Goal: Information Seeking & Learning: Learn about a topic

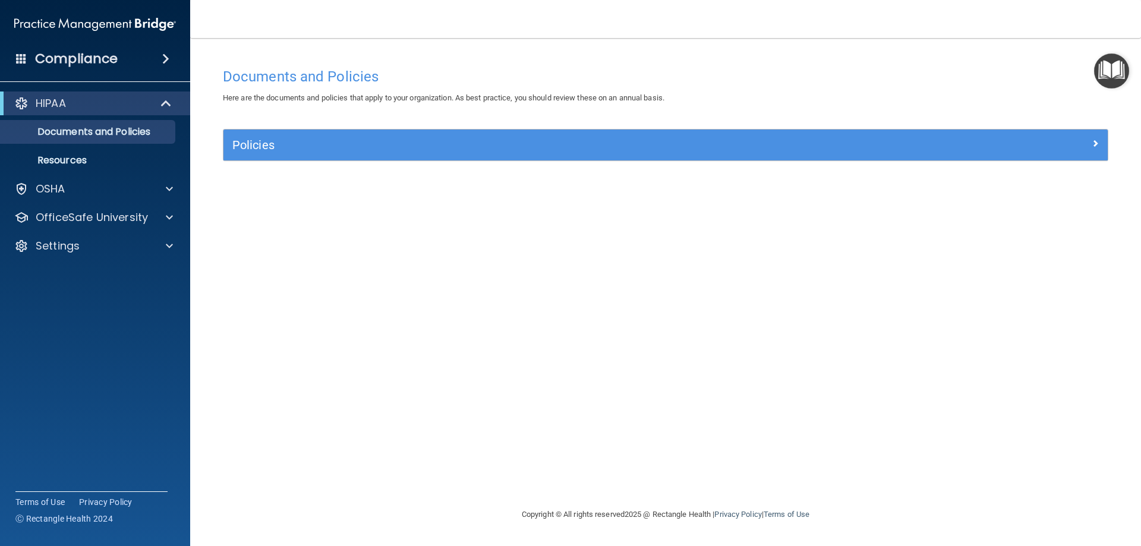
click at [1005, 271] on div "Documents and Policies Here are the documents and policies that apply to your o…" at bounding box center [665, 285] width 903 height 446
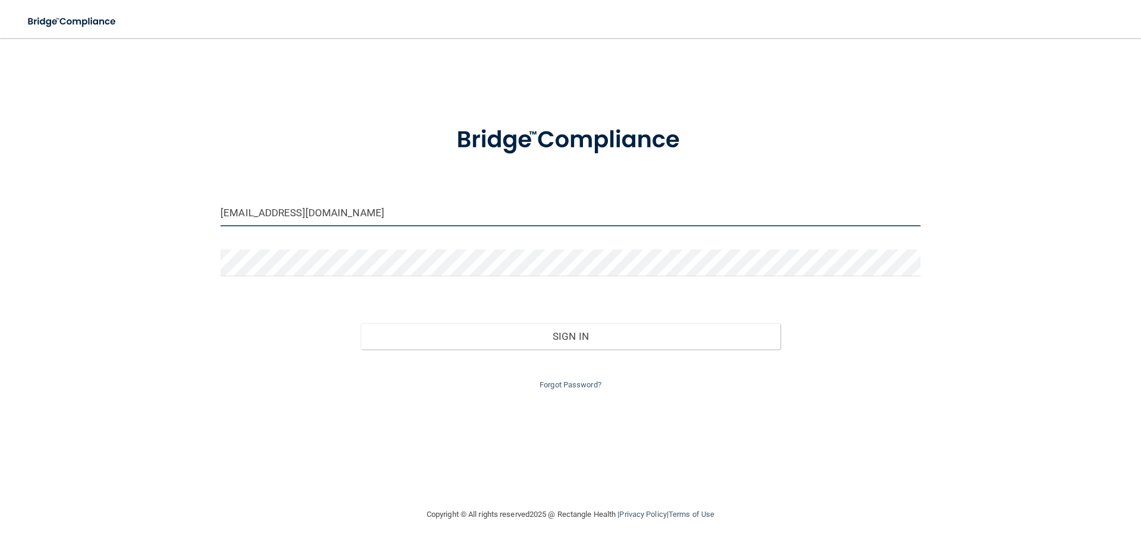
drag, startPoint x: 355, startPoint y: 216, endPoint x: 198, endPoint y: 207, distance: 157.1
click at [198, 207] on div "[EMAIL_ADDRESS][DOMAIN_NAME] Invalid email/password. You don't have permission …" at bounding box center [570, 273] width 1093 height 446
type input "[EMAIL_ADDRESS][DOMAIN_NAME]"
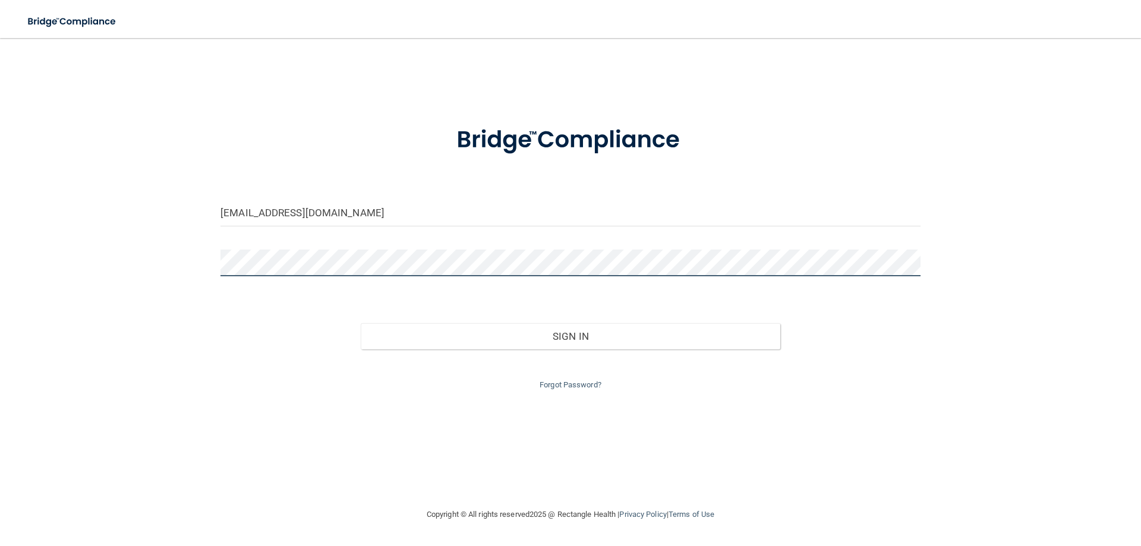
click at [190, 263] on div "chgrstumpf@gmail.com Invalid email/password. You don't have permission to acces…" at bounding box center [570, 273] width 1093 height 446
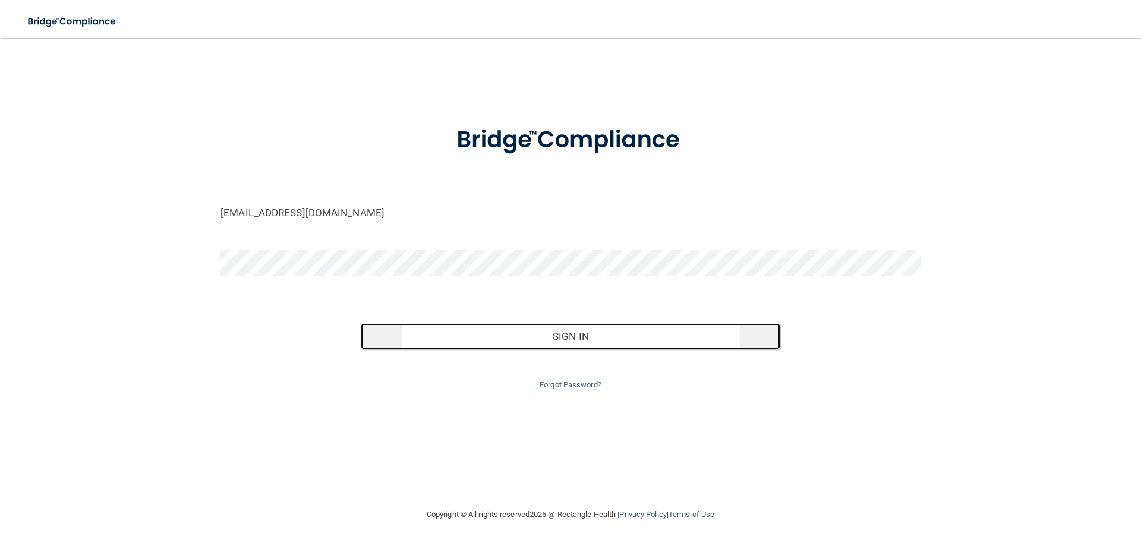
click at [726, 337] on button "Sign In" at bounding box center [571, 336] width 420 height 26
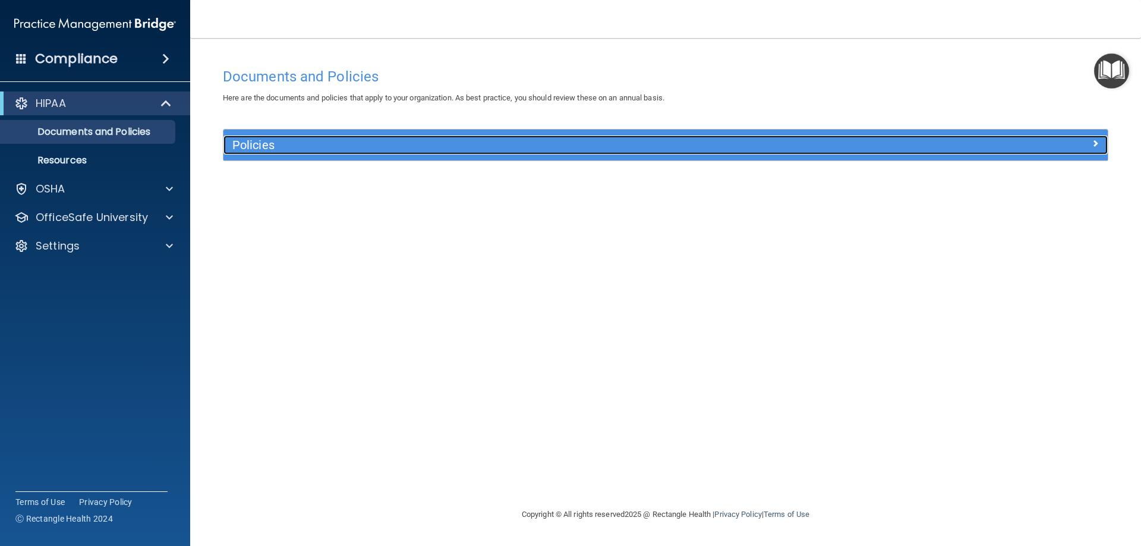
click at [348, 149] on h5 "Policies" at bounding box center [554, 144] width 645 height 13
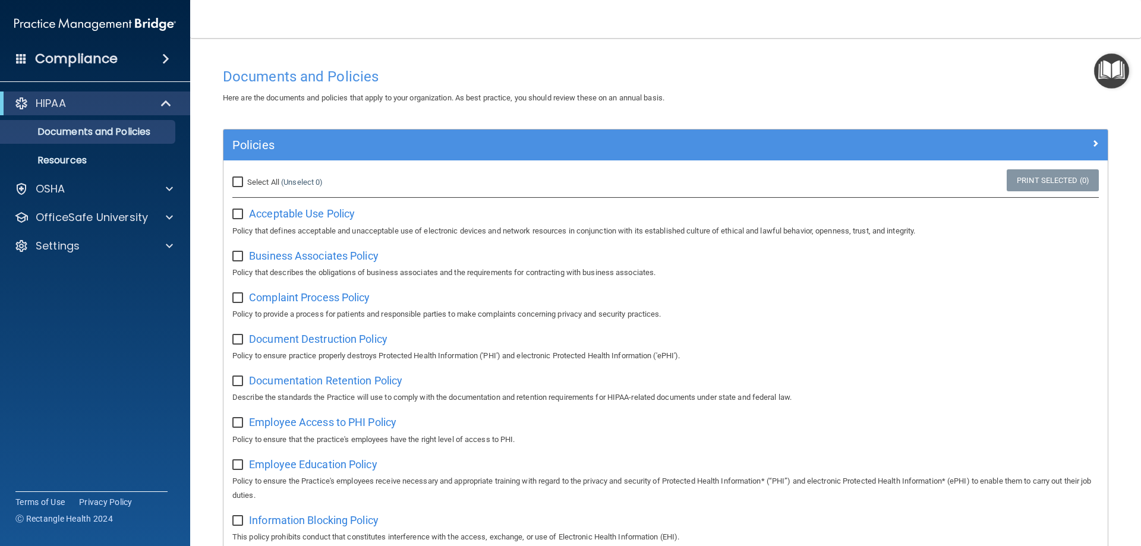
click at [239, 213] on input "checkbox" at bounding box center [239, 215] width 14 height 10
checkbox input "true"
click at [236, 258] on input "checkbox" at bounding box center [239, 257] width 14 height 10
checkbox input "true"
click at [236, 298] on input "checkbox" at bounding box center [239, 298] width 14 height 10
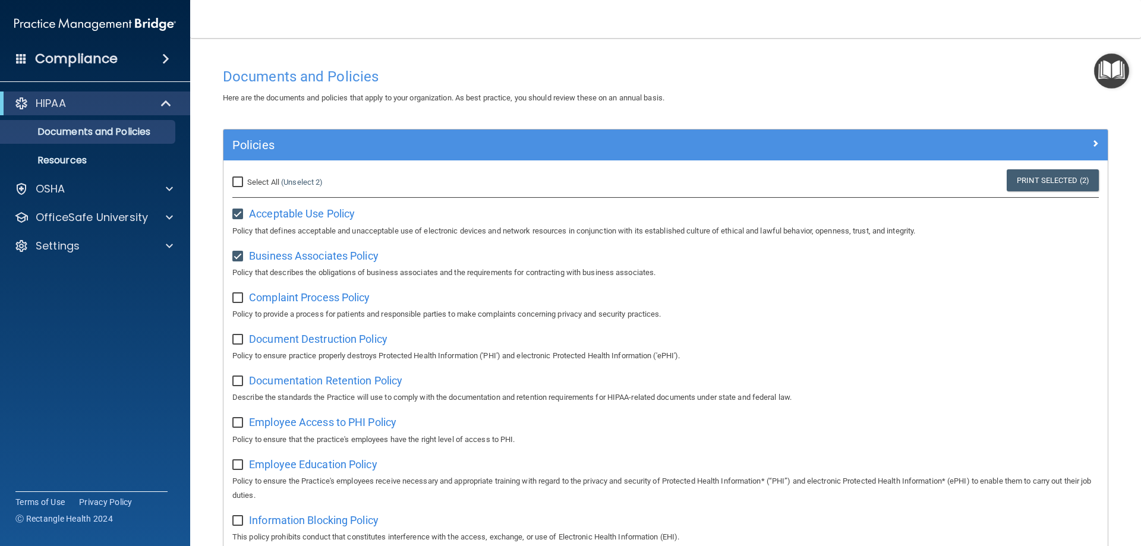
checkbox input "true"
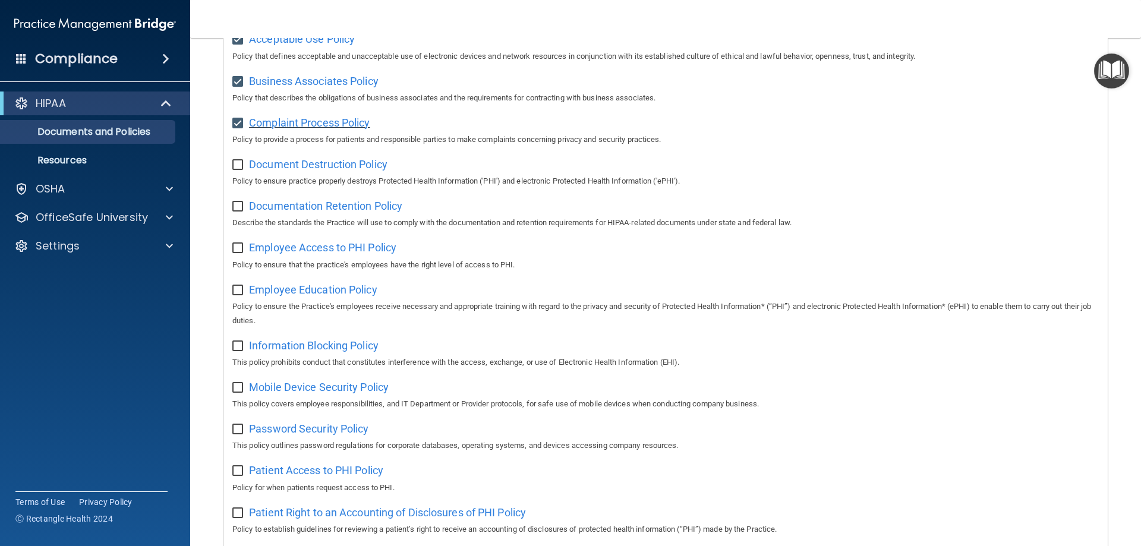
scroll to position [297, 0]
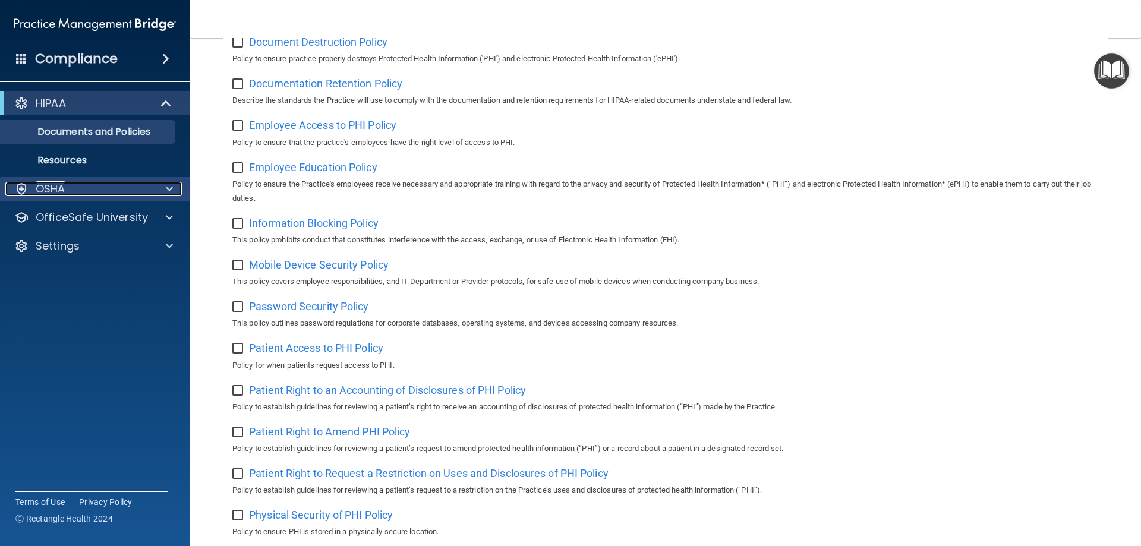
click at [165, 188] on div at bounding box center [168, 189] width 30 height 14
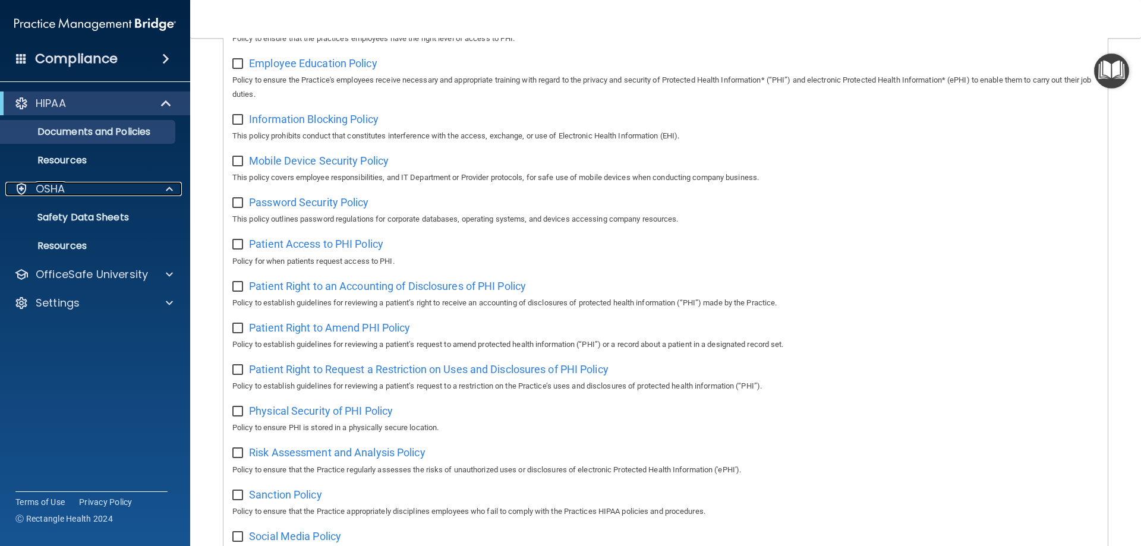
scroll to position [646, 0]
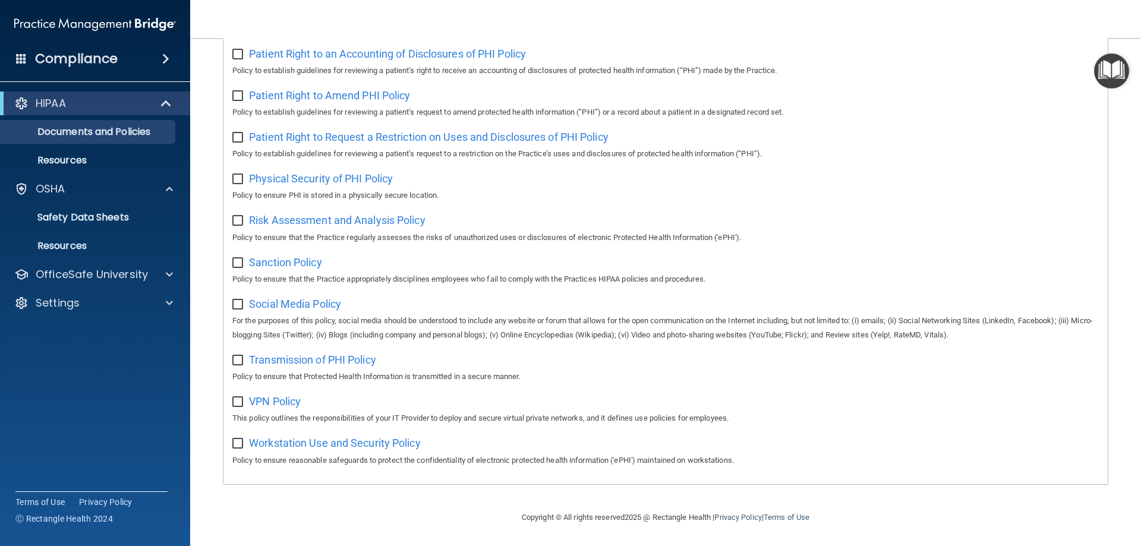
click at [236, 50] on input "checkbox" at bounding box center [239, 55] width 14 height 10
checkbox input "true"
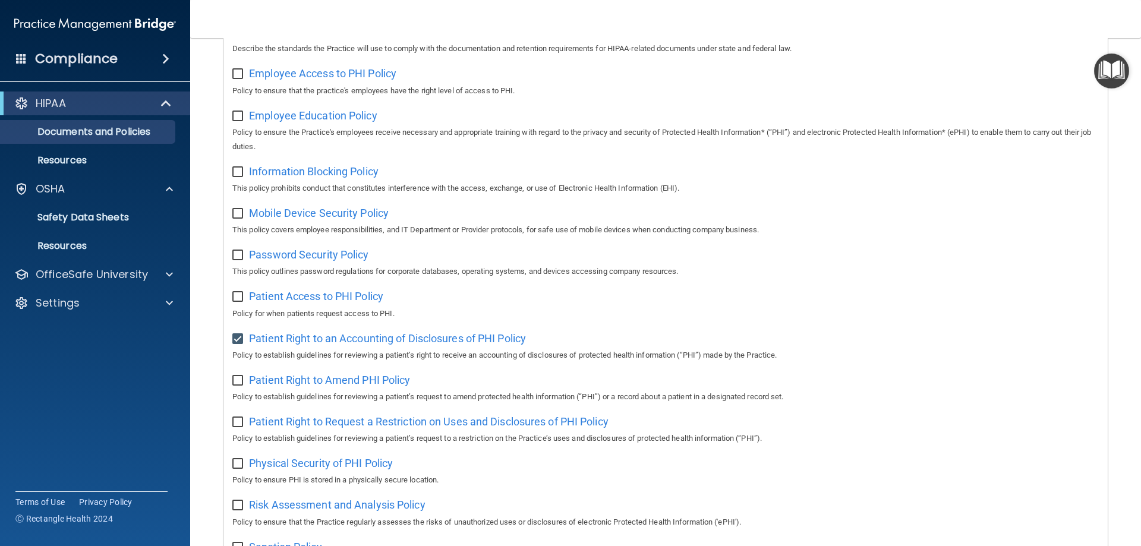
scroll to position [52, 0]
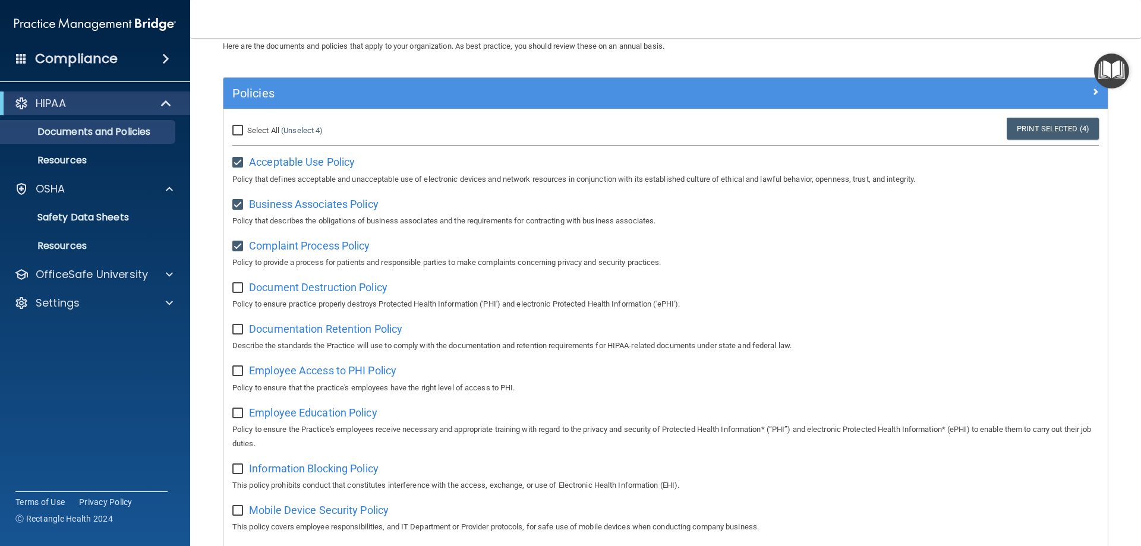
click at [234, 159] on input "checkbox" at bounding box center [239, 163] width 14 height 10
checkbox input "false"
click at [238, 206] on input "checkbox" at bounding box center [239, 205] width 14 height 10
checkbox input "false"
click at [240, 246] on input "checkbox" at bounding box center [239, 247] width 14 height 10
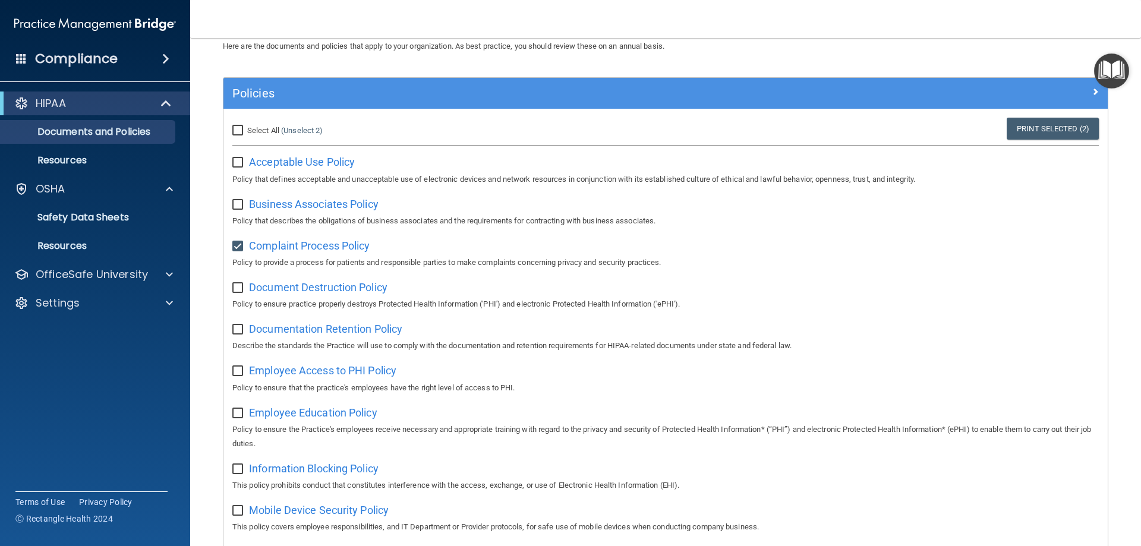
checkbox input "false"
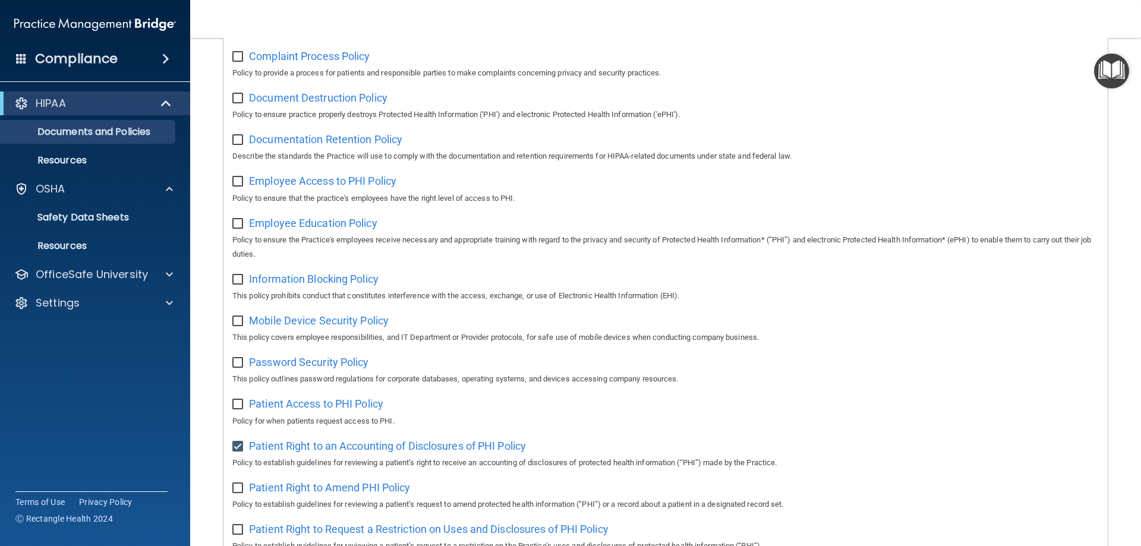
scroll to position [349, 0]
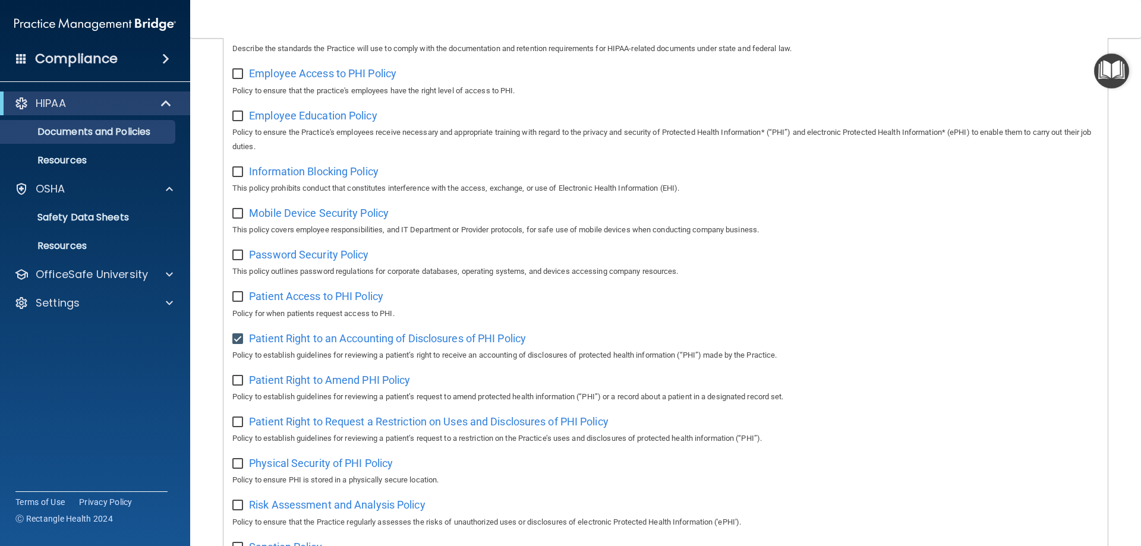
click at [236, 344] on input "checkbox" at bounding box center [239, 339] width 14 height 10
checkbox input "false"
click at [169, 272] on span at bounding box center [169, 274] width 7 height 14
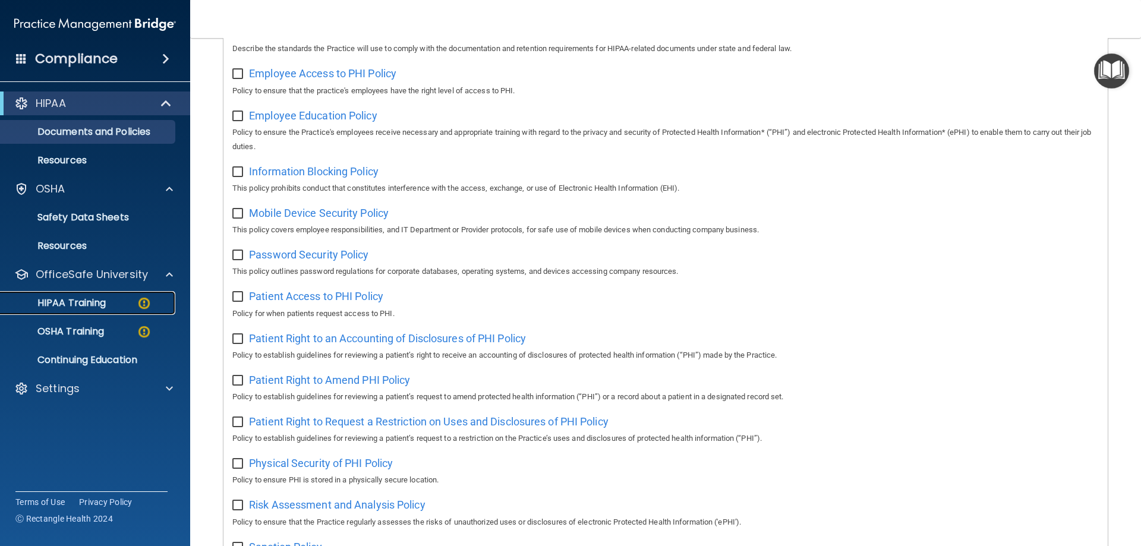
click at [97, 300] on p "HIPAA Training" at bounding box center [57, 303] width 98 height 12
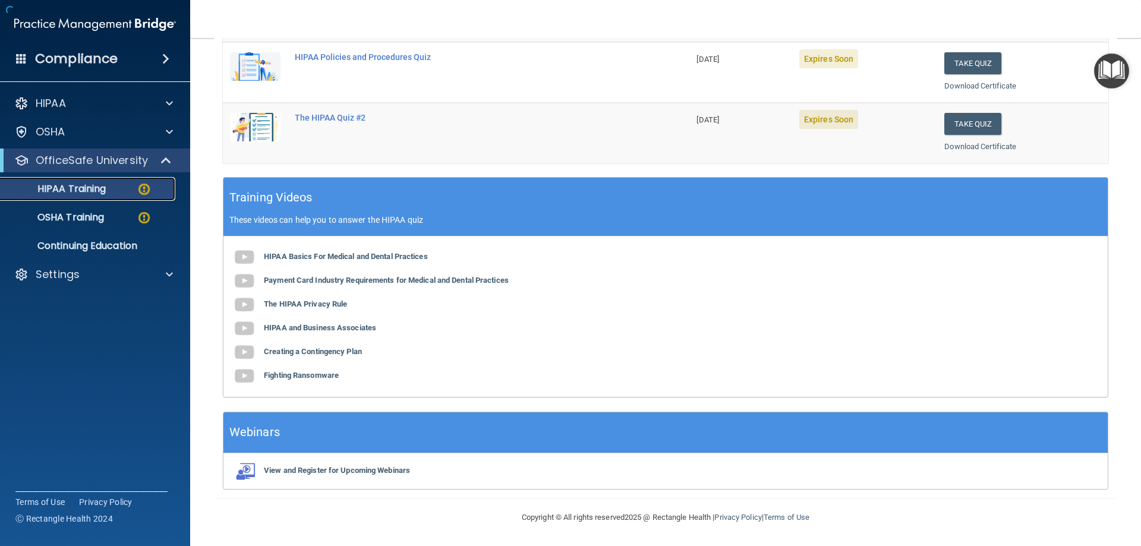
scroll to position [349, 0]
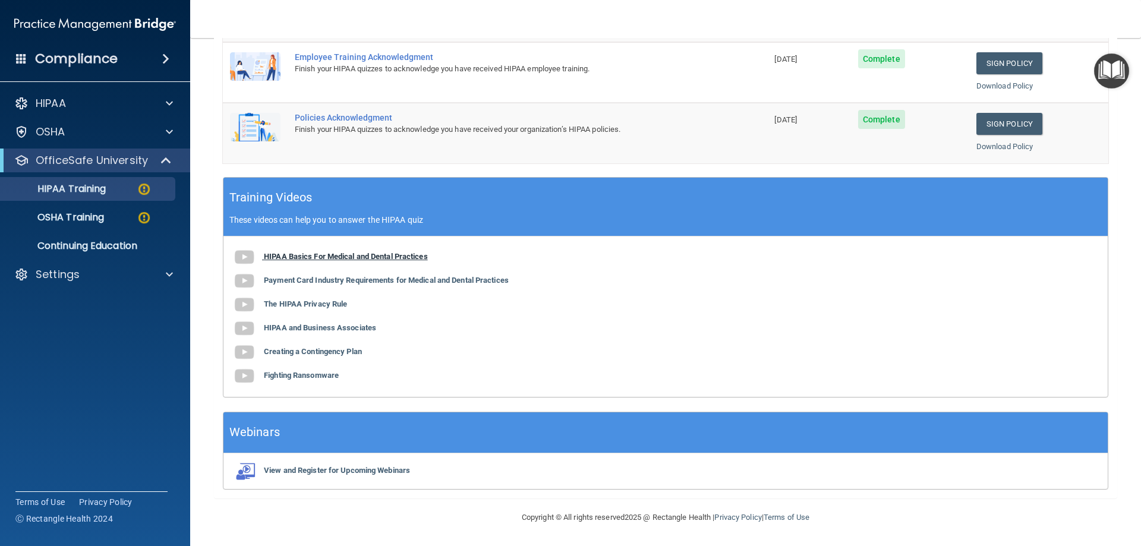
click at [326, 257] on b "HIPAA Basics For Medical and Dental Practices" at bounding box center [346, 256] width 164 height 9
click at [315, 281] on b "Payment Card Industry Requirements for Medical and Dental Practices" at bounding box center [386, 280] width 245 height 9
click at [885, 62] on span "Complete" at bounding box center [881, 58] width 47 height 19
click at [1006, 66] on link "Sign Policy" at bounding box center [1009, 63] width 66 height 22
click at [824, 65] on td "08/06/2026" at bounding box center [808, 72] width 83 height 61
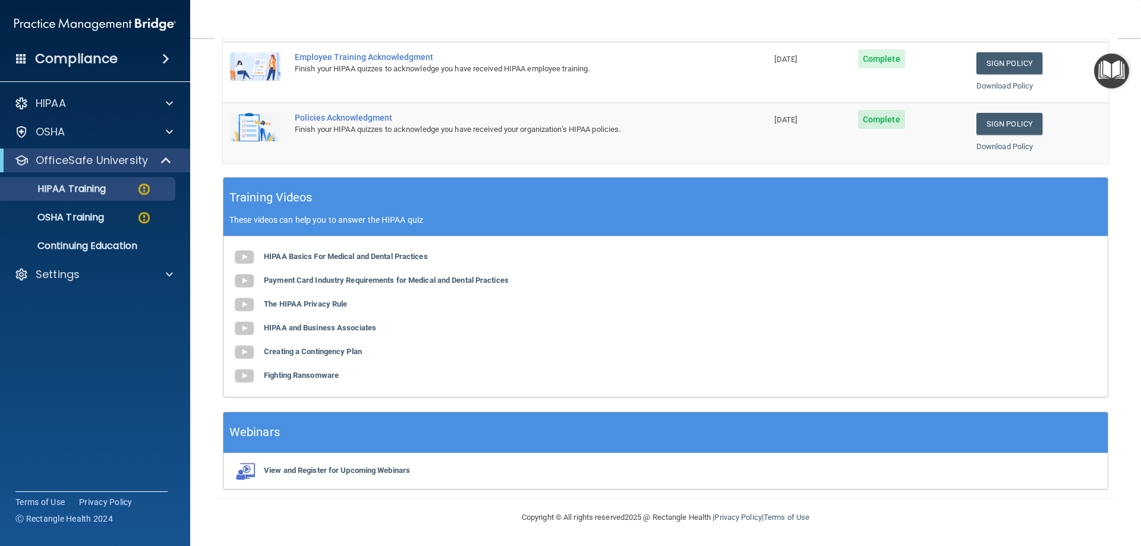
click at [873, 59] on span "Complete" at bounding box center [881, 58] width 47 height 19
click at [159, 130] on div at bounding box center [168, 132] width 30 height 14
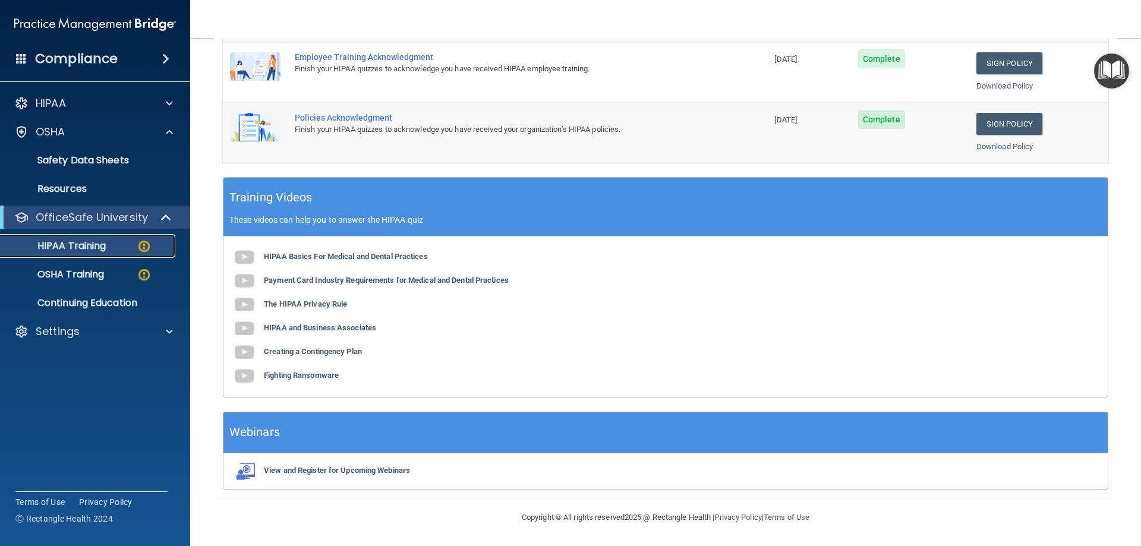
click at [100, 248] on p "HIPAA Training" at bounding box center [57, 246] width 98 height 12
click at [100, 245] on p "HIPAA Training" at bounding box center [57, 246] width 98 height 12
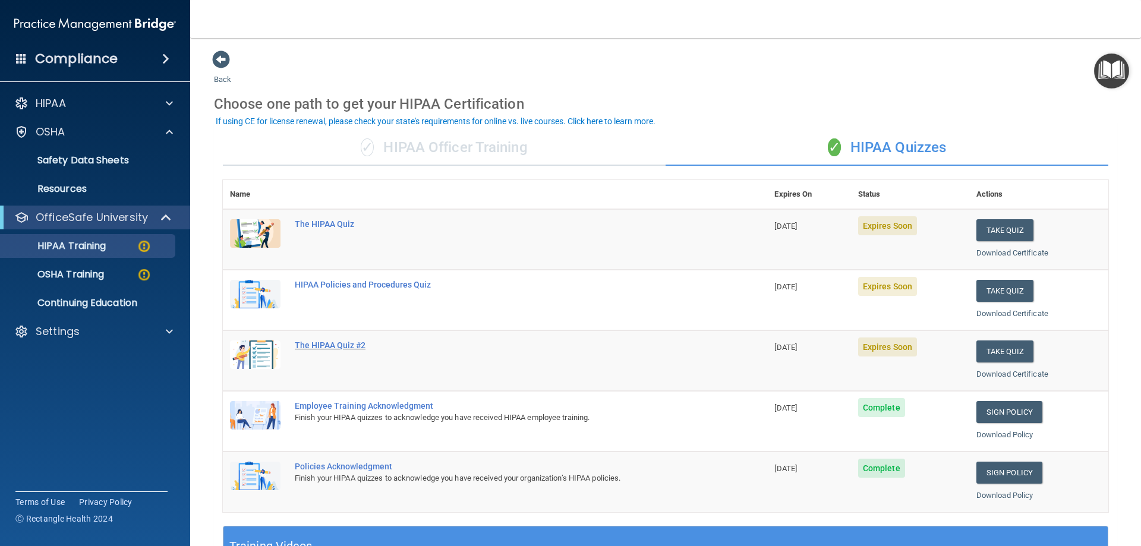
click at [308, 341] on div "The HIPAA Quiz #2" at bounding box center [501, 345] width 413 height 10
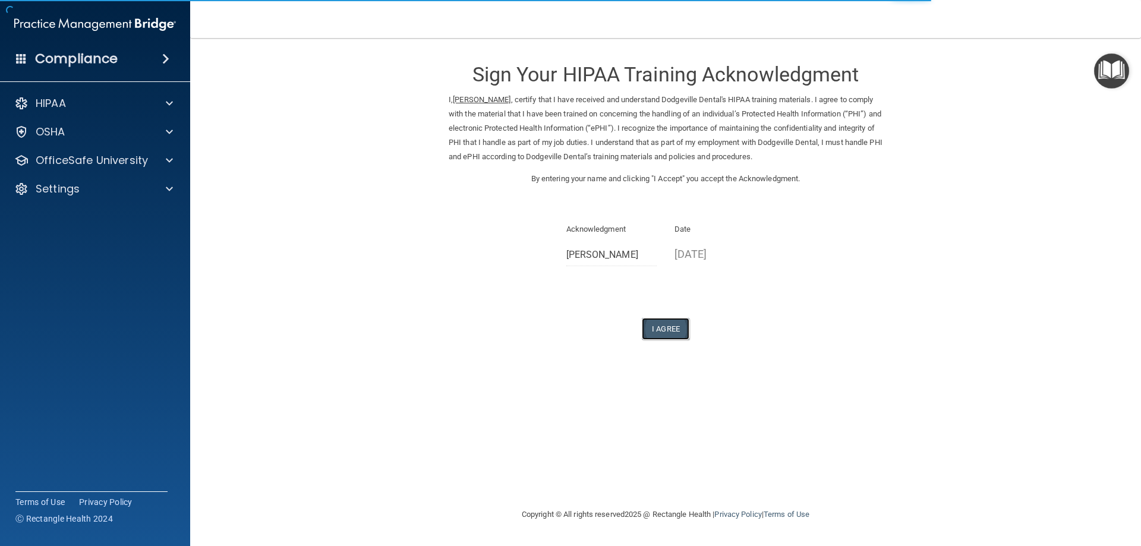
click at [670, 330] on button "I Agree" at bounding box center [666, 329] width 48 height 22
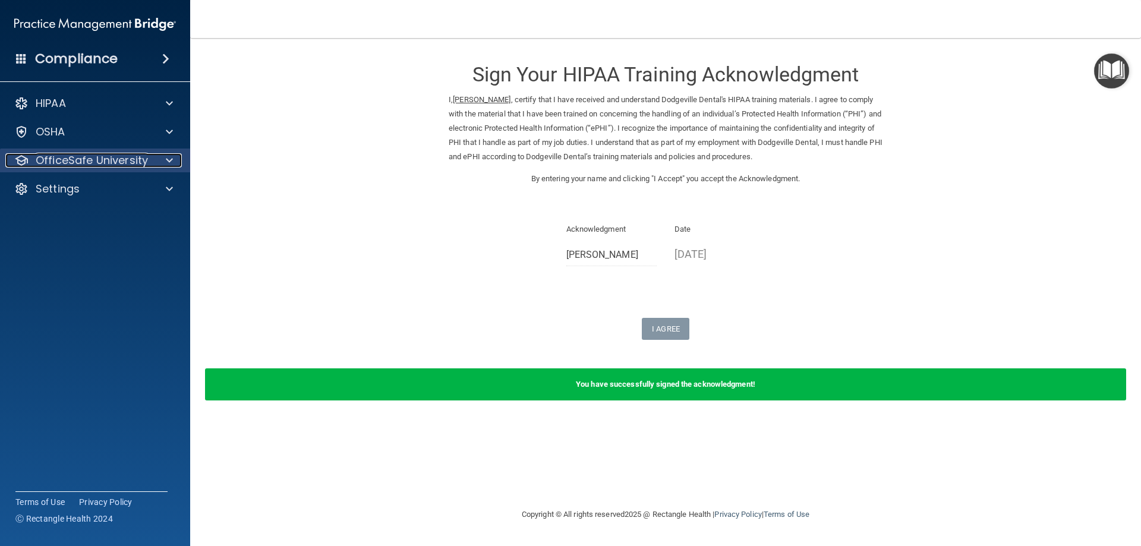
click at [162, 157] on div at bounding box center [168, 160] width 30 height 14
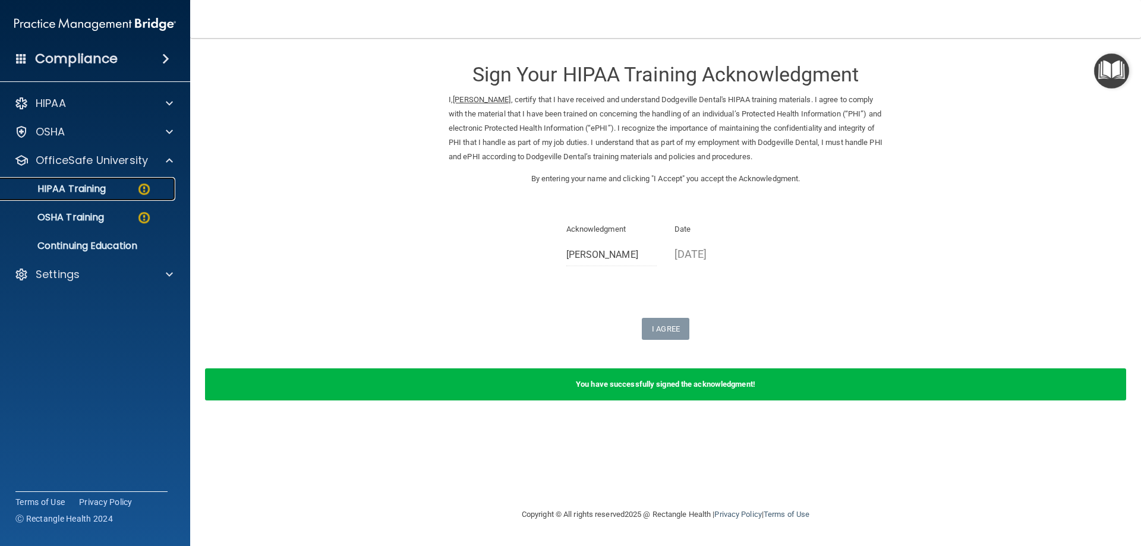
click at [146, 189] on img at bounding box center [144, 189] width 15 height 15
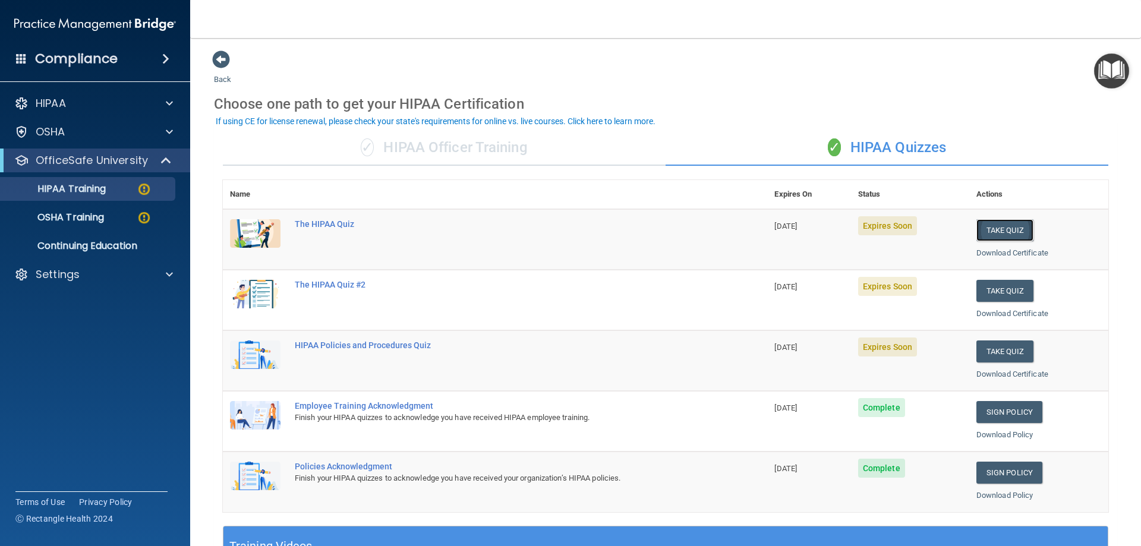
click at [1002, 230] on button "Take Quiz" at bounding box center [1004, 230] width 57 height 22
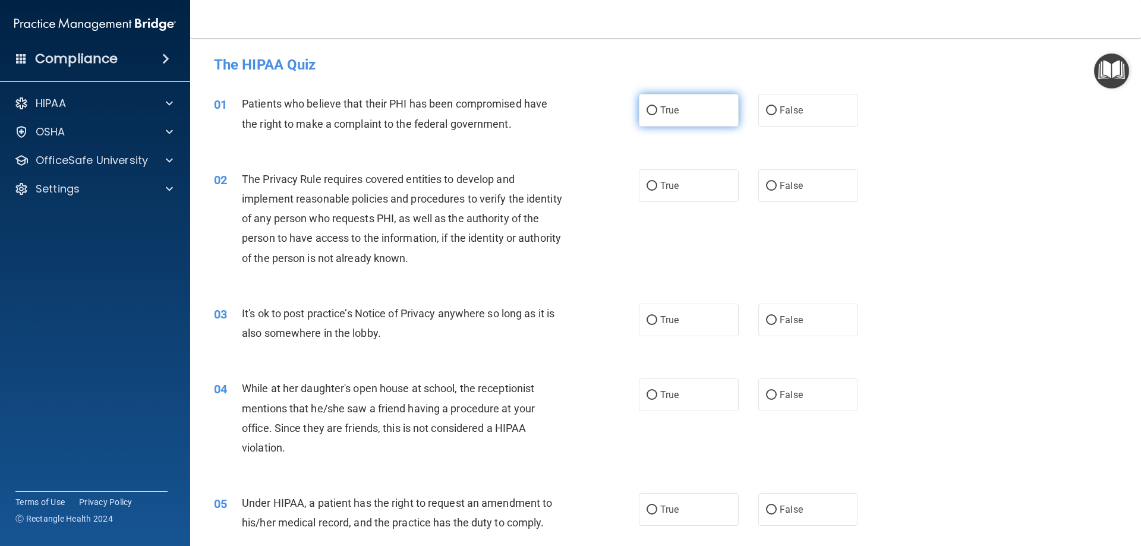
click at [648, 109] on input "True" at bounding box center [651, 110] width 11 height 9
radio input "true"
click at [648, 187] on input "True" at bounding box center [651, 186] width 11 height 9
radio input "true"
click at [647, 321] on input "True" at bounding box center [651, 320] width 11 height 9
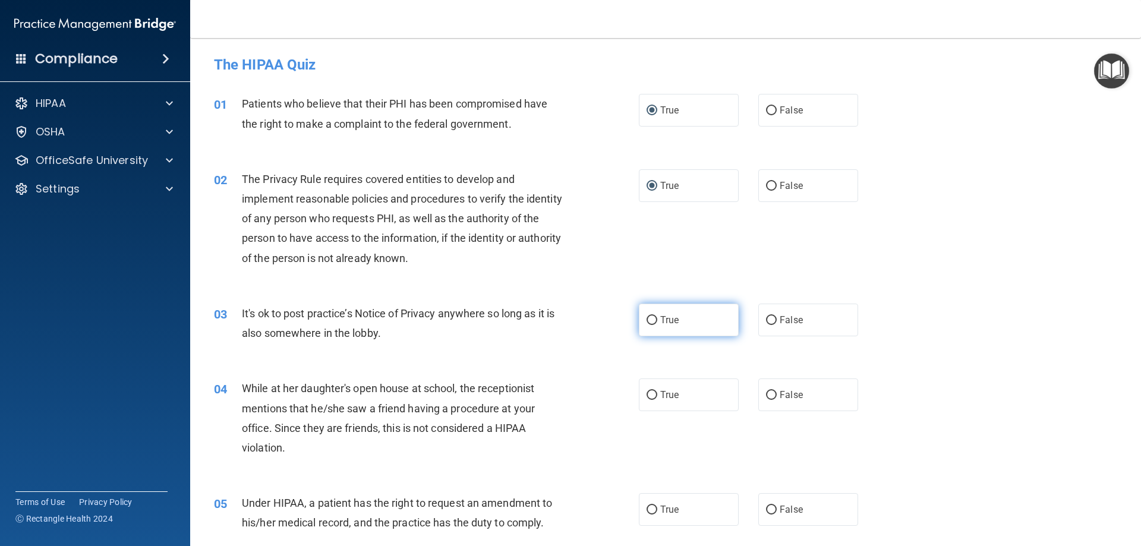
radio input "true"
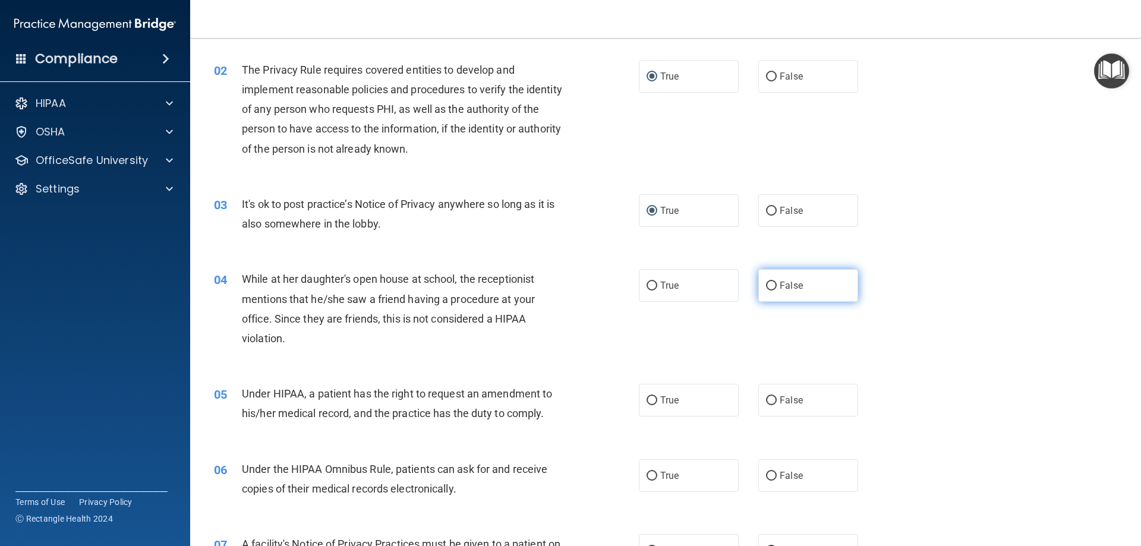
scroll to position [119, 0]
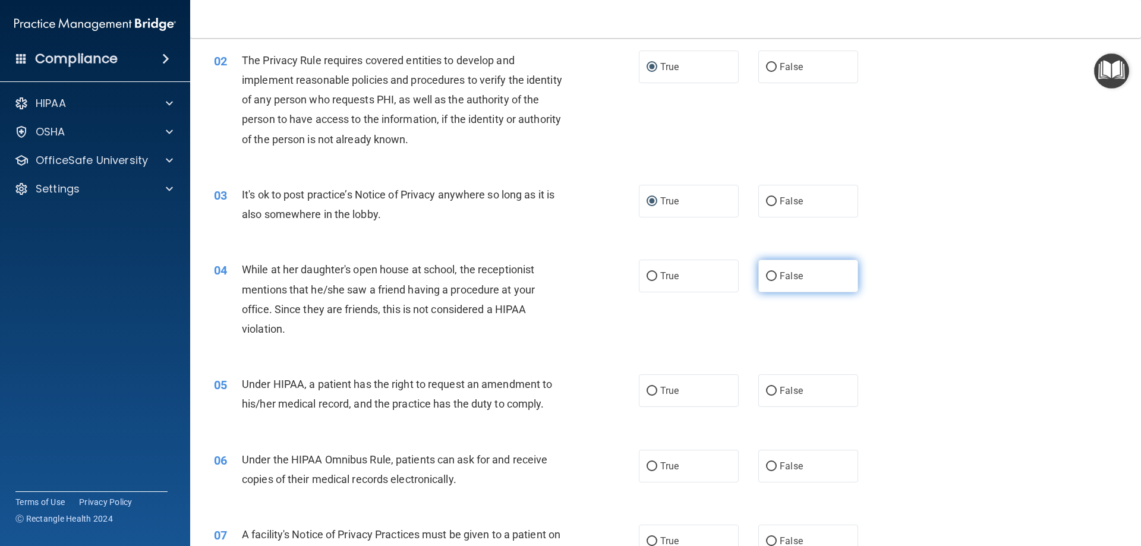
click at [766, 273] on input "False" at bounding box center [771, 276] width 11 height 9
radio input "true"
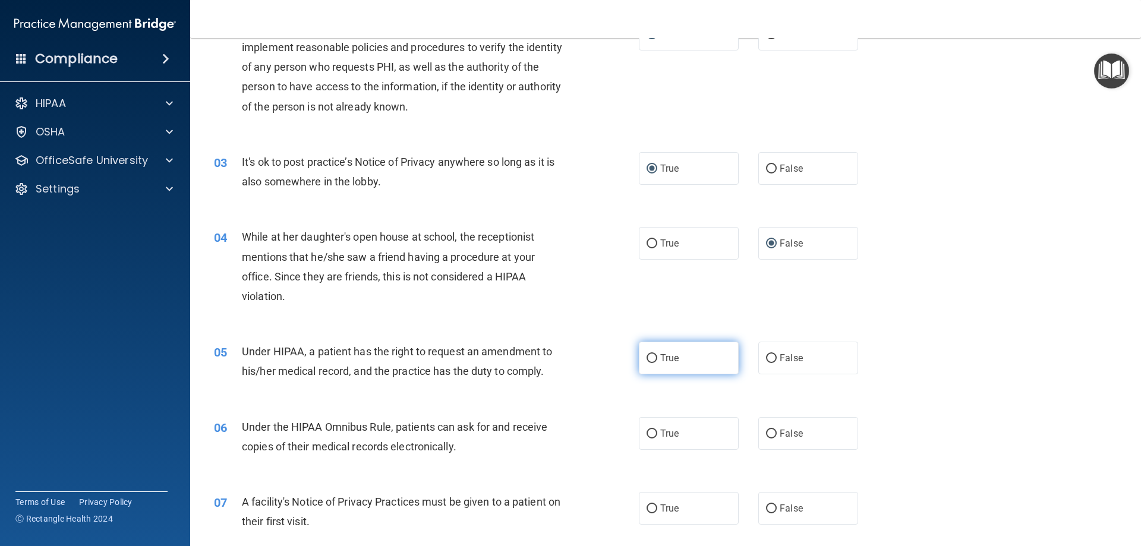
scroll to position [178, 0]
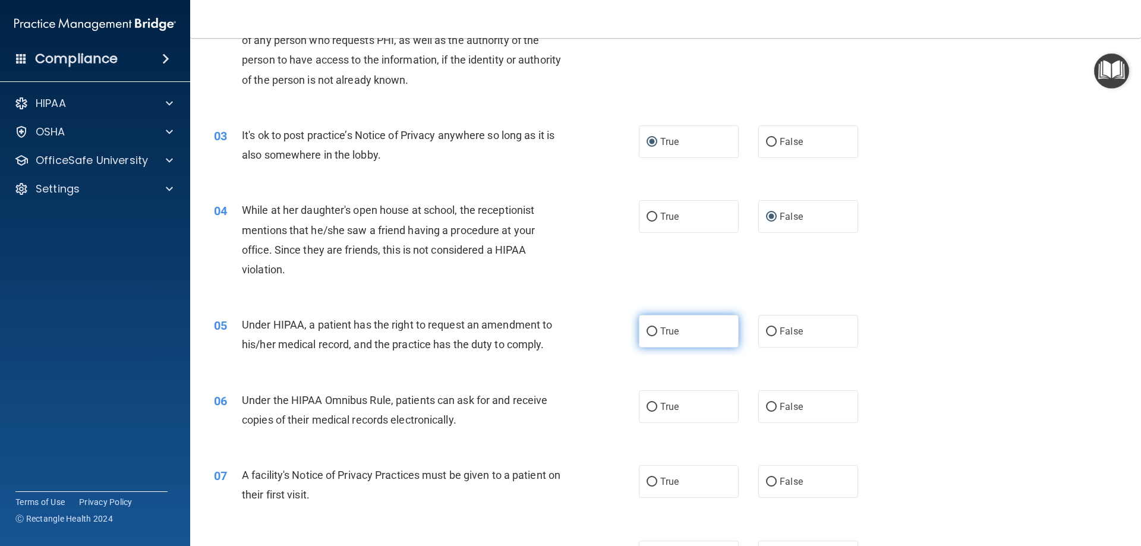
click at [651, 328] on input "True" at bounding box center [651, 331] width 11 height 9
radio input "true"
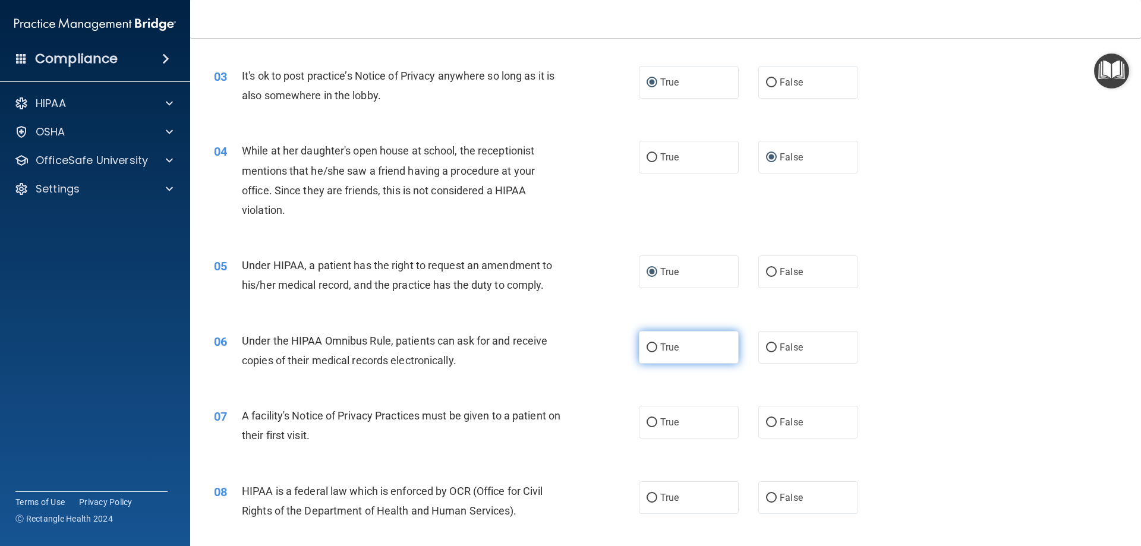
click at [661, 346] on span "True" at bounding box center [669, 347] width 18 height 11
click at [657, 346] on input "True" at bounding box center [651, 347] width 11 height 9
radio input "true"
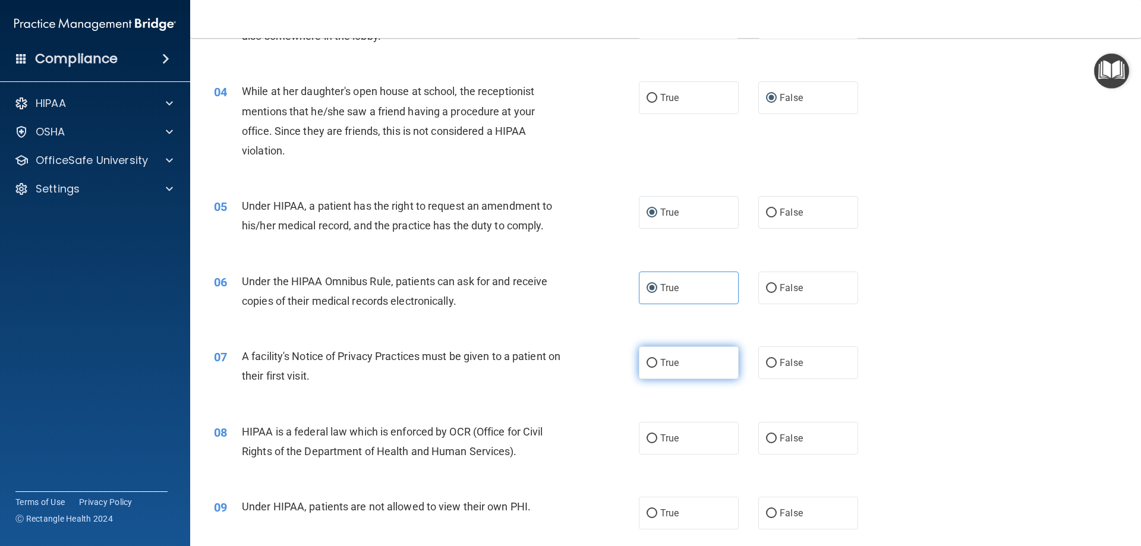
click at [648, 361] on input "True" at bounding box center [651, 363] width 11 height 9
radio input "true"
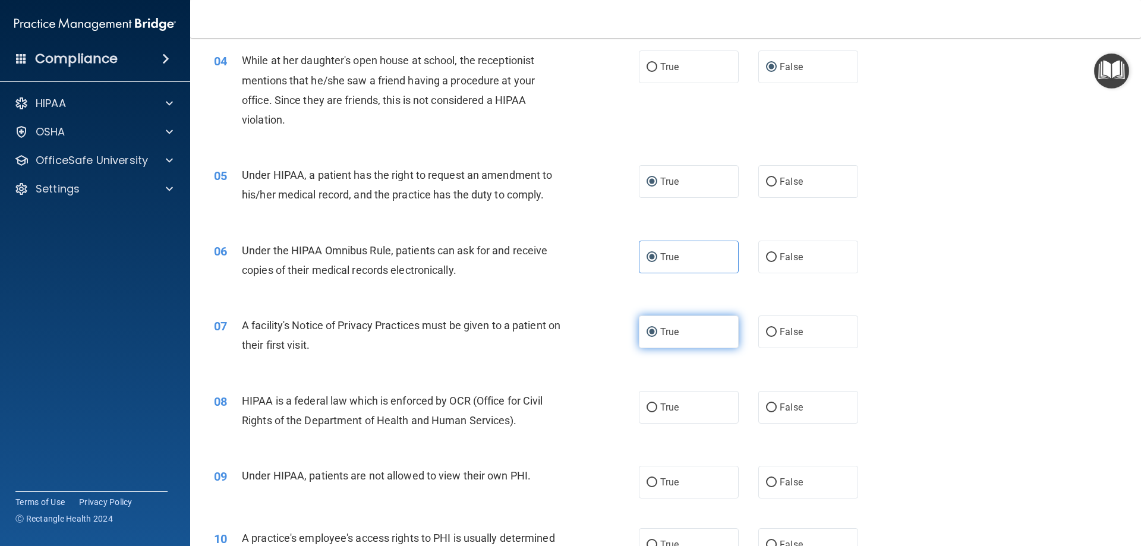
scroll to position [356, 0]
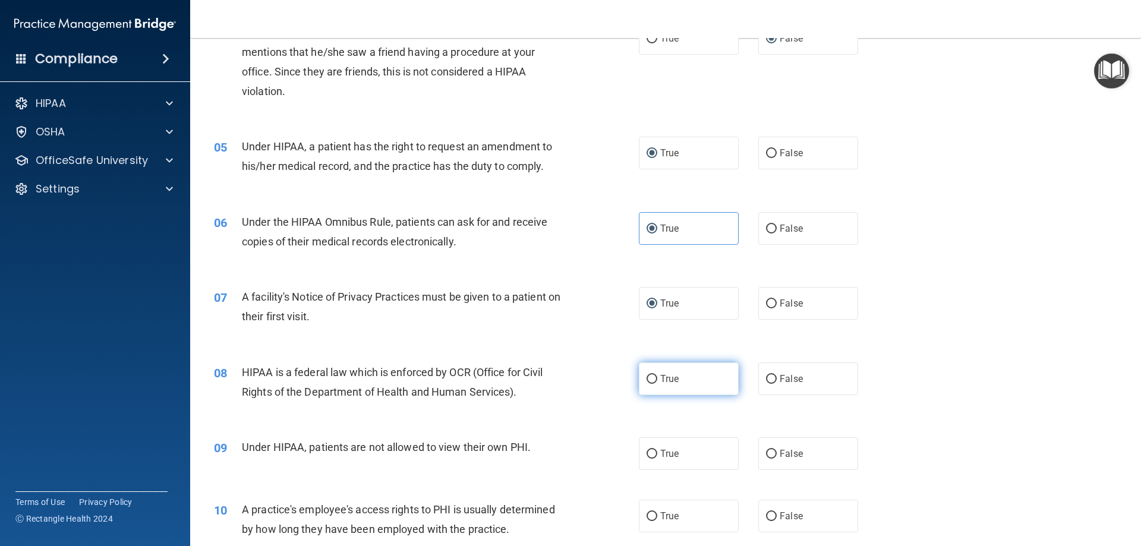
click at [653, 382] on label "True" at bounding box center [689, 378] width 100 height 33
click at [653, 382] on input "True" at bounding box center [651, 379] width 11 height 9
radio input "true"
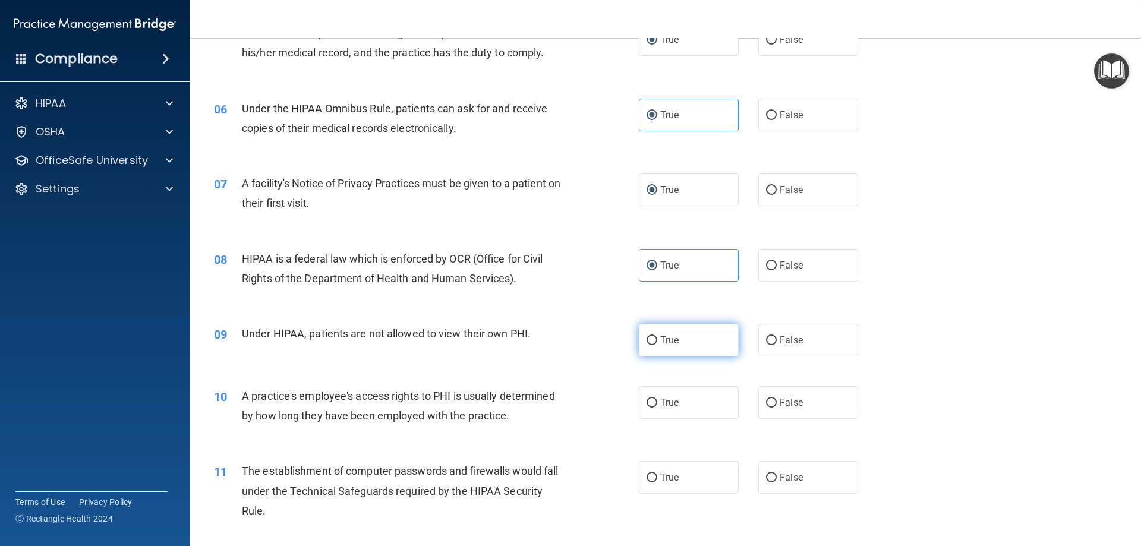
scroll to position [475, 0]
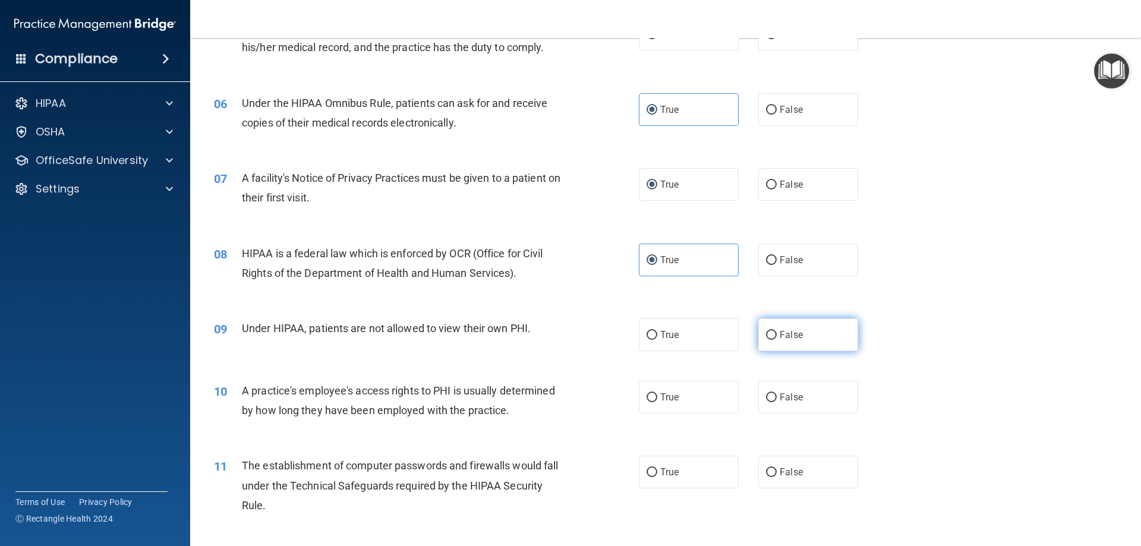
click at [779, 331] on span "False" at bounding box center [790, 334] width 23 height 11
click at [776, 331] on input "False" at bounding box center [771, 335] width 11 height 9
radio input "true"
click at [766, 396] on input "False" at bounding box center [771, 397] width 11 height 9
radio input "true"
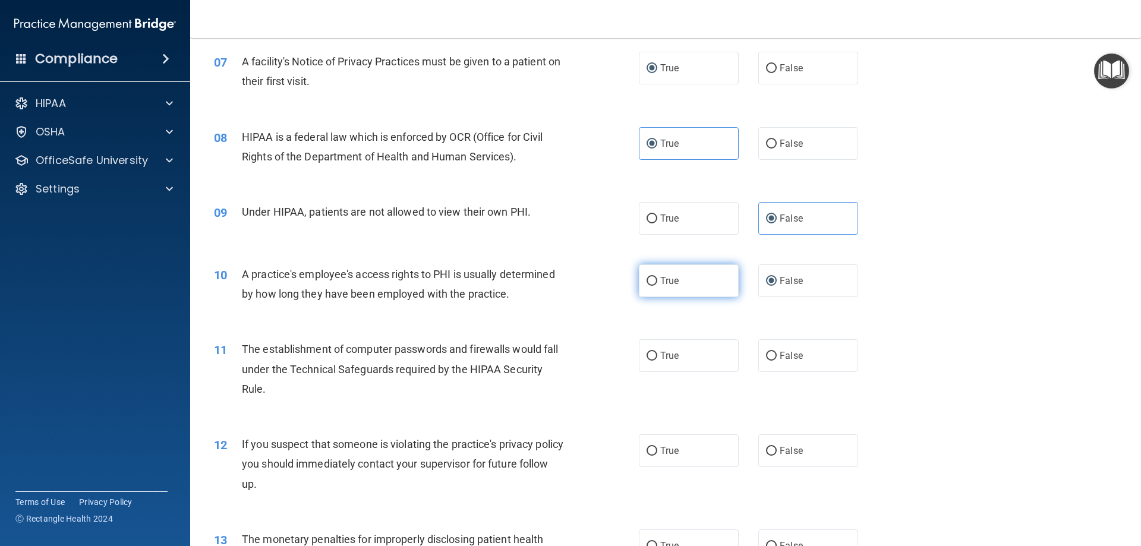
scroll to position [594, 0]
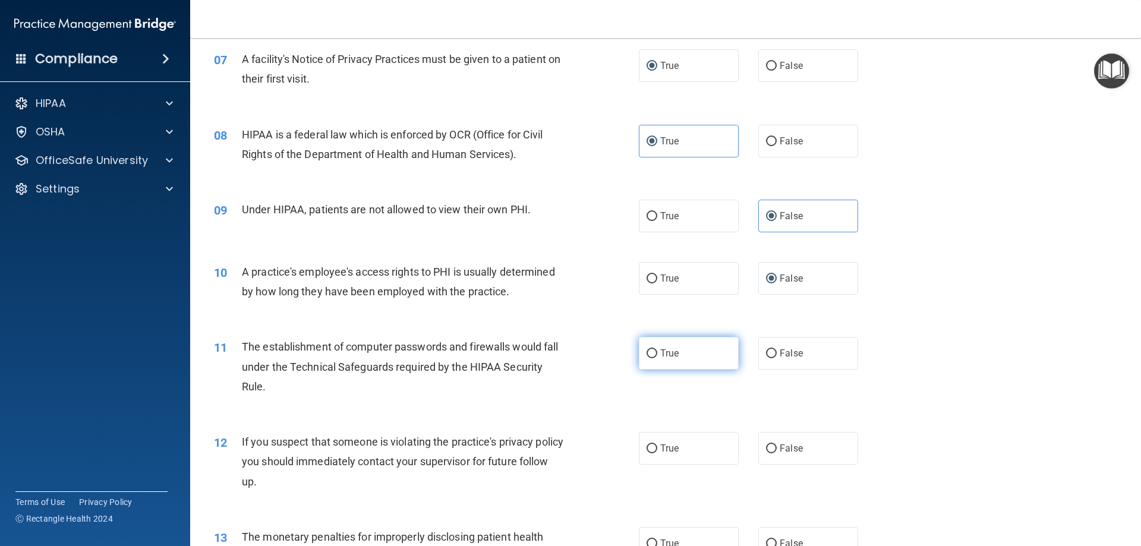
click at [672, 356] on span "True" at bounding box center [669, 353] width 18 height 11
click at [657, 356] on input "True" at bounding box center [651, 353] width 11 height 9
radio input "true"
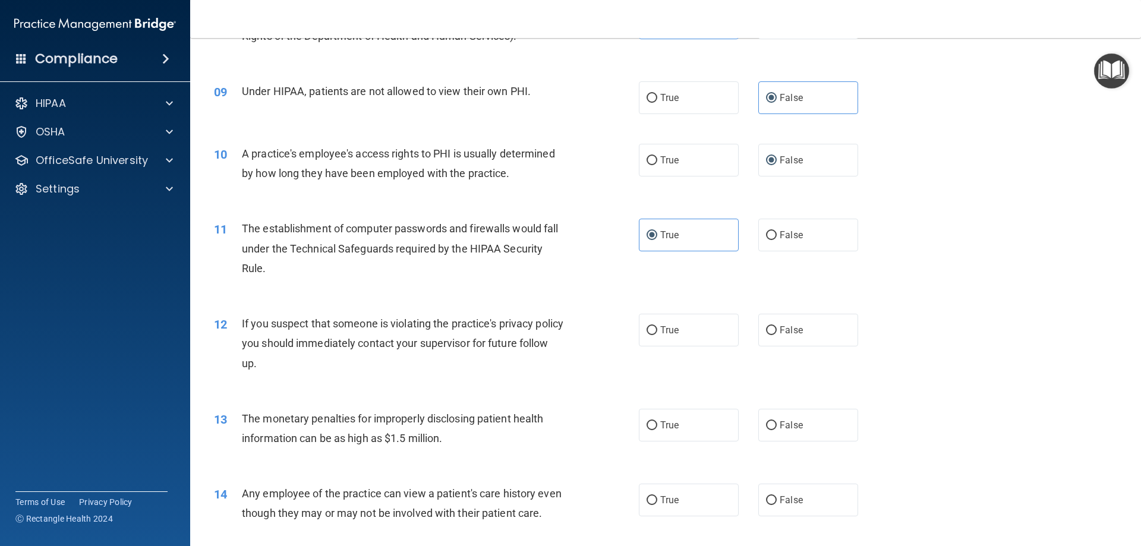
scroll to position [713, 0]
click at [670, 331] on span "True" at bounding box center [669, 329] width 18 height 11
click at [657, 331] on input "True" at bounding box center [651, 330] width 11 height 9
radio input "true"
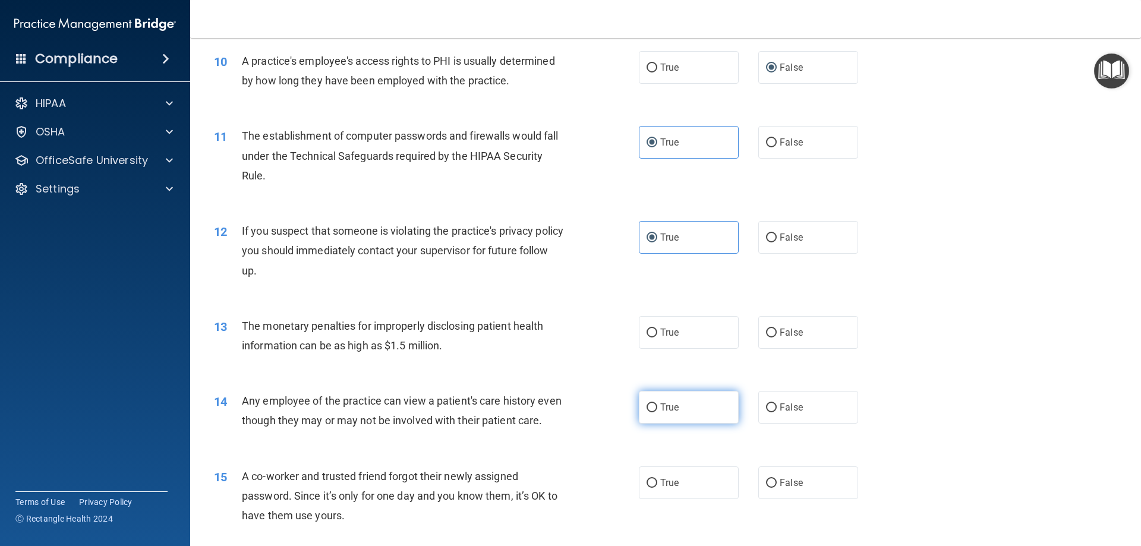
scroll to position [832, 0]
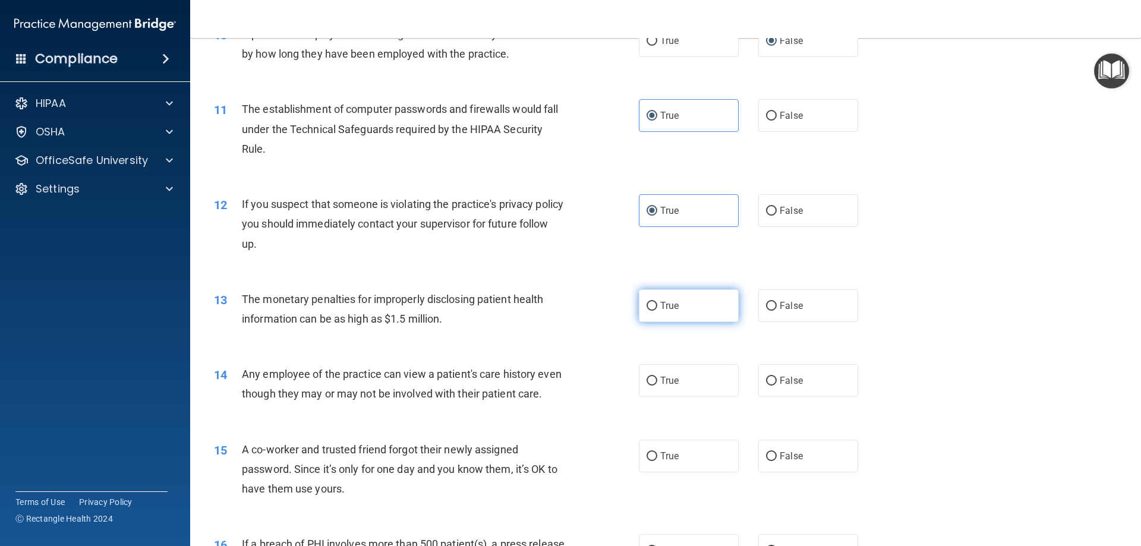
click at [674, 302] on span "True" at bounding box center [669, 305] width 18 height 11
click at [657, 302] on input "True" at bounding box center [651, 306] width 11 height 9
radio input "true"
click at [687, 377] on label "True" at bounding box center [689, 380] width 100 height 33
click at [657, 377] on input "True" at bounding box center [651, 381] width 11 height 9
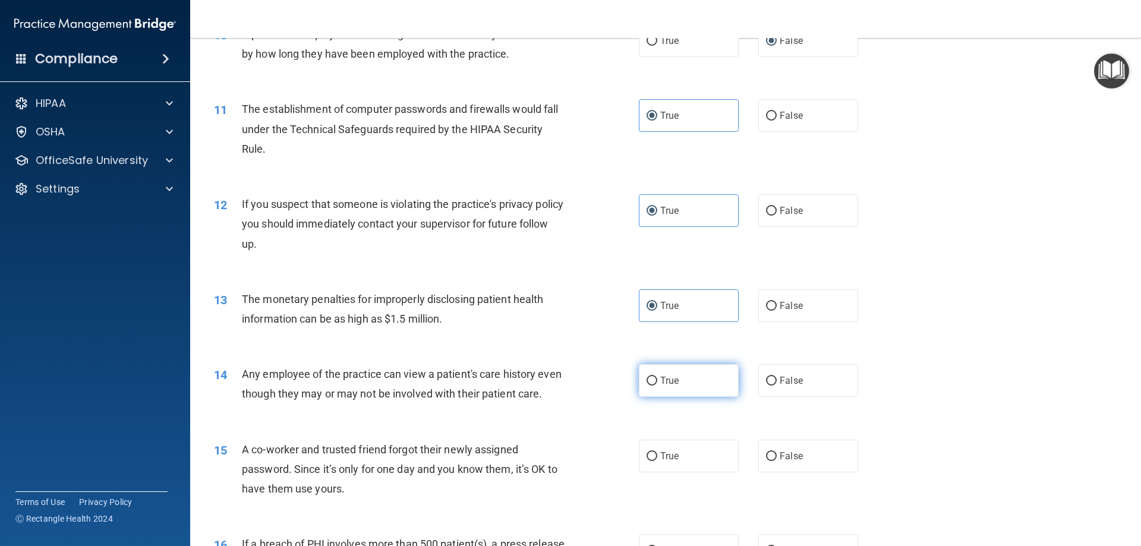
radio input "true"
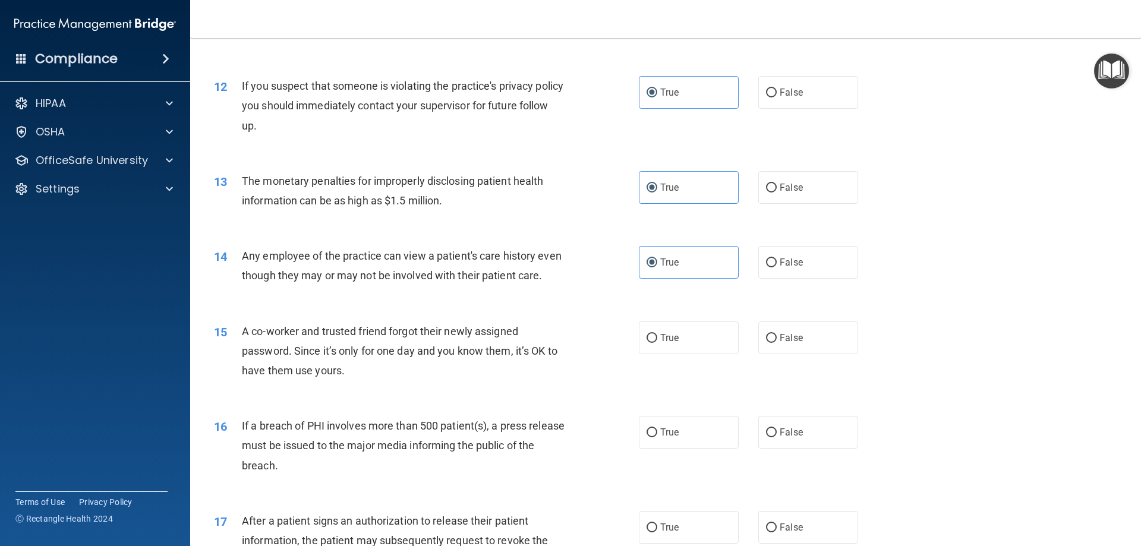
scroll to position [950, 0]
click at [769, 342] on input "False" at bounding box center [771, 337] width 11 height 9
radio input "true"
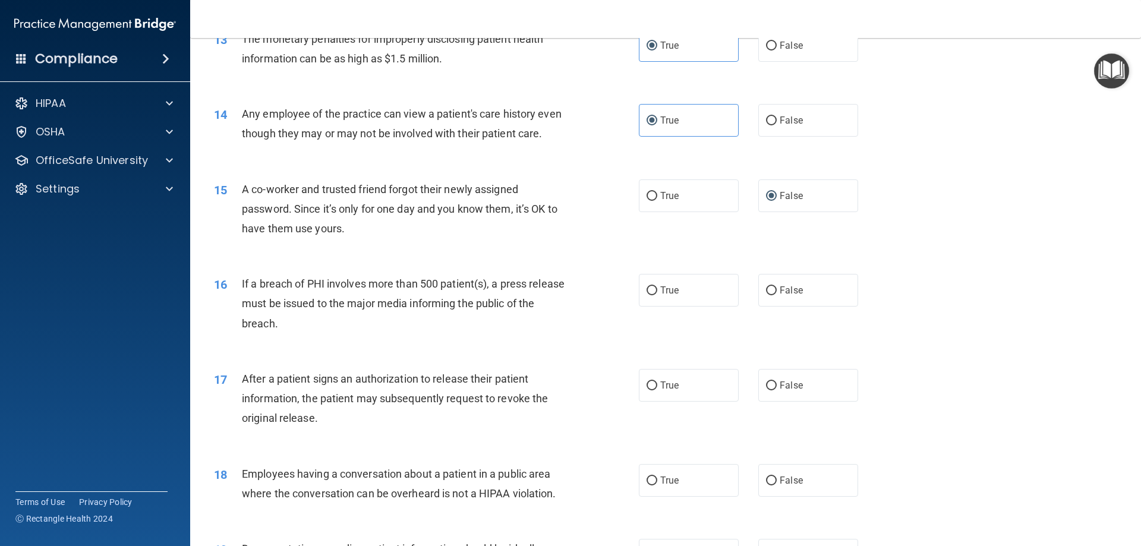
scroll to position [1129, 0]
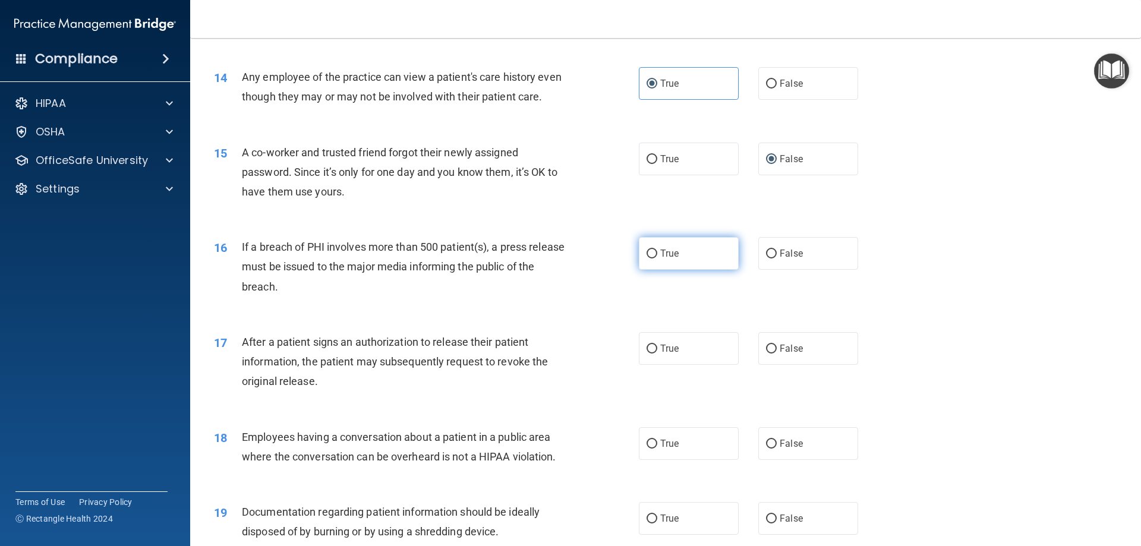
click at [682, 270] on label "True" at bounding box center [689, 253] width 100 height 33
click at [657, 258] on input "True" at bounding box center [651, 253] width 11 height 9
radio input "true"
click at [649, 353] on input "True" at bounding box center [651, 349] width 11 height 9
radio input "true"
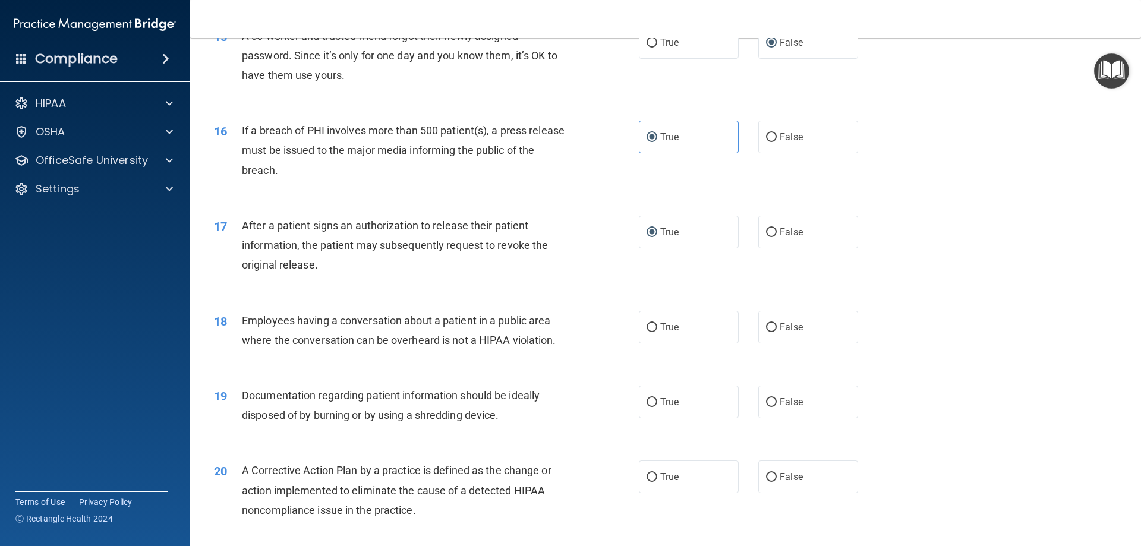
scroll to position [1247, 0]
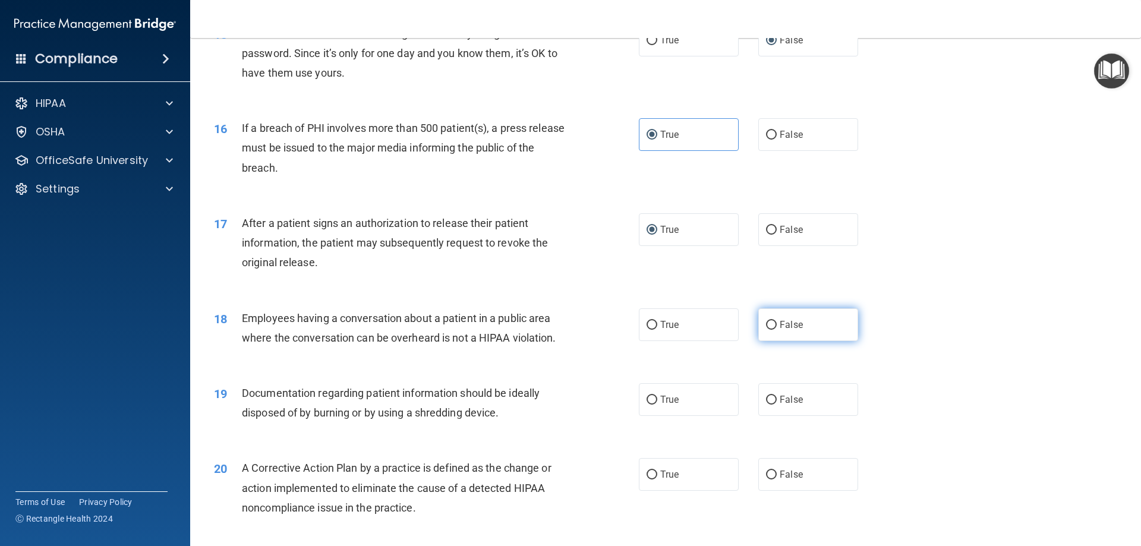
click at [773, 341] on label "False" at bounding box center [808, 324] width 100 height 33
click at [773, 330] on input "False" at bounding box center [771, 325] width 11 height 9
radio input "true"
click at [675, 416] on label "True" at bounding box center [689, 399] width 100 height 33
click at [657, 405] on input "True" at bounding box center [651, 400] width 11 height 9
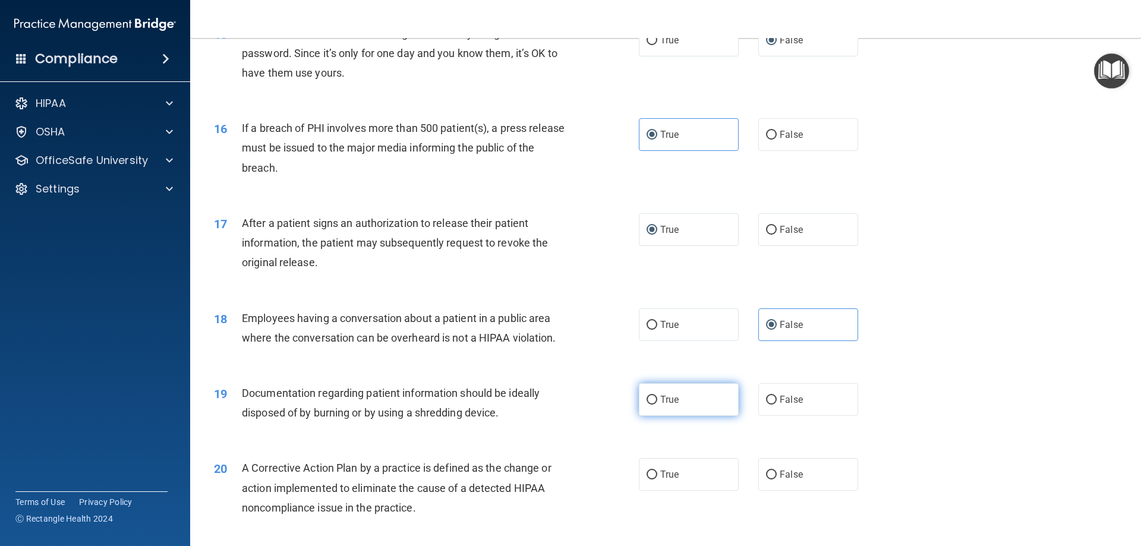
radio input "true"
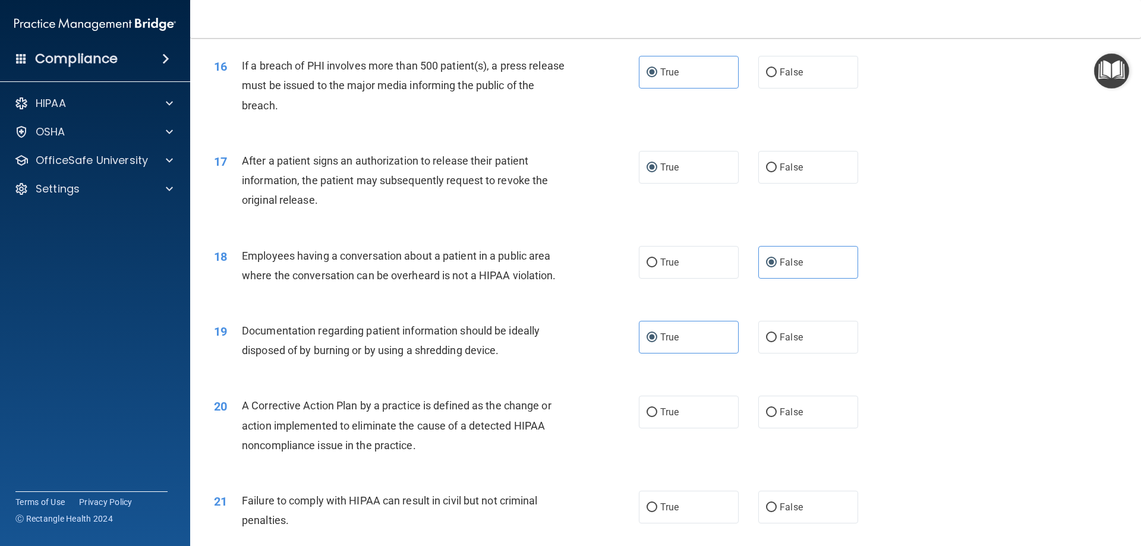
scroll to position [1366, 0]
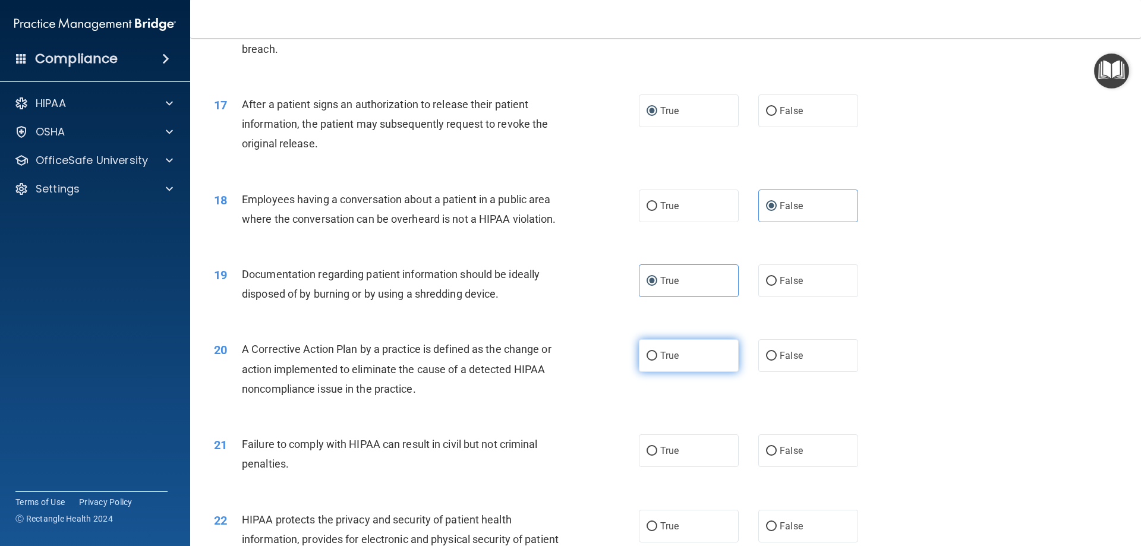
click at [677, 372] on label "True" at bounding box center [689, 355] width 100 height 33
click at [657, 361] on input "True" at bounding box center [651, 356] width 11 height 9
radio input "true"
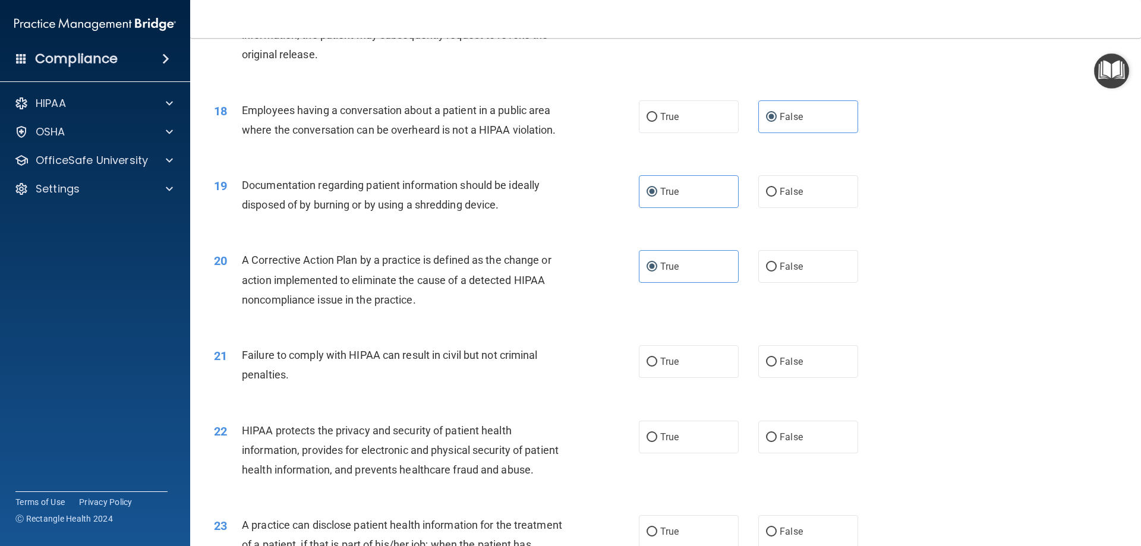
scroll to position [1485, 0]
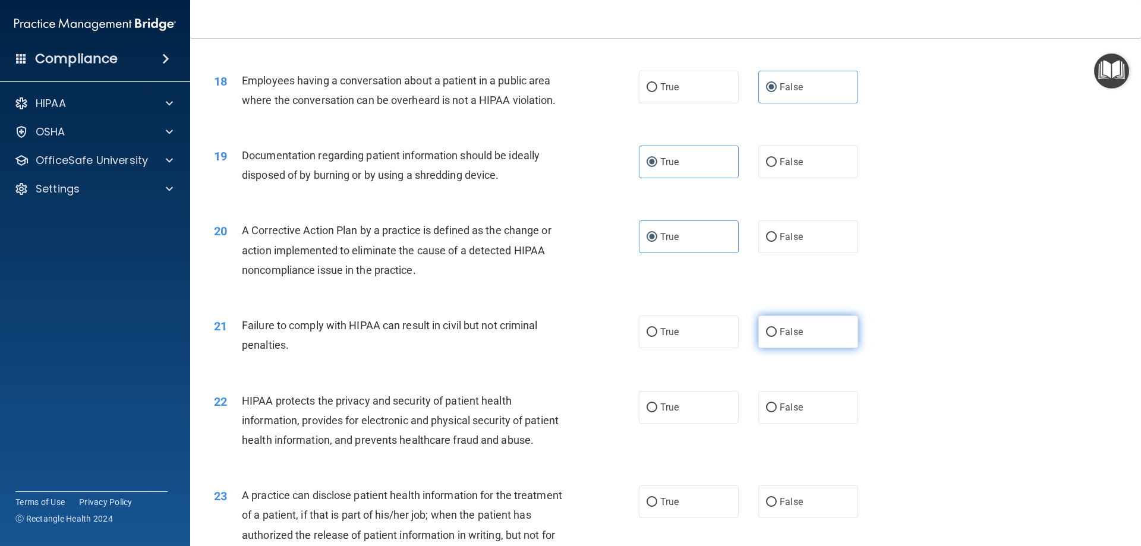
click at [790, 337] on span "False" at bounding box center [790, 331] width 23 height 11
click at [776, 337] on input "False" at bounding box center [771, 332] width 11 height 9
radio input "true"
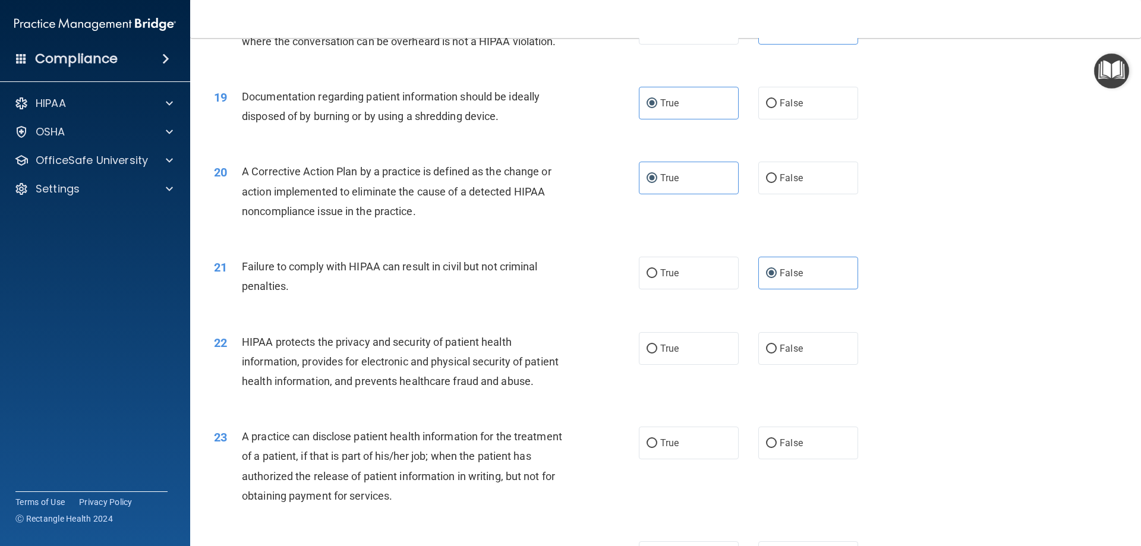
scroll to position [1544, 0]
click at [678, 364] on label "True" at bounding box center [689, 347] width 100 height 33
click at [657, 353] on input "True" at bounding box center [651, 348] width 11 height 9
radio input "true"
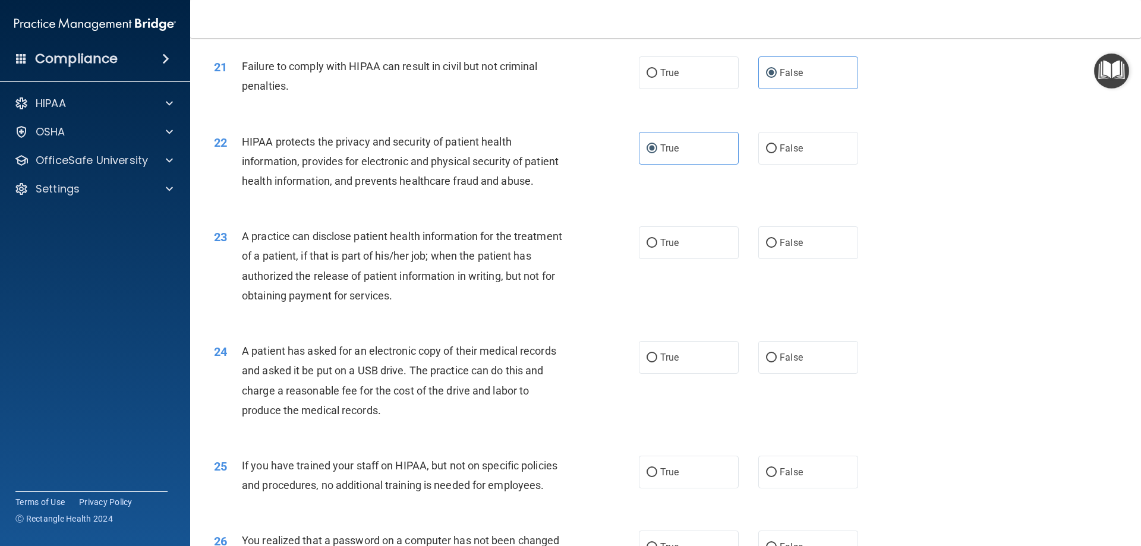
scroll to position [1782, 0]
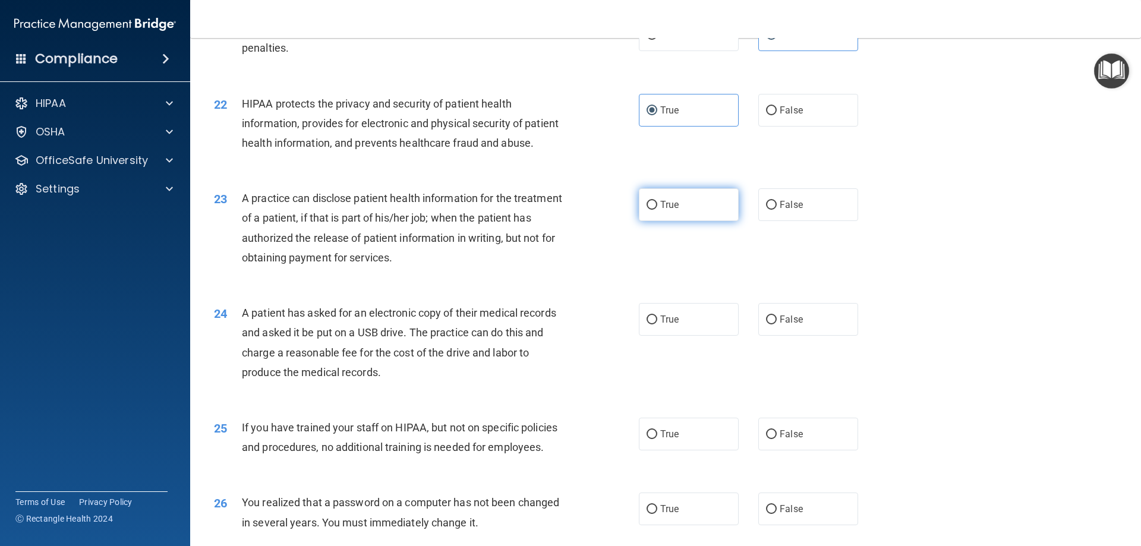
click at [650, 210] on input "True" at bounding box center [651, 205] width 11 height 9
radio input "true"
click at [672, 325] on span "True" at bounding box center [669, 319] width 18 height 11
click at [657, 324] on input "True" at bounding box center [651, 319] width 11 height 9
radio input "true"
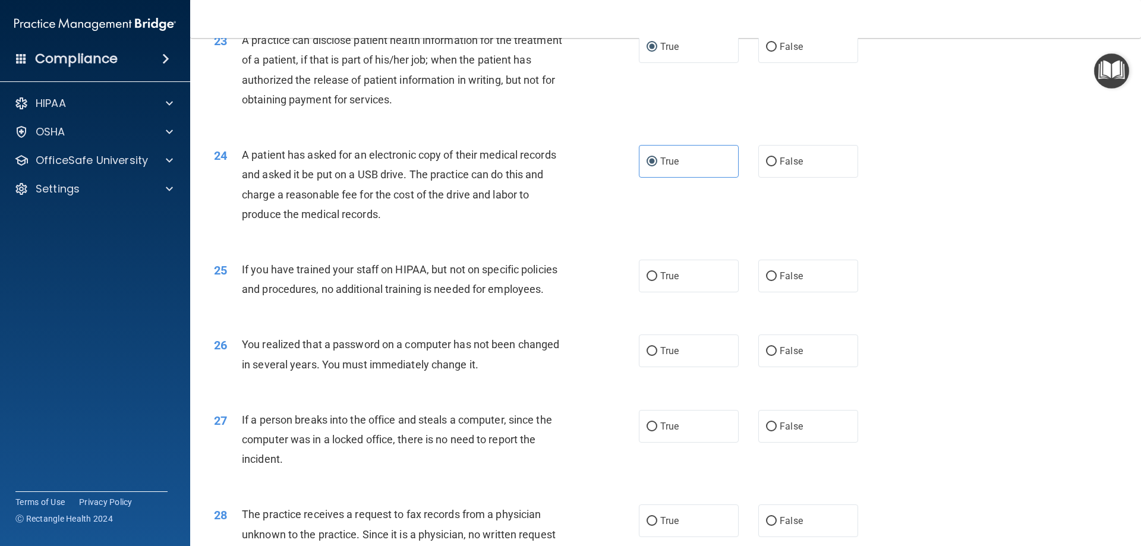
scroll to position [1960, 0]
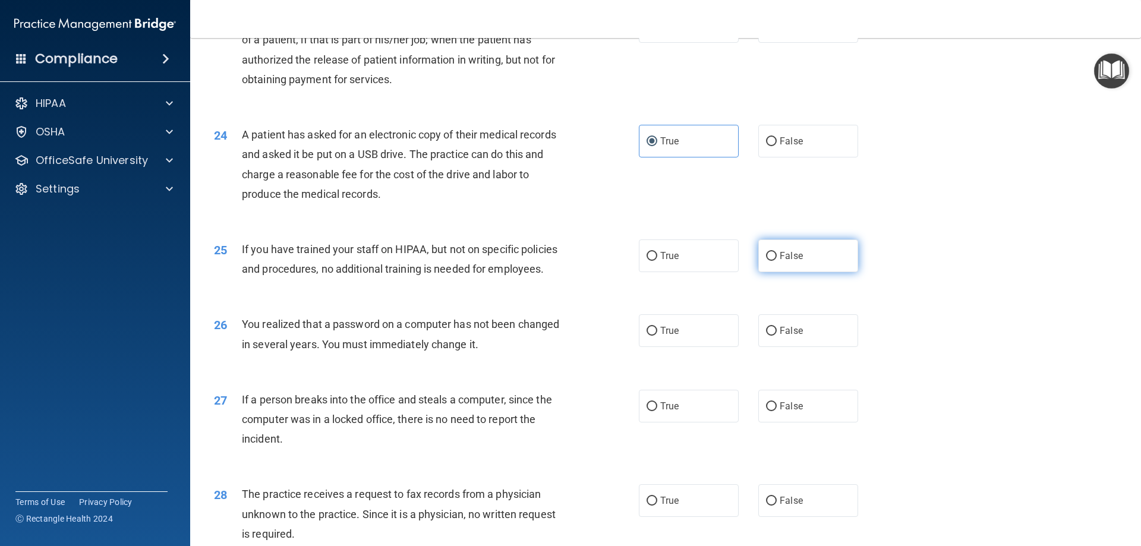
click at [766, 261] on input "False" at bounding box center [771, 256] width 11 height 9
radio input "true"
click at [665, 336] on span "True" at bounding box center [669, 330] width 18 height 11
click at [657, 336] on input "True" at bounding box center [651, 331] width 11 height 9
radio input "true"
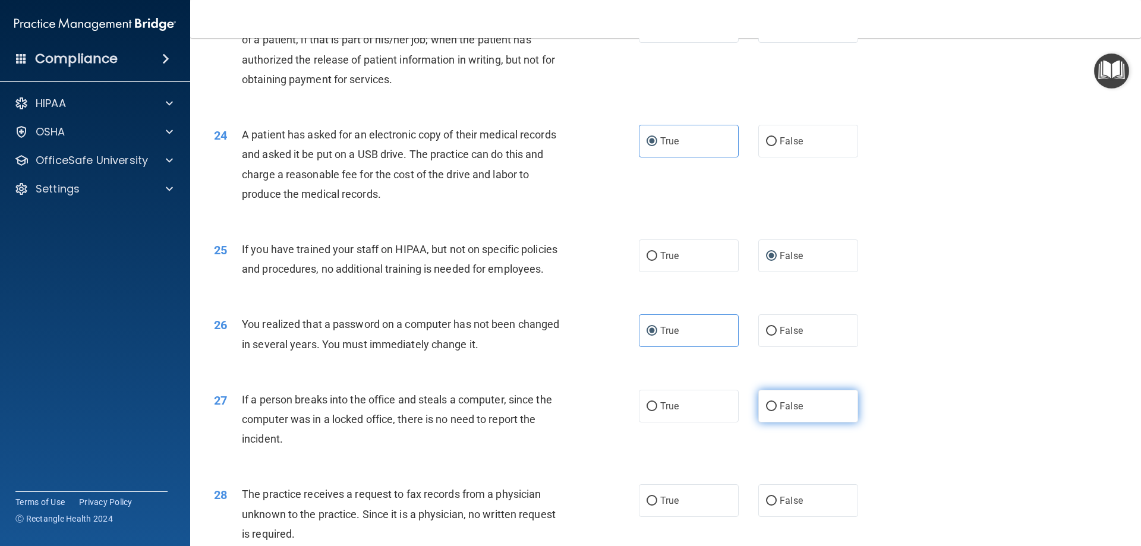
click at [771, 422] on label "False" at bounding box center [808, 406] width 100 height 33
click at [771, 411] on input "False" at bounding box center [771, 406] width 11 height 9
radio input "true"
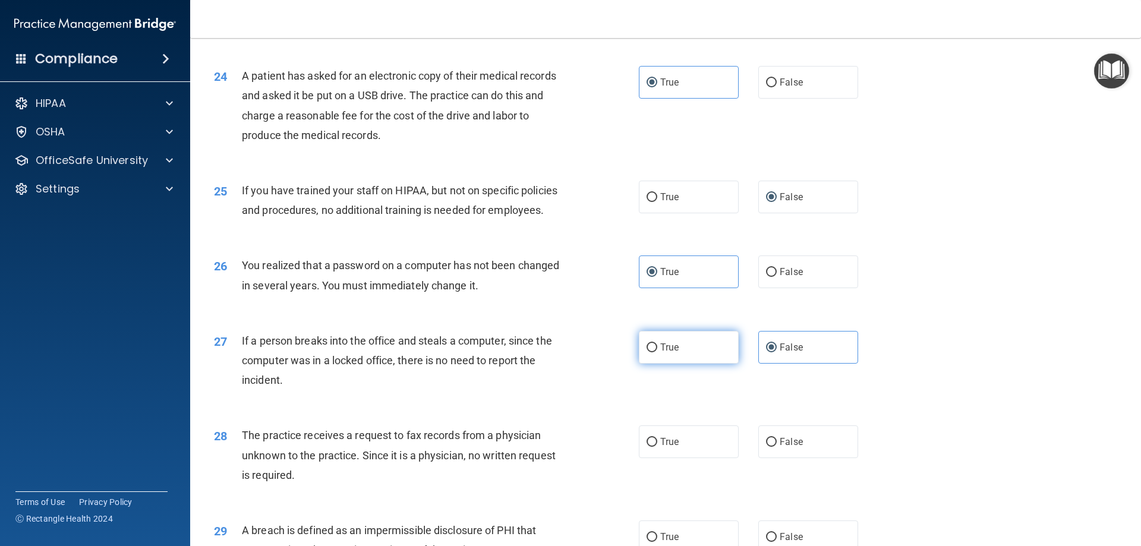
scroll to position [2079, 0]
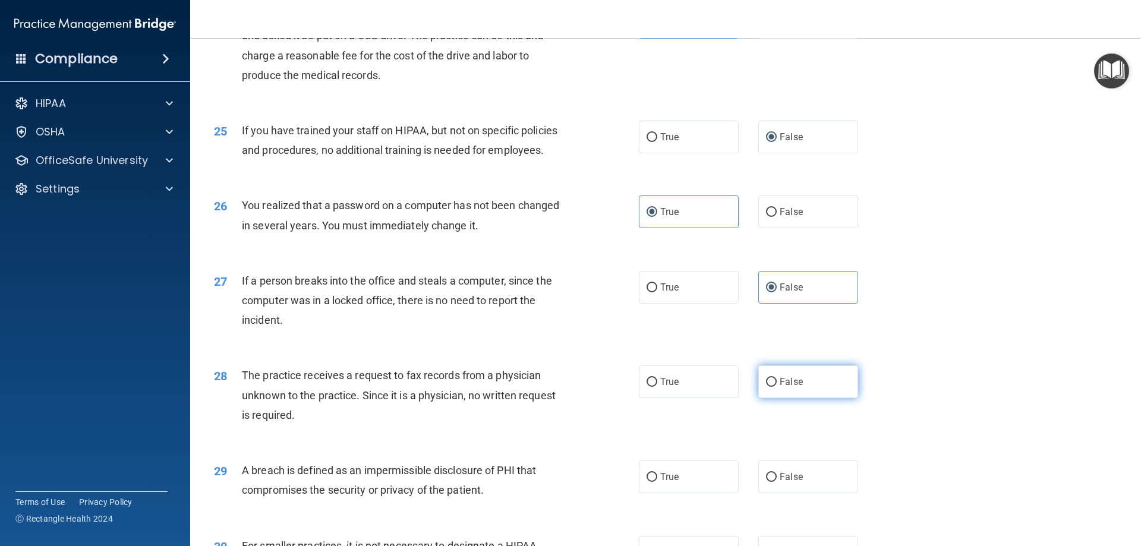
click at [790, 387] on span "False" at bounding box center [790, 381] width 23 height 11
click at [776, 387] on input "False" at bounding box center [771, 382] width 11 height 9
radio input "true"
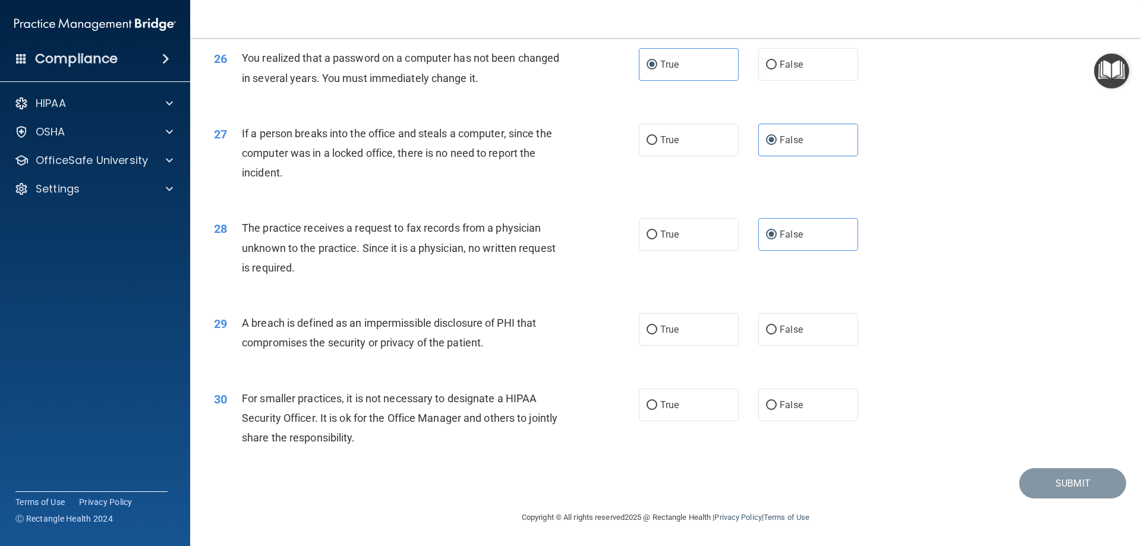
scroll to position [2257, 0]
click at [684, 336] on label "True" at bounding box center [689, 329] width 100 height 33
click at [657, 334] on input "True" at bounding box center [651, 330] width 11 height 9
radio input "true"
click at [791, 419] on label "False" at bounding box center [808, 404] width 100 height 33
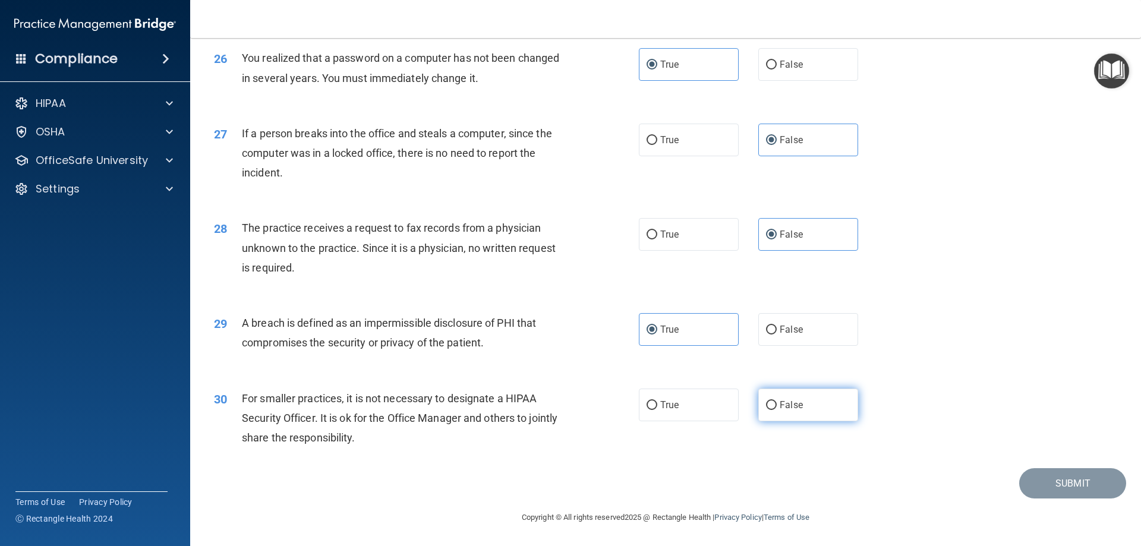
click at [776, 410] on input "False" at bounding box center [771, 405] width 11 height 9
radio input "true"
click at [1015, 377] on div "30 For smaller practices, it is not necessary to designate a HIPAA Security Off…" at bounding box center [665, 421] width 921 height 95
click at [1049, 484] on button "Submit" at bounding box center [1072, 483] width 107 height 30
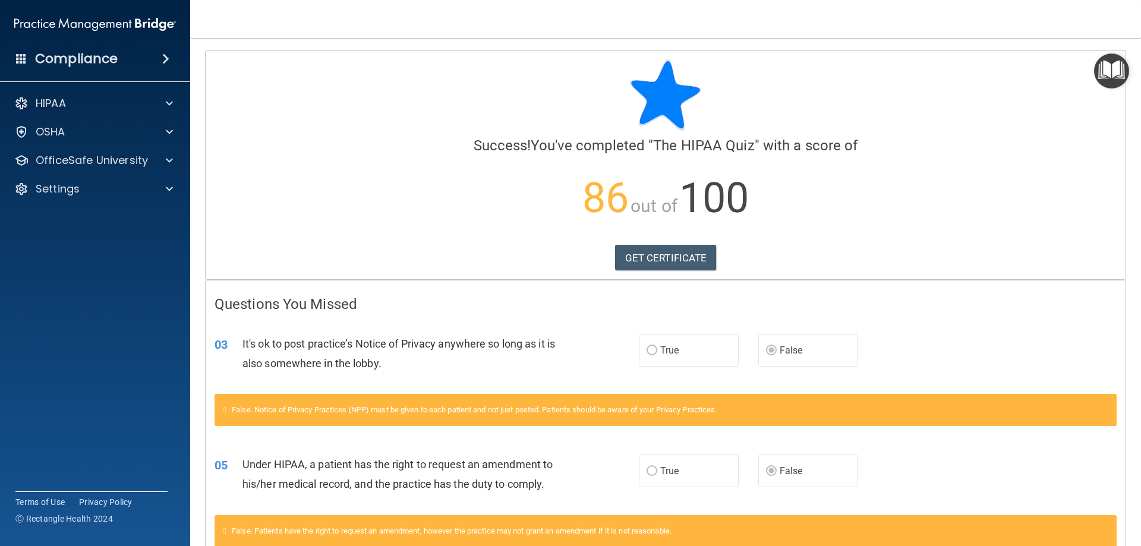
click at [482, 93] on div at bounding box center [665, 94] width 902 height 71
click at [163, 130] on div at bounding box center [168, 132] width 30 height 14
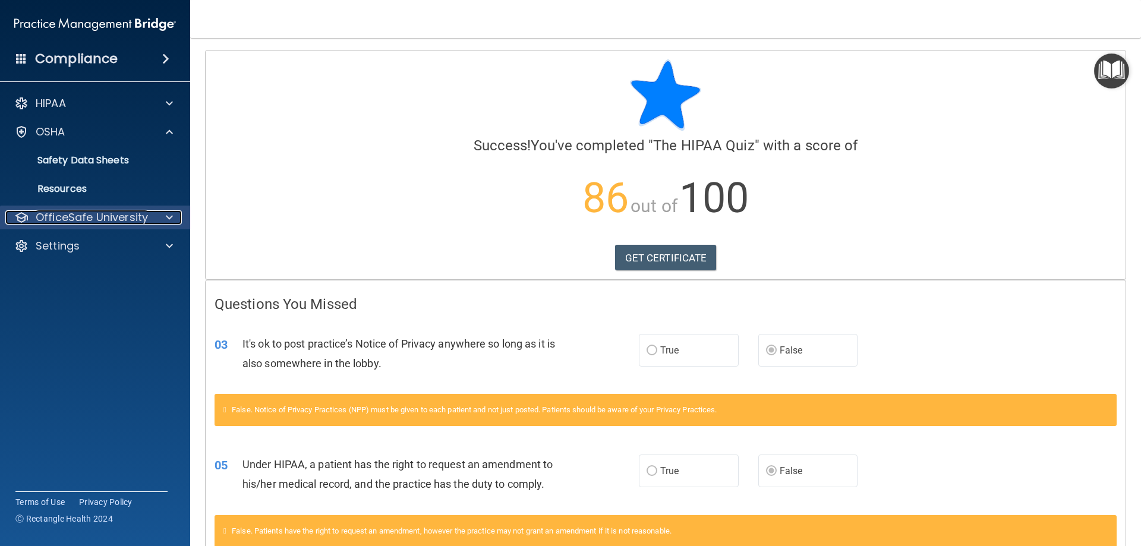
click at [166, 216] on span at bounding box center [169, 217] width 7 height 14
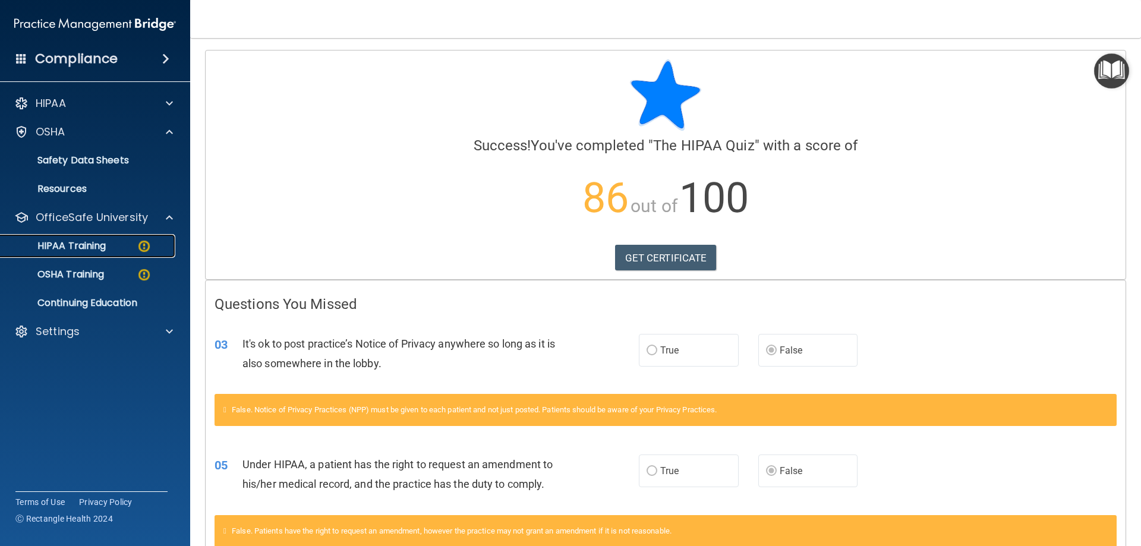
click at [92, 245] on p "HIPAA Training" at bounding box center [57, 246] width 98 height 12
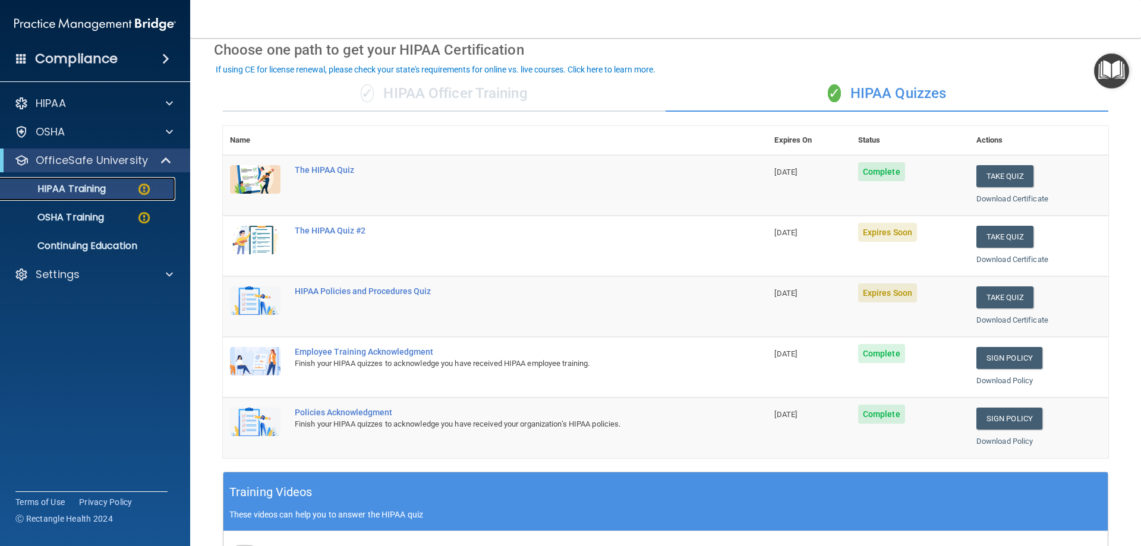
scroll to position [52, 0]
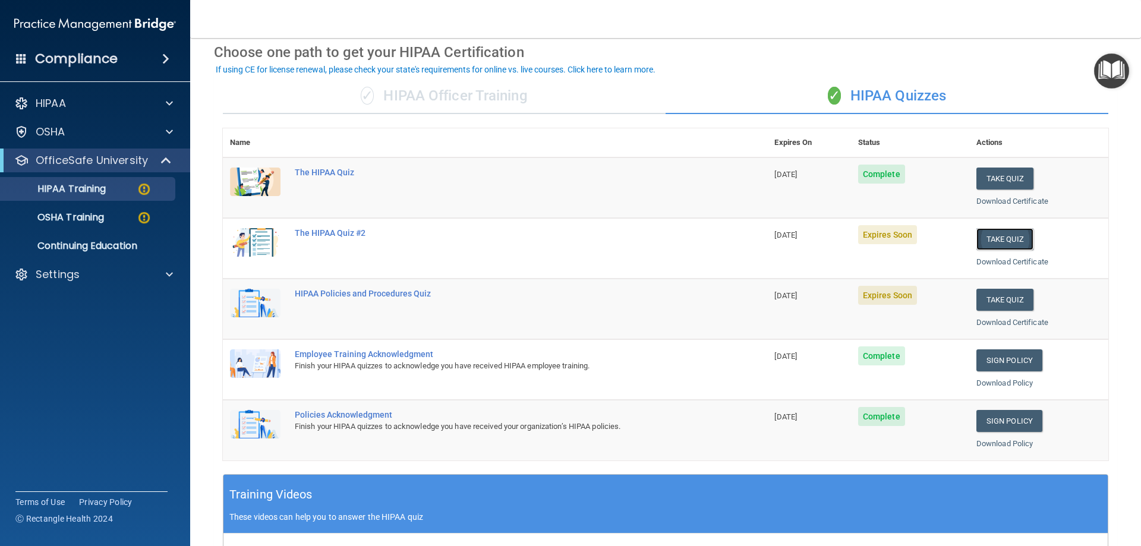
click at [991, 239] on button "Take Quiz" at bounding box center [1004, 239] width 57 height 22
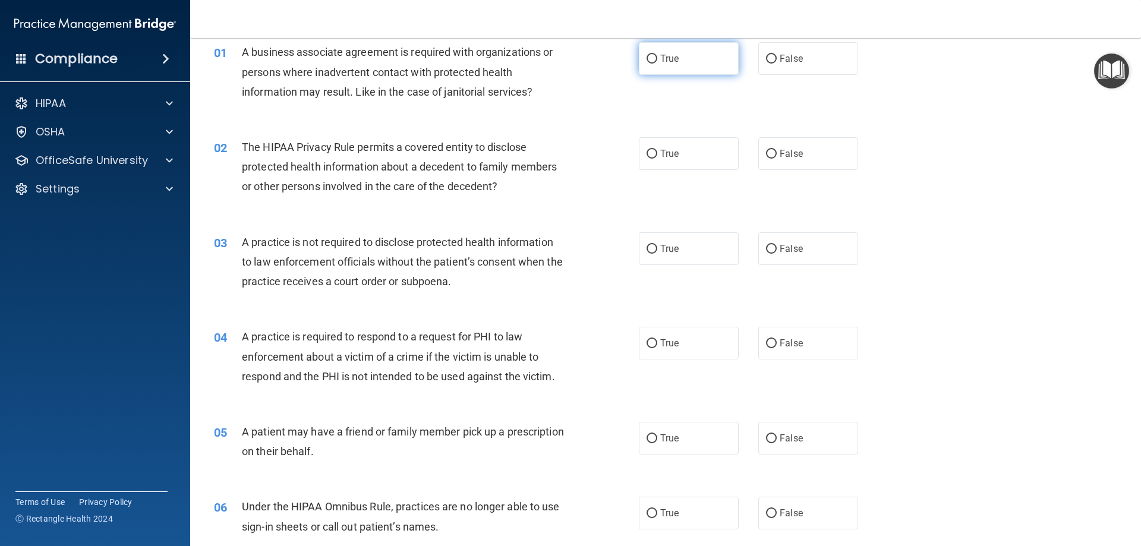
click at [666, 58] on span "True" at bounding box center [669, 58] width 18 height 11
click at [657, 58] on input "True" at bounding box center [651, 59] width 11 height 9
radio input "true"
click at [660, 156] on span "True" at bounding box center [669, 153] width 18 height 11
click at [657, 156] on input "True" at bounding box center [651, 154] width 11 height 9
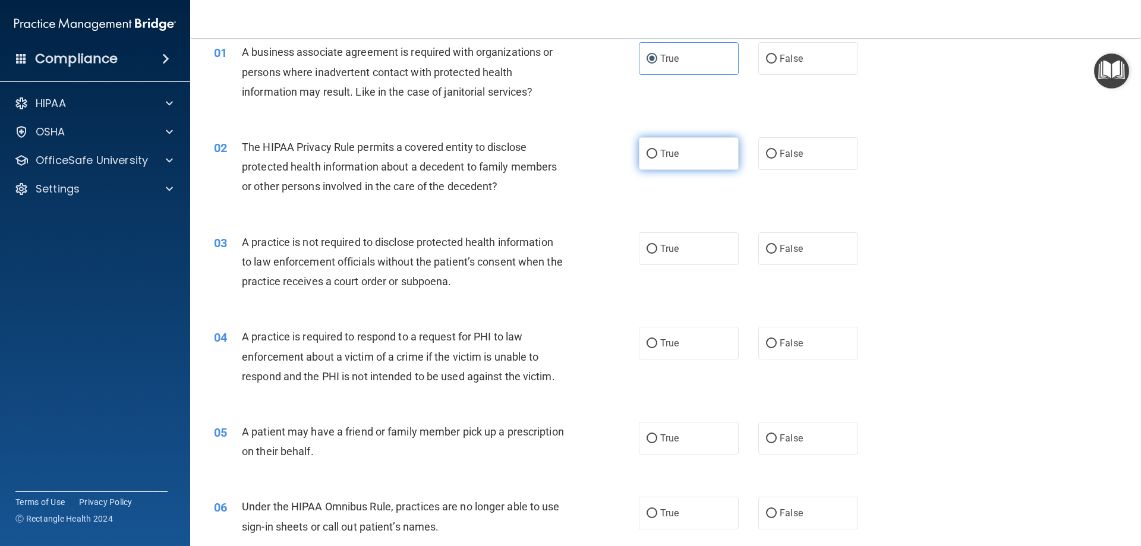
radio input "true"
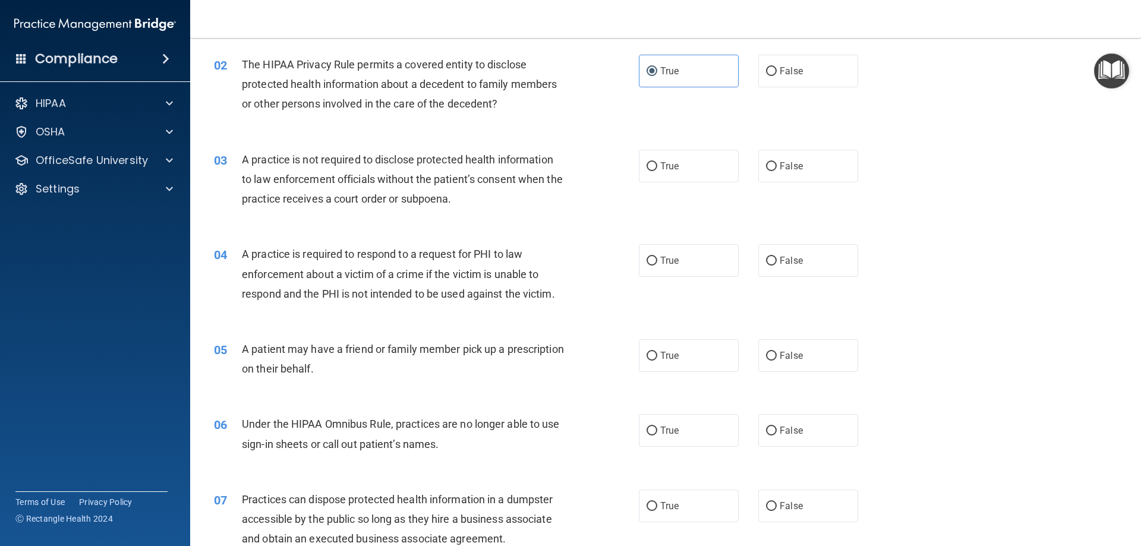
scroll to position [170, 0]
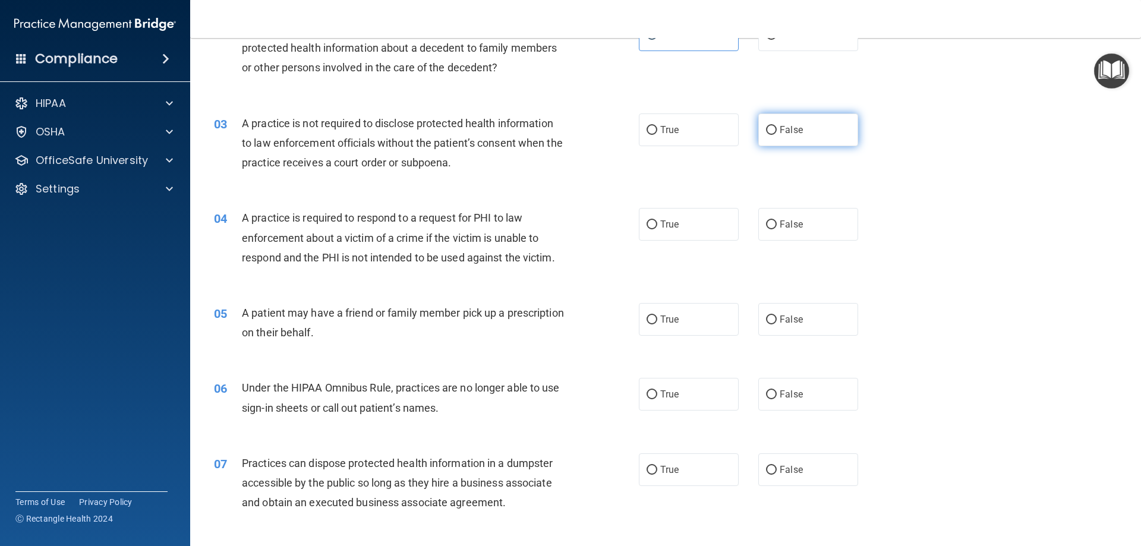
click at [766, 129] on input "False" at bounding box center [771, 130] width 11 height 9
radio input "true"
click at [664, 220] on span "True" at bounding box center [669, 224] width 18 height 11
click at [657, 220] on input "True" at bounding box center [651, 224] width 11 height 9
radio input "true"
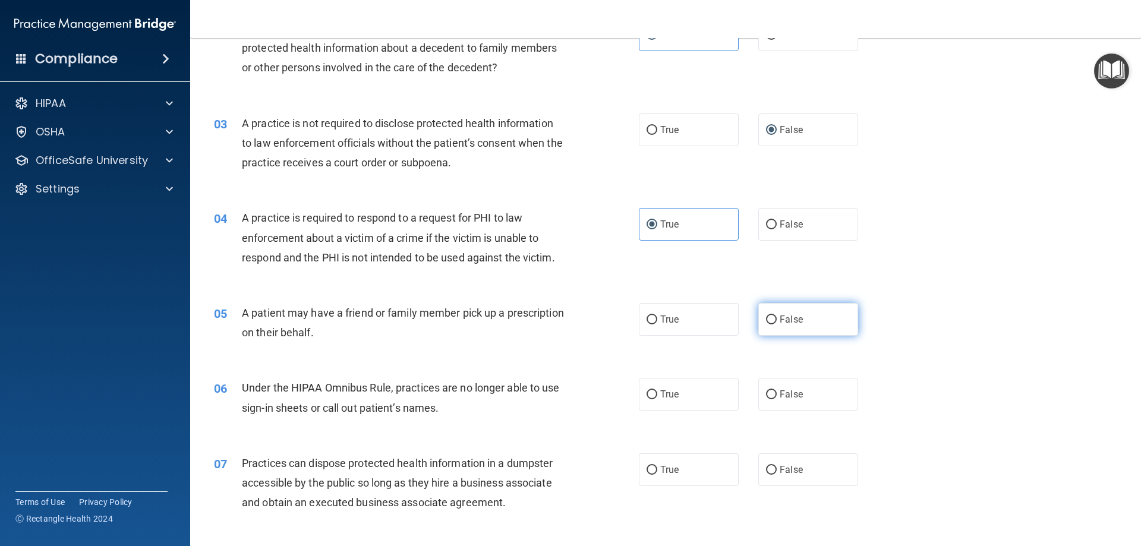
click at [766, 320] on input "False" at bounding box center [771, 319] width 11 height 9
radio input "true"
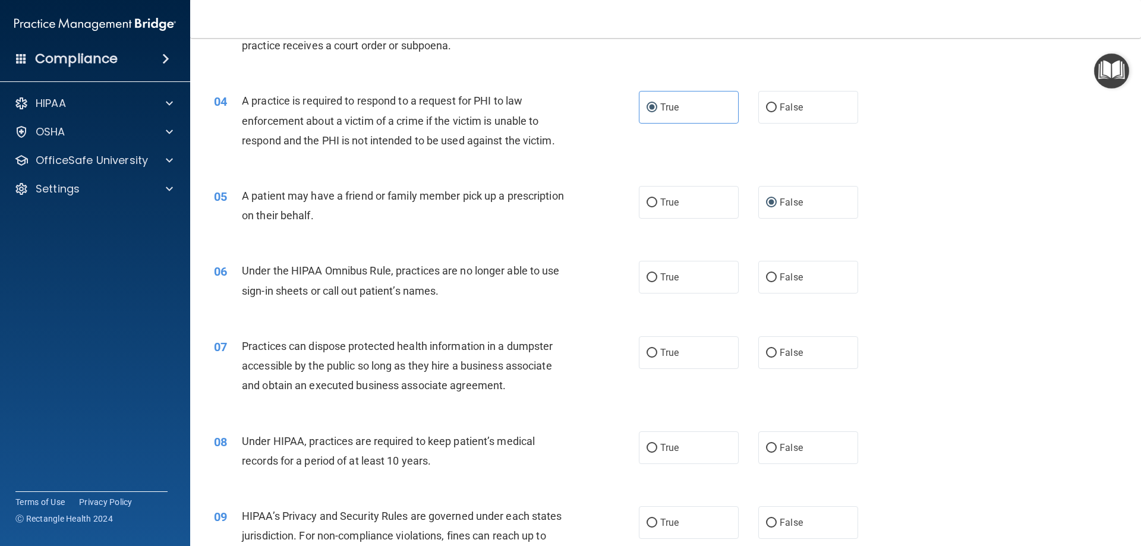
scroll to position [289, 0]
click at [666, 277] on span "True" at bounding box center [669, 275] width 18 height 11
click at [657, 277] on input "True" at bounding box center [651, 275] width 11 height 9
radio input "true"
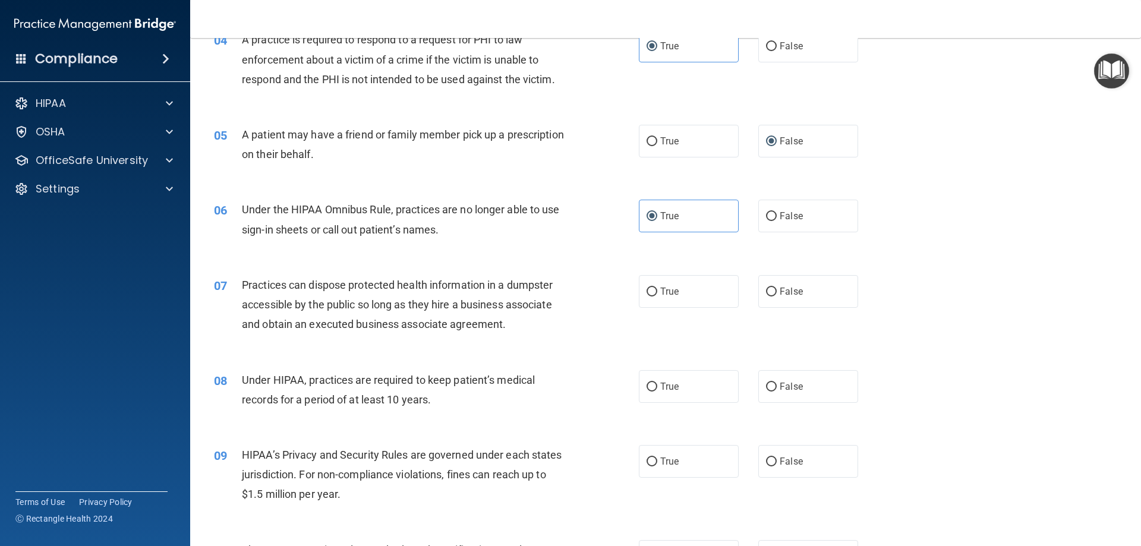
scroll to position [408, 0]
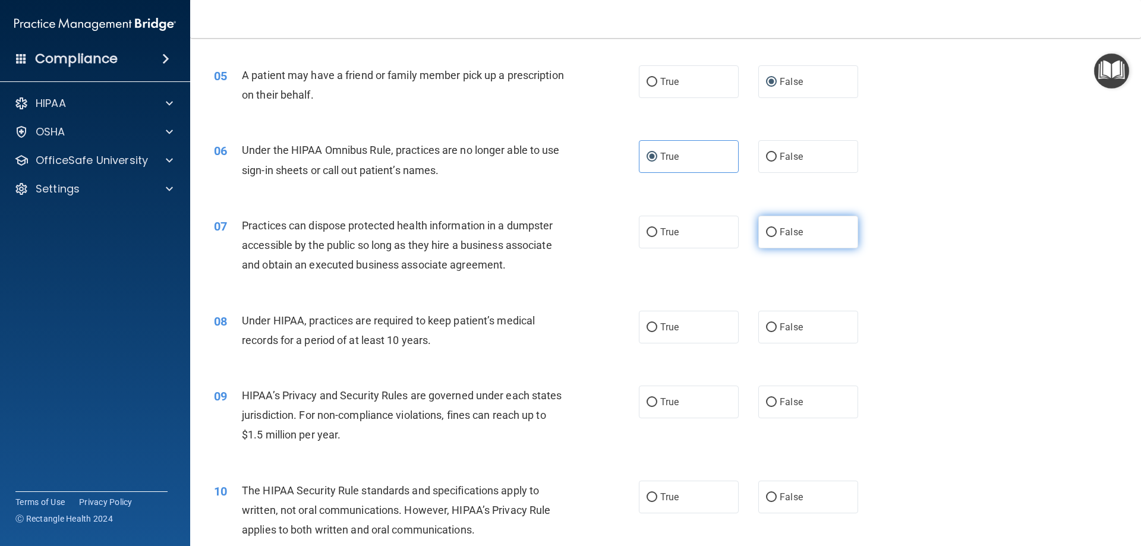
click at [779, 230] on span "False" at bounding box center [790, 231] width 23 height 11
click at [774, 230] on input "False" at bounding box center [771, 232] width 11 height 9
radio input "true"
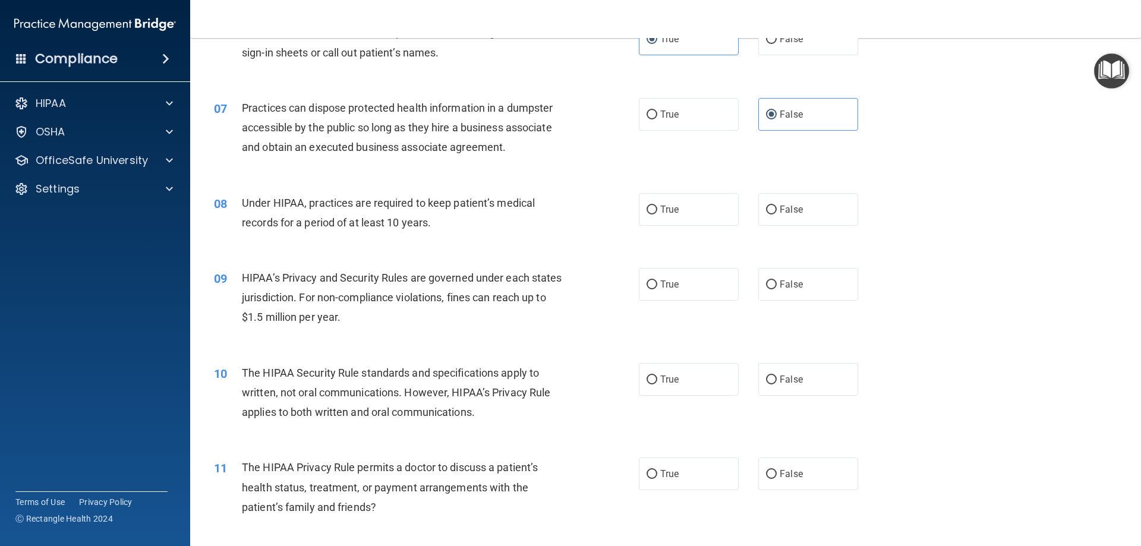
scroll to position [527, 0]
click at [672, 207] on span "True" at bounding box center [669, 208] width 18 height 11
click at [657, 207] on input "True" at bounding box center [651, 208] width 11 height 9
radio input "true"
click at [661, 283] on span "True" at bounding box center [669, 282] width 18 height 11
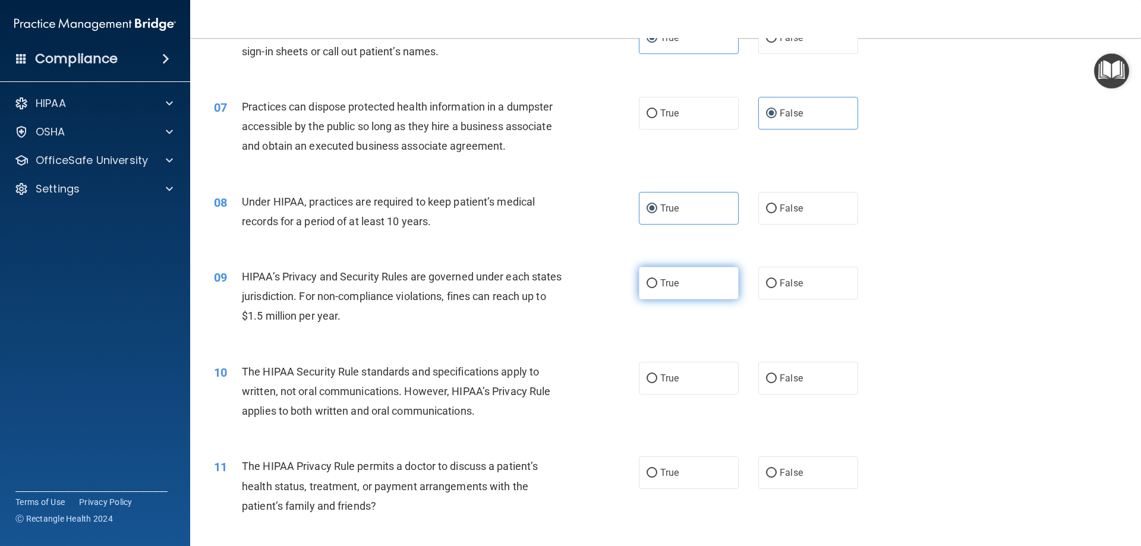
click at [657, 283] on input "True" at bounding box center [651, 283] width 11 height 9
radio input "true"
click at [660, 380] on span "True" at bounding box center [669, 377] width 18 height 11
click at [657, 380] on input "True" at bounding box center [651, 378] width 11 height 9
radio input "true"
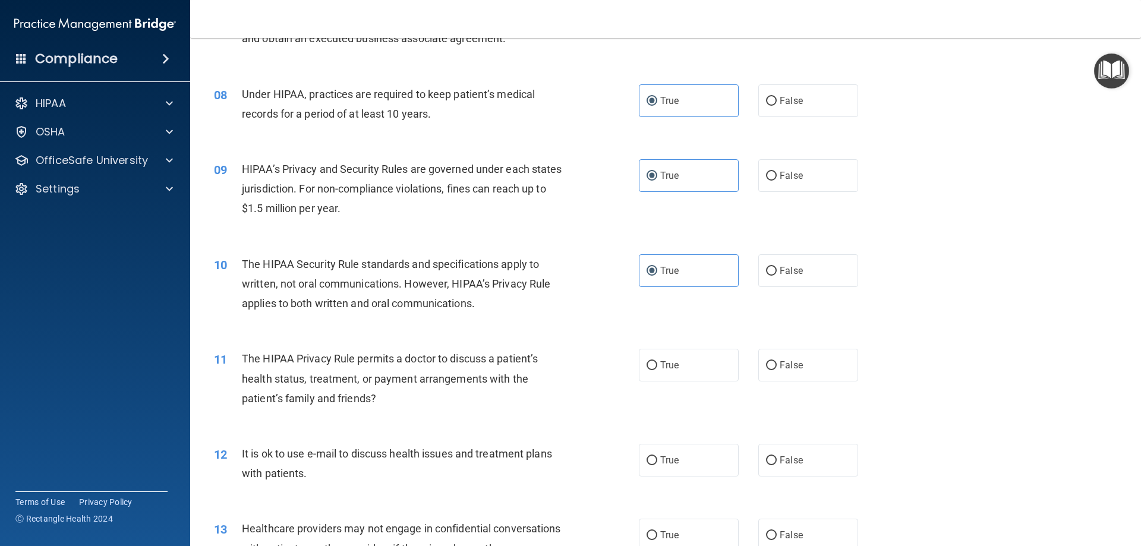
scroll to position [646, 0]
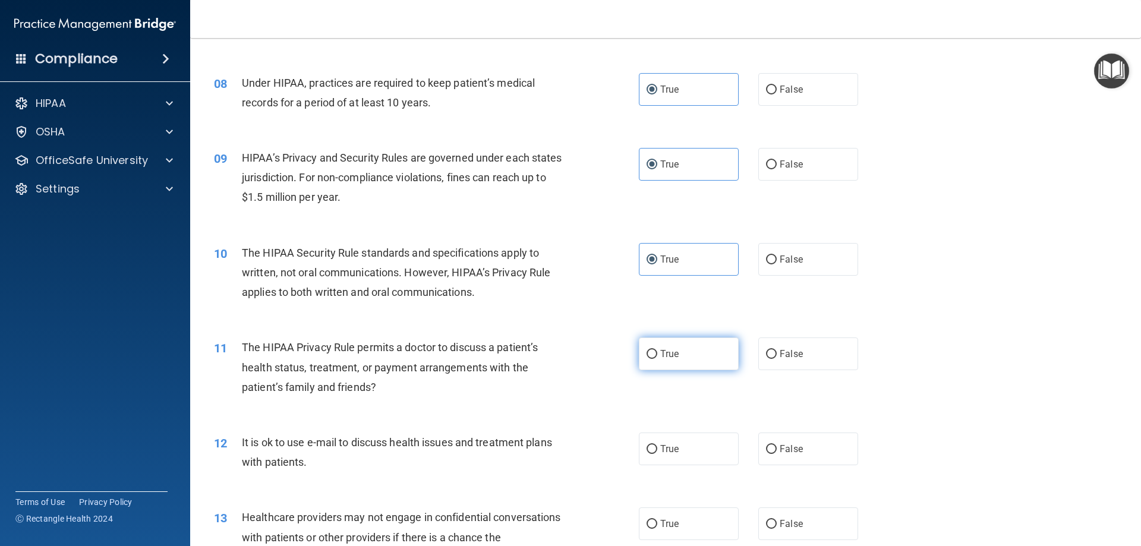
click at [661, 352] on span "True" at bounding box center [669, 353] width 18 height 11
click at [657, 352] on input "True" at bounding box center [651, 354] width 11 height 9
radio input "true"
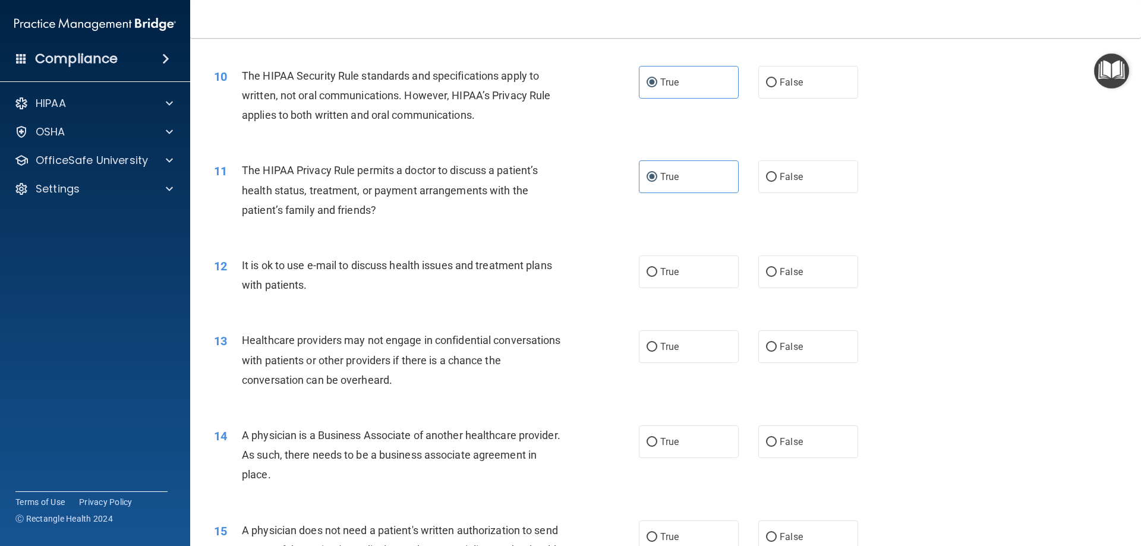
scroll to position [824, 0]
click at [772, 270] on label "False" at bounding box center [808, 270] width 100 height 33
click at [772, 270] on input "False" at bounding box center [771, 271] width 11 height 9
radio input "true"
click at [677, 339] on label "True" at bounding box center [689, 345] width 100 height 33
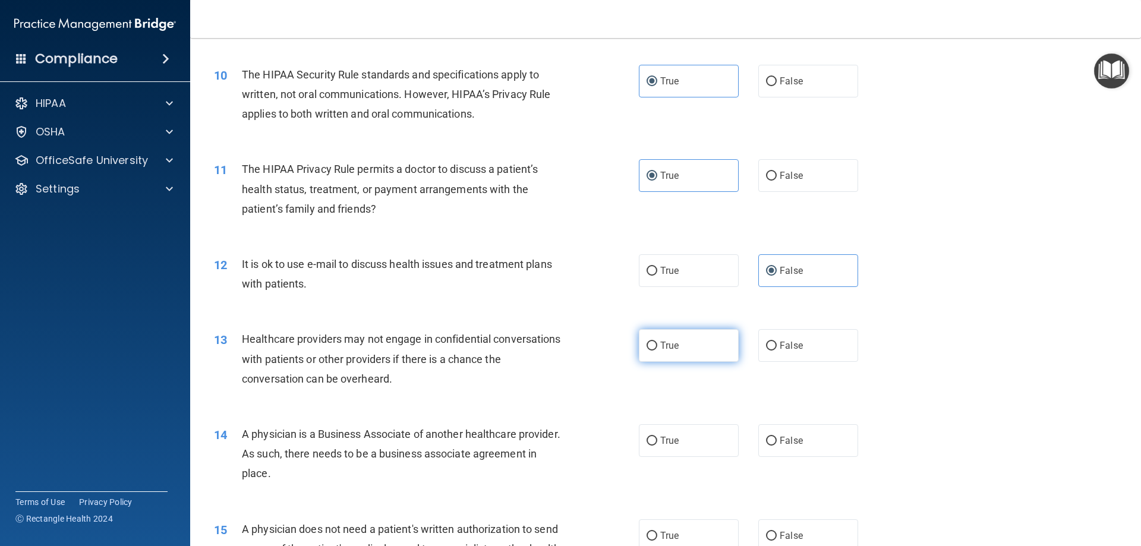
click at [657, 342] on input "True" at bounding box center [651, 346] width 11 height 9
radio input "true"
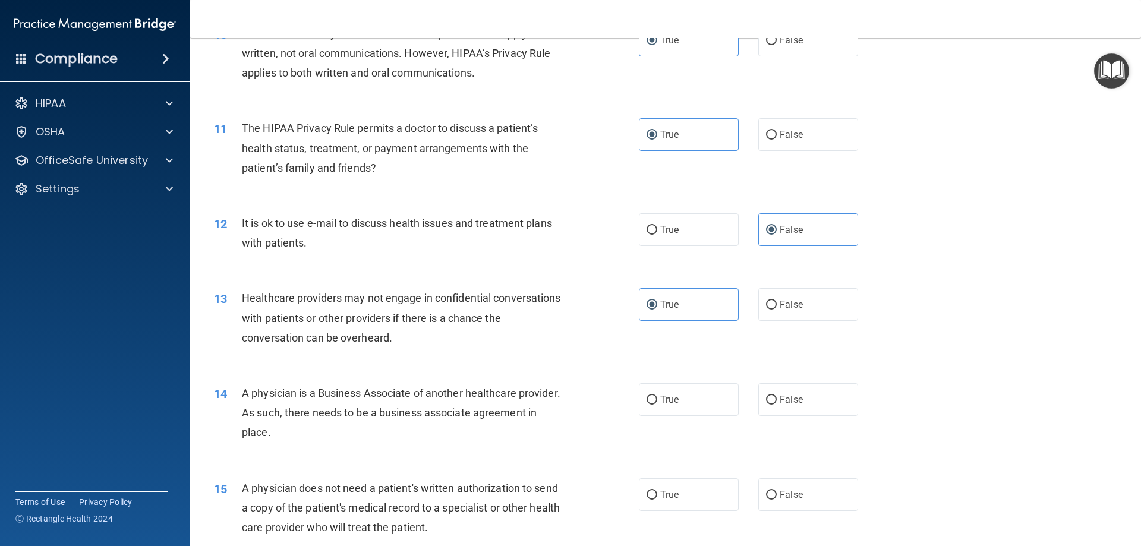
scroll to position [943, 0]
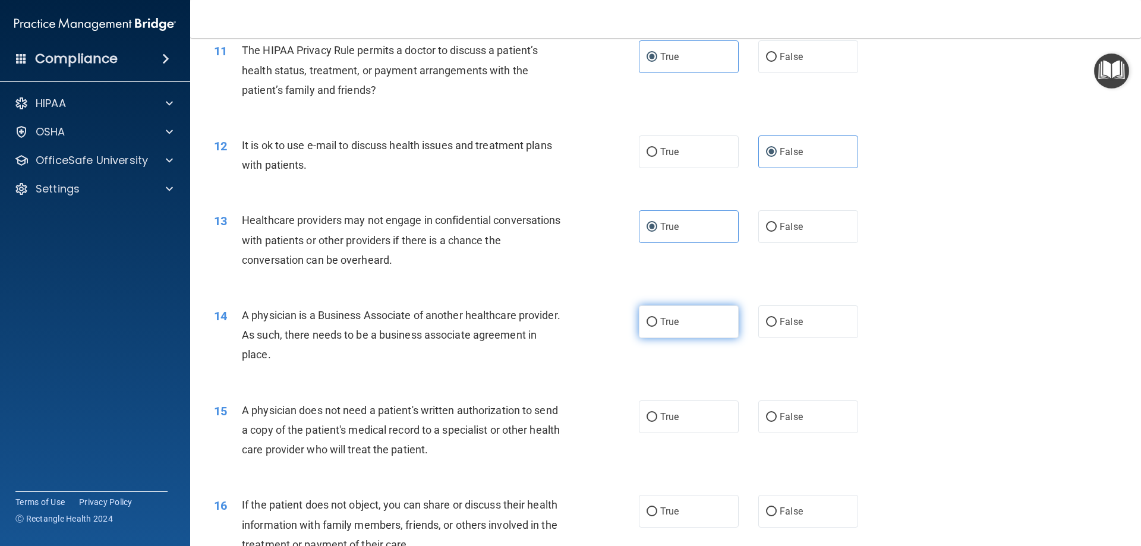
click at [666, 321] on span "True" at bounding box center [669, 321] width 18 height 11
click at [657, 321] on input "True" at bounding box center [651, 322] width 11 height 9
radio input "true"
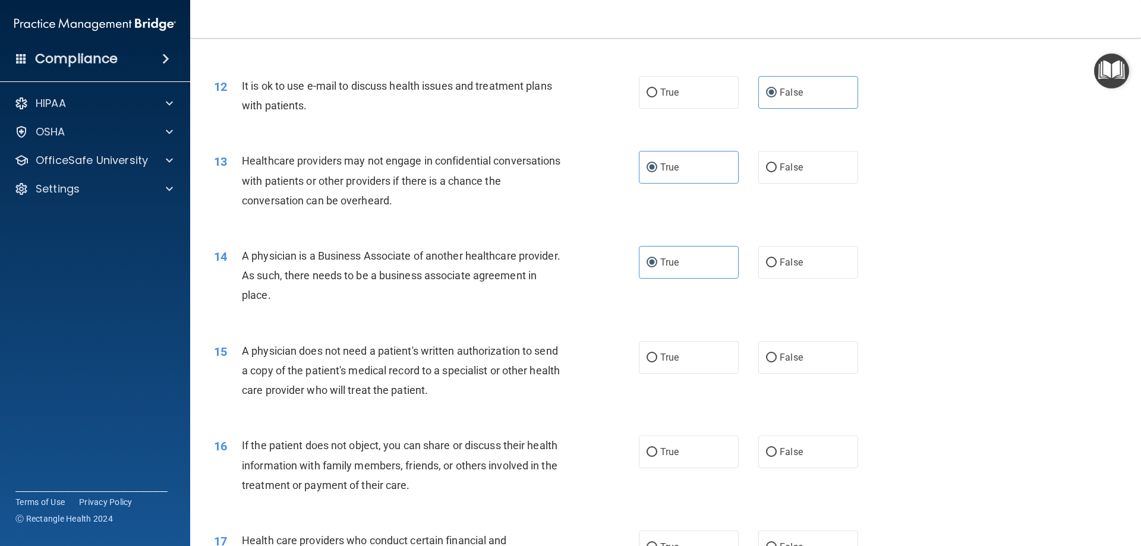
scroll to position [1062, 0]
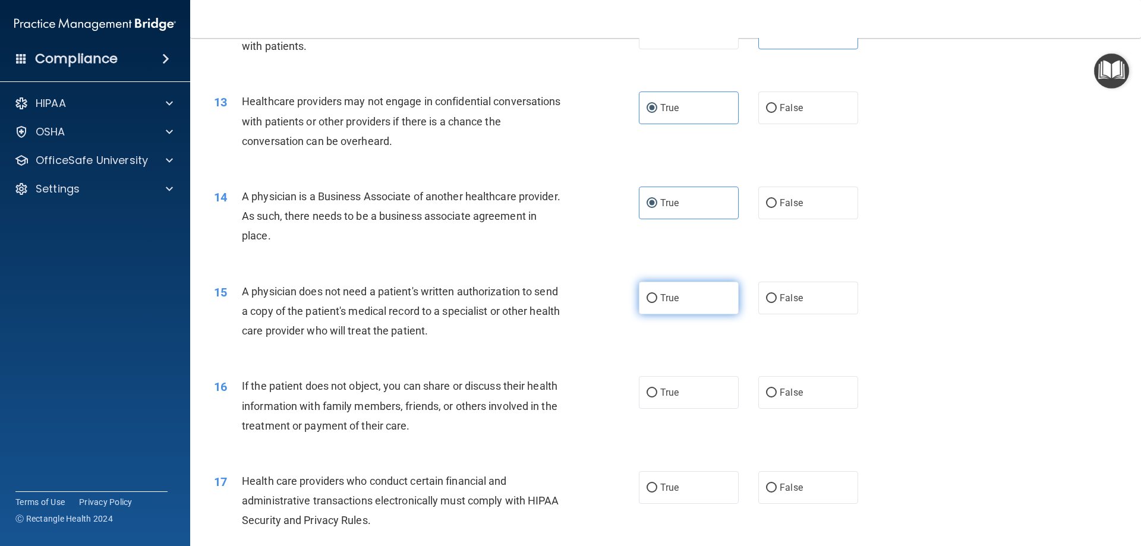
click at [667, 293] on span "True" at bounding box center [669, 297] width 18 height 11
click at [657, 294] on input "True" at bounding box center [651, 298] width 11 height 9
radio input "true"
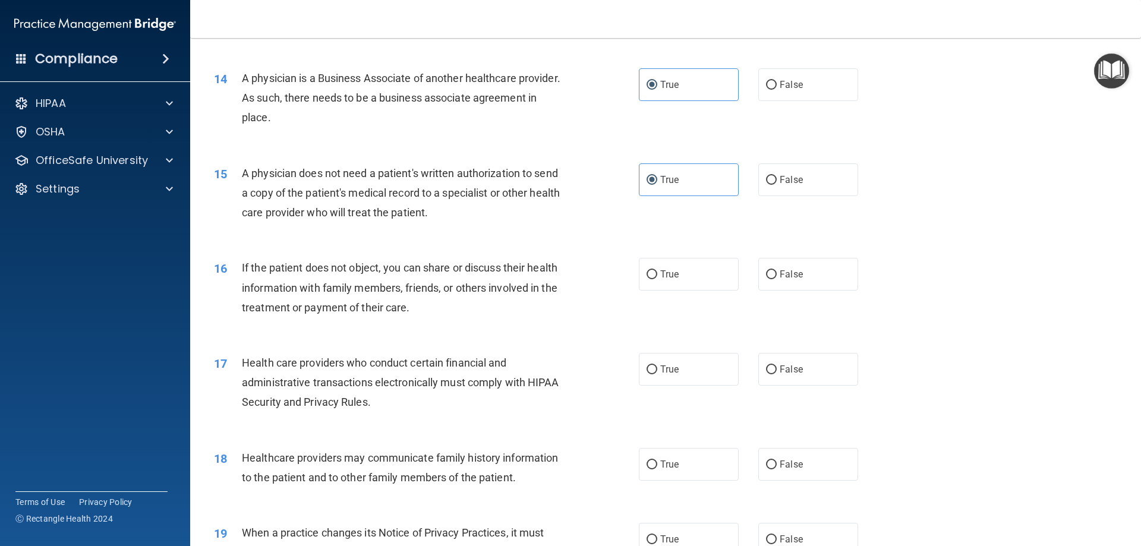
scroll to position [1180, 0]
click at [655, 276] on label "True" at bounding box center [689, 273] width 100 height 33
click at [655, 276] on input "True" at bounding box center [651, 274] width 11 height 9
radio input "true"
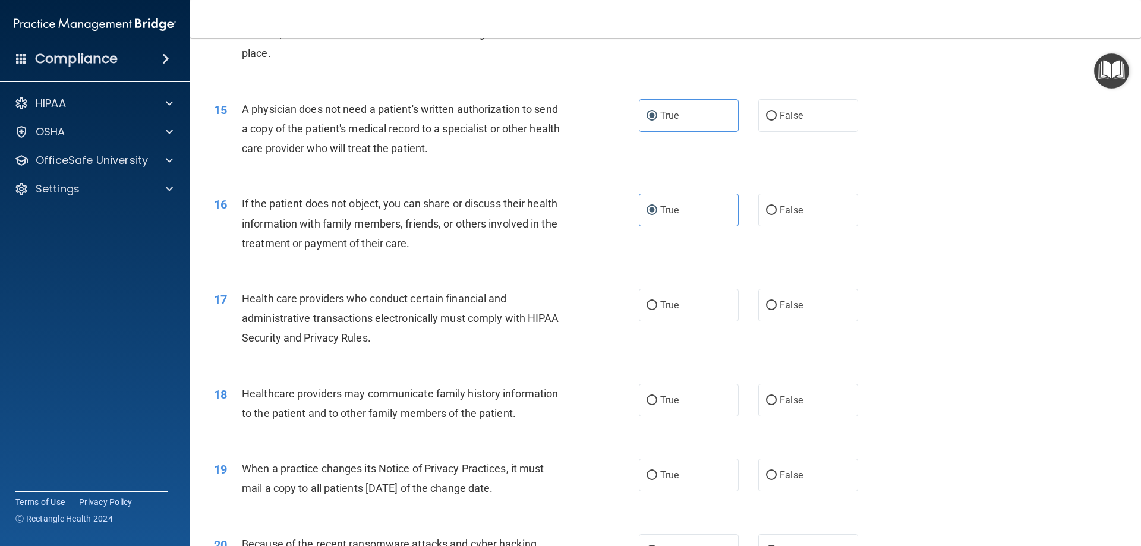
scroll to position [1299, 0]
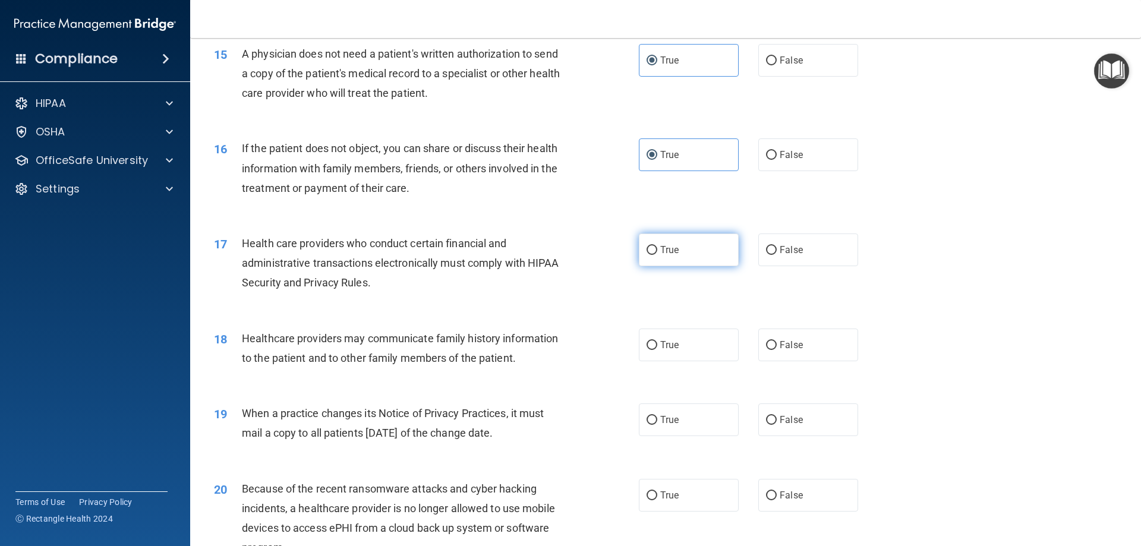
click at [699, 255] on label "True" at bounding box center [689, 249] width 100 height 33
click at [657, 255] on input "True" at bounding box center [651, 250] width 11 height 9
radio input "true"
click at [773, 345] on label "False" at bounding box center [808, 344] width 100 height 33
click at [773, 345] on input "False" at bounding box center [771, 345] width 11 height 9
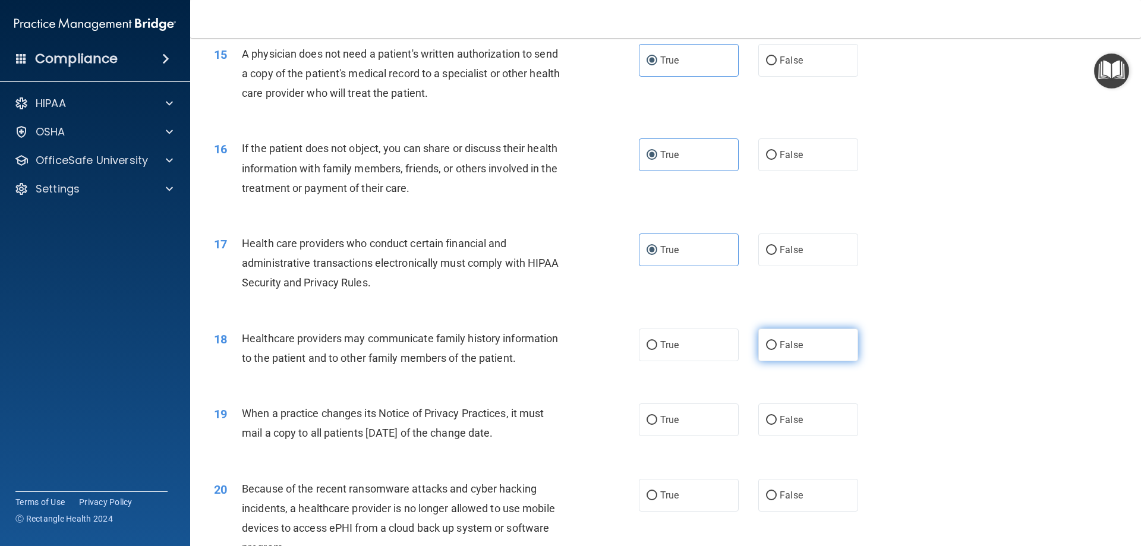
radio input "true"
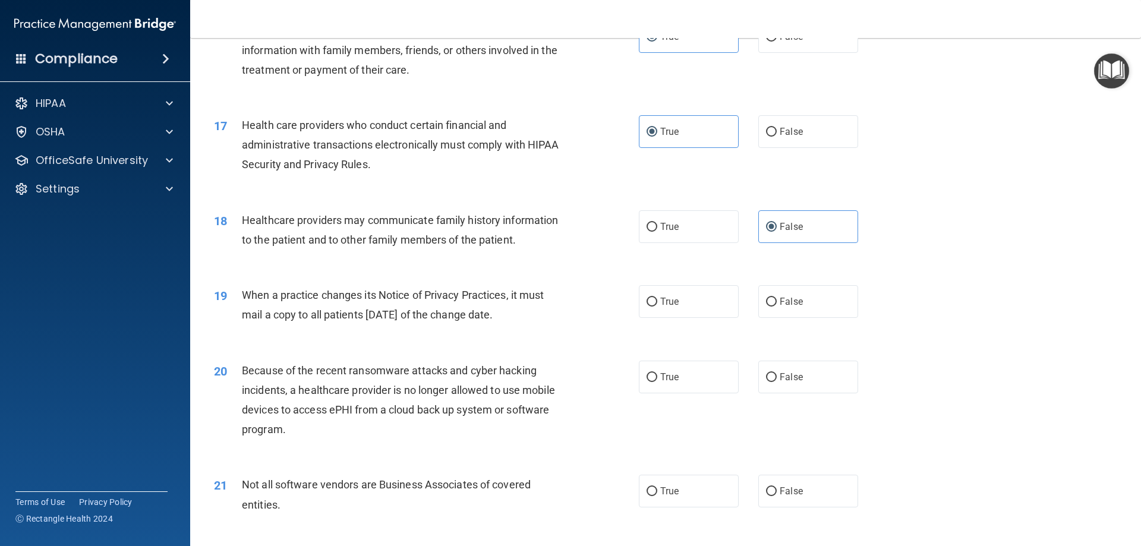
scroll to position [1418, 0]
click at [667, 296] on span "True" at bounding box center [669, 300] width 18 height 11
click at [657, 297] on input "True" at bounding box center [651, 301] width 11 height 9
radio input "true"
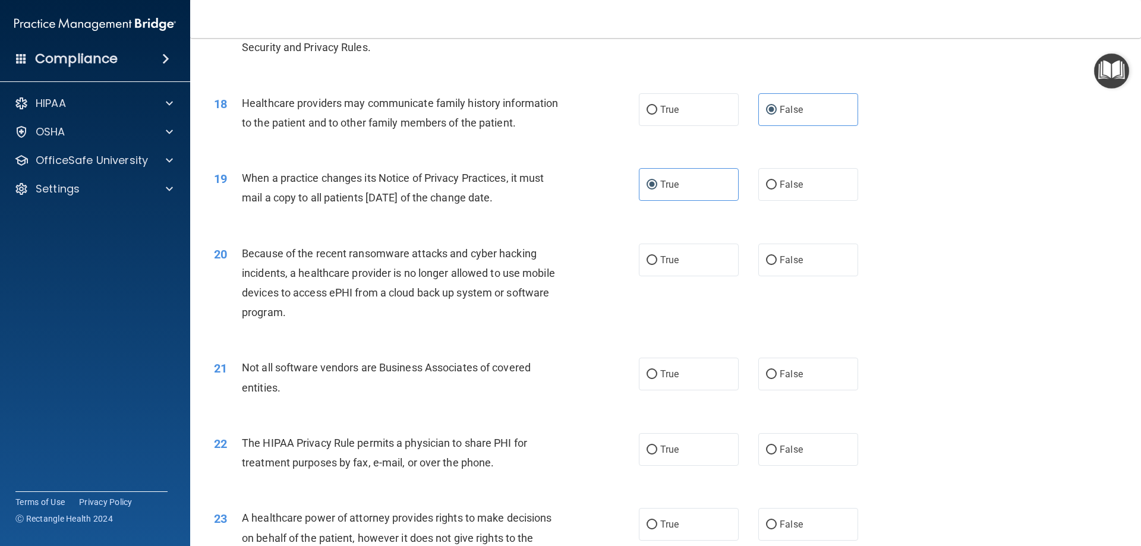
scroll to position [1537, 0]
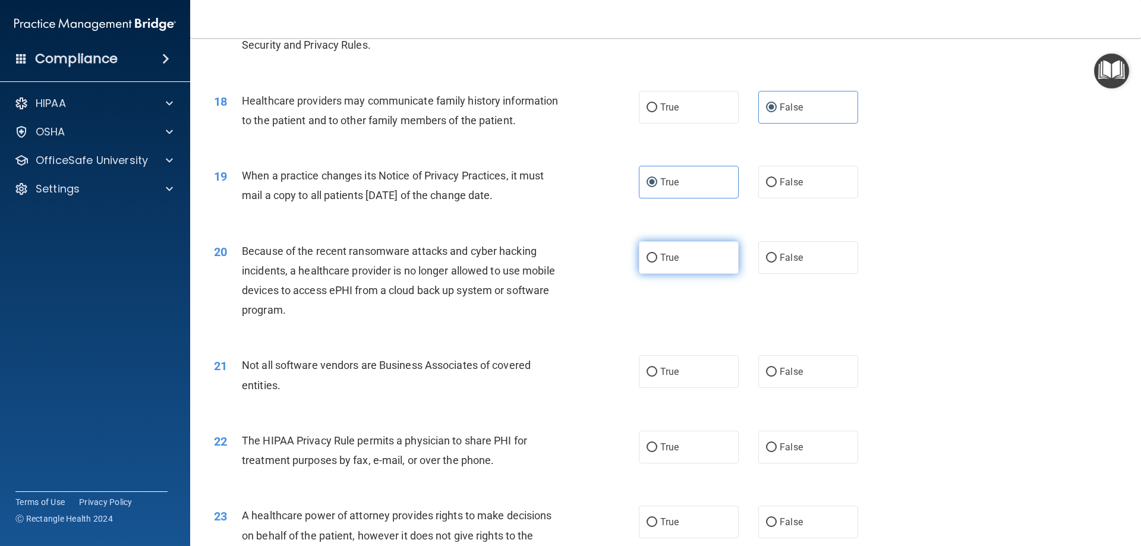
click at [683, 255] on label "True" at bounding box center [689, 257] width 100 height 33
click at [657, 255] on input "True" at bounding box center [651, 258] width 11 height 9
radio input "true"
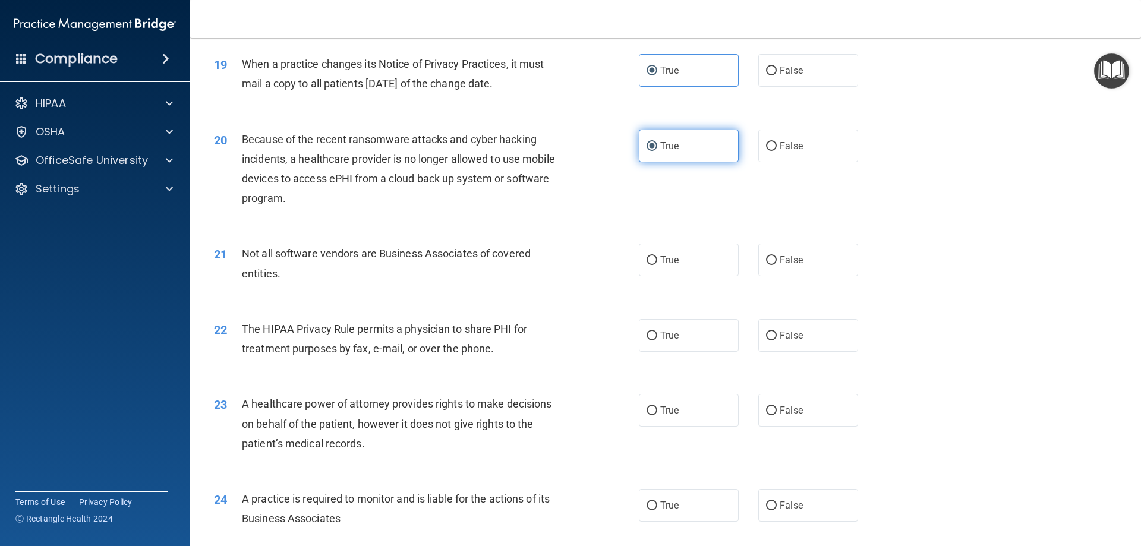
scroll to position [1656, 0]
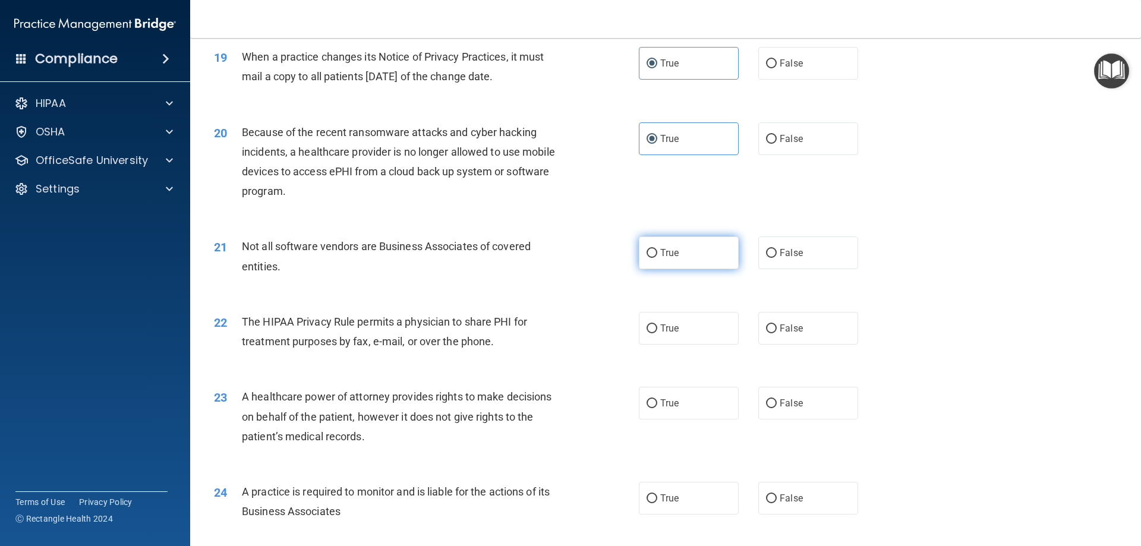
click at [710, 252] on label "True" at bounding box center [689, 252] width 100 height 33
click at [657, 252] on input "True" at bounding box center [651, 253] width 11 height 9
radio input "true"
click at [785, 327] on span "False" at bounding box center [790, 328] width 23 height 11
click at [776, 327] on input "False" at bounding box center [771, 328] width 11 height 9
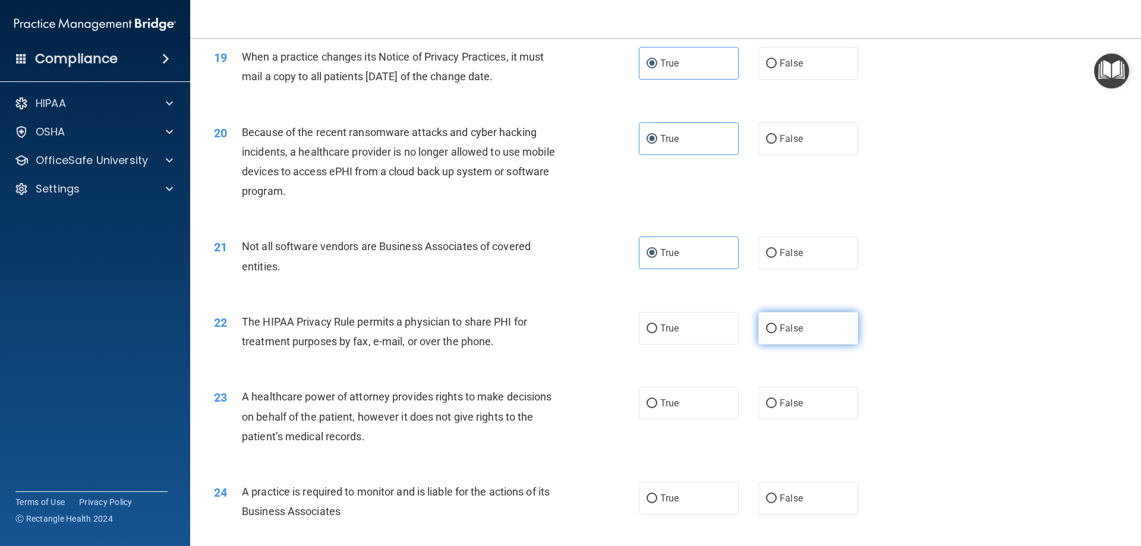
radio input "true"
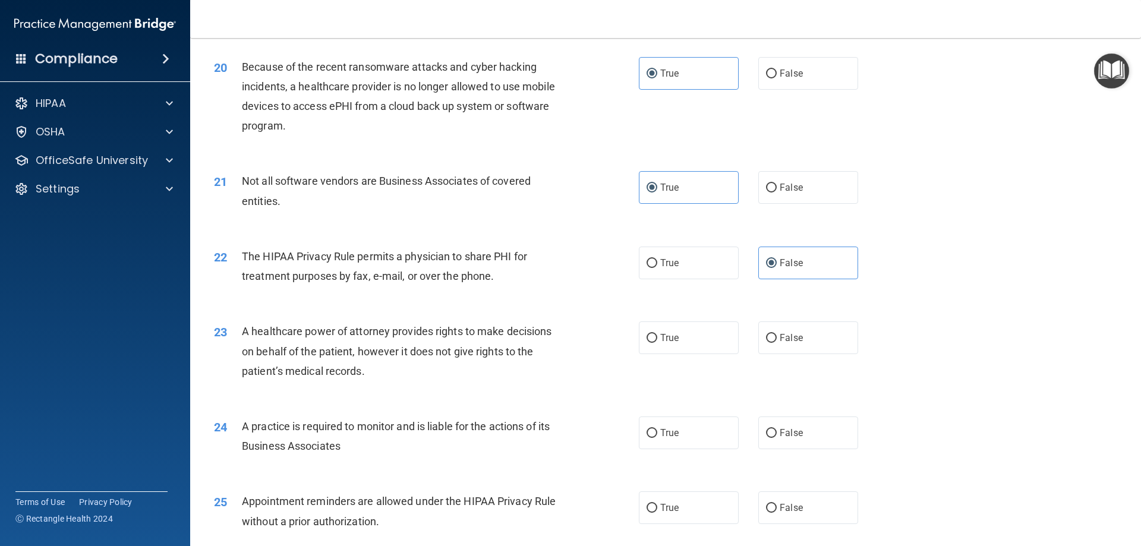
scroll to position [1774, 0]
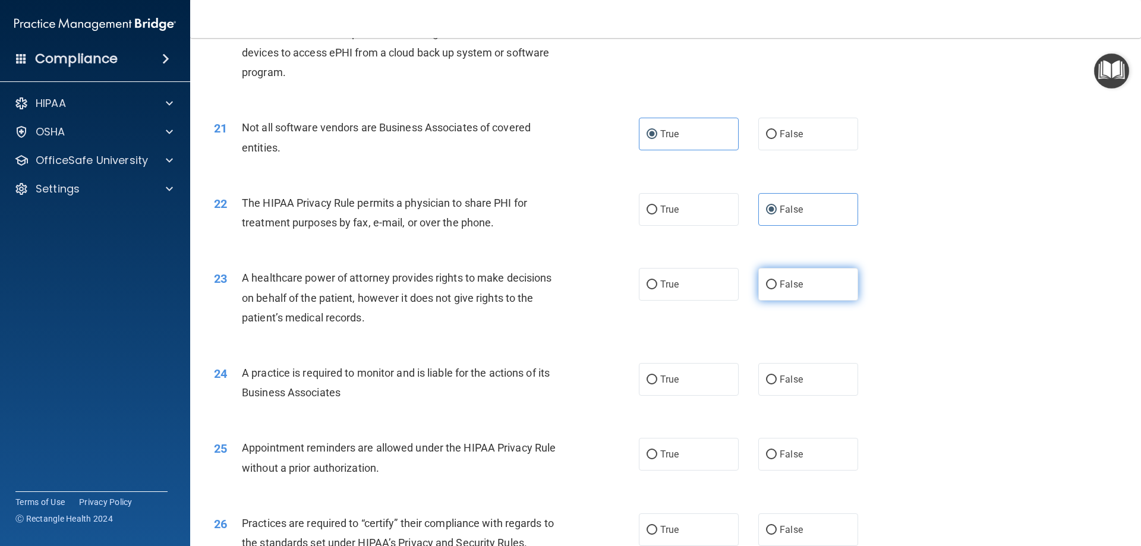
click at [795, 286] on span "False" at bounding box center [790, 284] width 23 height 11
click at [776, 286] on input "False" at bounding box center [771, 284] width 11 height 9
radio input "true"
click at [683, 384] on label "True" at bounding box center [689, 379] width 100 height 33
click at [657, 384] on input "True" at bounding box center [651, 379] width 11 height 9
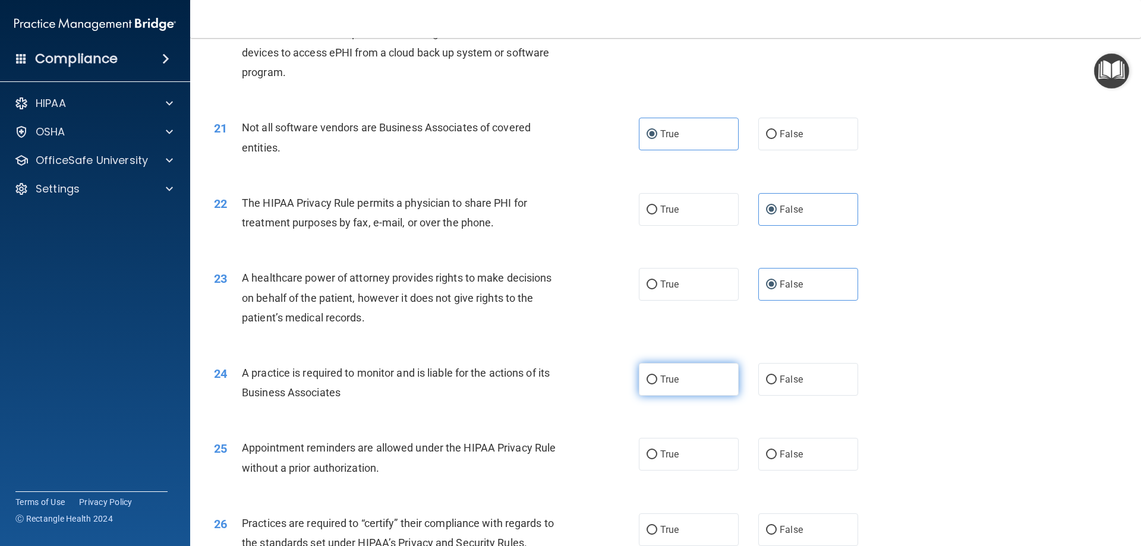
radio input "true"
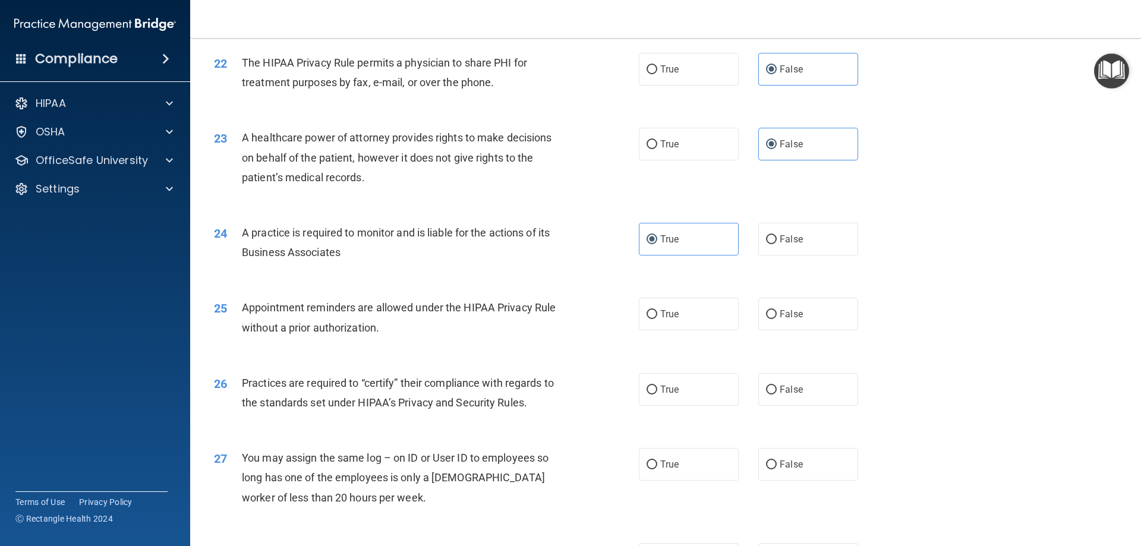
scroll to position [1953, 0]
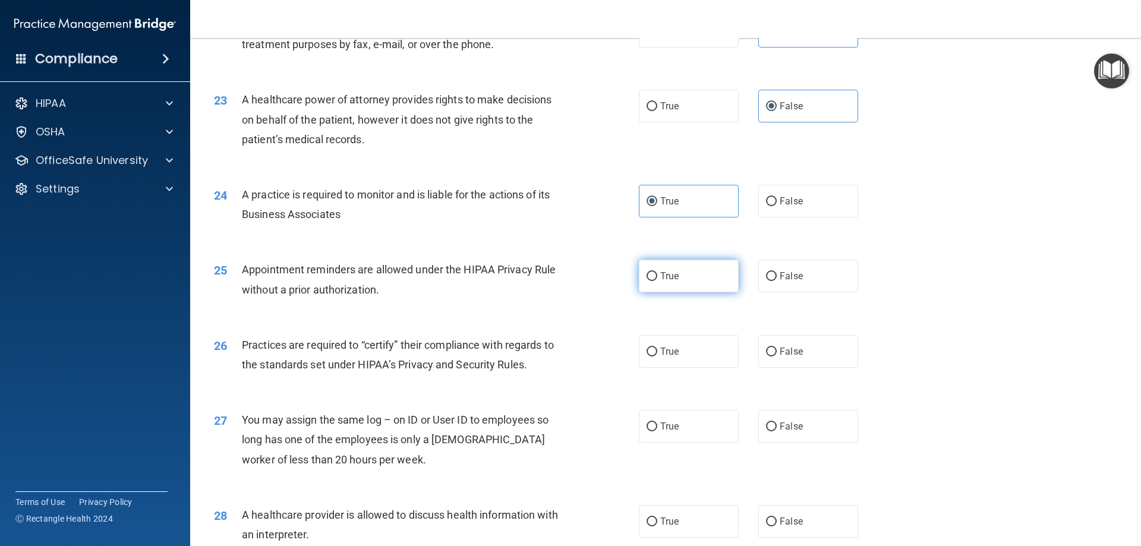
click at [708, 275] on label "True" at bounding box center [689, 276] width 100 height 33
click at [657, 275] on input "True" at bounding box center [651, 276] width 11 height 9
radio input "true"
click at [660, 356] on span "True" at bounding box center [669, 351] width 18 height 11
click at [657, 356] on input "True" at bounding box center [651, 352] width 11 height 9
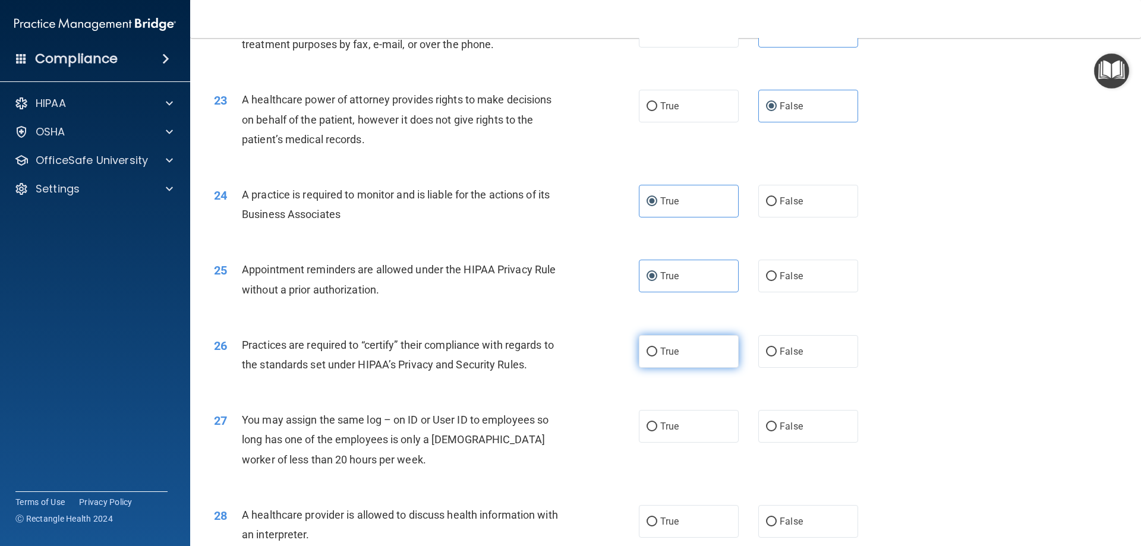
radio input "true"
click at [790, 428] on span "False" at bounding box center [790, 426] width 23 height 11
click at [776, 428] on input "False" at bounding box center [771, 426] width 11 height 9
radio input "true"
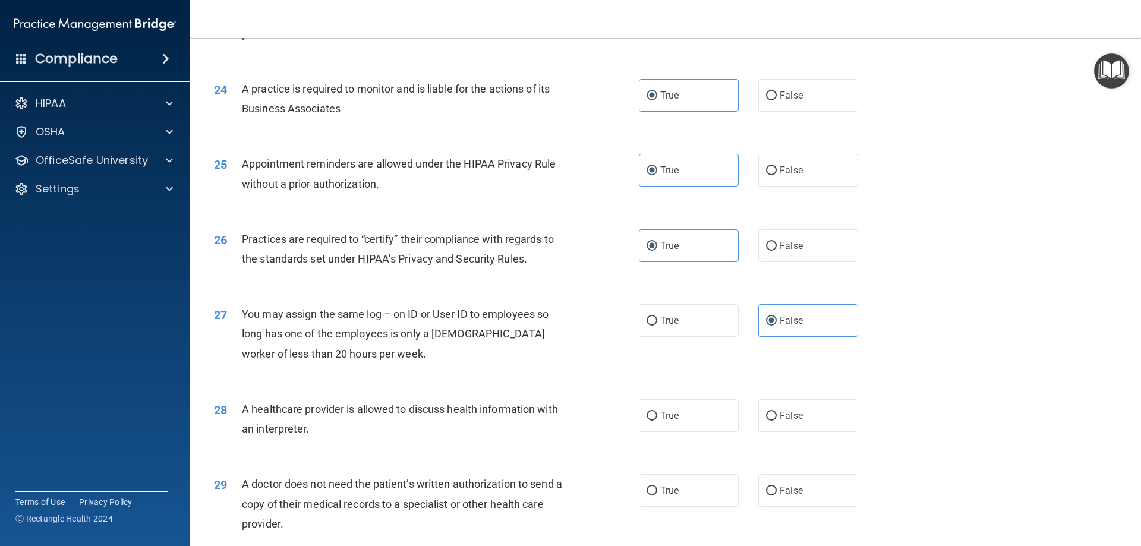
scroll to position [2071, 0]
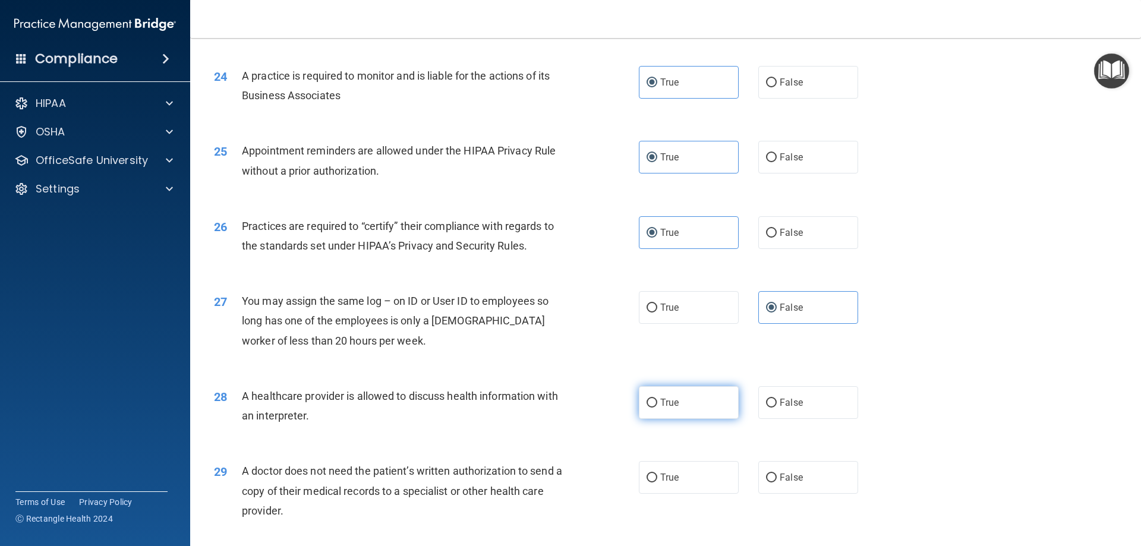
click at [682, 404] on label "True" at bounding box center [689, 402] width 100 height 33
click at [657, 404] on input "True" at bounding box center [651, 403] width 11 height 9
radio input "true"
click at [700, 480] on label "True" at bounding box center [689, 477] width 100 height 33
click at [657, 480] on input "True" at bounding box center [651, 477] width 11 height 9
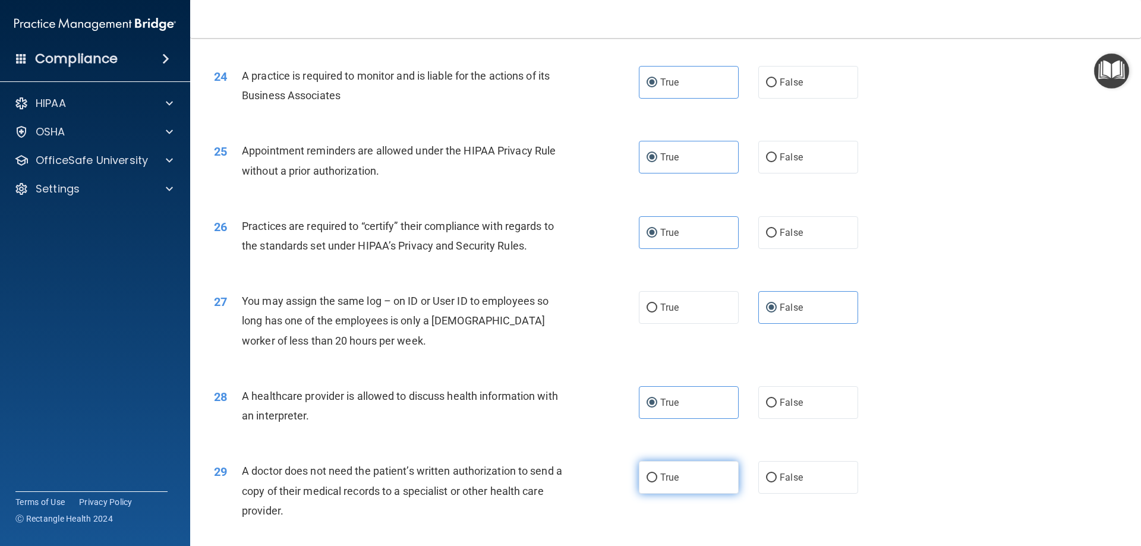
radio input "true"
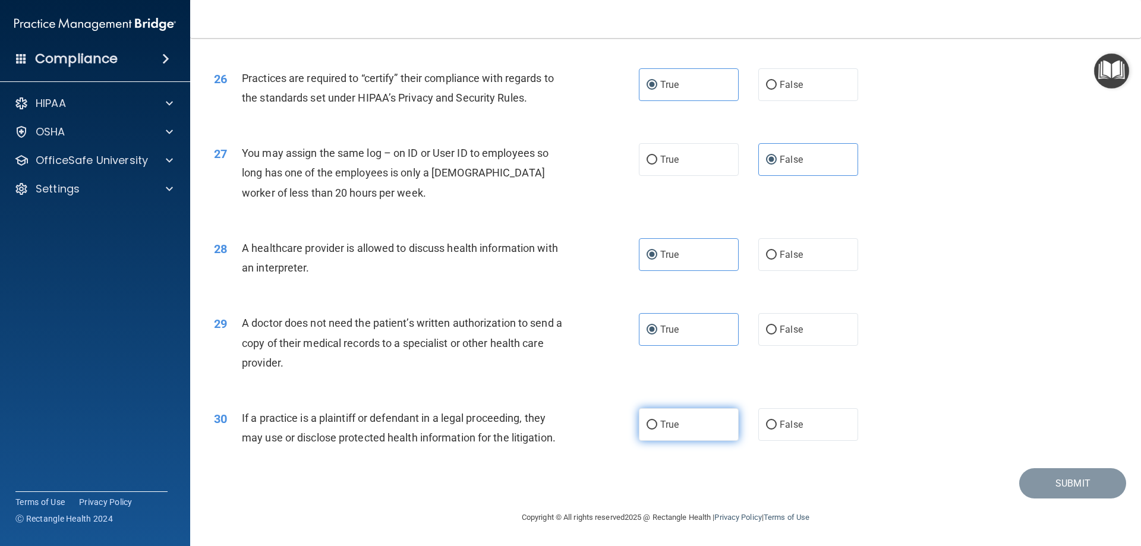
click at [665, 422] on span "True" at bounding box center [669, 424] width 18 height 11
click at [657, 422] on input "True" at bounding box center [651, 425] width 11 height 9
radio input "true"
click at [1045, 472] on button "Submit" at bounding box center [1072, 483] width 107 height 30
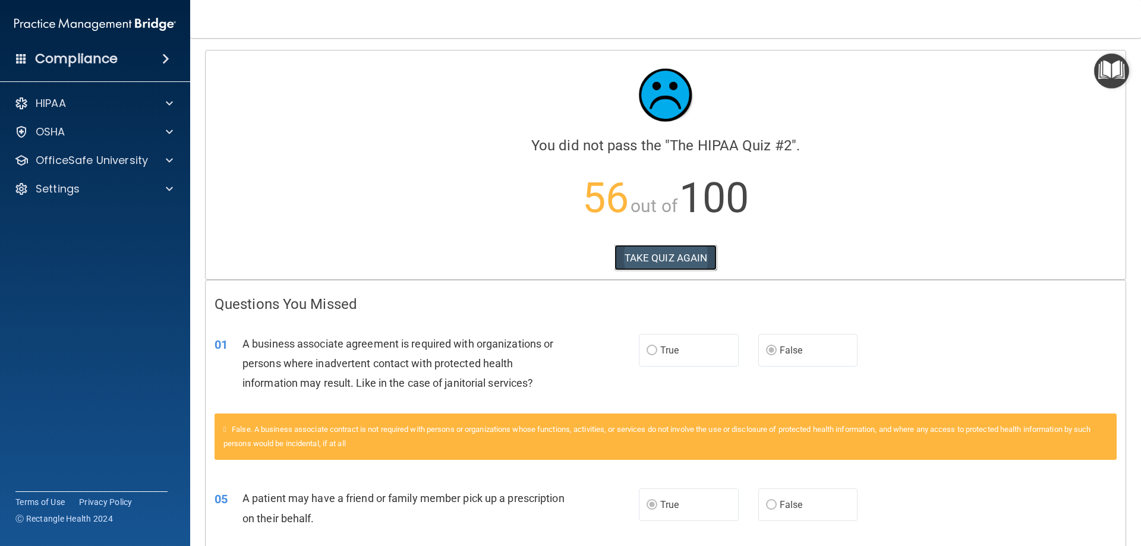
click at [660, 254] on button "TAKE QUIZ AGAIN" at bounding box center [665, 258] width 103 height 26
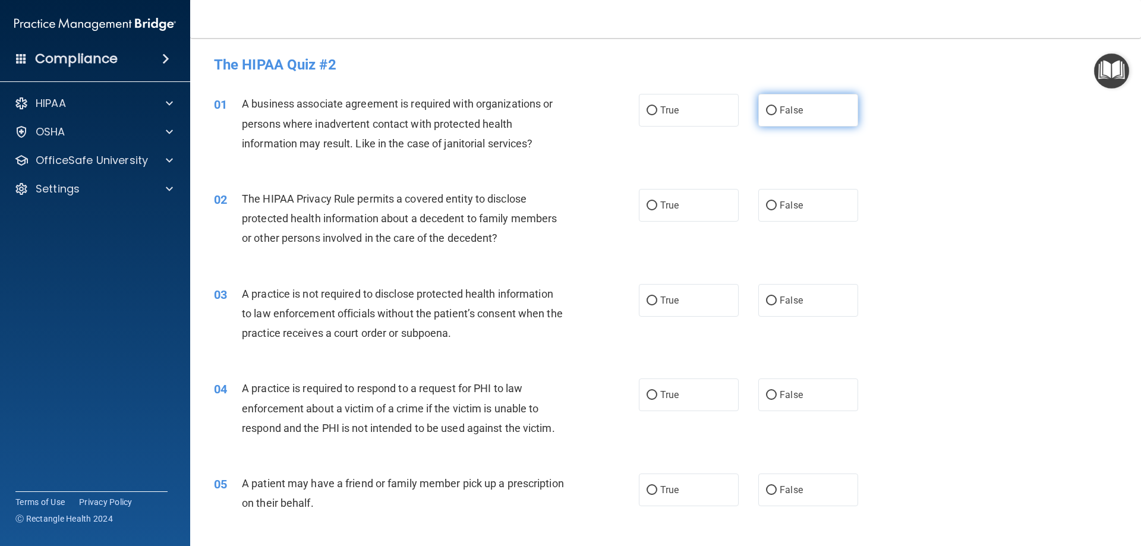
click at [768, 116] on label "False" at bounding box center [808, 110] width 100 height 33
click at [768, 115] on input "False" at bounding box center [771, 110] width 11 height 9
radio input "true"
click at [646, 204] on input "True" at bounding box center [651, 205] width 11 height 9
radio input "true"
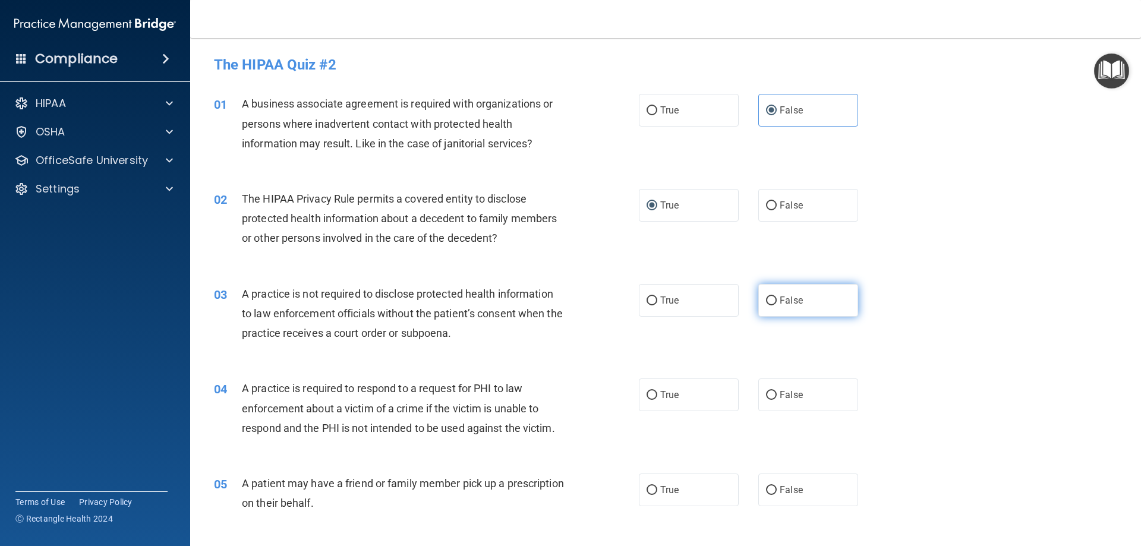
click at [770, 304] on input "False" at bounding box center [771, 300] width 11 height 9
radio input "true"
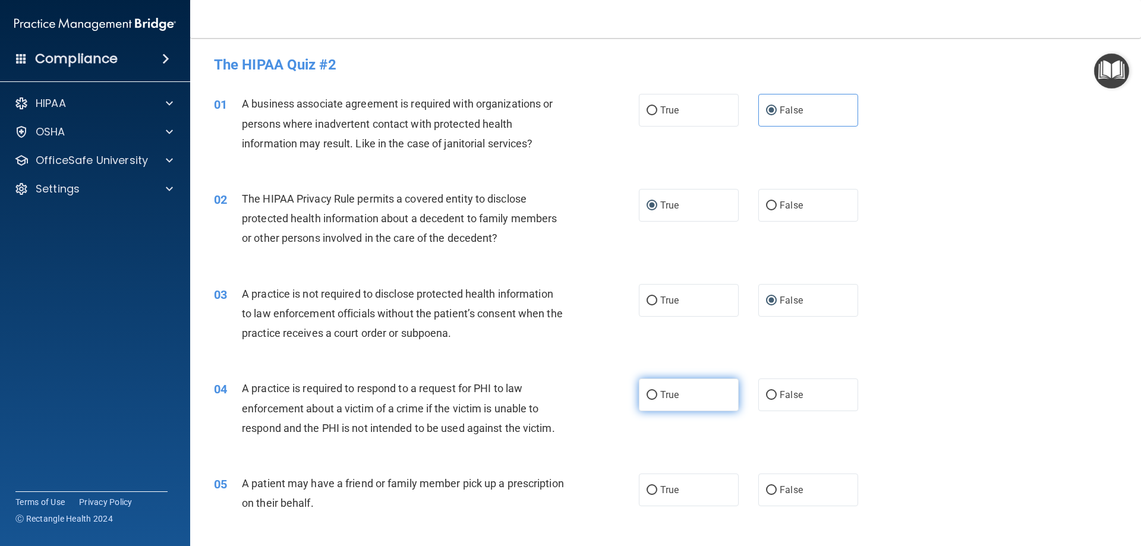
click at [650, 397] on input "True" at bounding box center [651, 395] width 11 height 9
radio input "true"
click at [648, 494] on input "True" at bounding box center [651, 490] width 11 height 9
radio input "true"
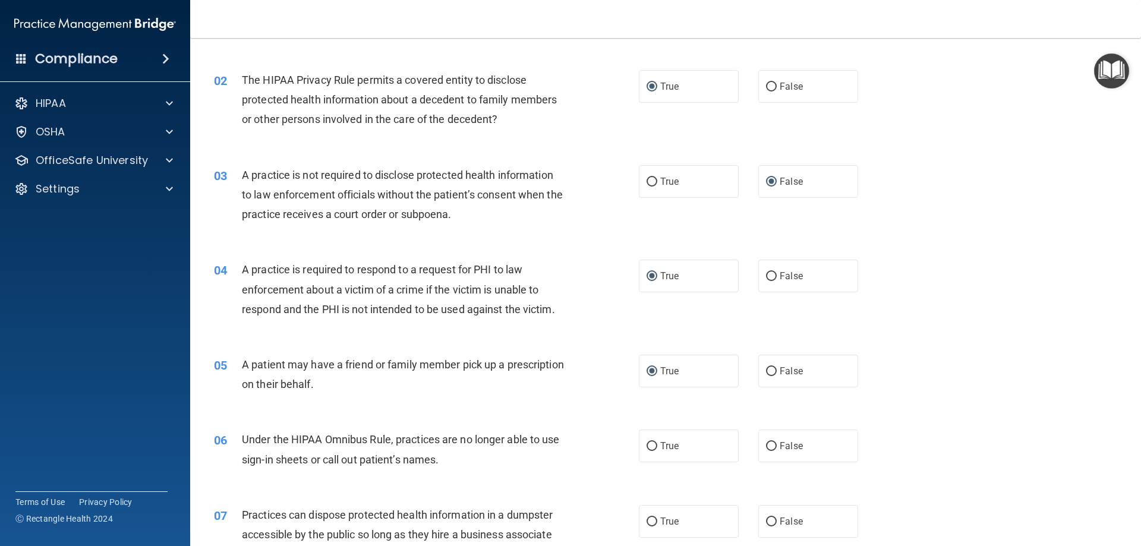
scroll to position [178, 0]
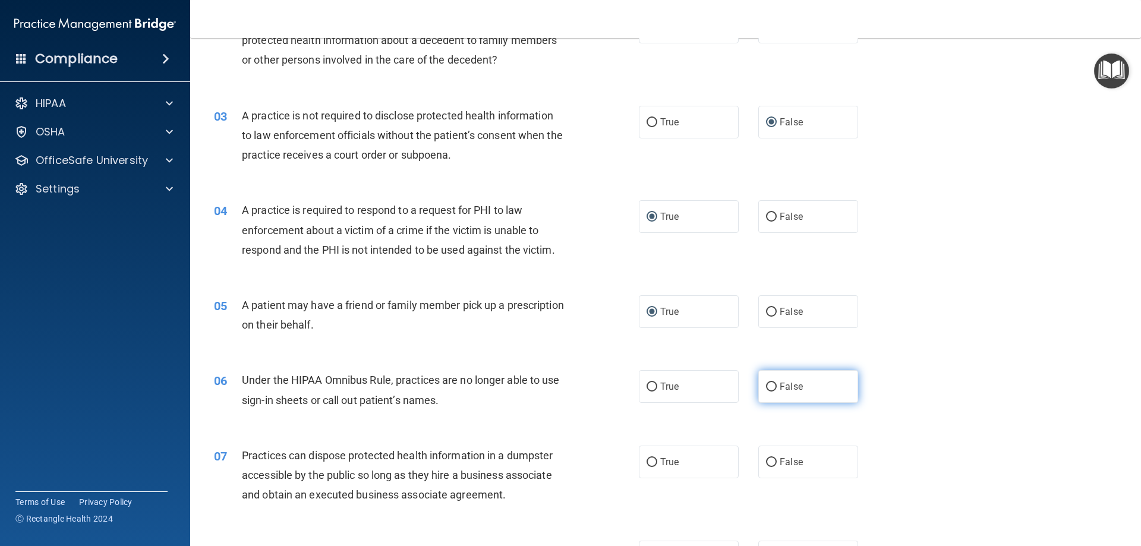
click at [766, 389] on input "False" at bounding box center [771, 387] width 11 height 9
radio input "true"
click at [766, 466] on input "False" at bounding box center [771, 462] width 11 height 9
radio input "true"
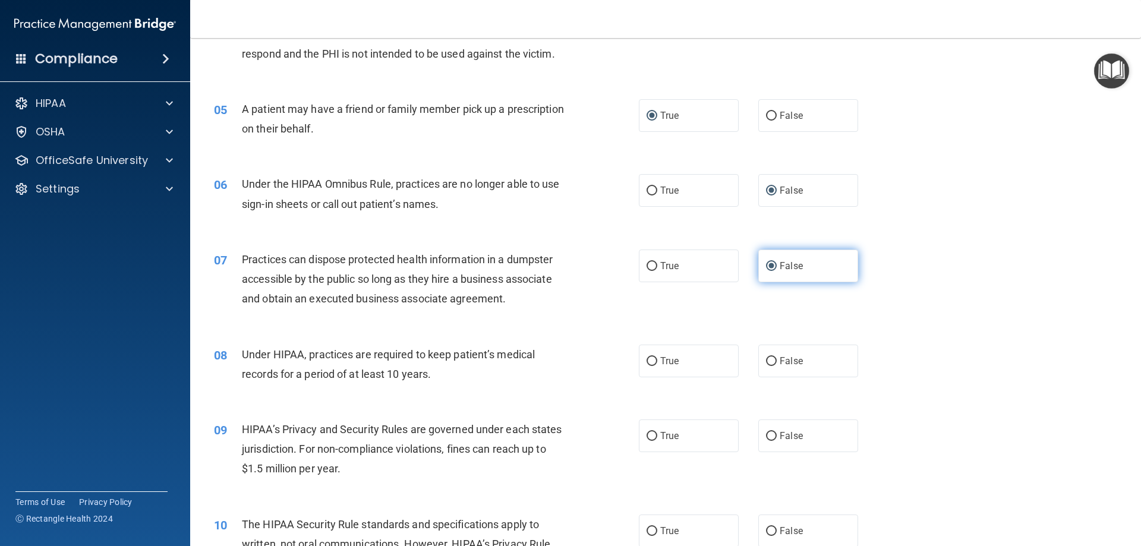
scroll to position [416, 0]
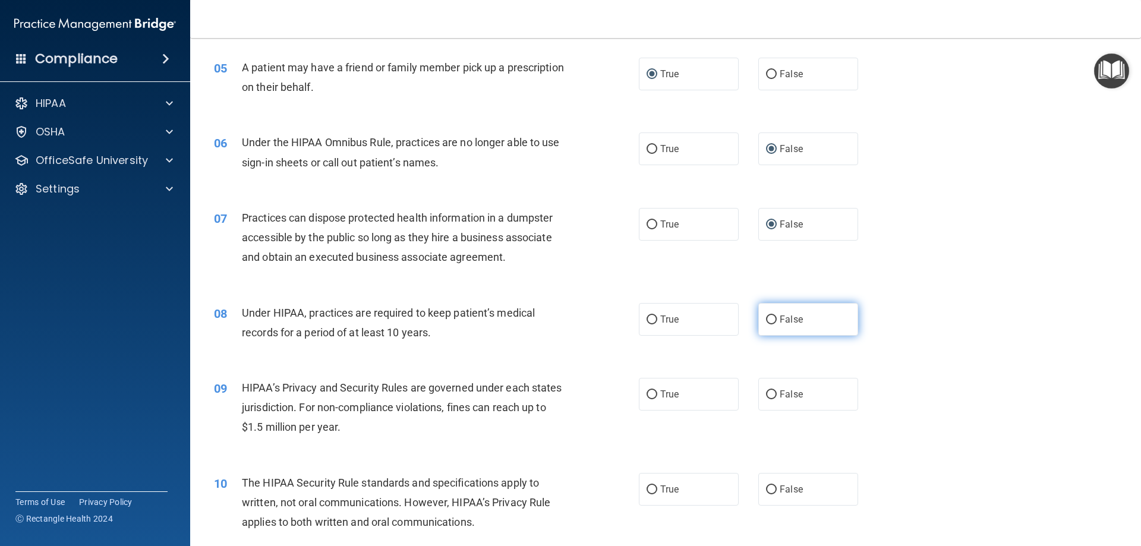
click at [766, 319] on input "False" at bounding box center [771, 319] width 11 height 9
radio input "true"
click at [766, 394] on input "False" at bounding box center [771, 394] width 11 height 9
radio input "true"
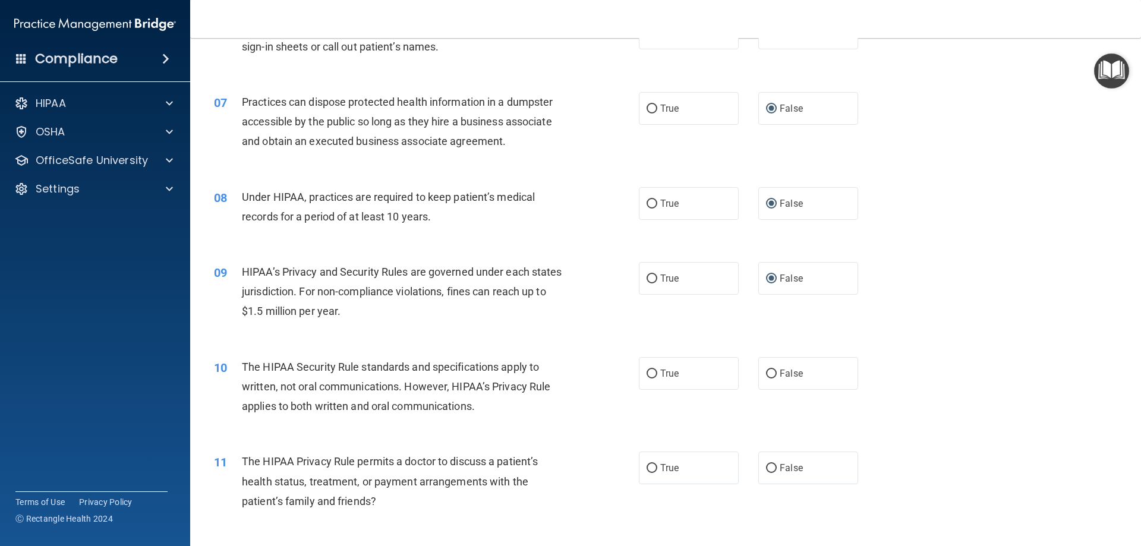
scroll to position [713, 0]
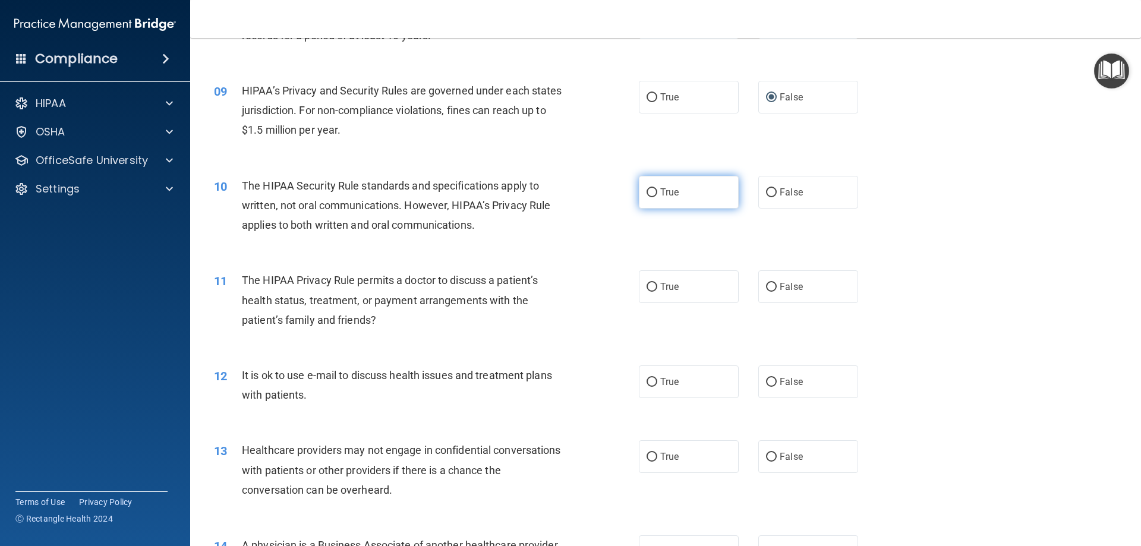
drag, startPoint x: 647, startPoint y: 194, endPoint x: 643, endPoint y: 213, distance: 19.5
click at [646, 194] on input "True" at bounding box center [651, 192] width 11 height 9
radio input "true"
click at [646, 283] on input "True" at bounding box center [651, 287] width 11 height 9
radio input "true"
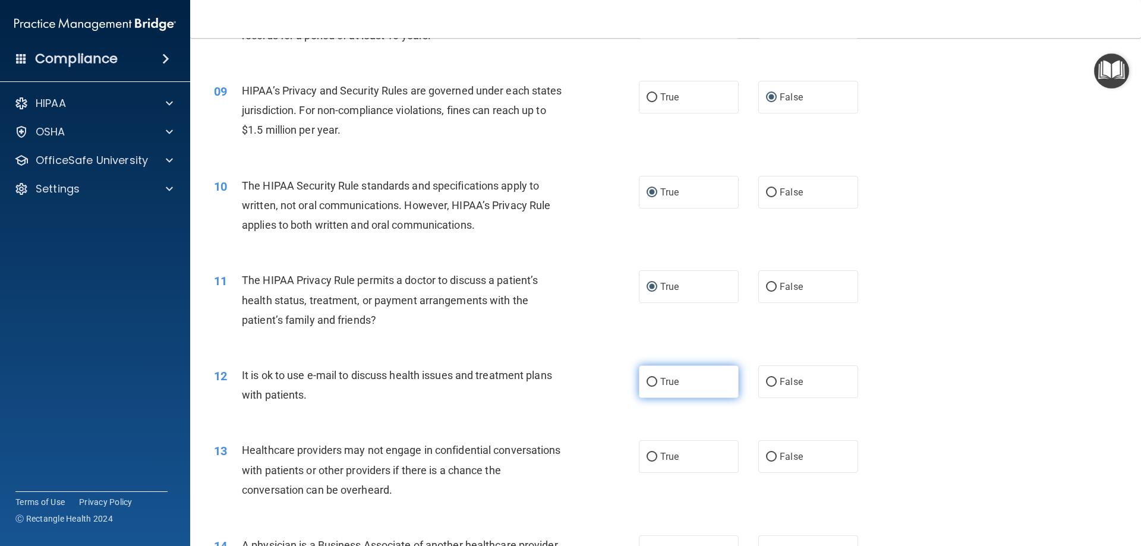
click at [647, 382] on input "True" at bounding box center [651, 382] width 11 height 9
radio input "true"
click at [766, 456] on input "False" at bounding box center [771, 457] width 11 height 9
radio input "true"
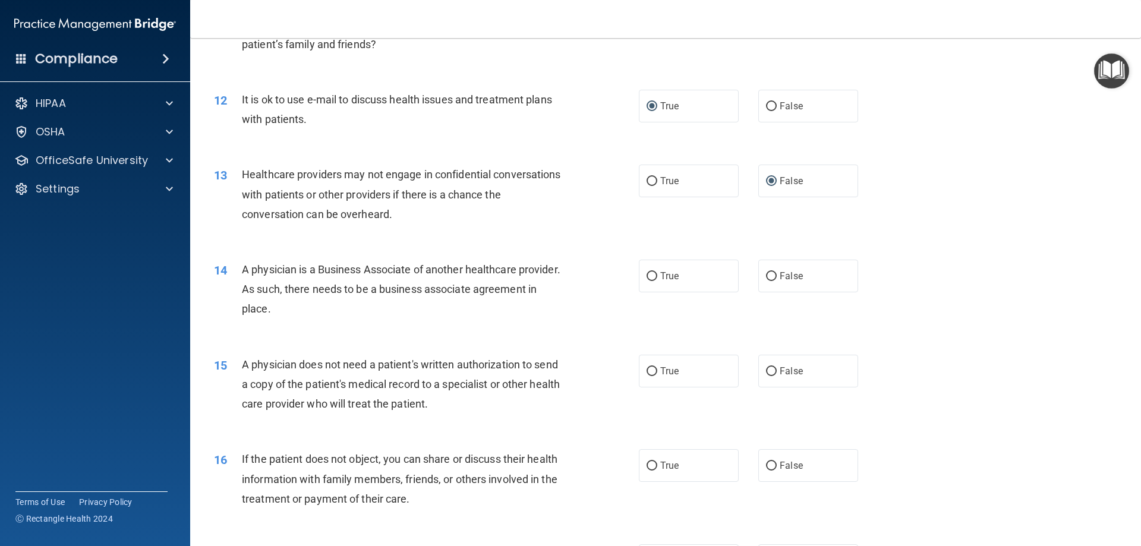
scroll to position [1010, 0]
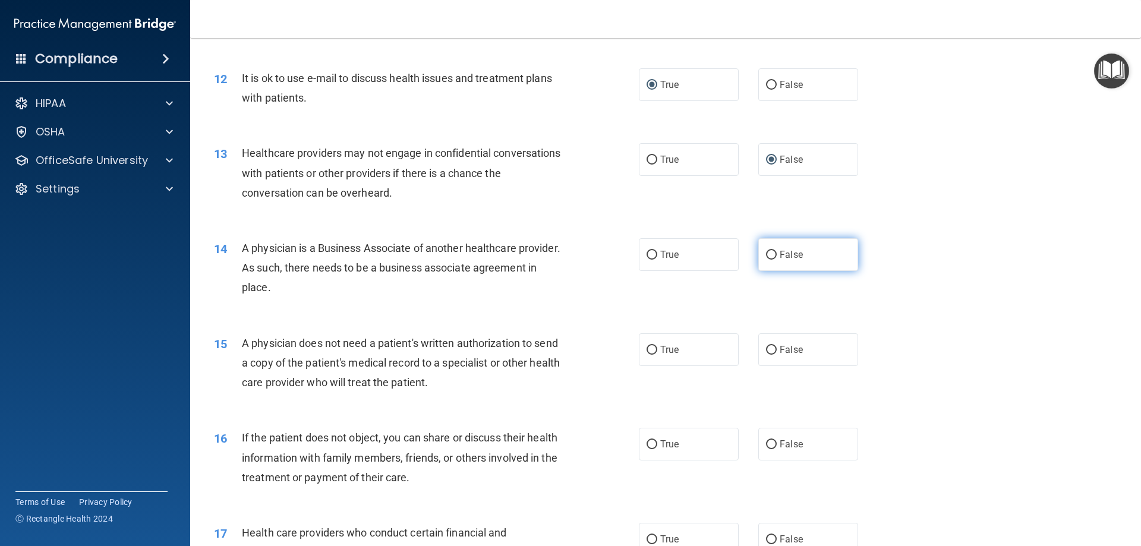
click at [771, 257] on label "False" at bounding box center [808, 254] width 100 height 33
click at [771, 257] on input "False" at bounding box center [771, 255] width 11 height 9
radio input "true"
drag, startPoint x: 665, startPoint y: 345, endPoint x: 671, endPoint y: 384, distance: 39.6
click at [665, 346] on span "True" at bounding box center [669, 349] width 18 height 11
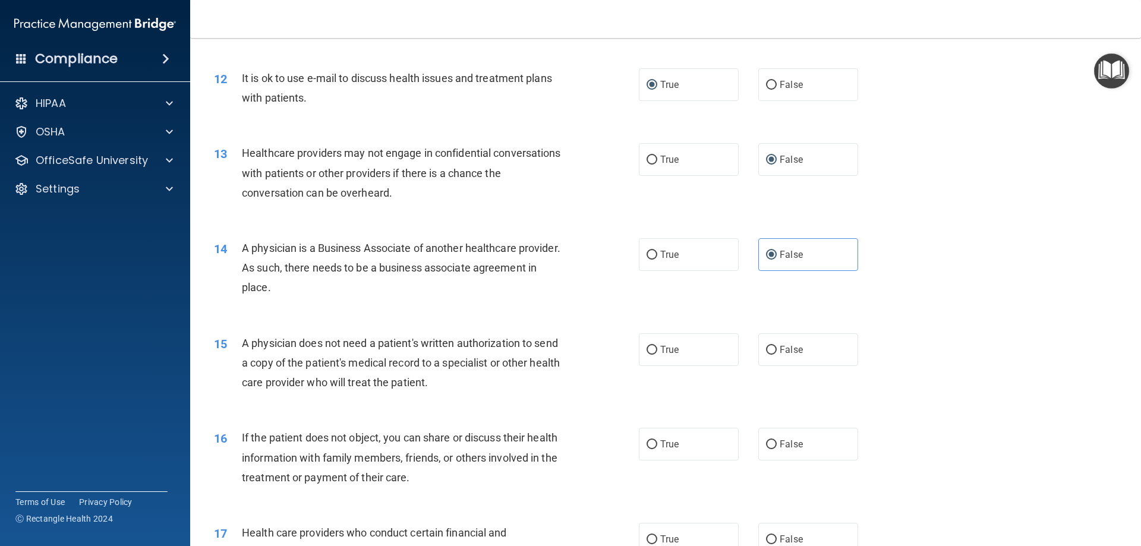
click at [657, 346] on input "True" at bounding box center [651, 350] width 11 height 9
radio input "true"
click at [677, 443] on label "True" at bounding box center [689, 444] width 100 height 33
click at [657, 443] on input "True" at bounding box center [651, 444] width 11 height 9
radio input "true"
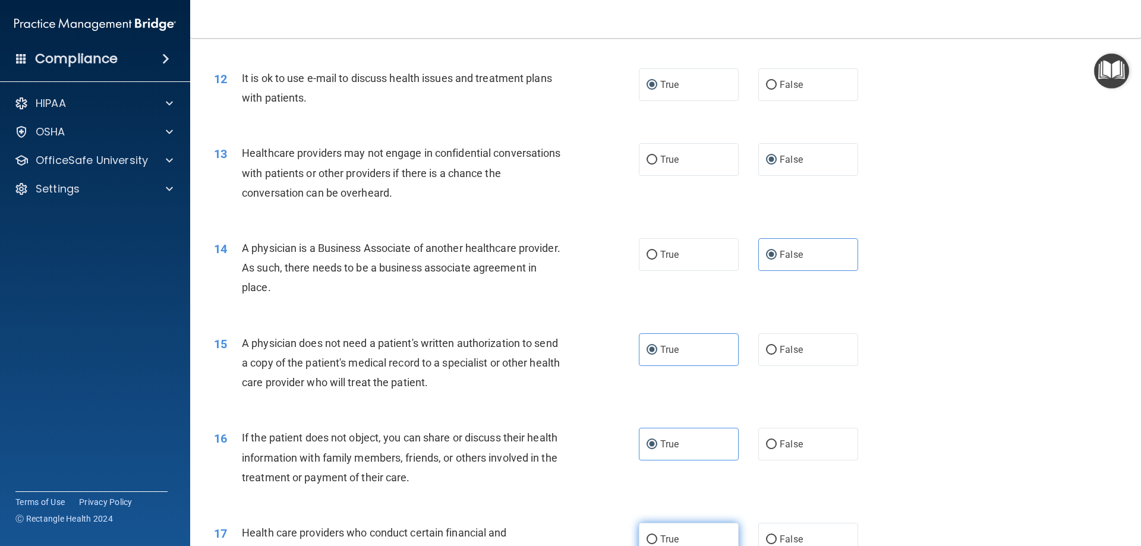
click at [671, 538] on span "True" at bounding box center [669, 538] width 18 height 11
click at [657, 538] on input "True" at bounding box center [651, 539] width 11 height 9
radio input "true"
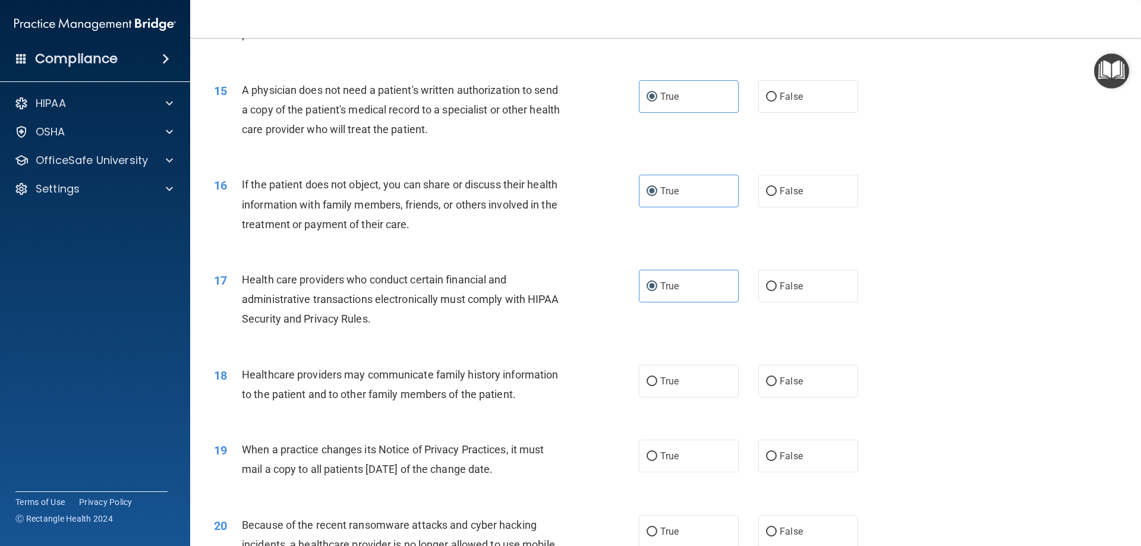
scroll to position [1307, 0]
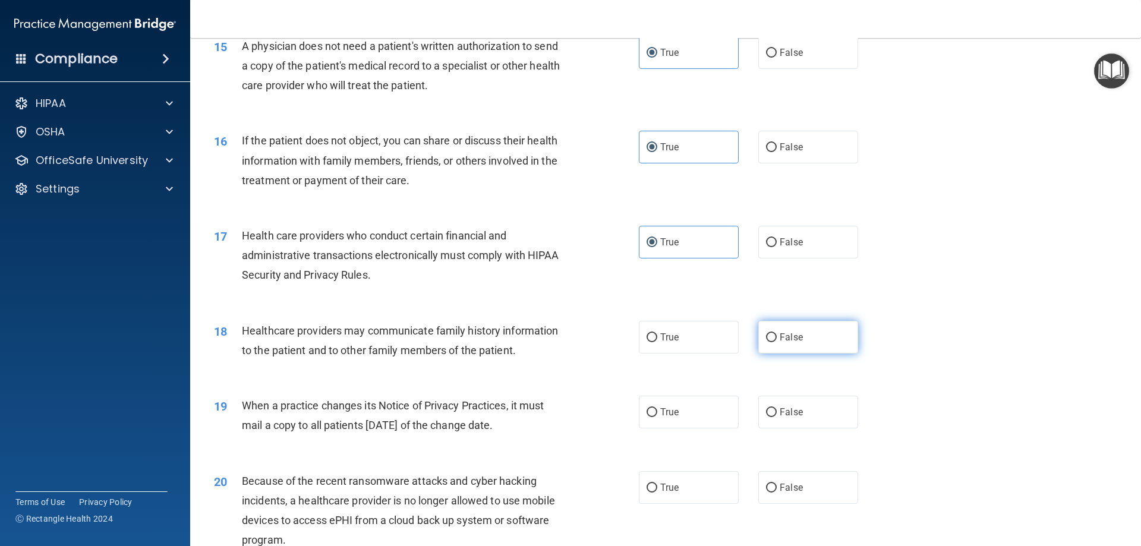
click at [779, 334] on span "False" at bounding box center [790, 336] width 23 height 11
click at [776, 334] on input "False" at bounding box center [771, 337] width 11 height 9
radio input "true"
click at [779, 412] on span "False" at bounding box center [790, 411] width 23 height 11
click at [776, 412] on input "False" at bounding box center [771, 412] width 11 height 9
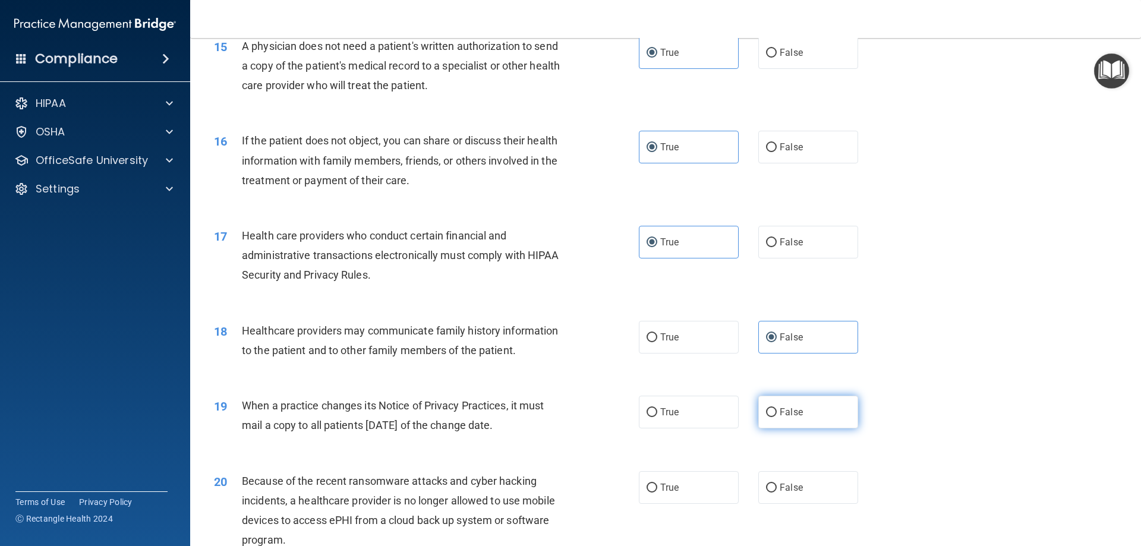
radio input "true"
click at [660, 490] on span "True" at bounding box center [669, 487] width 18 height 11
click at [657, 490] on input "True" at bounding box center [651, 488] width 11 height 9
radio input "true"
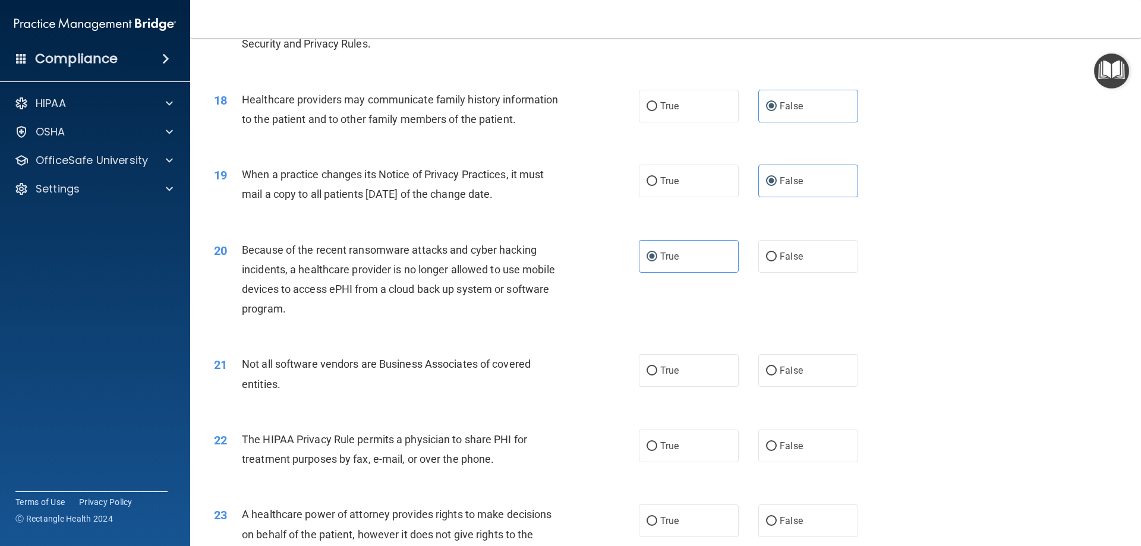
scroll to position [1544, 0]
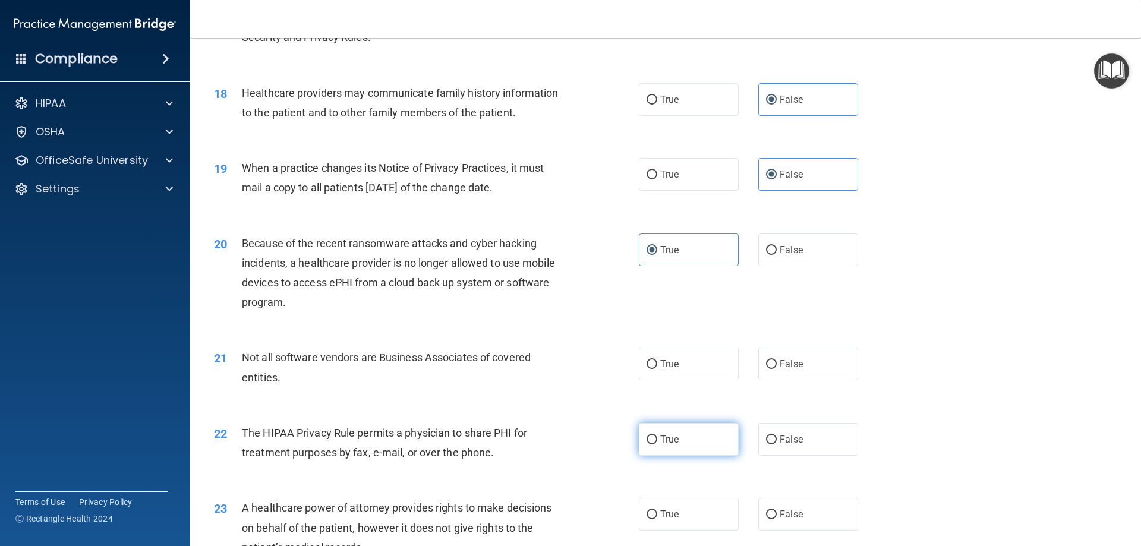
click at [693, 438] on label "True" at bounding box center [689, 439] width 100 height 33
click at [657, 438] on input "True" at bounding box center [651, 439] width 11 height 9
radio input "true"
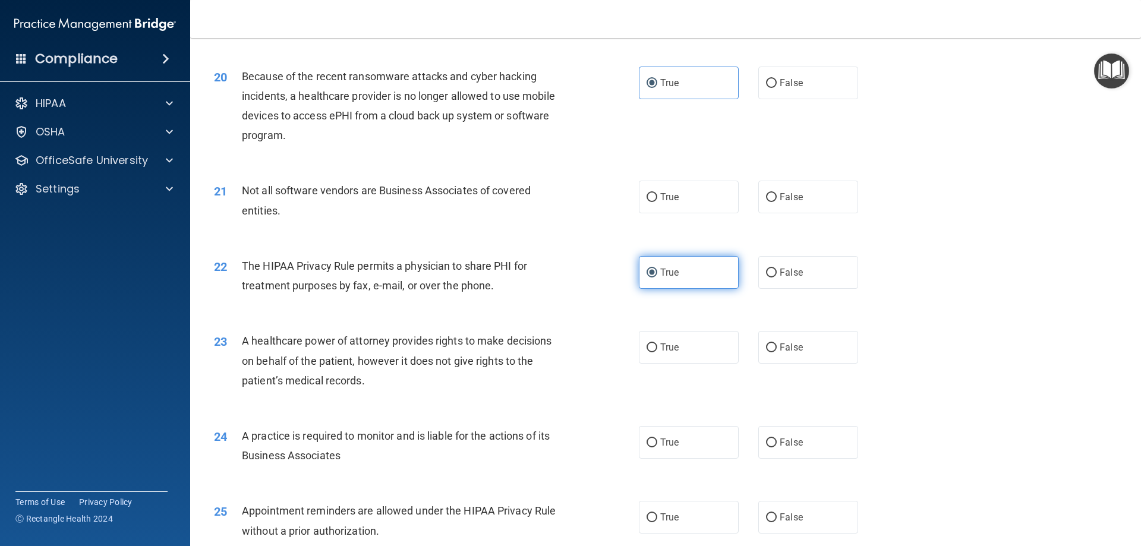
scroll to position [1723, 0]
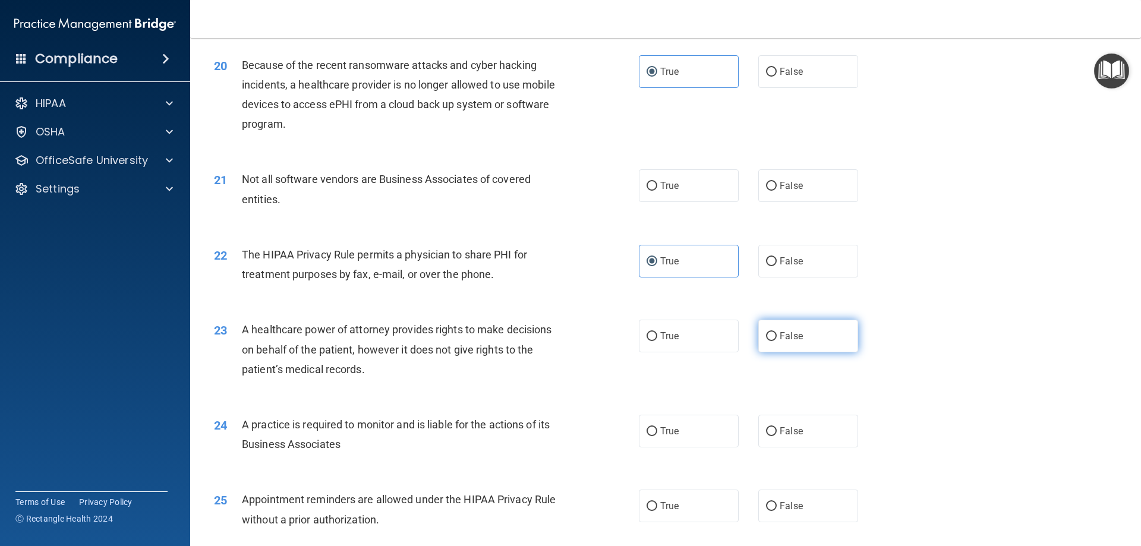
click at [789, 343] on label "False" at bounding box center [808, 336] width 100 height 33
click at [776, 341] on input "False" at bounding box center [771, 336] width 11 height 9
radio input "true"
click at [783, 429] on span "False" at bounding box center [790, 430] width 23 height 11
click at [776, 429] on input "False" at bounding box center [771, 431] width 11 height 9
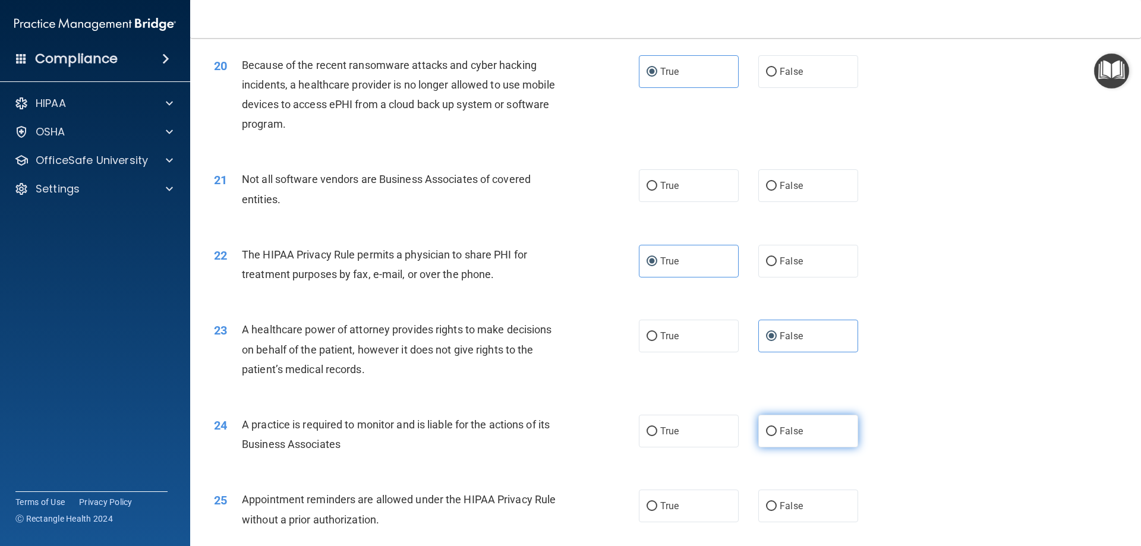
radio input "true"
click at [666, 506] on span "True" at bounding box center [669, 505] width 18 height 11
click at [657, 506] on input "True" at bounding box center [651, 506] width 11 height 9
radio input "true"
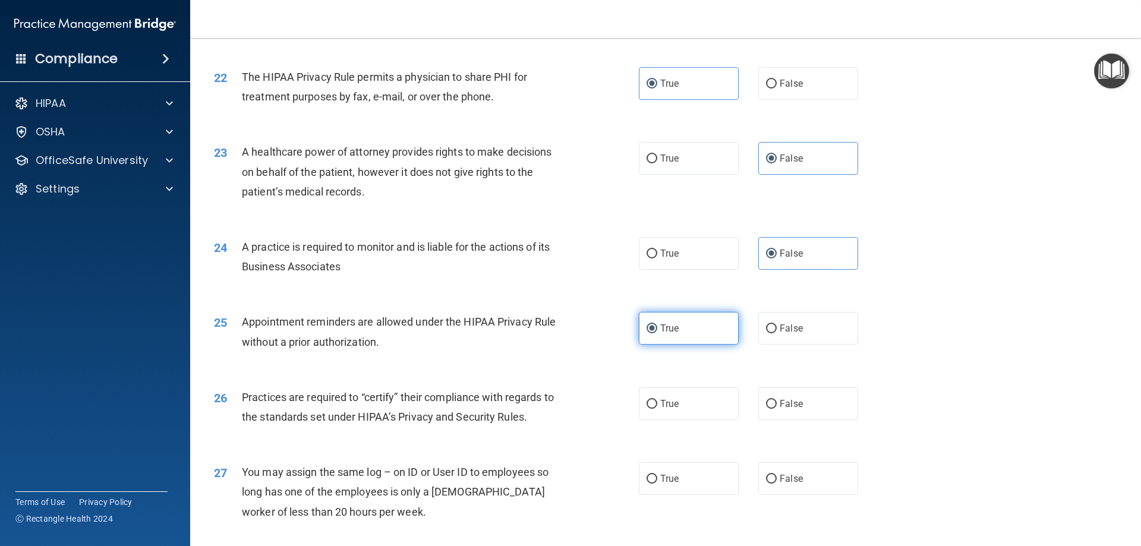
scroll to position [1901, 0]
click at [797, 405] on label "False" at bounding box center [808, 403] width 100 height 33
click at [776, 405] on input "False" at bounding box center [771, 403] width 11 height 9
radio input "true"
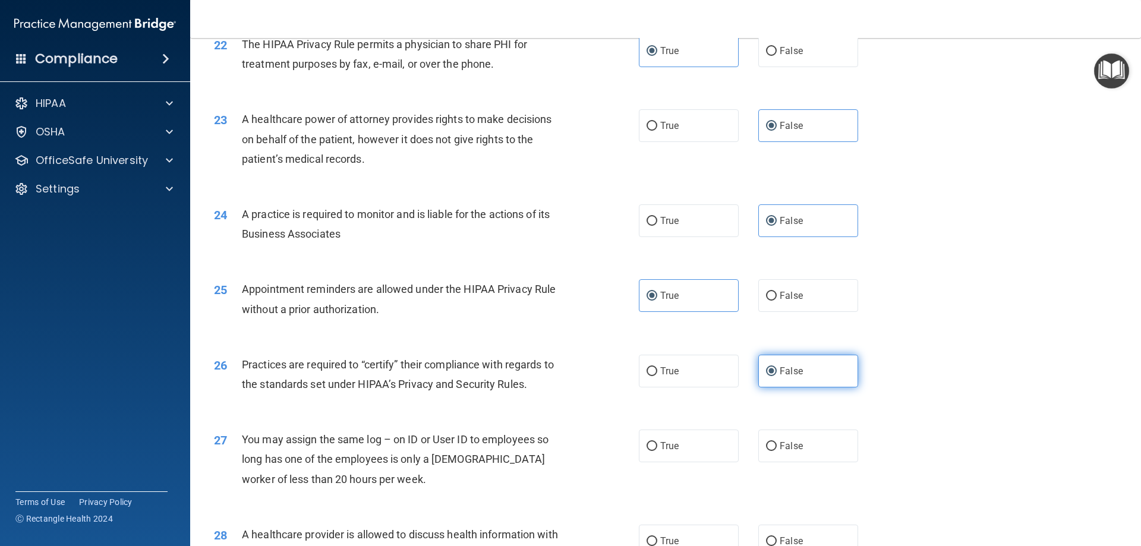
scroll to position [1960, 0]
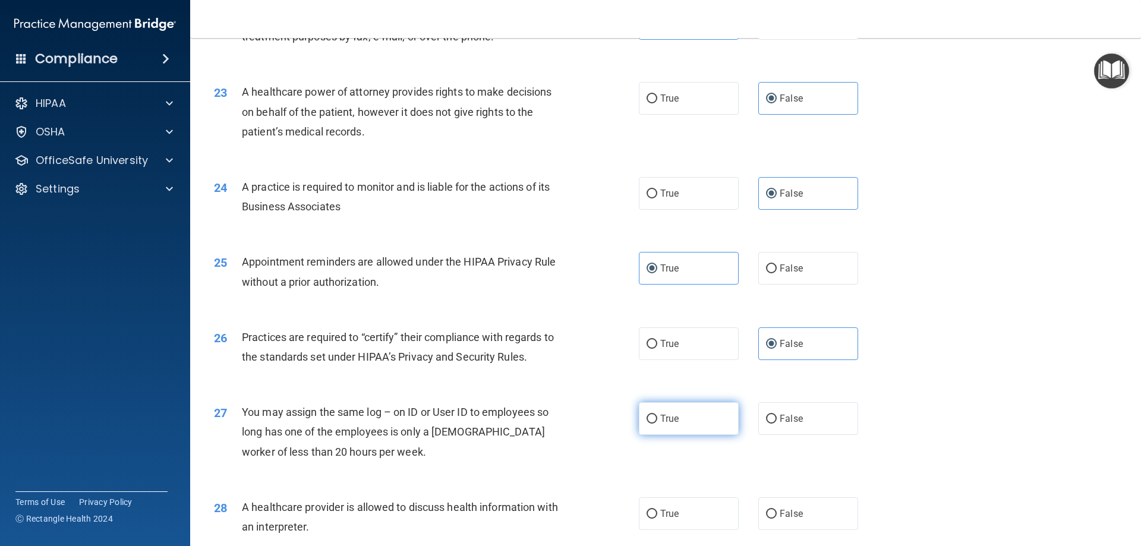
click at [704, 418] on label "True" at bounding box center [689, 418] width 100 height 33
click at [657, 418] on input "True" at bounding box center [651, 419] width 11 height 9
radio input "true"
click at [768, 268] on input "False" at bounding box center [771, 268] width 11 height 9
radio input "true"
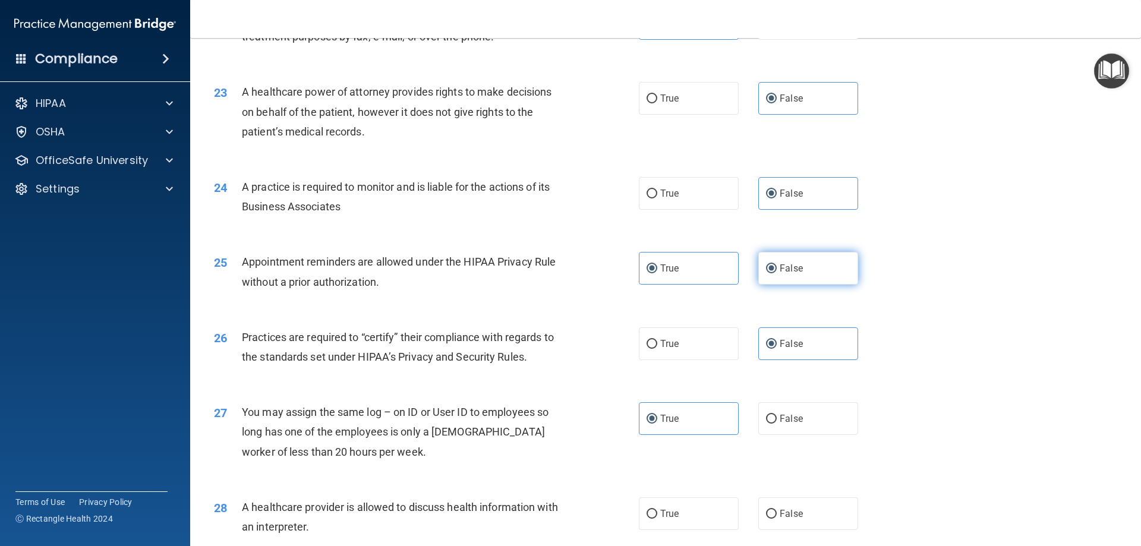
radio input "false"
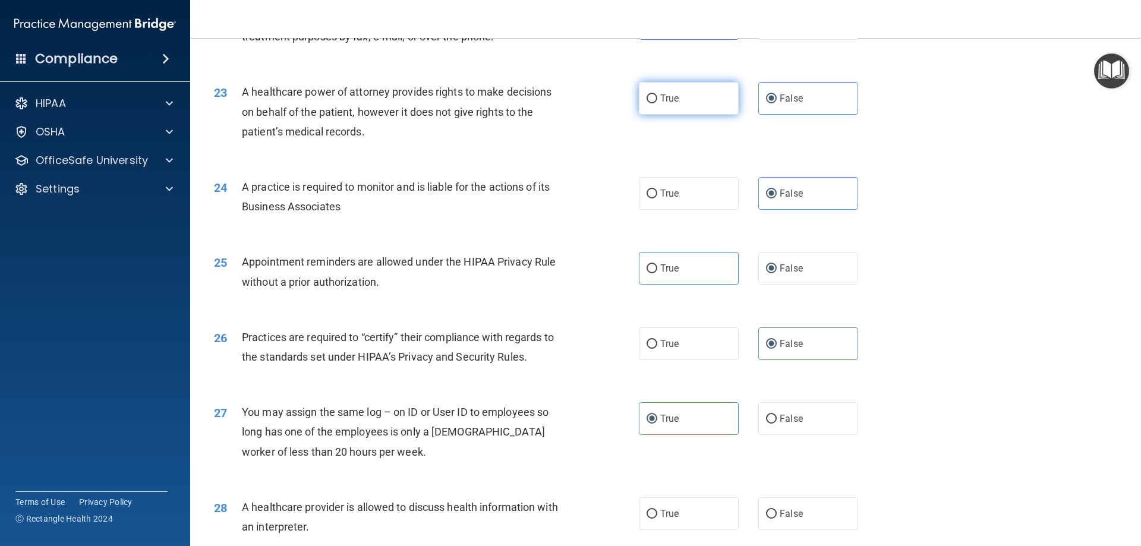
click at [653, 96] on label "True" at bounding box center [689, 98] width 100 height 33
click at [653, 96] on input "True" at bounding box center [651, 98] width 11 height 9
radio input "true"
radio input "false"
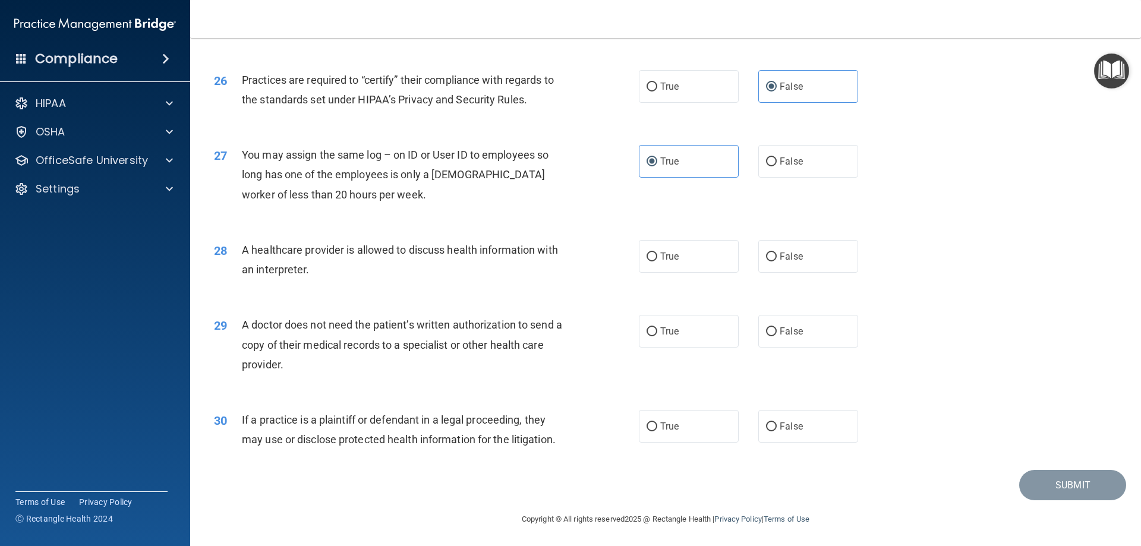
scroll to position [2219, 0]
click at [646, 421] on input "True" at bounding box center [651, 425] width 11 height 9
radio input "true"
click at [649, 322] on label "True" at bounding box center [689, 329] width 100 height 33
click at [649, 326] on input "True" at bounding box center [651, 330] width 11 height 9
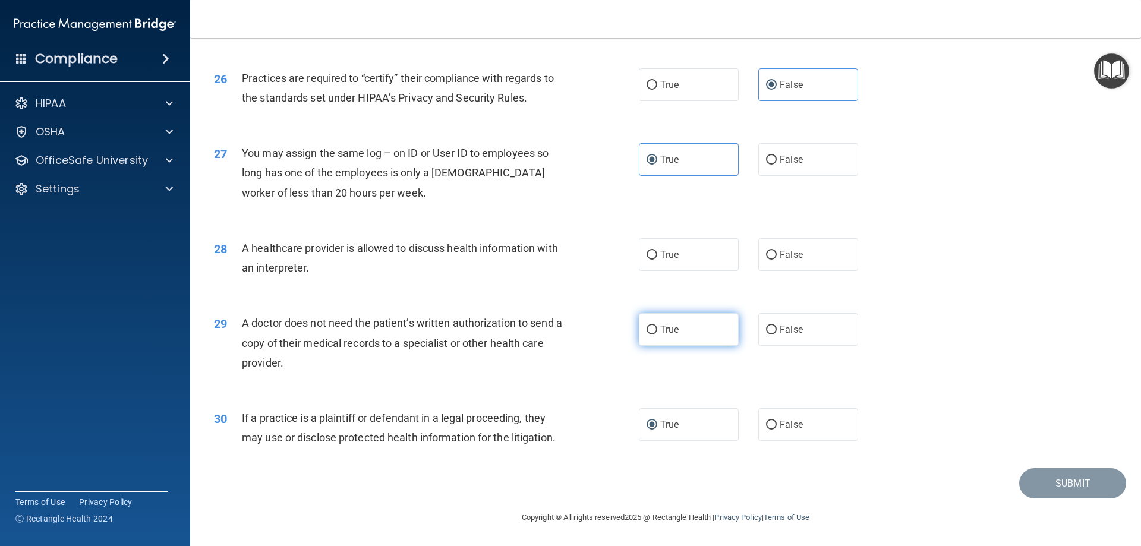
radio input "true"
click at [652, 247] on label "True" at bounding box center [689, 254] width 100 height 33
click at [652, 251] on input "True" at bounding box center [651, 255] width 11 height 9
radio input "true"
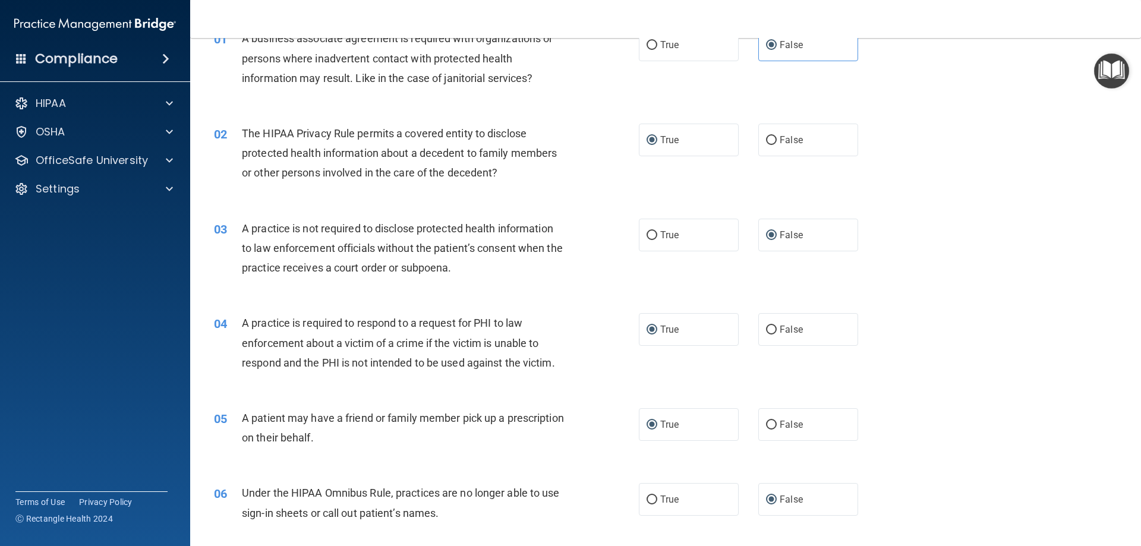
scroll to position [0, 0]
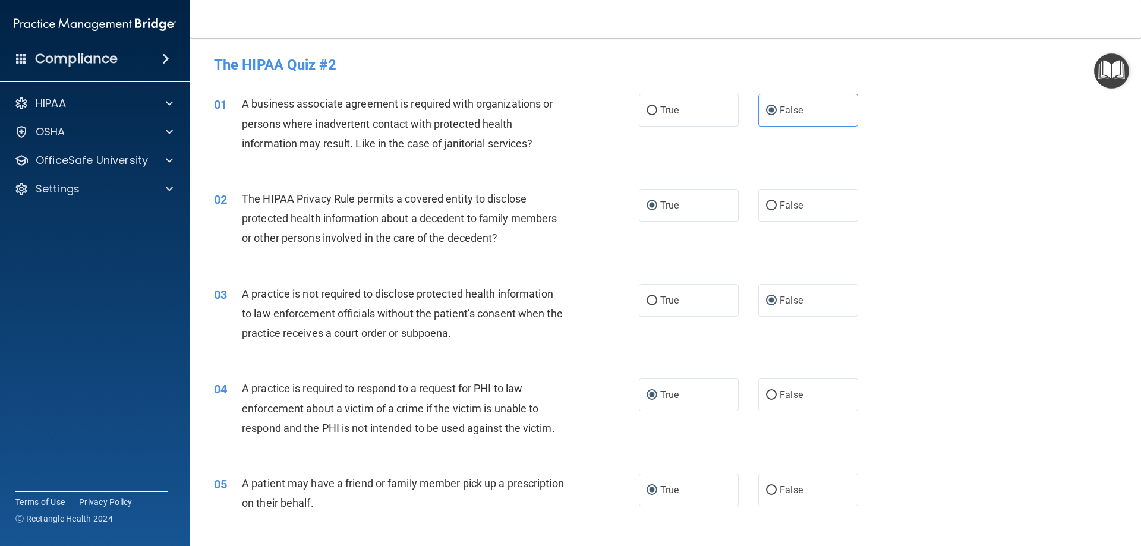
click at [951, 264] on div "02 The HIPAA Privacy Rule permits a covered entity to disclose protected health…" at bounding box center [665, 221] width 921 height 95
click at [895, 381] on div "04 A practice is required to respond to a request for PHI to law enforcement ab…" at bounding box center [665, 411] width 921 height 95
click at [767, 394] on input "False" at bounding box center [771, 395] width 11 height 9
radio input "true"
radio input "false"
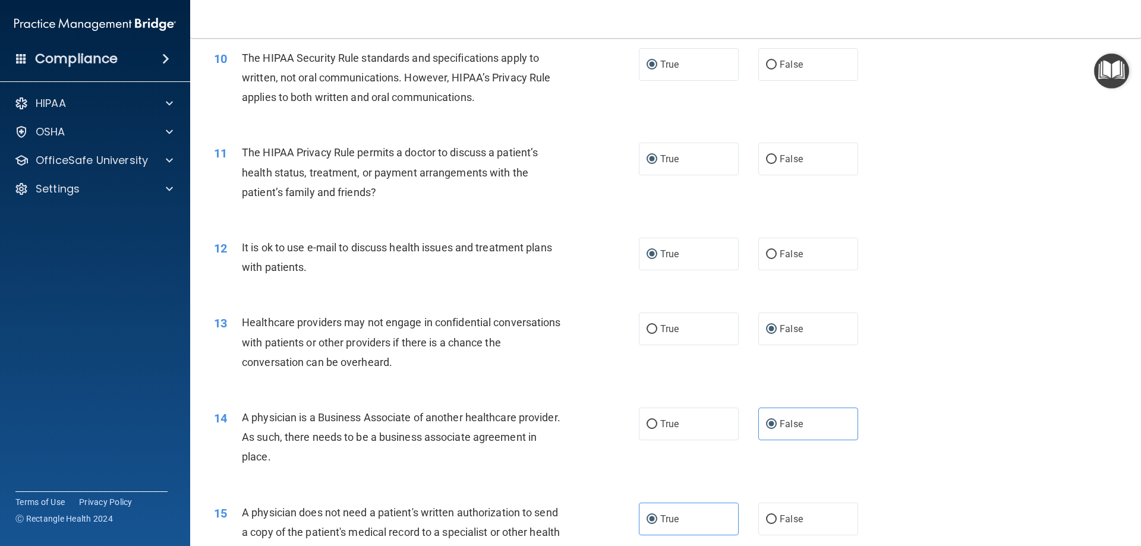
scroll to position [832, 0]
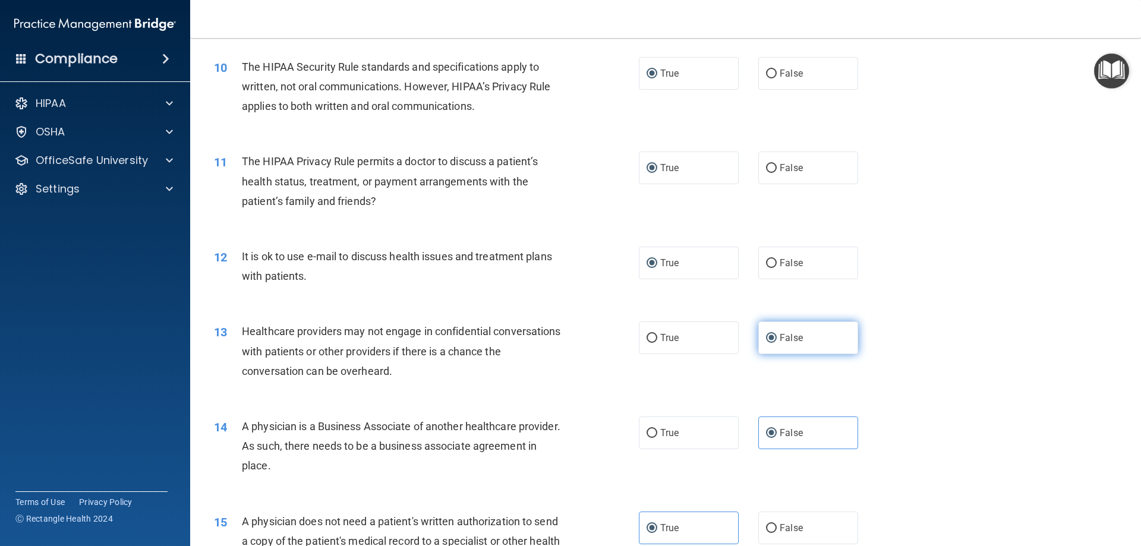
click at [812, 341] on label "False" at bounding box center [808, 337] width 100 height 33
click at [776, 341] on input "False" at bounding box center [771, 338] width 11 height 9
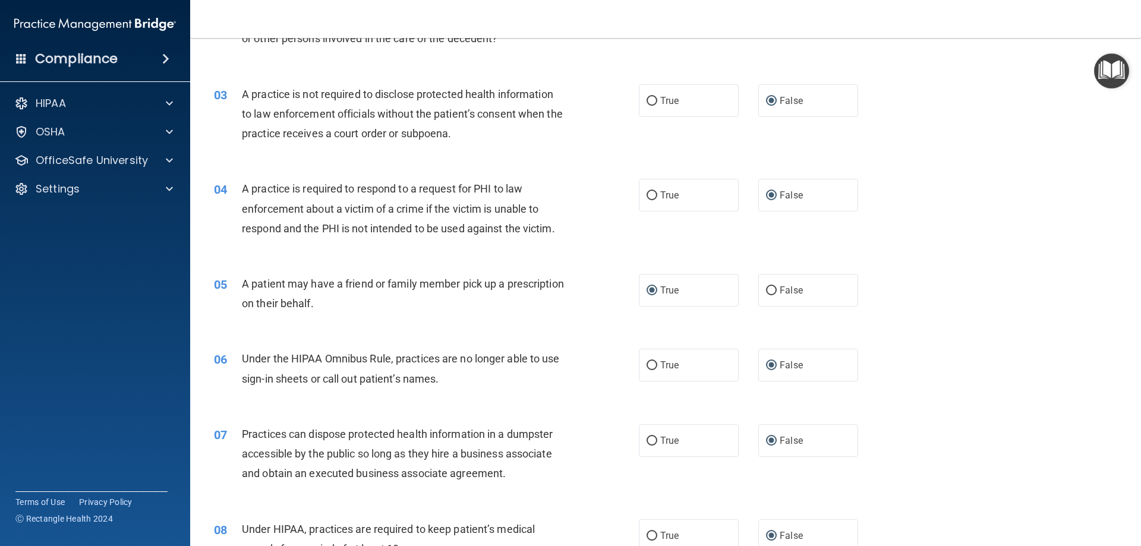
scroll to position [0, 0]
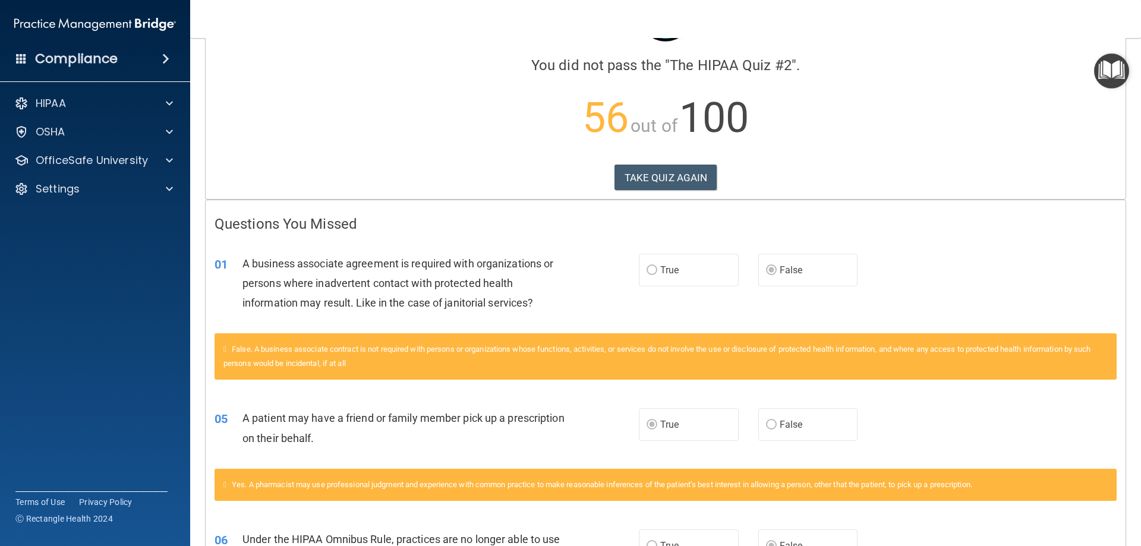
scroll to position [297, 0]
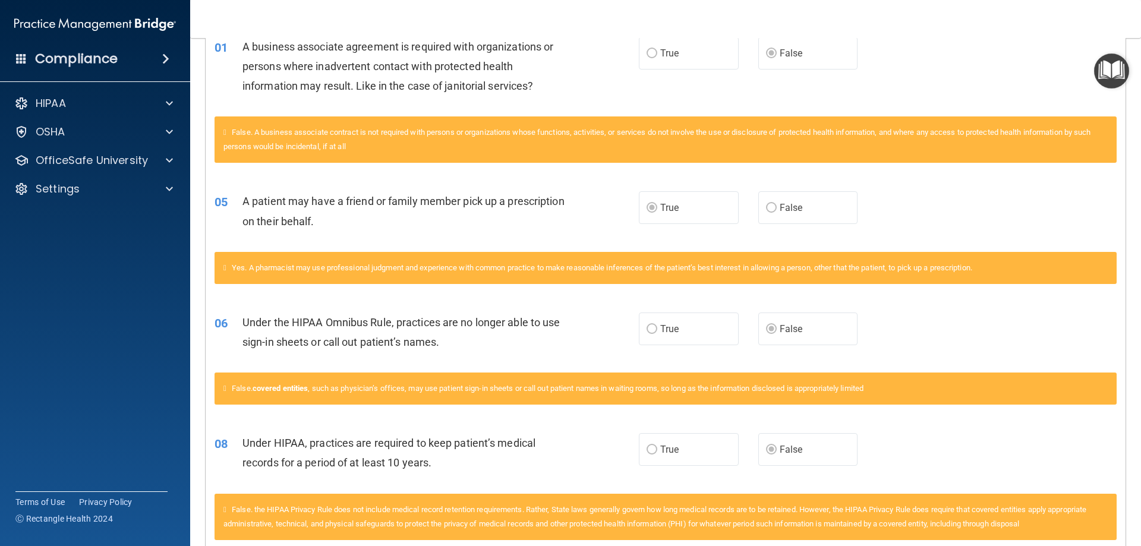
click at [772, 204] on label "False" at bounding box center [808, 207] width 100 height 33
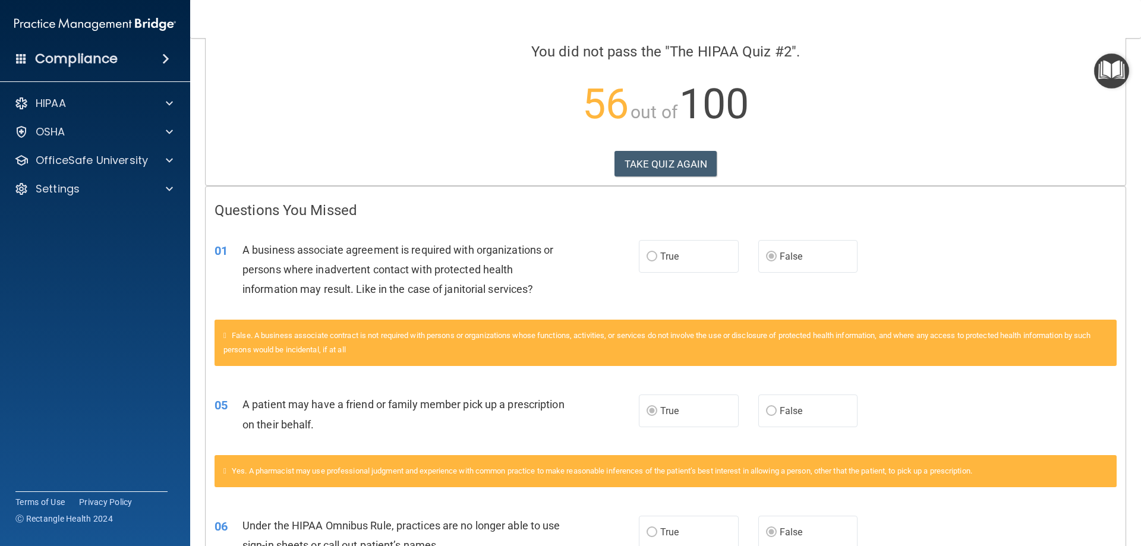
scroll to position [0, 0]
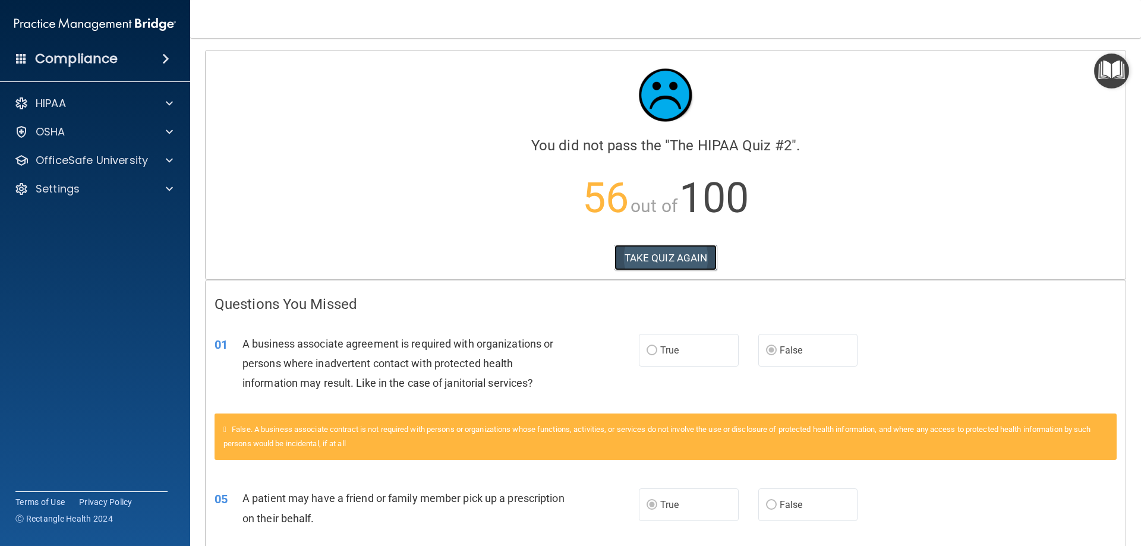
click at [681, 254] on button "TAKE QUIZ AGAIN" at bounding box center [665, 258] width 103 height 26
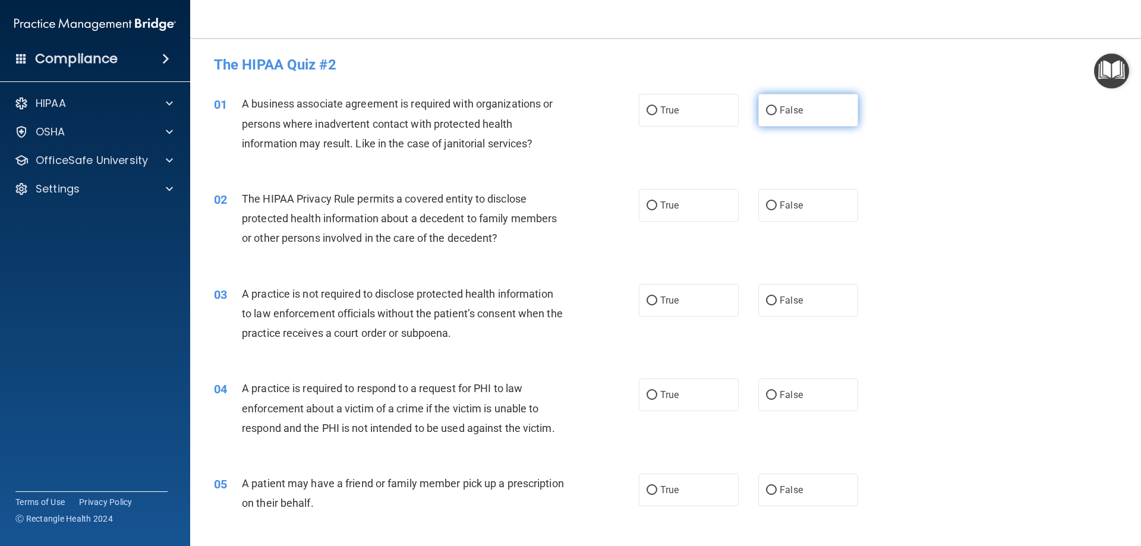
click at [766, 108] on input "False" at bounding box center [771, 110] width 11 height 9
radio input "true"
click at [646, 201] on input "True" at bounding box center [651, 205] width 11 height 9
radio input "true"
drag, startPoint x: 767, startPoint y: 300, endPoint x: 739, endPoint y: 321, distance: 35.6
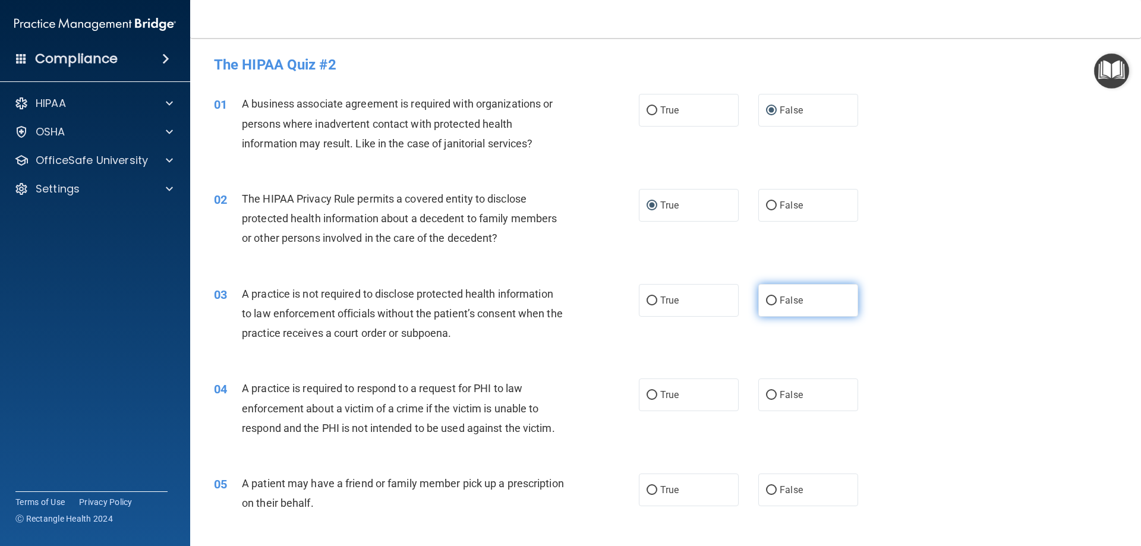
click at [767, 300] on input "False" at bounding box center [771, 300] width 11 height 9
radio input "true"
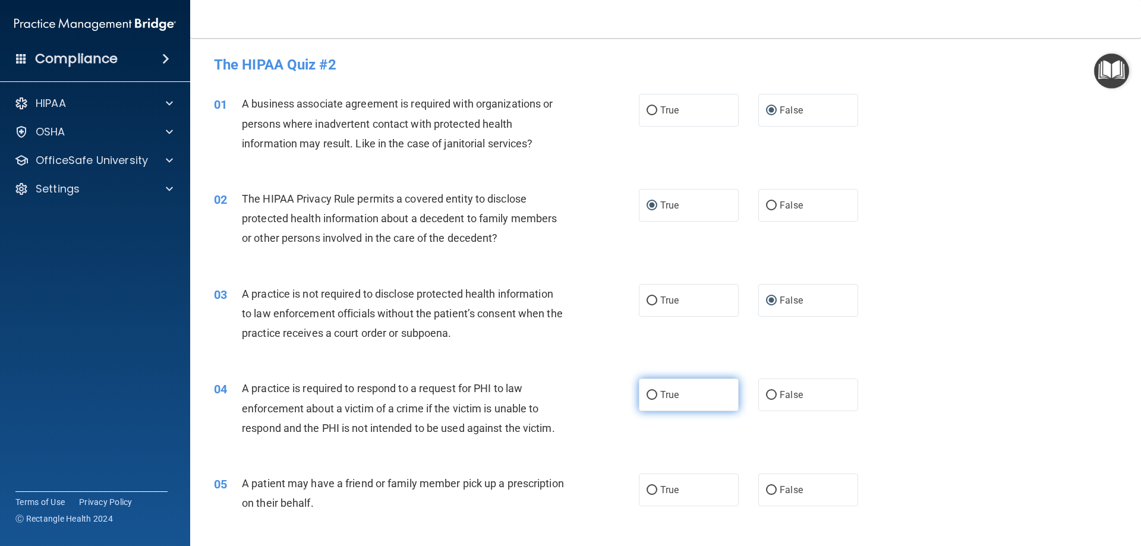
click at [649, 393] on input "True" at bounding box center [651, 395] width 11 height 9
radio input "true"
click at [646, 487] on input "True" at bounding box center [651, 490] width 11 height 9
radio input "true"
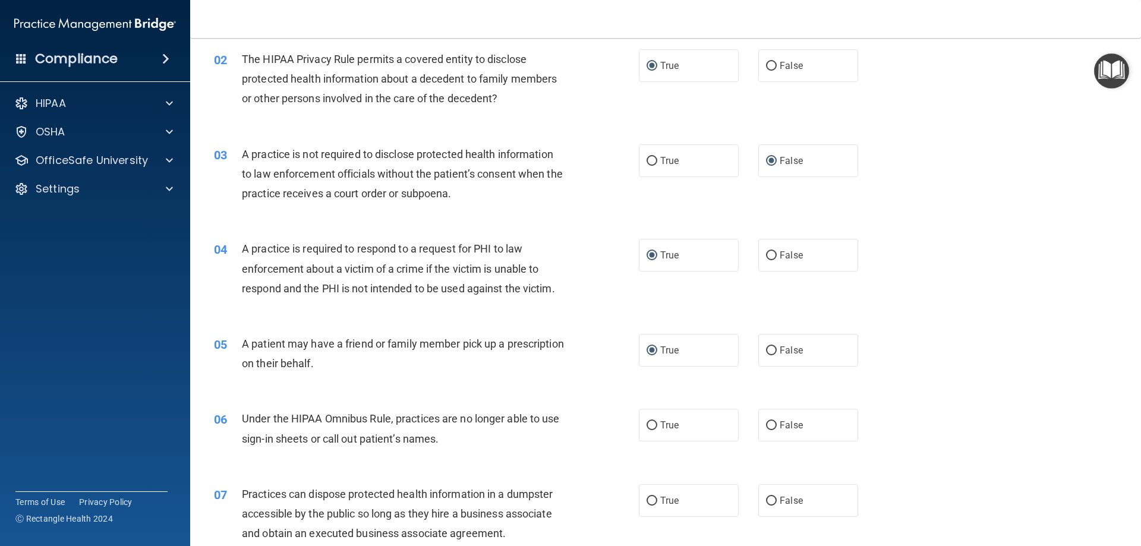
scroll to position [178, 0]
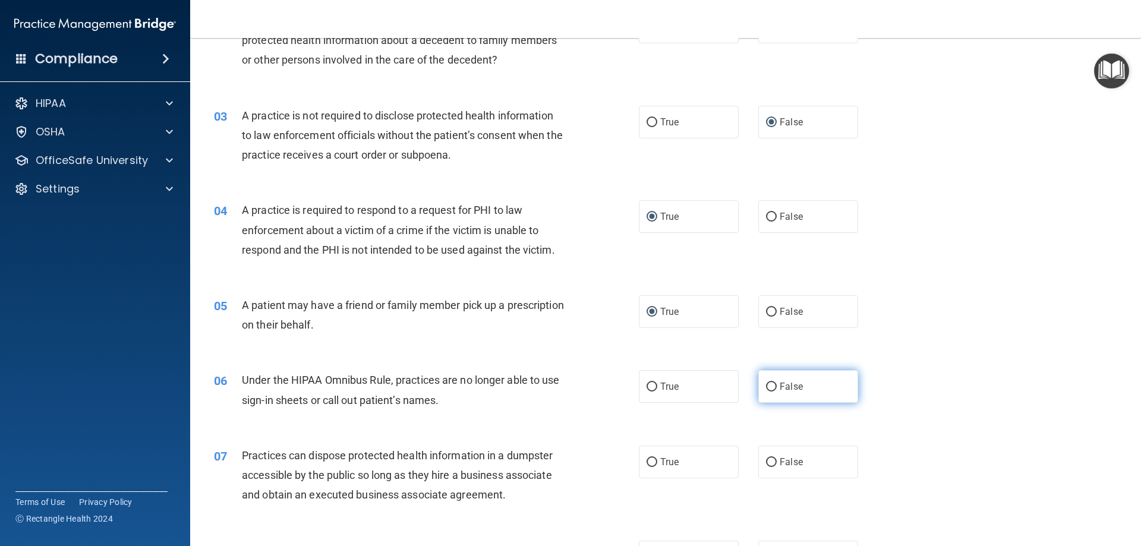
click at [769, 383] on input "False" at bounding box center [771, 387] width 11 height 9
radio input "true"
click at [647, 461] on input "True" at bounding box center [651, 462] width 11 height 9
radio input "true"
click at [766, 460] on input "False" at bounding box center [771, 462] width 11 height 9
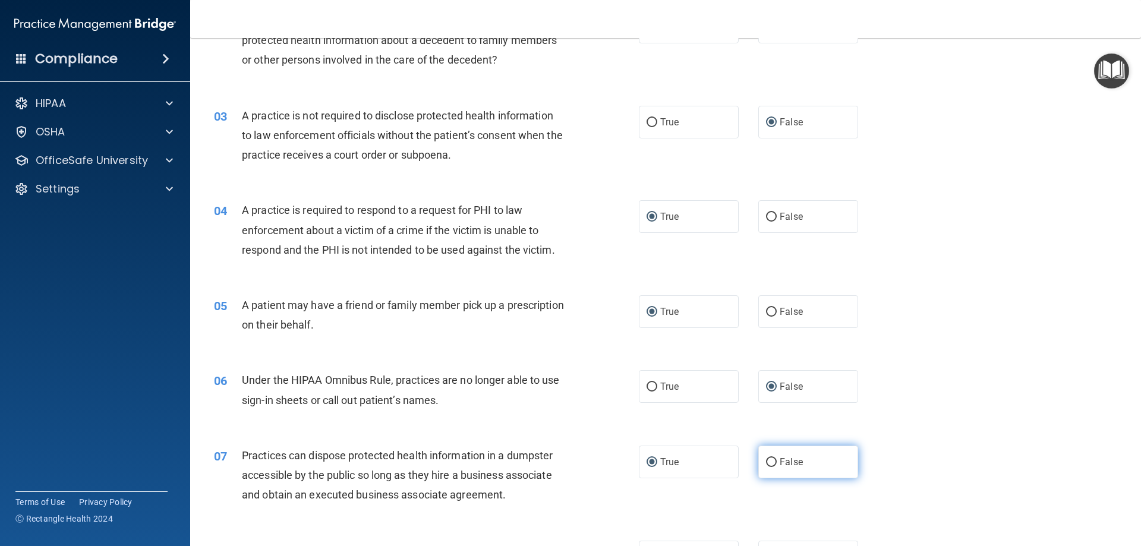
radio input "true"
radio input "false"
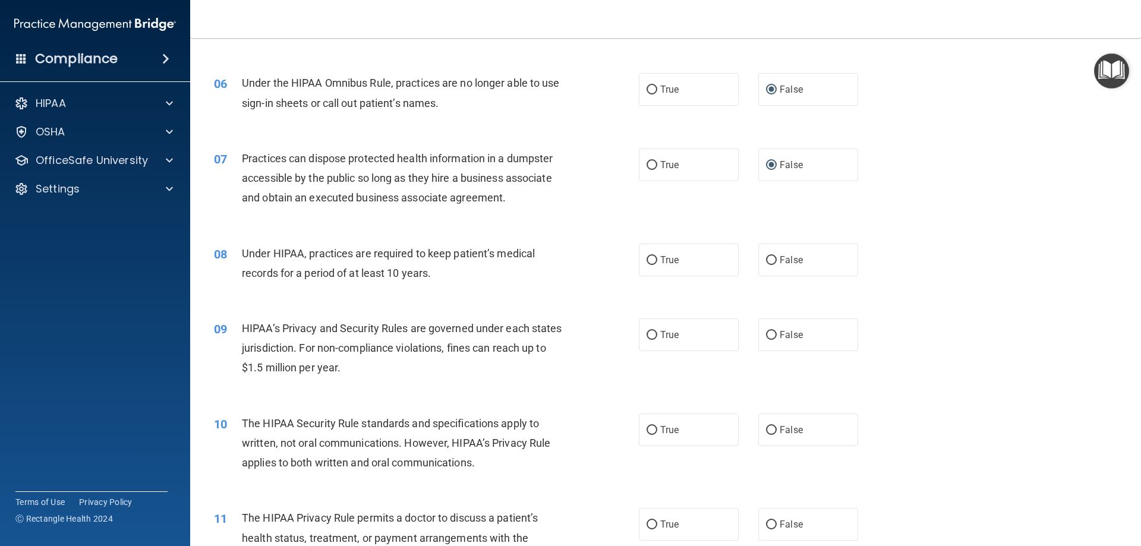
scroll to position [535, 0]
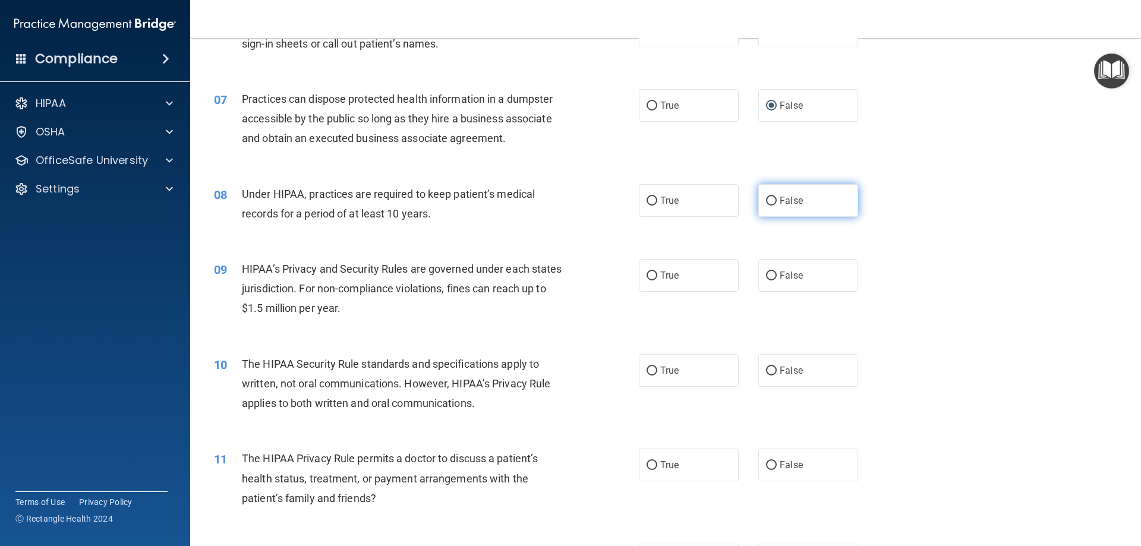
click at [766, 201] on input "False" at bounding box center [771, 201] width 11 height 9
radio input "true"
click at [766, 276] on input "False" at bounding box center [771, 275] width 11 height 9
radio input "true"
click at [668, 368] on span "True" at bounding box center [669, 370] width 18 height 11
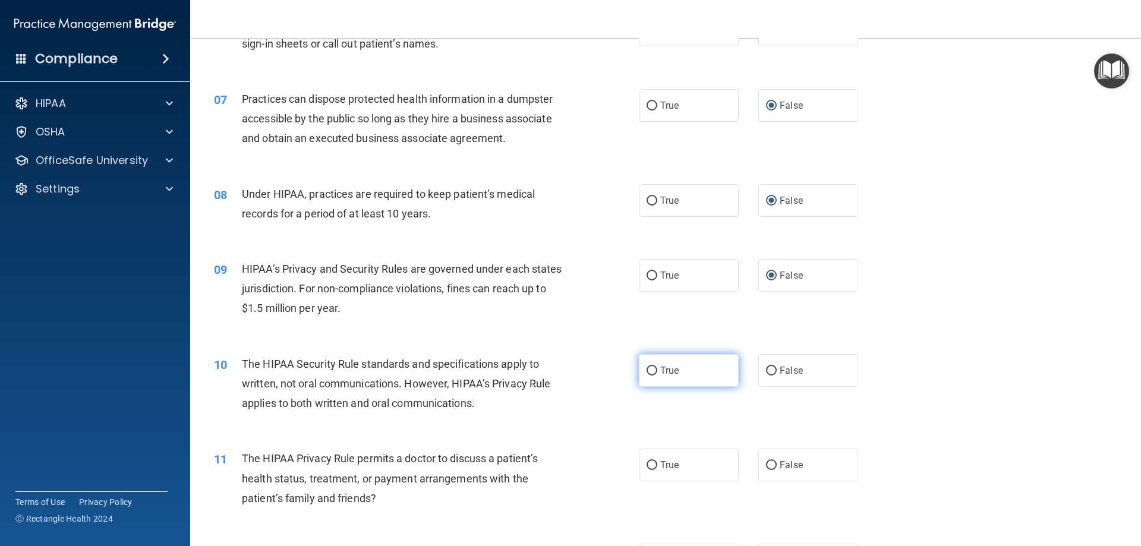
click at [657, 368] on input "True" at bounding box center [651, 371] width 11 height 9
radio input "true"
click at [647, 465] on input "True" at bounding box center [651, 465] width 11 height 9
radio input "true"
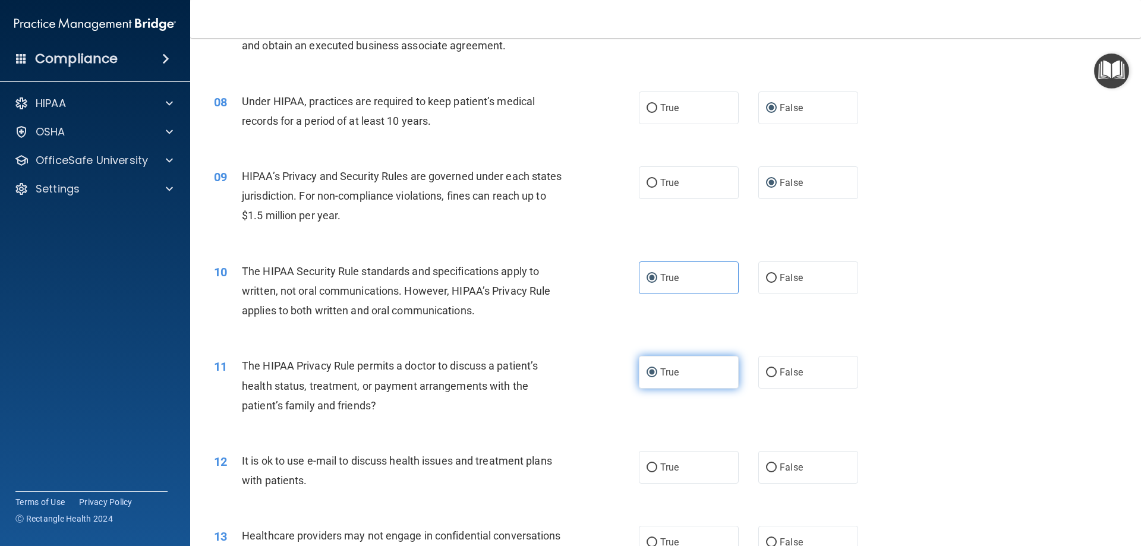
scroll to position [653, 0]
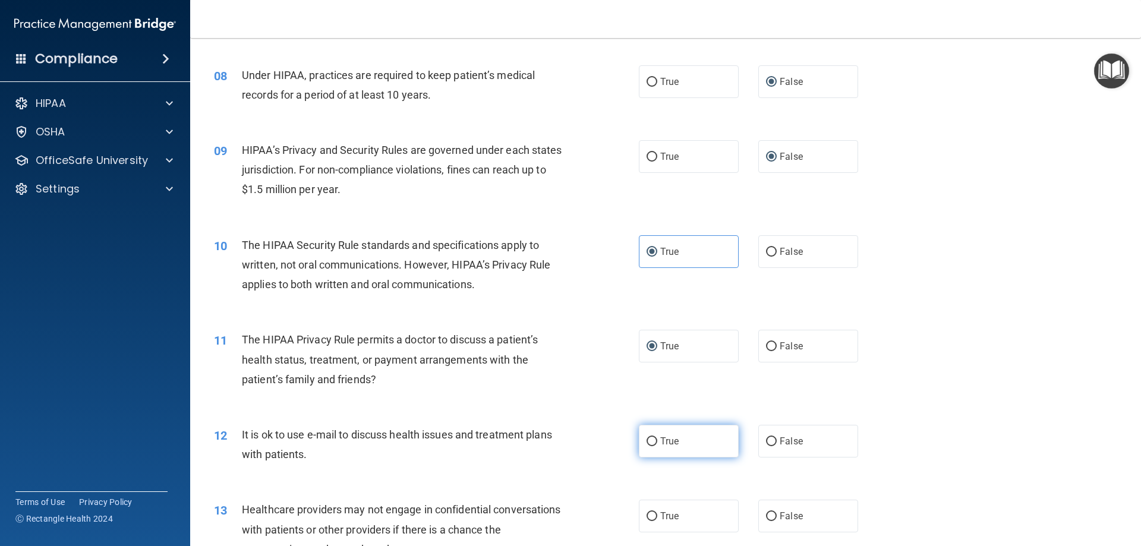
click at [651, 437] on input "True" at bounding box center [651, 441] width 11 height 9
radio input "true"
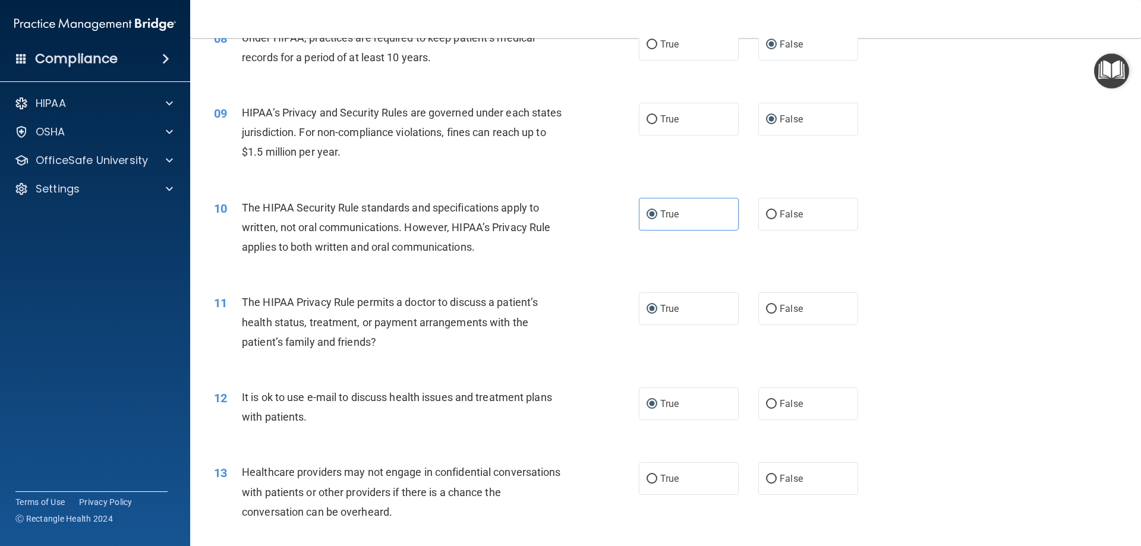
scroll to position [772, 0]
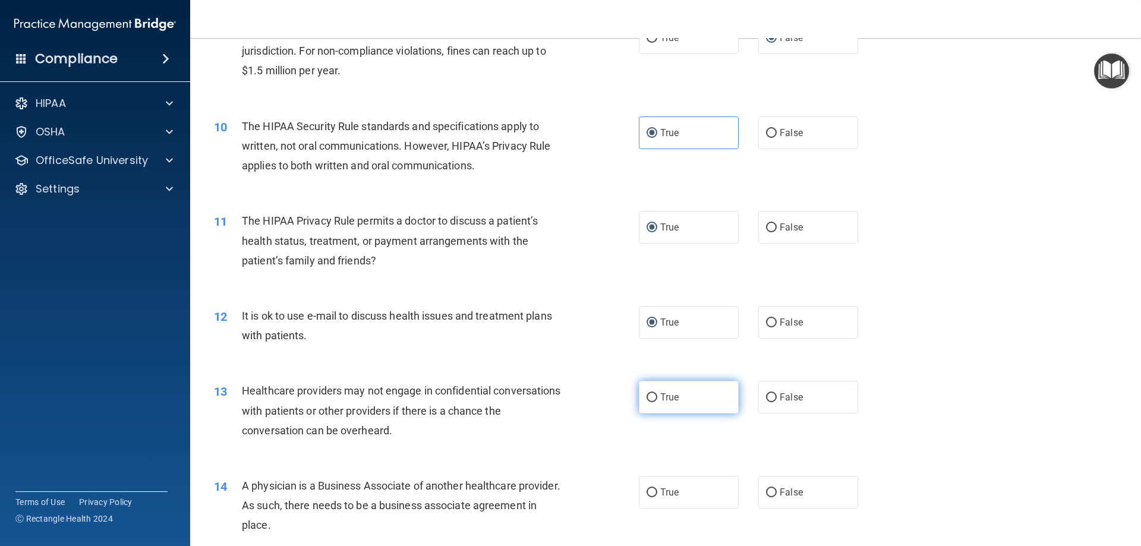
click at [642, 391] on label "True" at bounding box center [689, 397] width 100 height 33
click at [646, 393] on input "True" at bounding box center [651, 397] width 11 height 9
radio input "true"
click at [767, 397] on input "False" at bounding box center [771, 397] width 11 height 9
radio input "true"
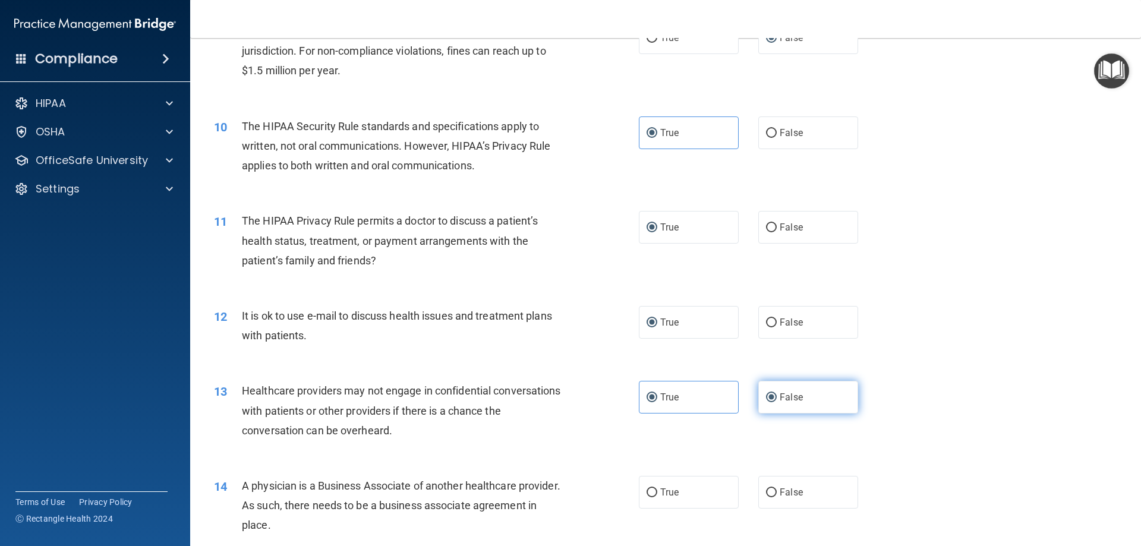
radio input "false"
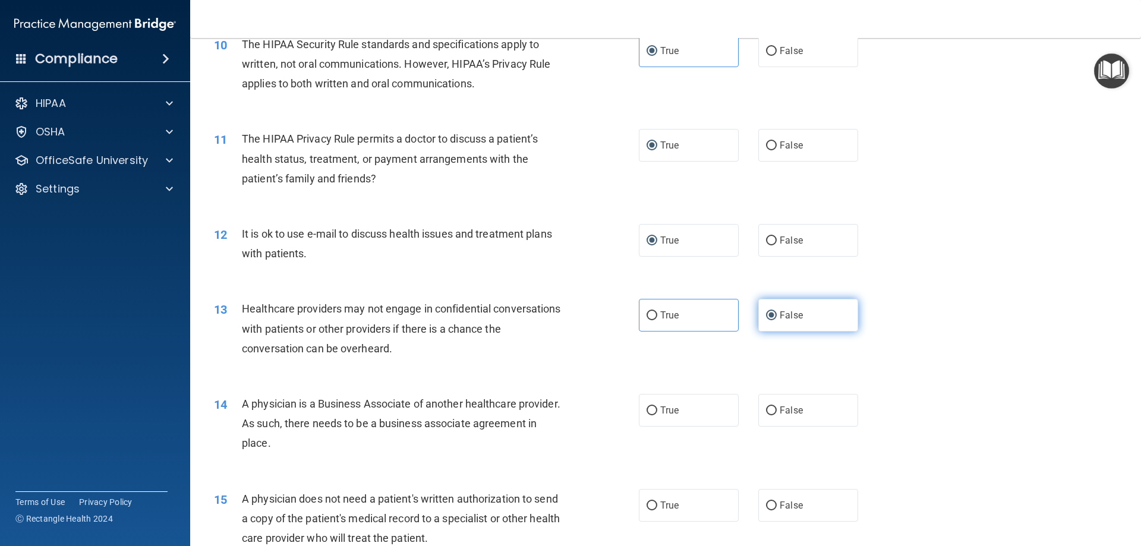
scroll to position [891, 0]
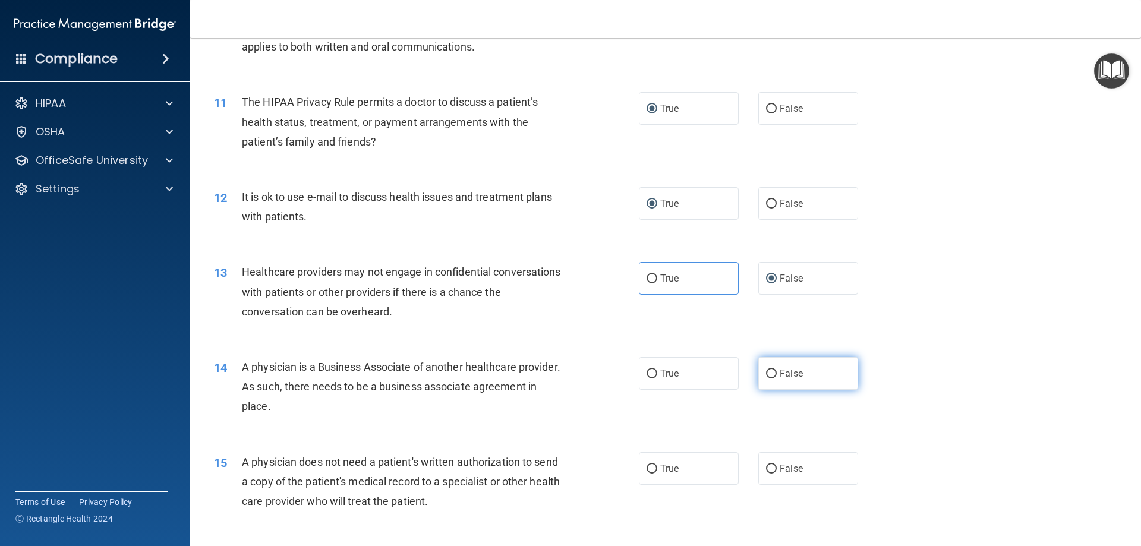
click at [767, 369] on input "False" at bounding box center [771, 373] width 11 height 9
radio input "true"
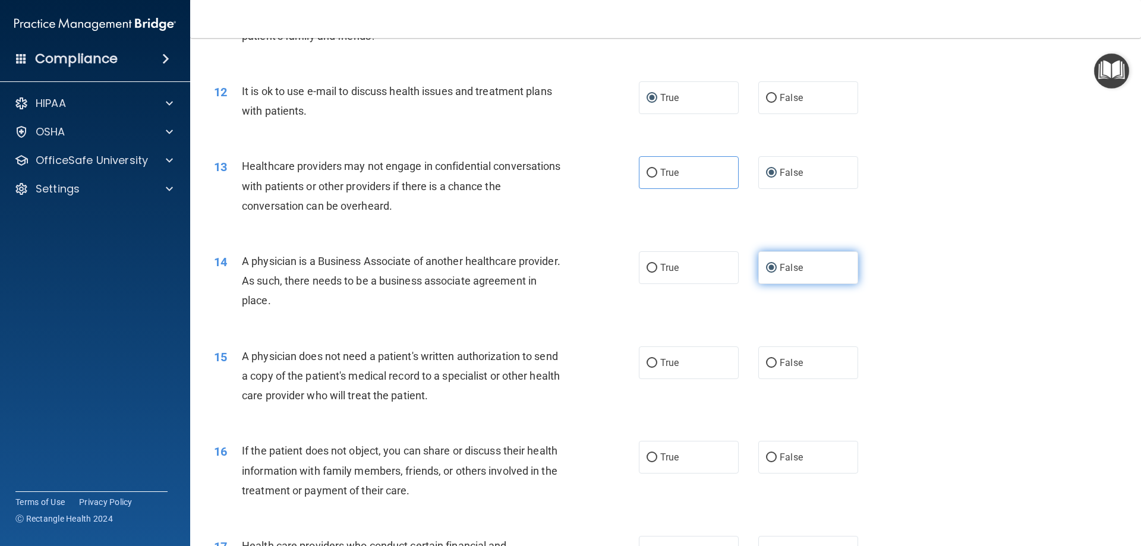
scroll to position [1010, 0]
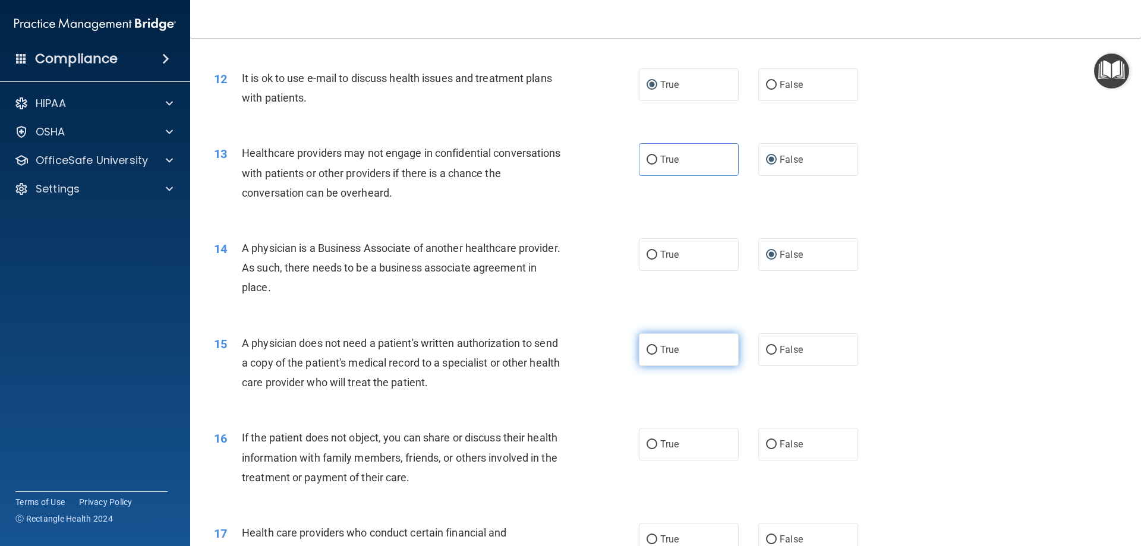
click at [683, 352] on label "True" at bounding box center [689, 349] width 100 height 33
click at [657, 352] on input "True" at bounding box center [651, 350] width 11 height 9
radio input "true"
click at [646, 440] on input "True" at bounding box center [651, 444] width 11 height 9
radio input "true"
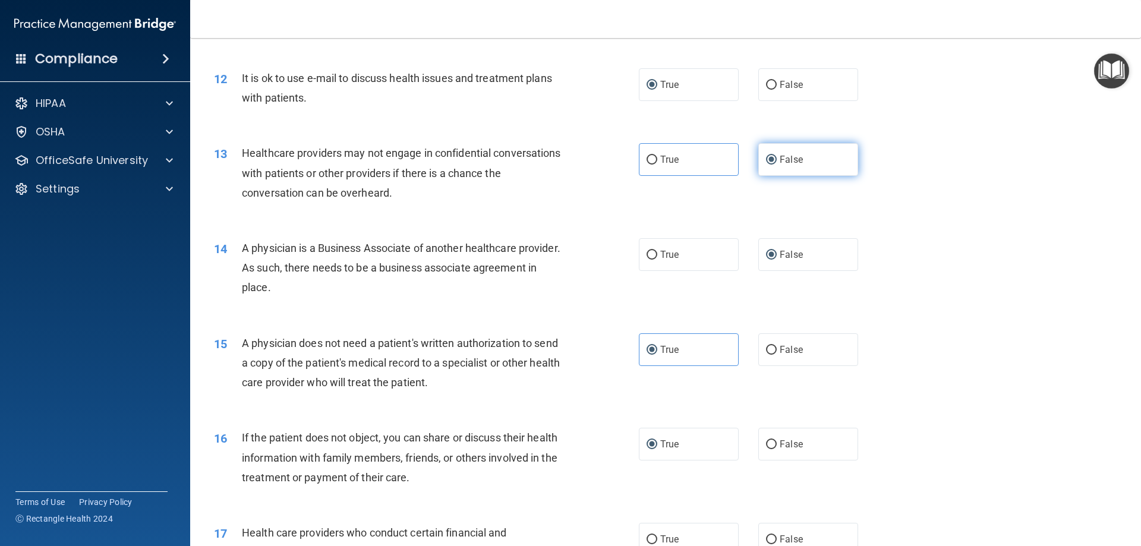
click at [766, 157] on input "False" at bounding box center [771, 160] width 11 height 9
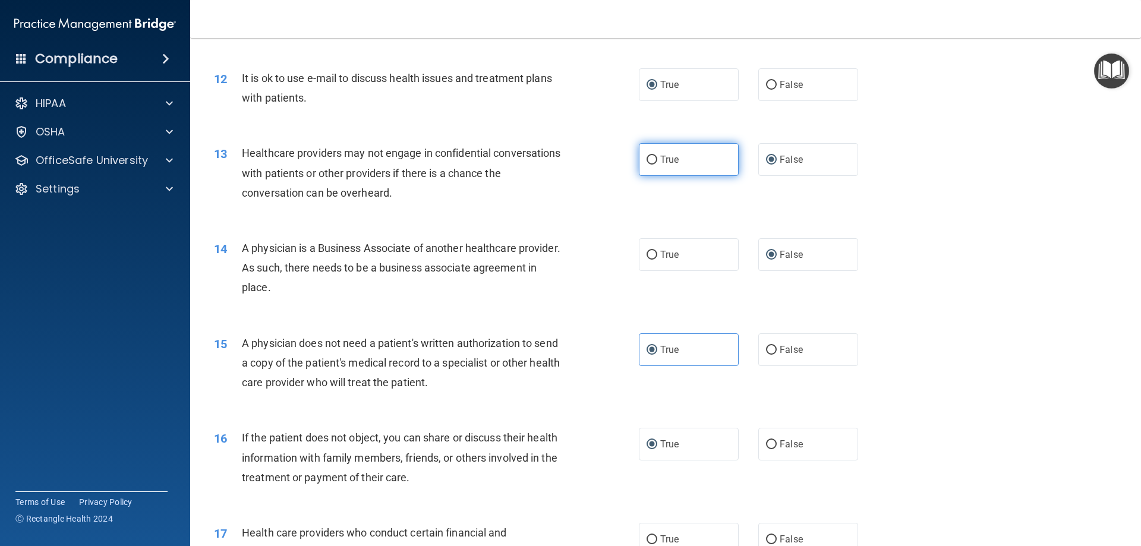
click at [707, 154] on label "True" at bounding box center [689, 159] width 100 height 33
click at [657, 156] on input "True" at bounding box center [651, 160] width 11 height 9
radio input "true"
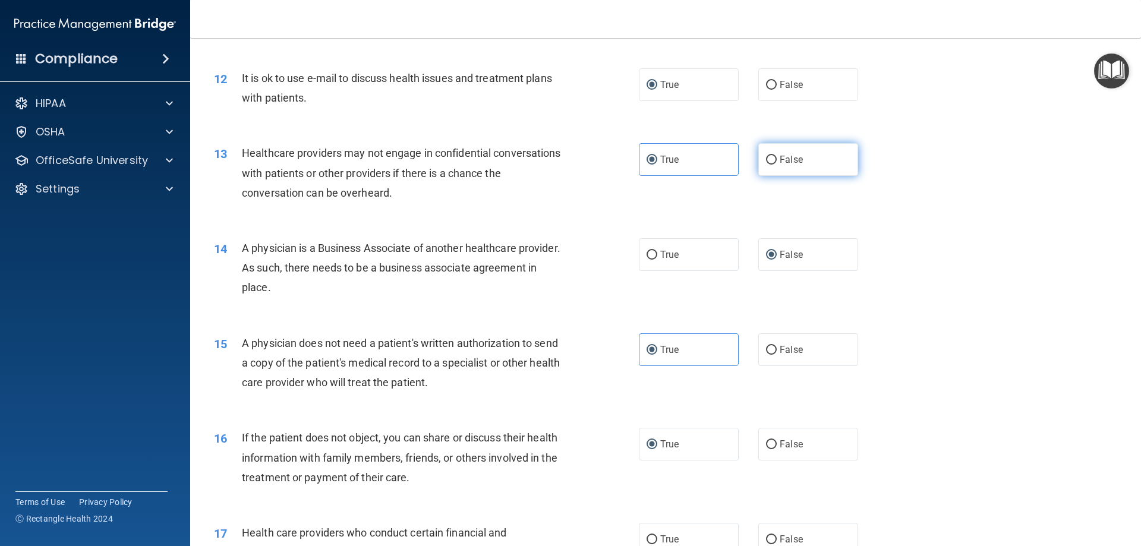
click at [766, 160] on input "False" at bounding box center [771, 160] width 11 height 9
radio input "true"
radio input "false"
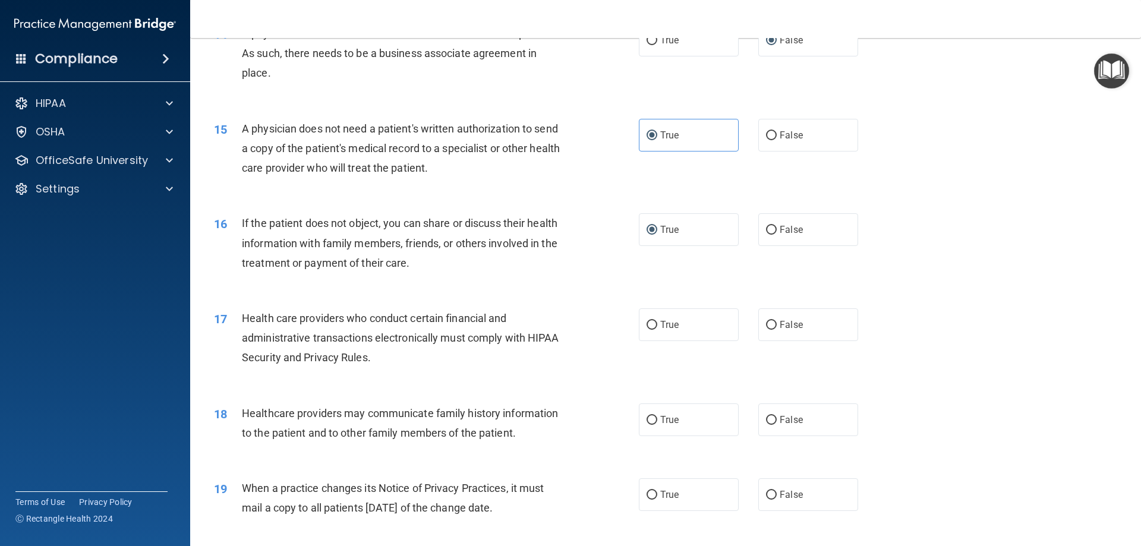
scroll to position [1247, 0]
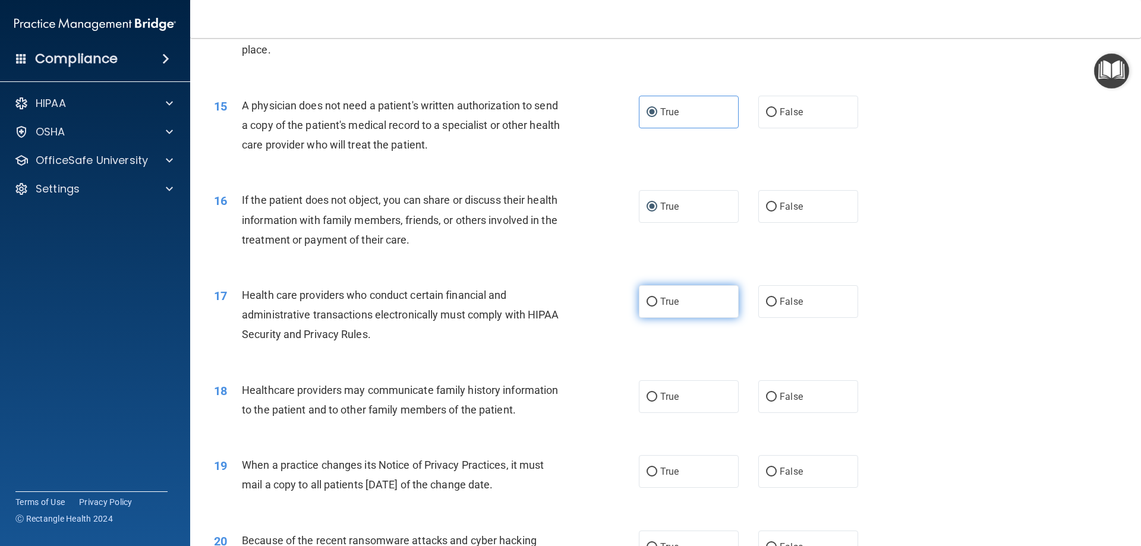
click at [646, 298] on input "True" at bounding box center [651, 302] width 11 height 9
radio input "true"
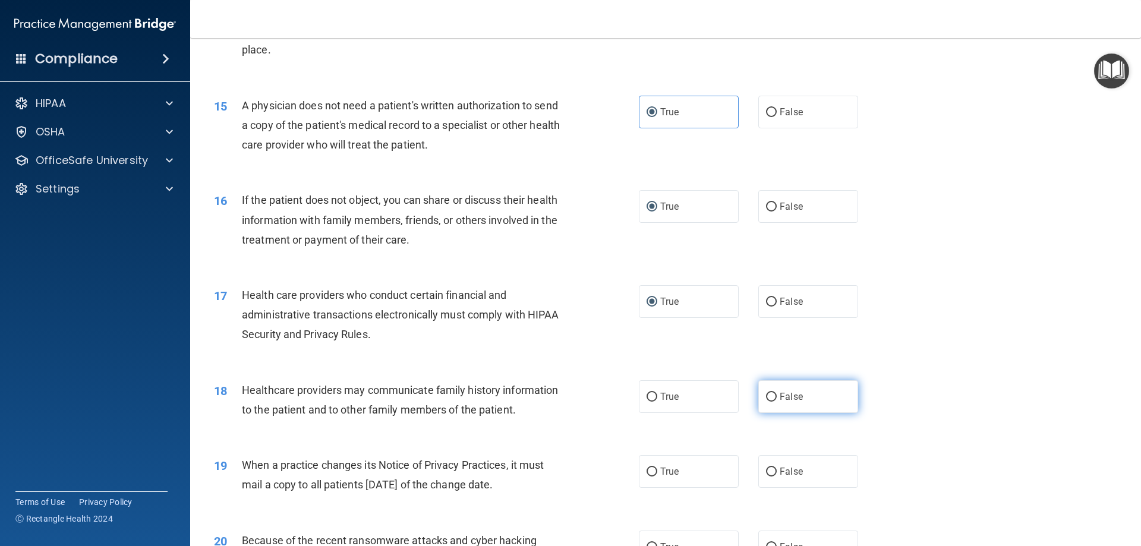
click at [766, 393] on input "False" at bounding box center [771, 397] width 11 height 9
radio input "true"
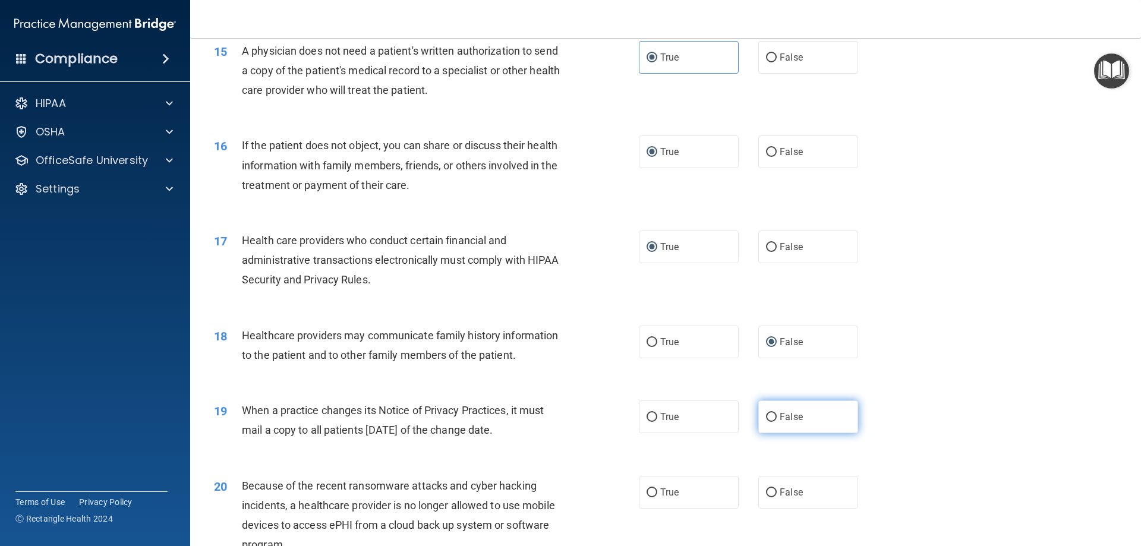
scroll to position [1366, 0]
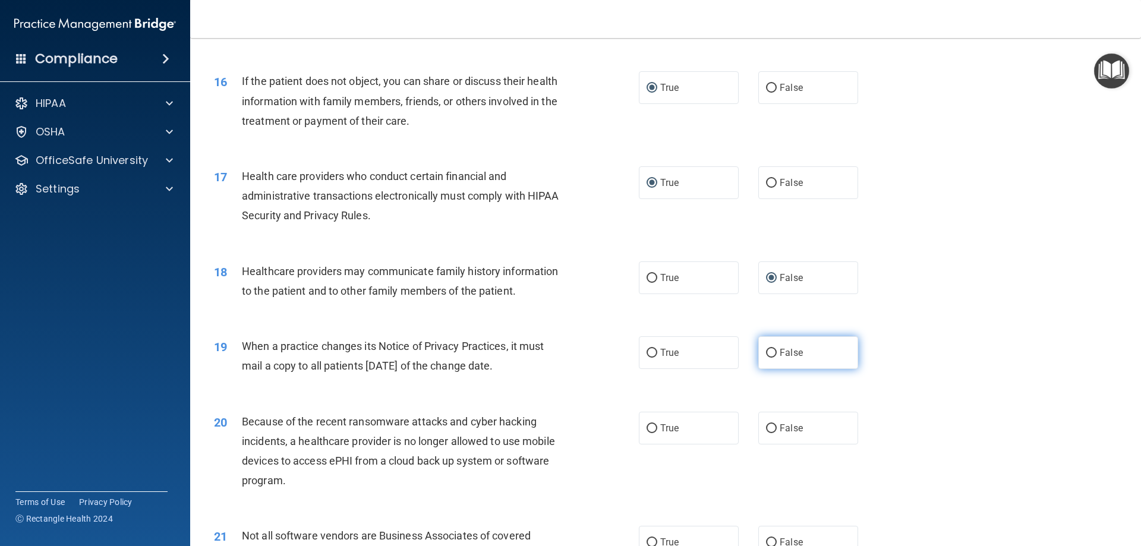
click at [766, 349] on input "False" at bounding box center [771, 353] width 11 height 9
radio input "true"
click at [766, 431] on input "False" at bounding box center [771, 428] width 11 height 9
radio input "true"
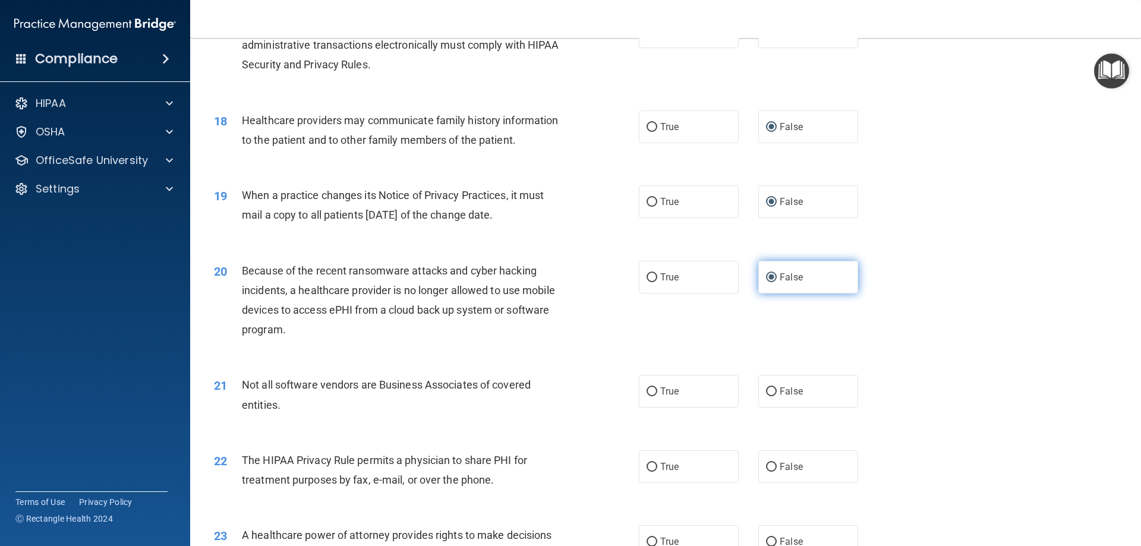
scroll to position [1544, 0]
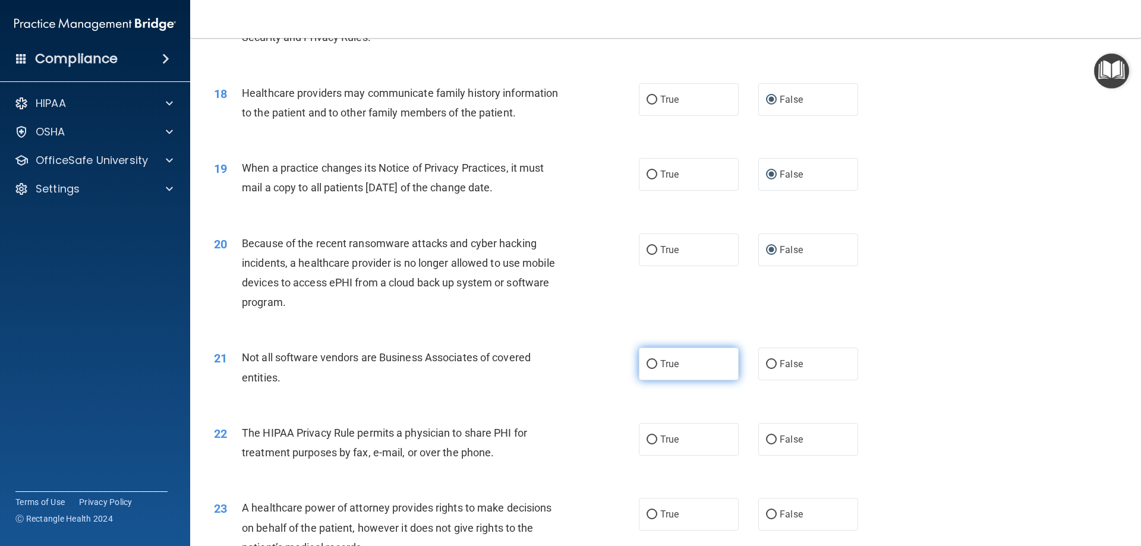
click at [647, 365] on input "True" at bounding box center [651, 364] width 11 height 9
radio input "true"
click at [647, 438] on input "True" at bounding box center [651, 439] width 11 height 9
radio input "true"
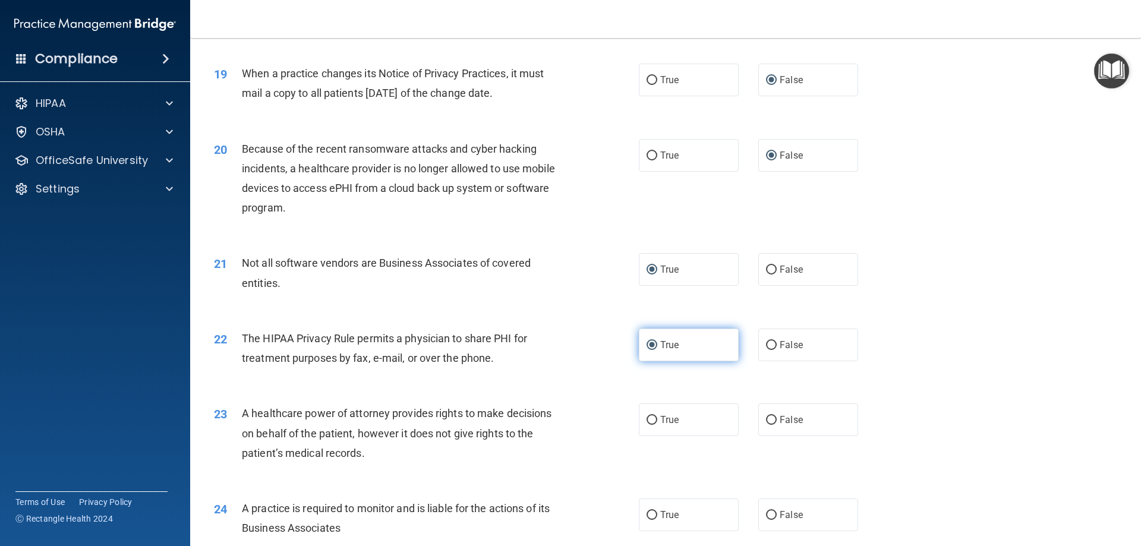
scroll to position [1663, 0]
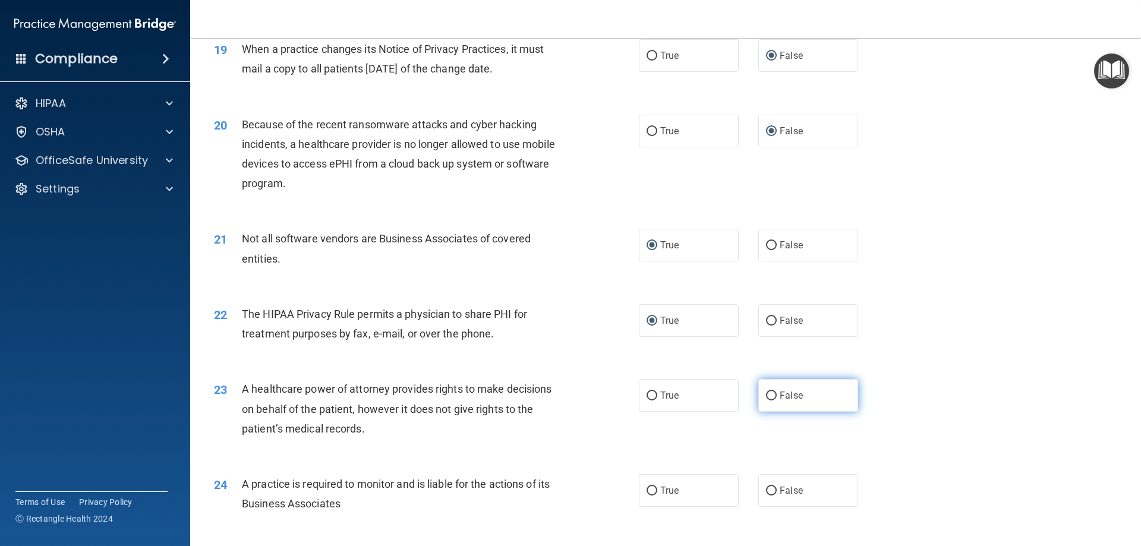
click at [766, 394] on input "False" at bounding box center [771, 395] width 11 height 9
radio input "true"
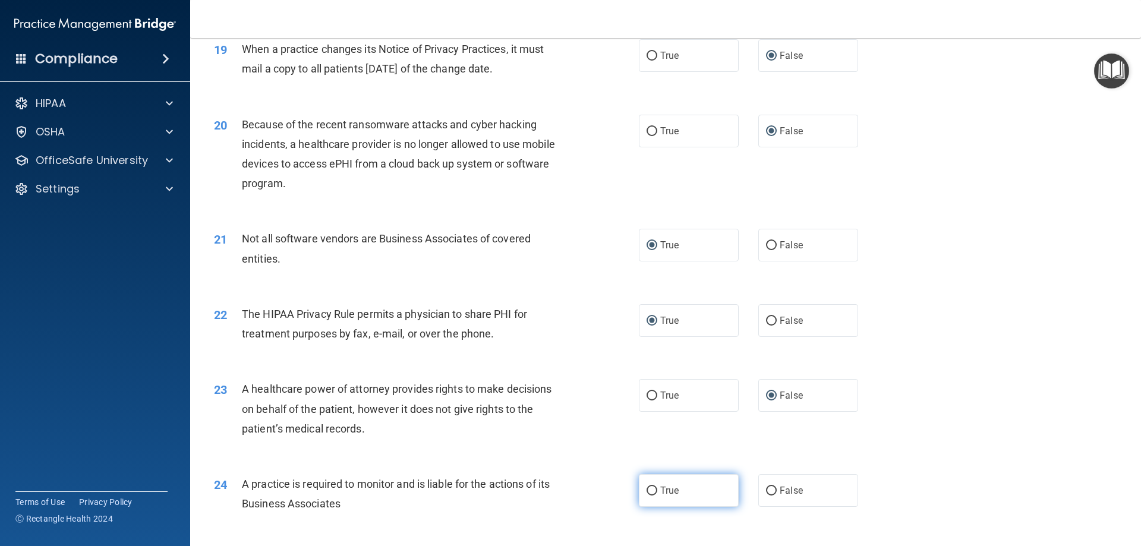
click at [650, 487] on input "True" at bounding box center [651, 491] width 11 height 9
radio input "true"
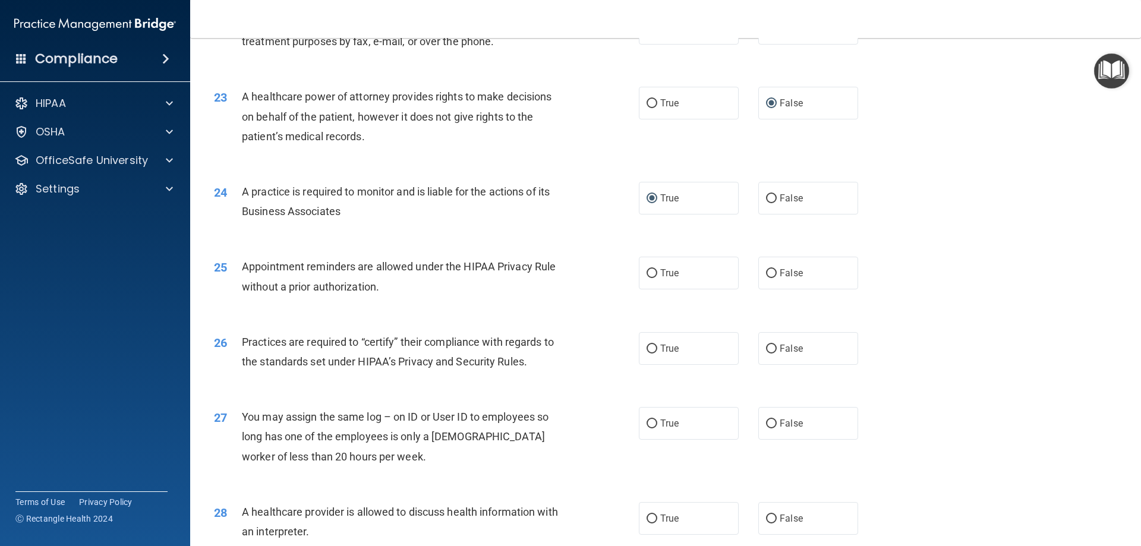
scroll to position [1960, 0]
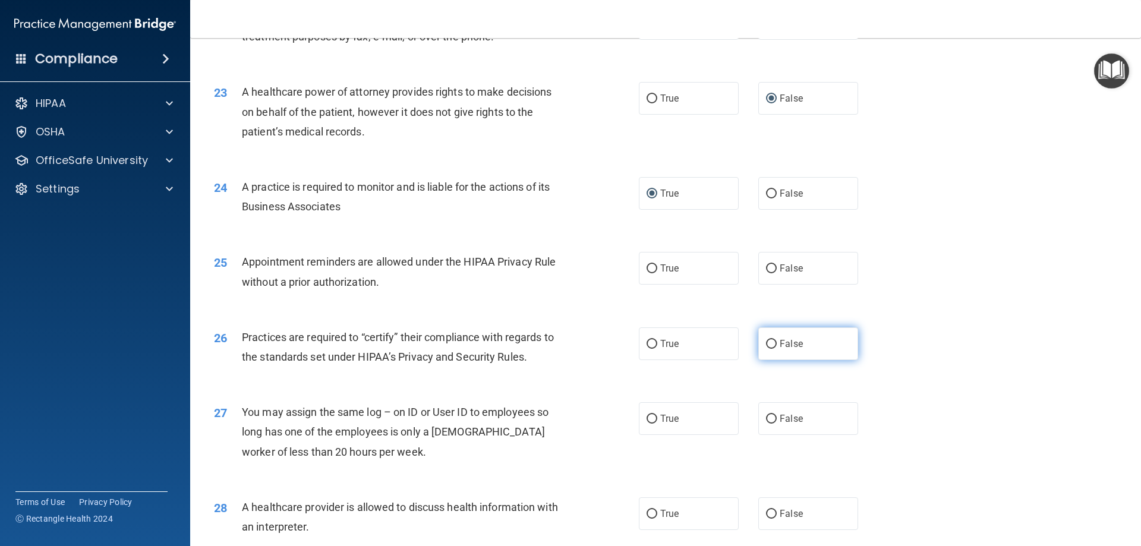
click at [768, 342] on input "False" at bounding box center [771, 344] width 11 height 9
radio input "true"
click at [648, 267] on input "True" at bounding box center [651, 268] width 11 height 9
radio input "true"
click at [766, 416] on input "False" at bounding box center [771, 419] width 11 height 9
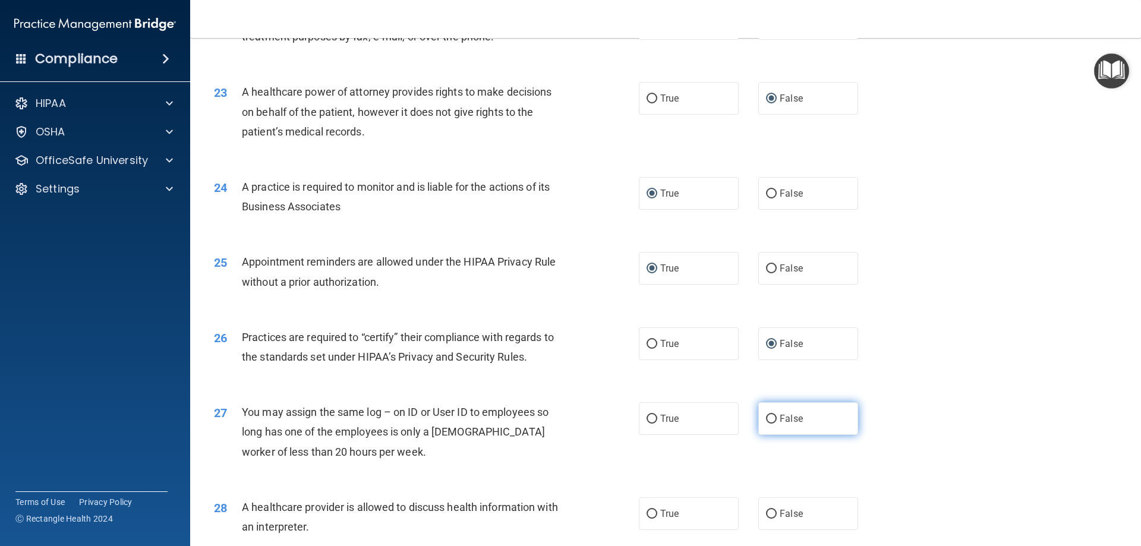
radio input "true"
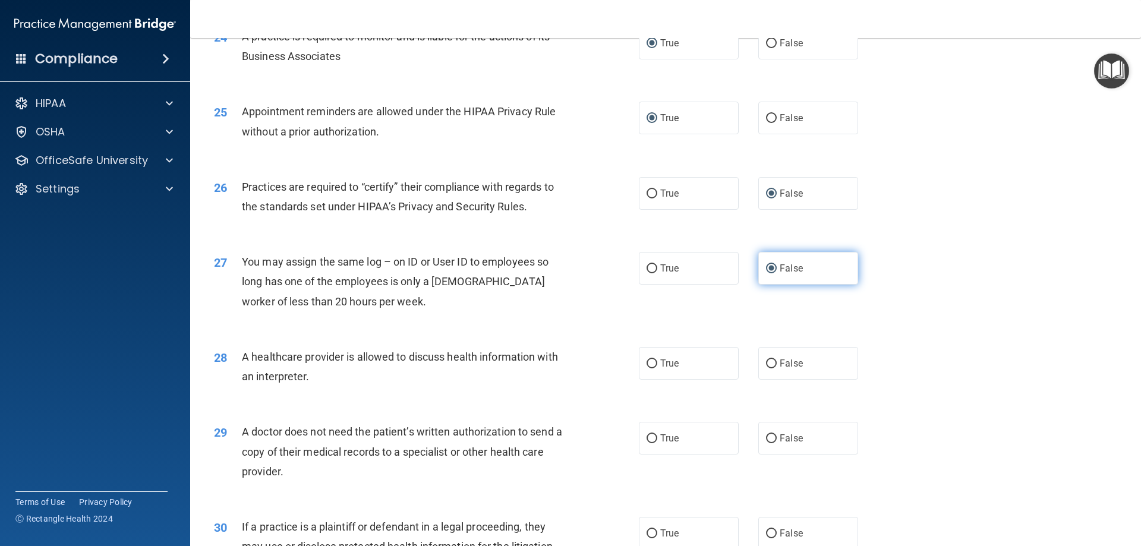
scroll to position [2198, 0]
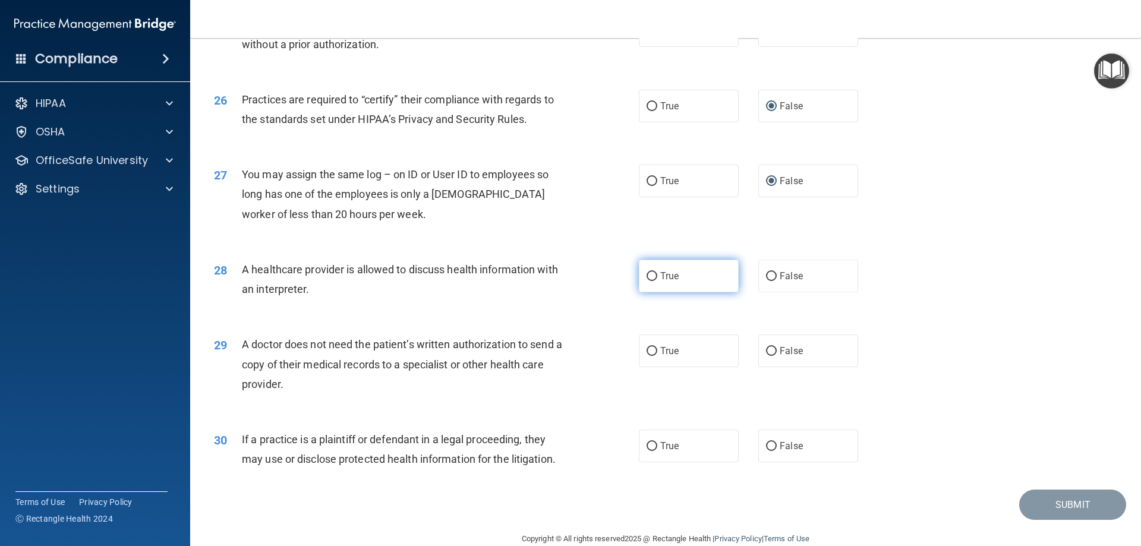
click at [646, 274] on input "True" at bounding box center [651, 276] width 11 height 9
radio input "true"
click at [649, 348] on input "True" at bounding box center [651, 351] width 11 height 9
radio input "true"
click at [646, 443] on input "True" at bounding box center [651, 446] width 11 height 9
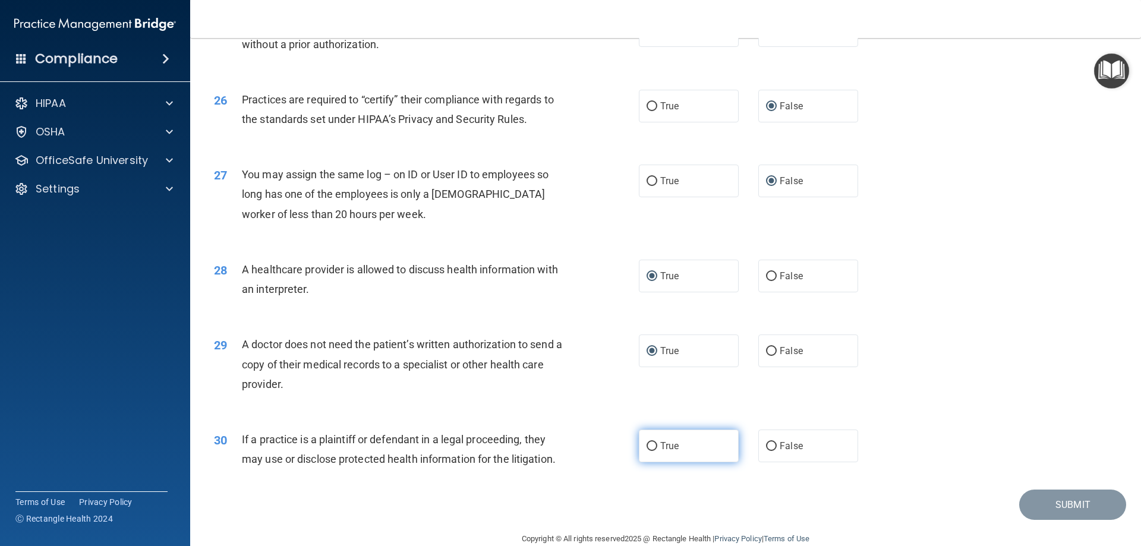
radio input "true"
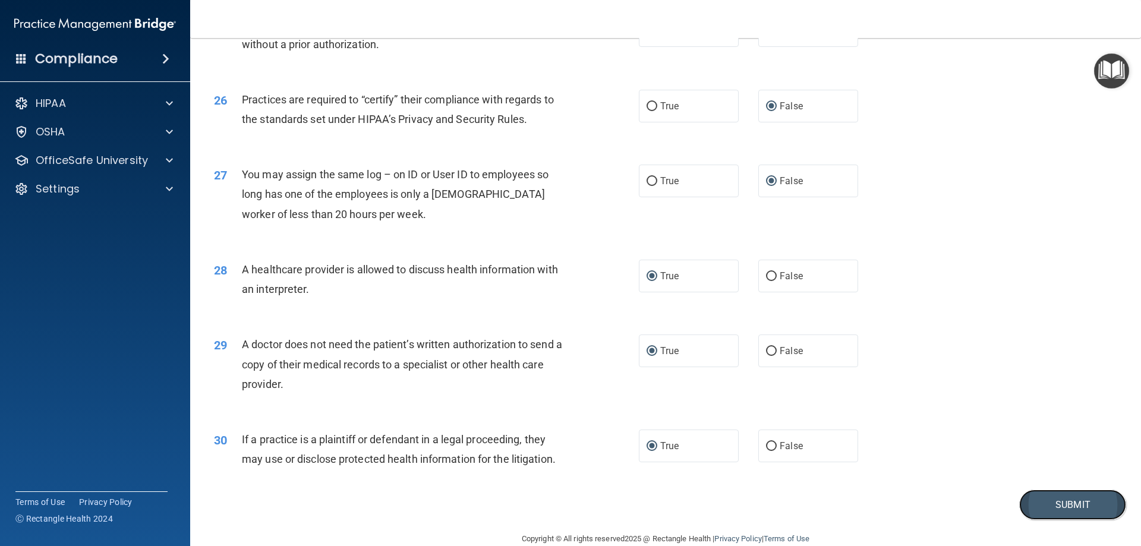
click at [1047, 502] on button "Submit" at bounding box center [1072, 504] width 107 height 30
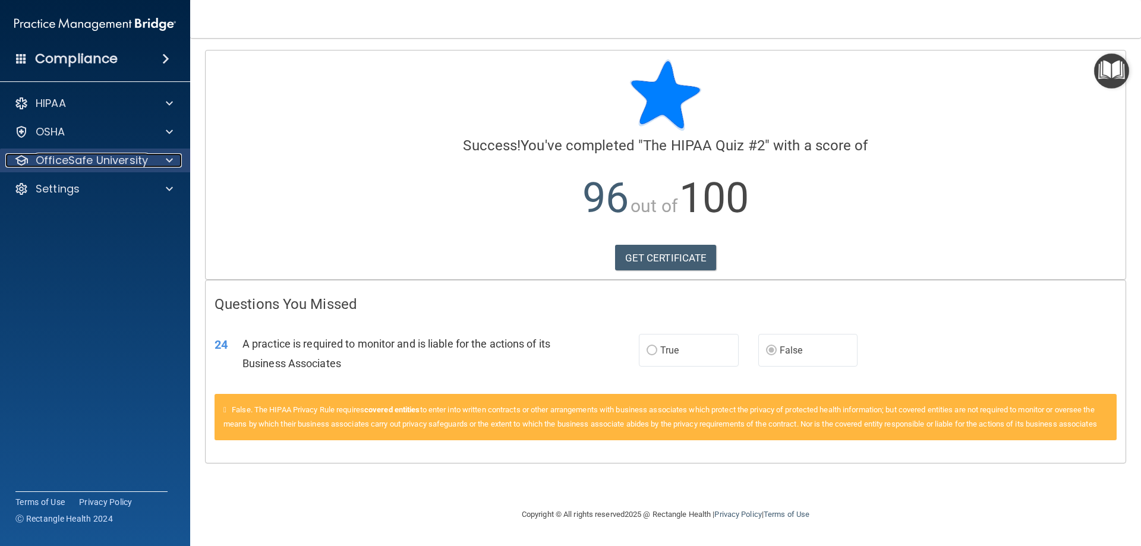
click at [125, 158] on p "OfficeSafe University" at bounding box center [92, 160] width 112 height 14
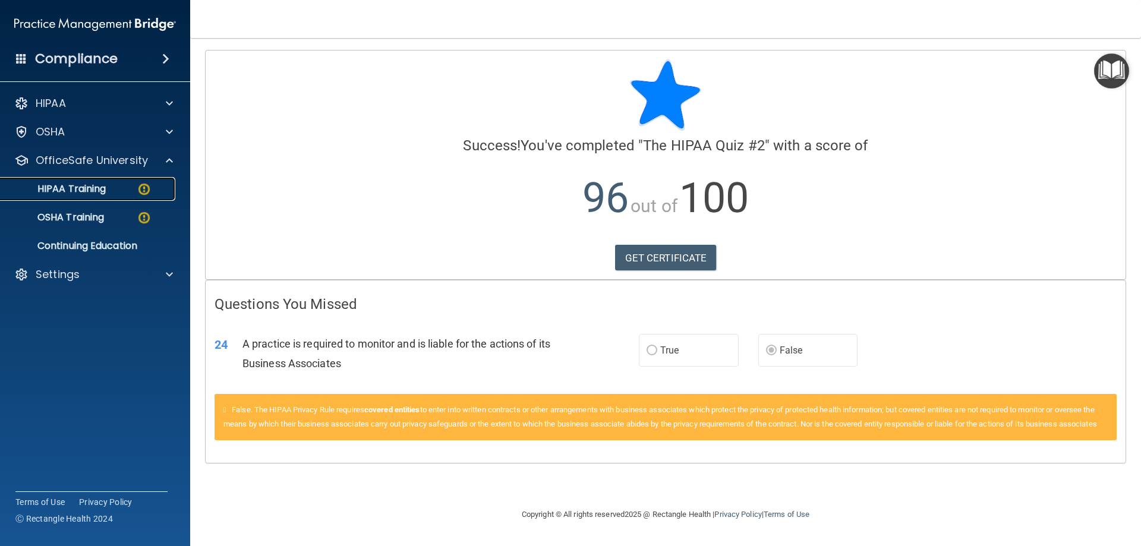
click at [113, 183] on div "HIPAA Training" at bounding box center [89, 189] width 162 height 12
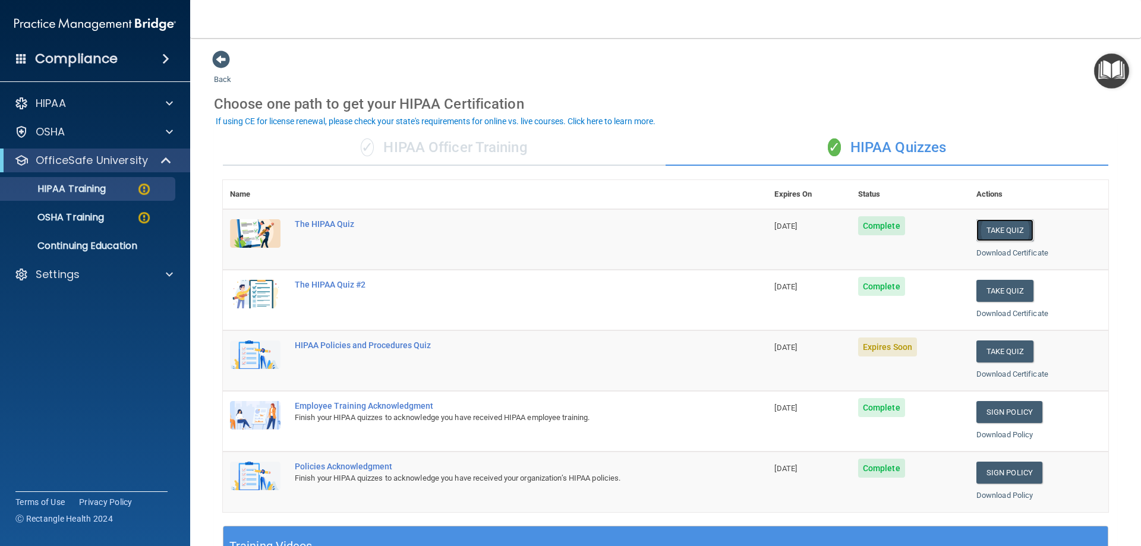
click at [988, 229] on button "Take Quiz" at bounding box center [1004, 230] width 57 height 22
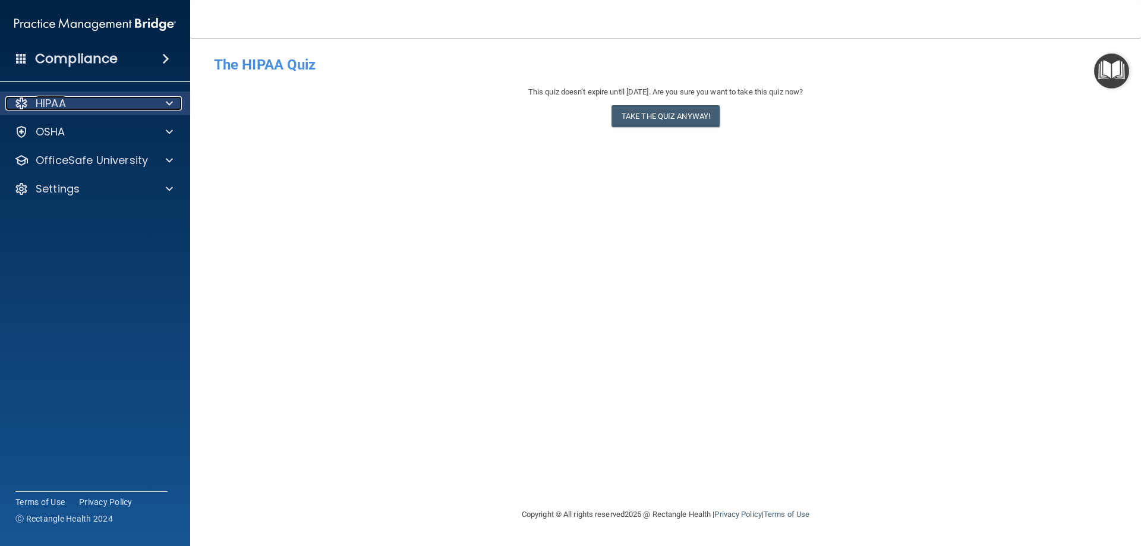
click at [169, 100] on span at bounding box center [169, 103] width 7 height 14
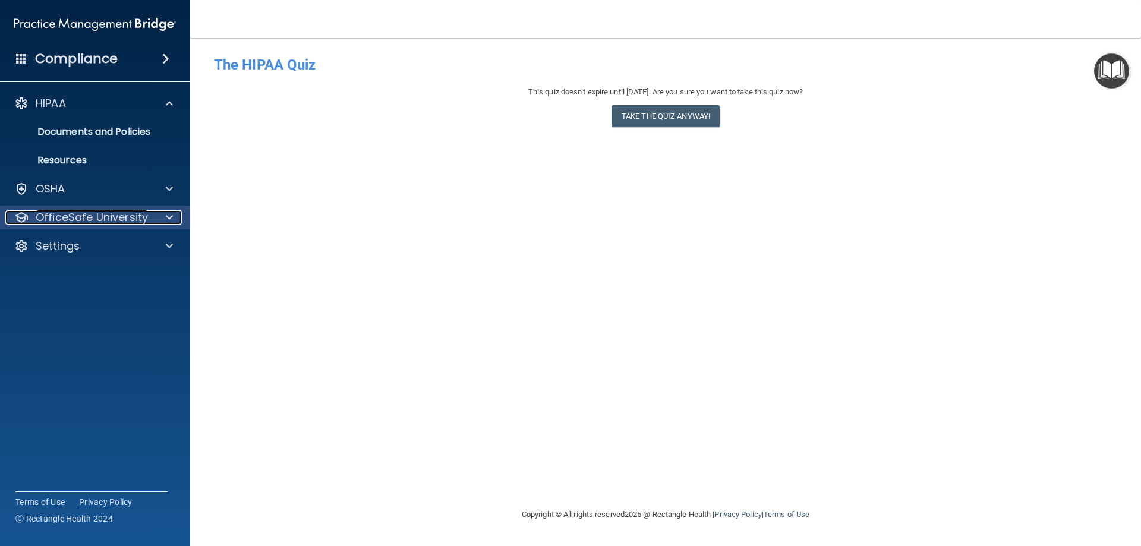
click at [119, 212] on p "OfficeSafe University" at bounding box center [92, 217] width 112 height 14
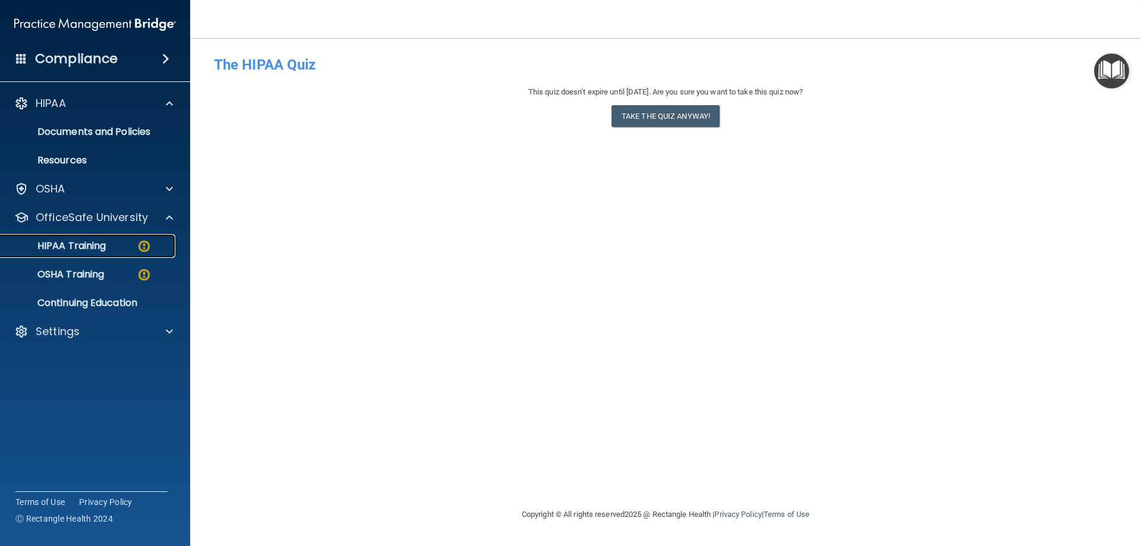
click at [110, 244] on div "HIPAA Training" at bounding box center [89, 246] width 162 height 12
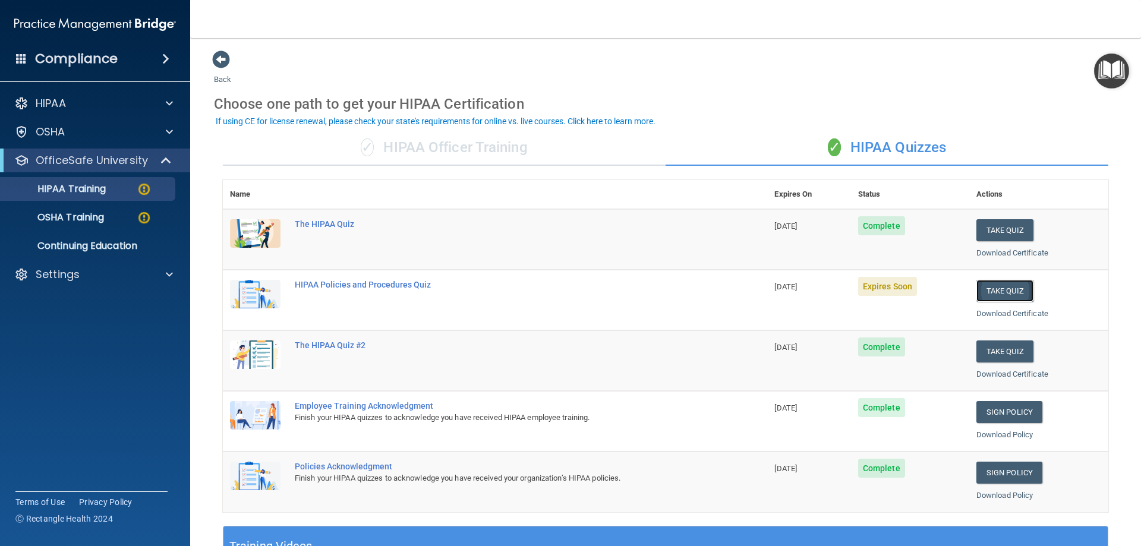
click at [981, 289] on button "Take Quiz" at bounding box center [1004, 291] width 57 height 22
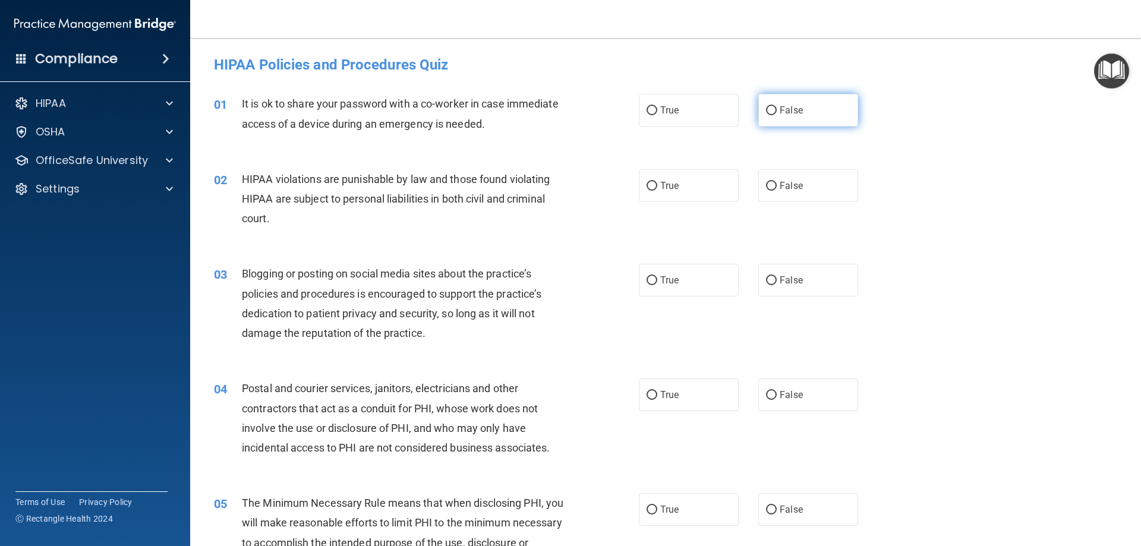
click at [766, 109] on input "False" at bounding box center [771, 110] width 11 height 9
radio input "true"
click at [649, 182] on input "True" at bounding box center [651, 186] width 11 height 9
radio input "true"
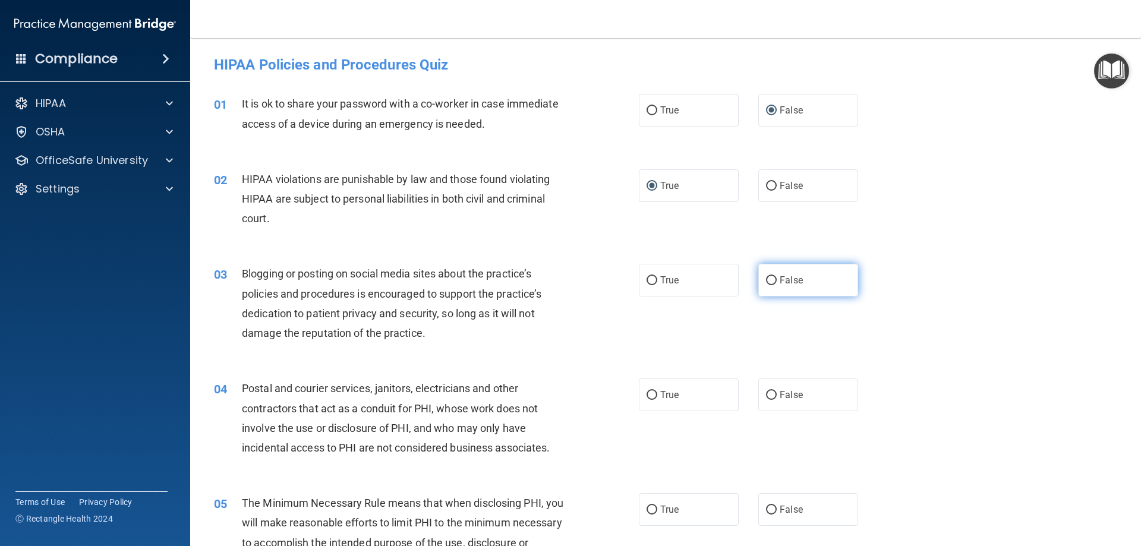
click at [766, 279] on input "False" at bounding box center [771, 280] width 11 height 9
radio input "true"
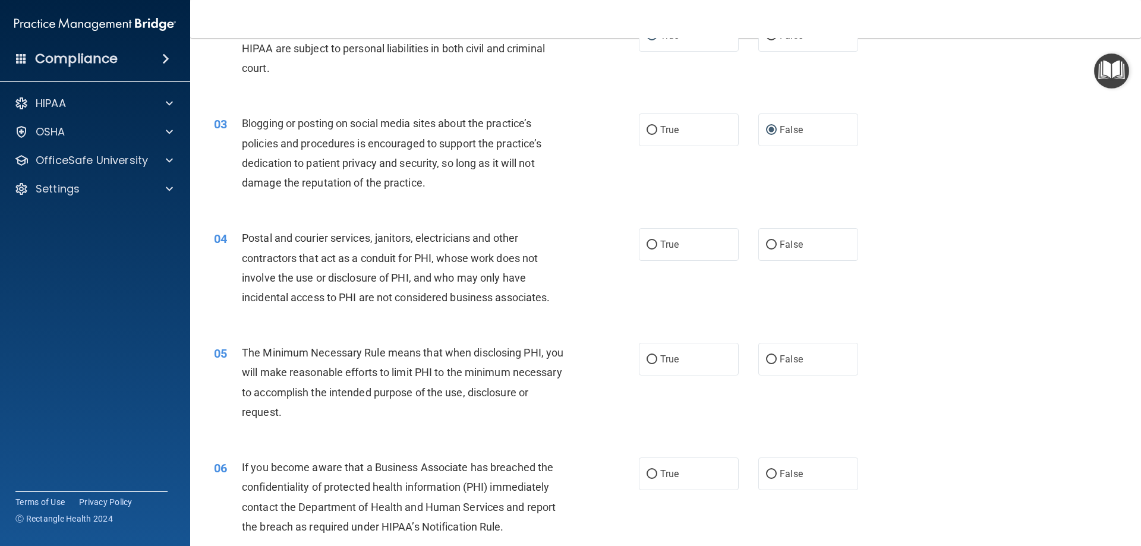
scroll to position [178, 0]
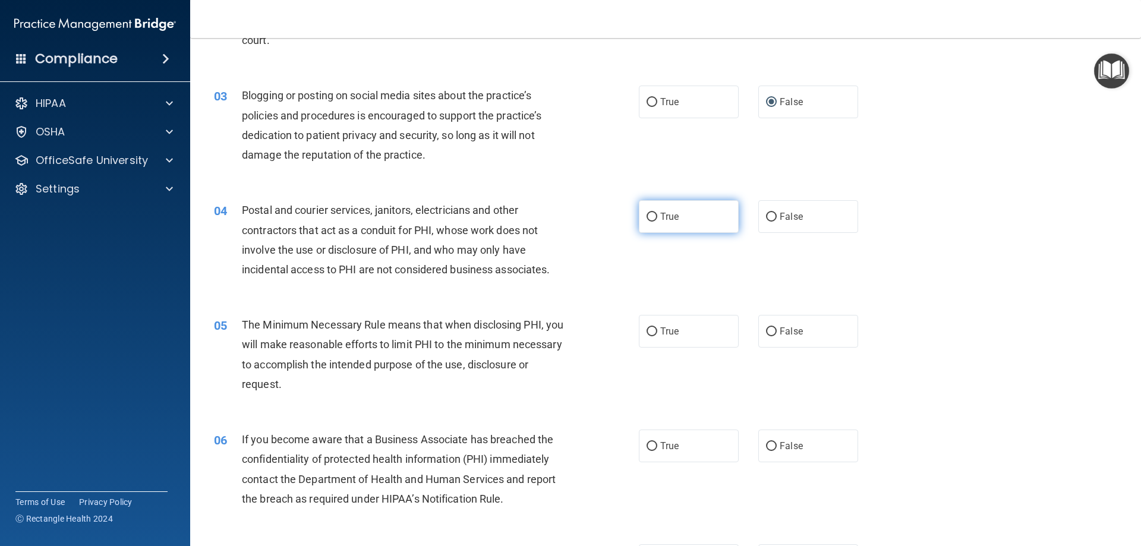
click at [649, 214] on input "True" at bounding box center [651, 217] width 11 height 9
radio input "true"
click at [647, 327] on input "True" at bounding box center [651, 331] width 11 height 9
radio input "true"
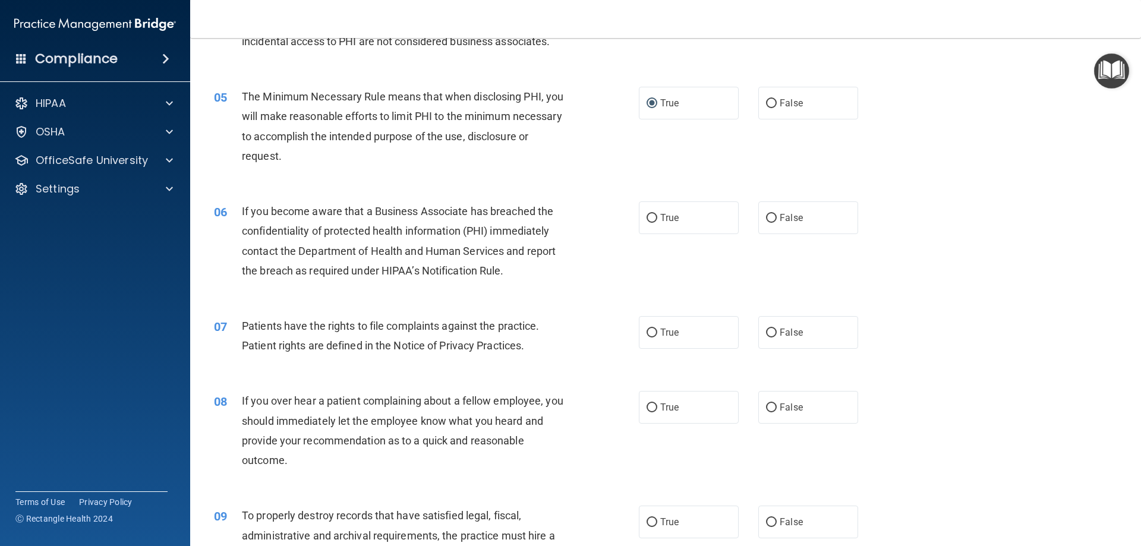
scroll to position [416, 0]
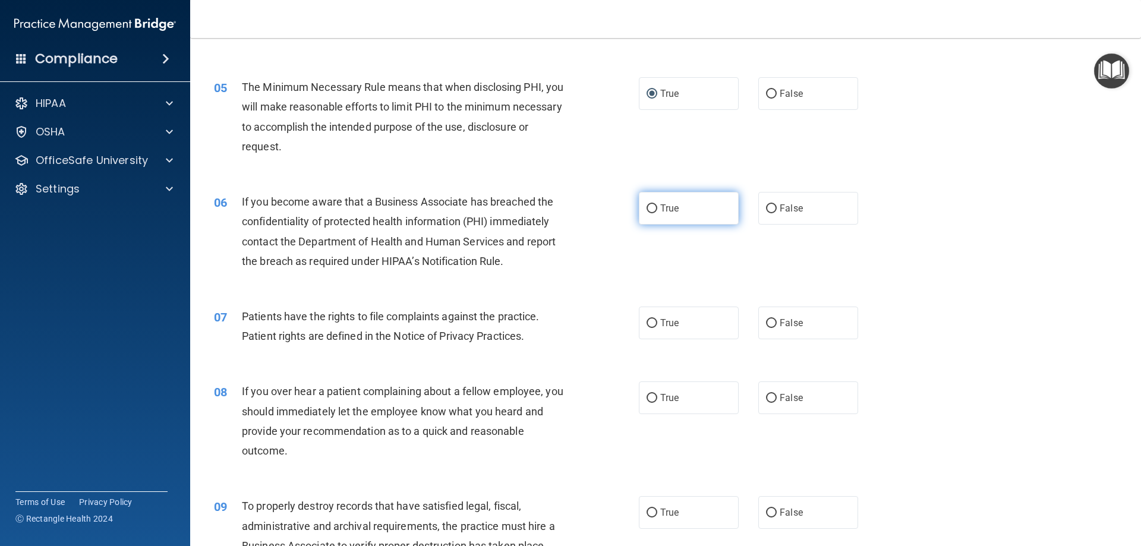
click at [668, 210] on span "True" at bounding box center [669, 208] width 18 height 11
click at [657, 210] on input "True" at bounding box center [651, 208] width 11 height 9
radio input "true"
click at [660, 321] on span "True" at bounding box center [669, 322] width 18 height 11
click at [657, 321] on input "True" at bounding box center [651, 323] width 11 height 9
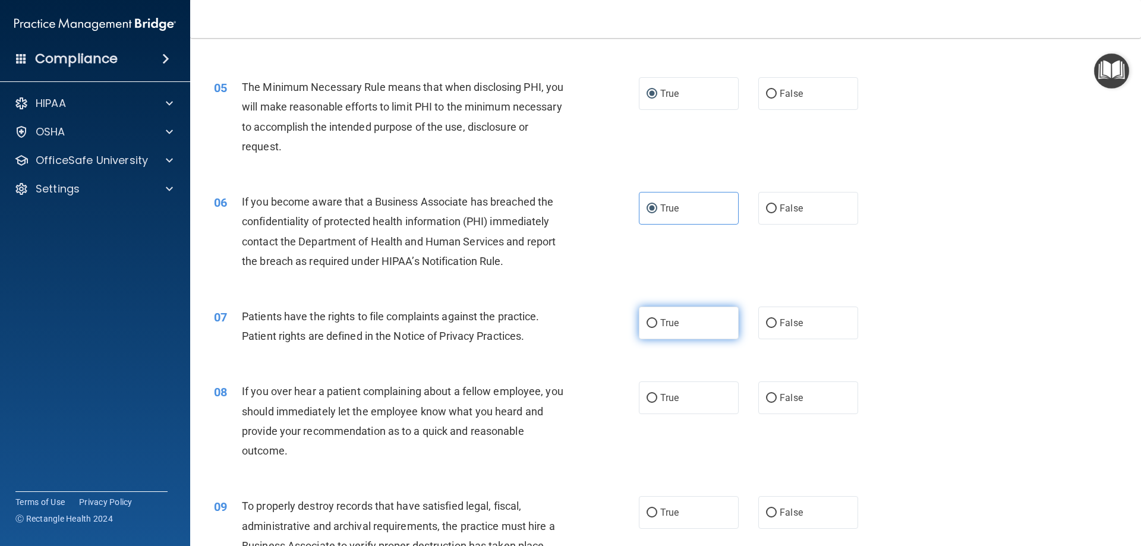
radio input "true"
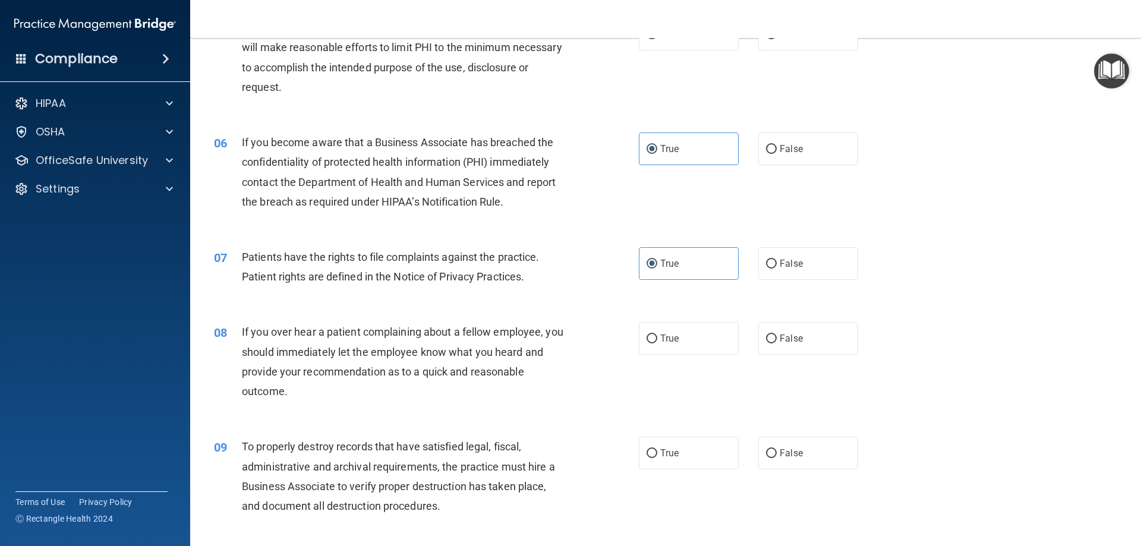
scroll to position [535, 0]
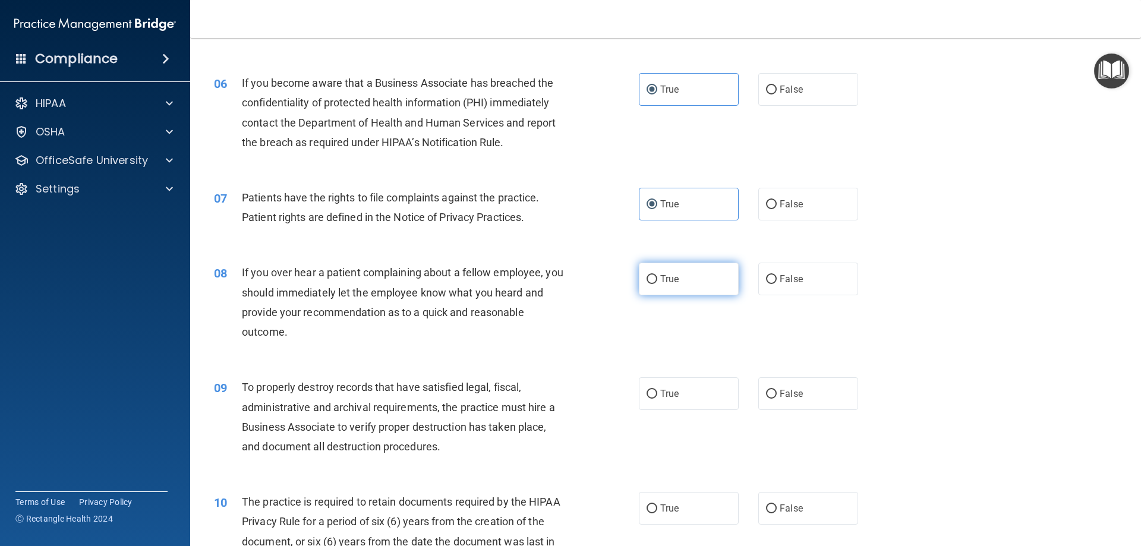
click at [650, 277] on input "True" at bounding box center [651, 279] width 11 height 9
radio input "true"
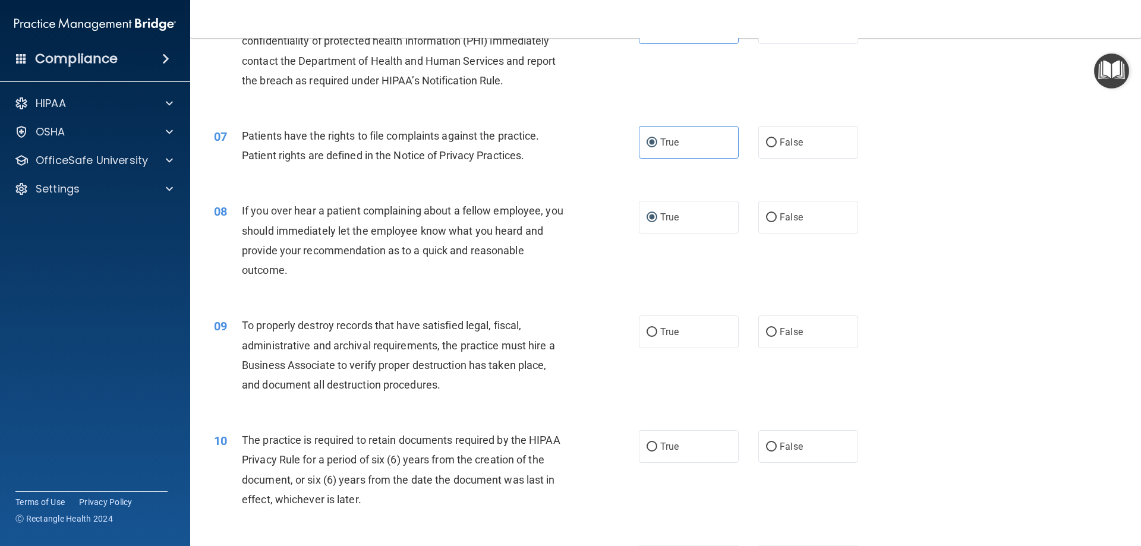
scroll to position [653, 0]
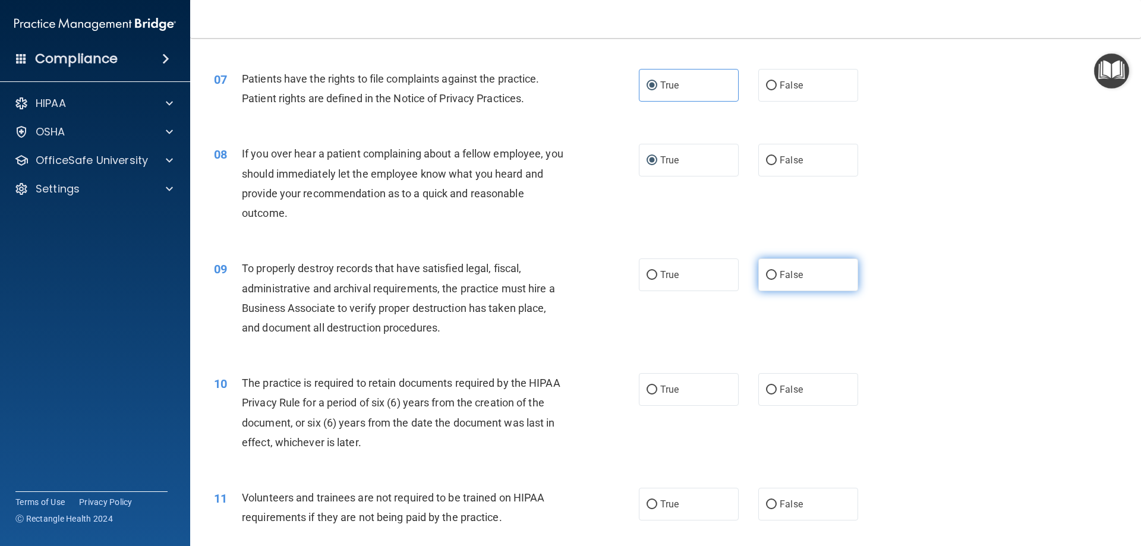
click at [784, 277] on span "False" at bounding box center [790, 274] width 23 height 11
click at [776, 277] on input "False" at bounding box center [771, 275] width 11 height 9
radio input "true"
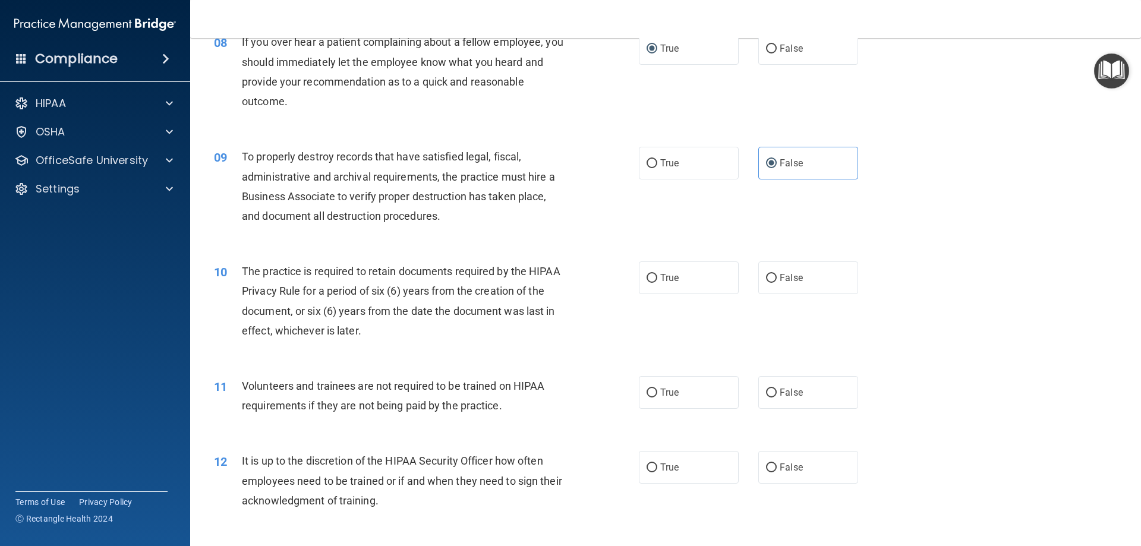
scroll to position [772, 0]
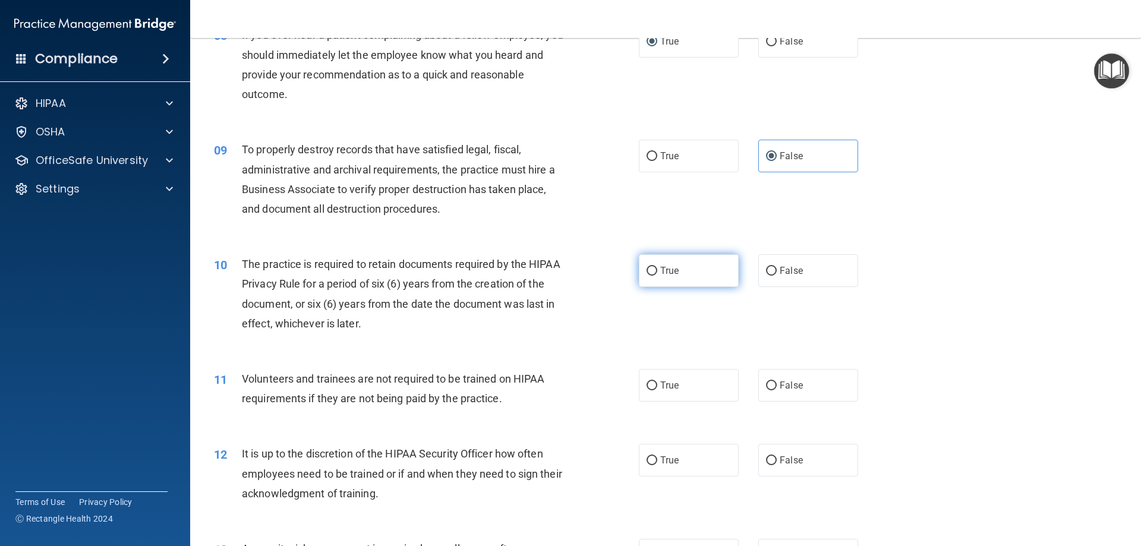
click at [662, 273] on span "True" at bounding box center [669, 270] width 18 height 11
click at [657, 273] on input "True" at bounding box center [651, 271] width 11 height 9
radio input "true"
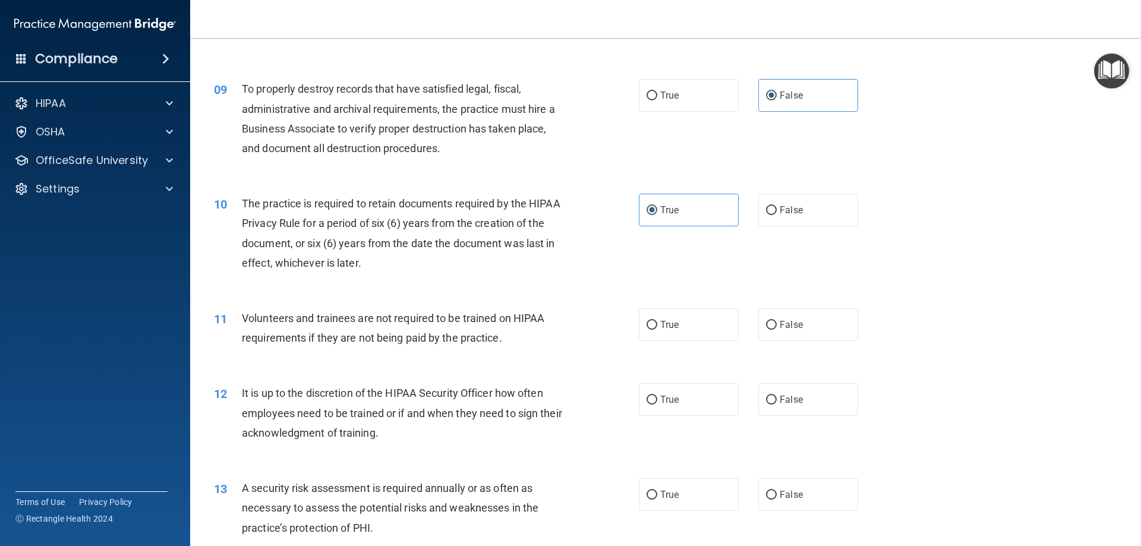
scroll to position [891, 0]
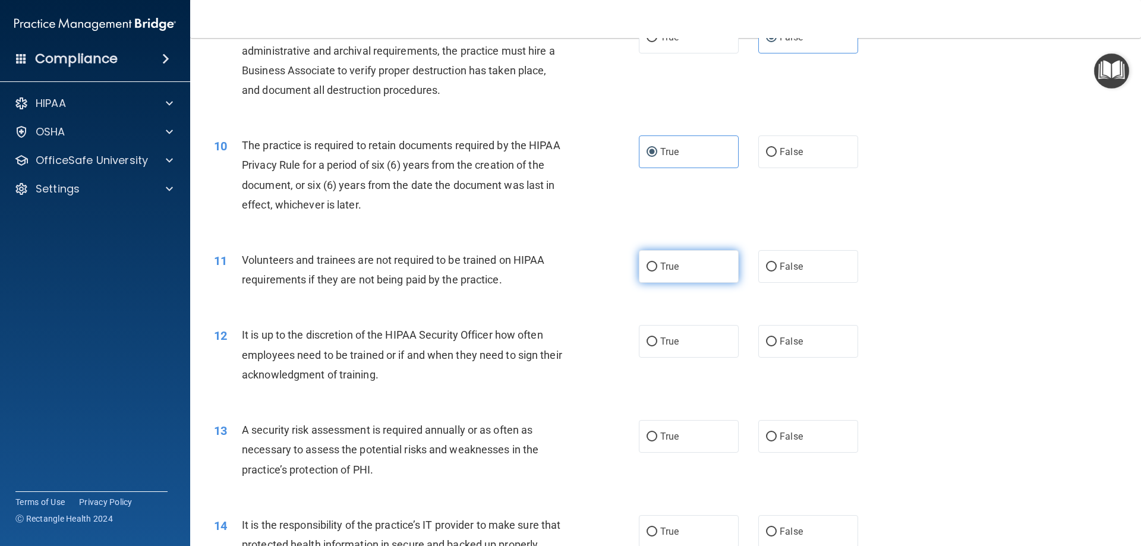
click at [646, 264] on input "True" at bounding box center [651, 267] width 11 height 9
radio input "true"
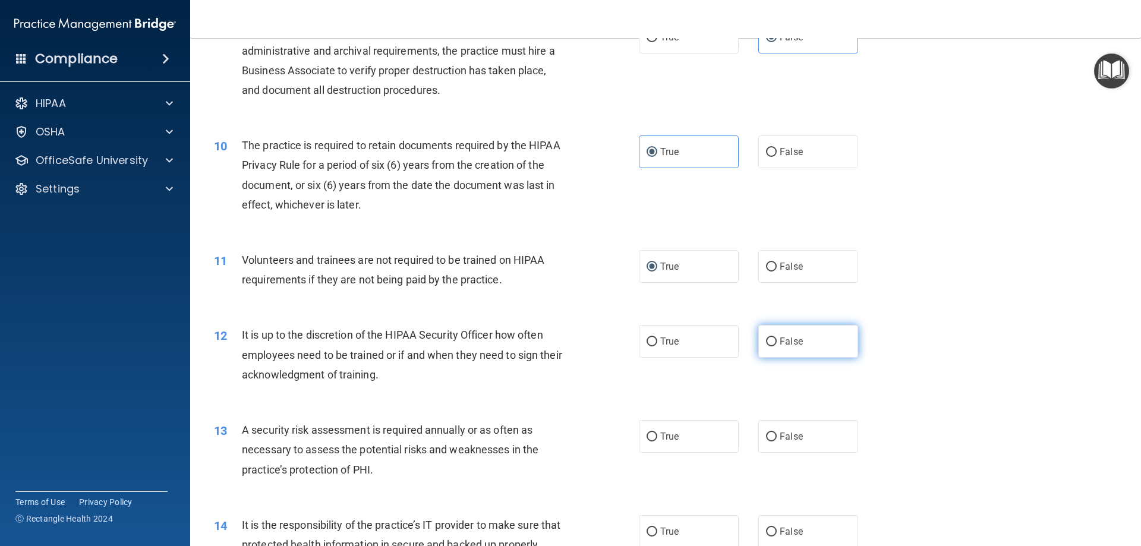
click at [766, 340] on input "False" at bounding box center [771, 341] width 11 height 9
radio input "true"
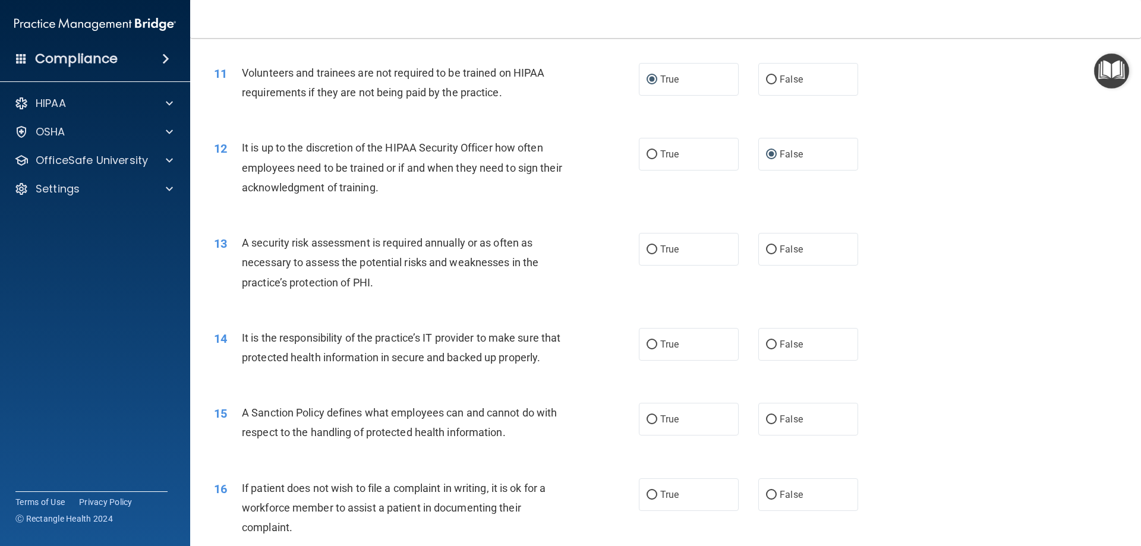
scroll to position [1188, 0]
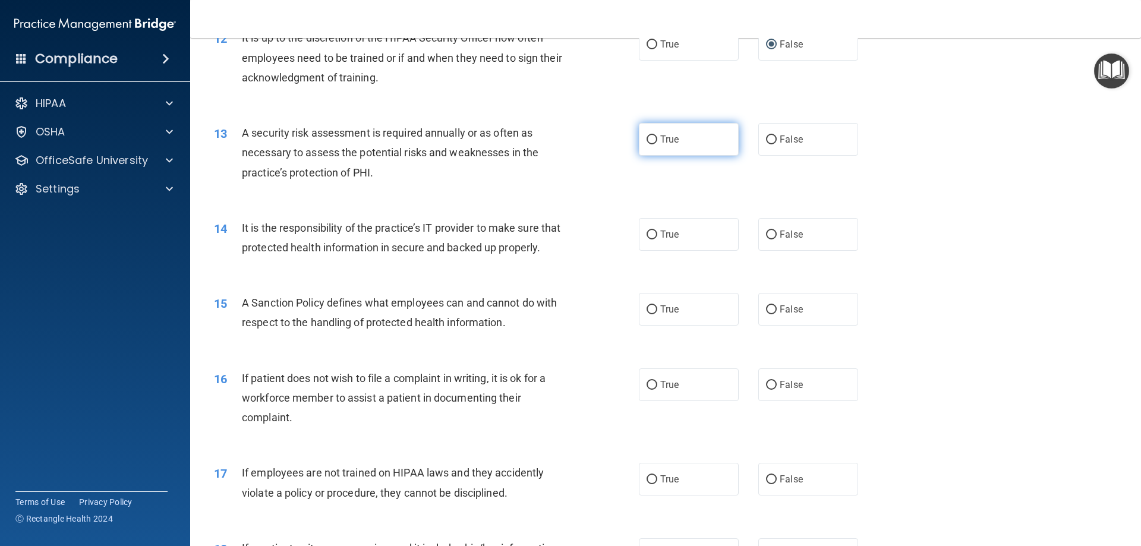
click at [646, 139] on input "True" at bounding box center [651, 139] width 11 height 9
radio input "true"
click at [646, 231] on input "True" at bounding box center [651, 234] width 11 height 9
radio input "true"
click at [647, 314] on input "True" at bounding box center [651, 309] width 11 height 9
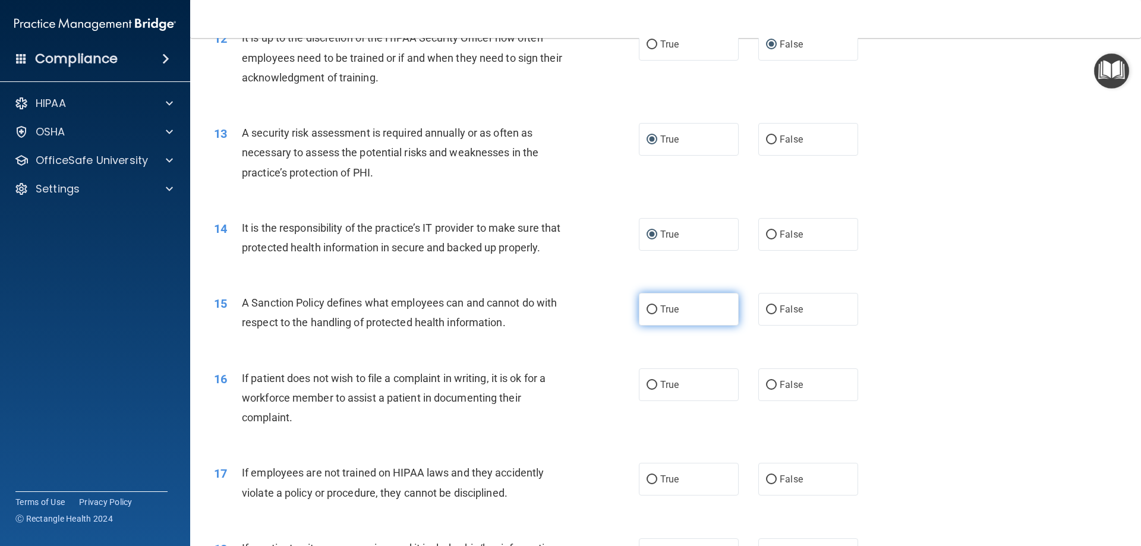
radio input "true"
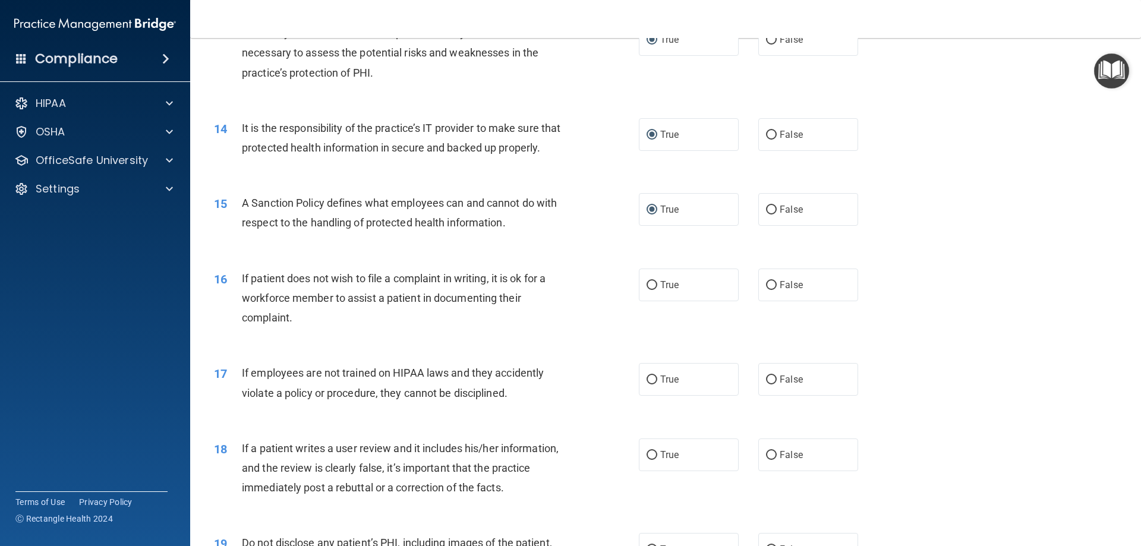
scroll to position [1307, 0]
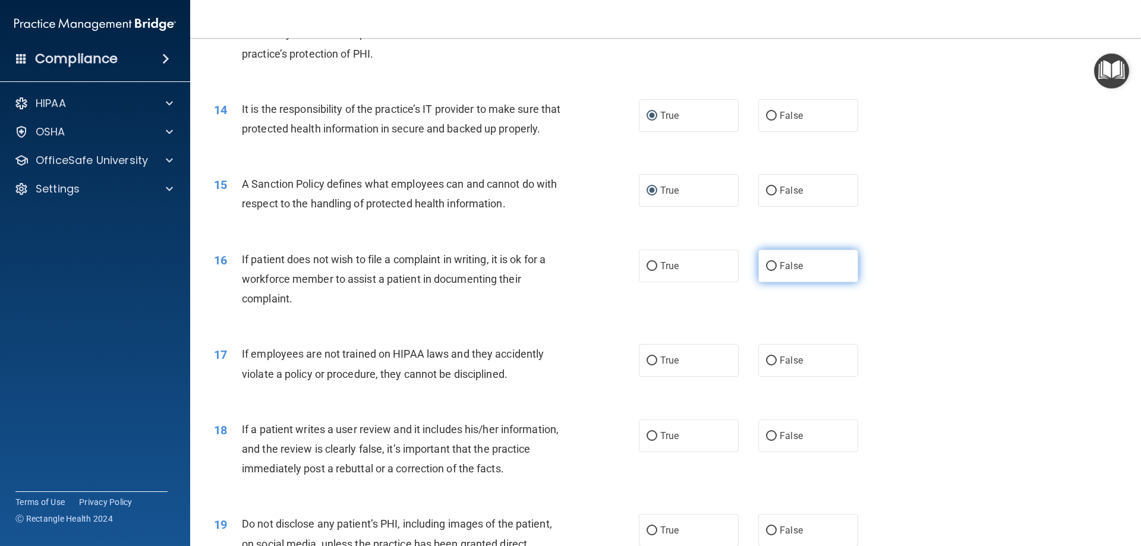
click at [766, 271] on input "False" at bounding box center [771, 266] width 11 height 9
radio input "true"
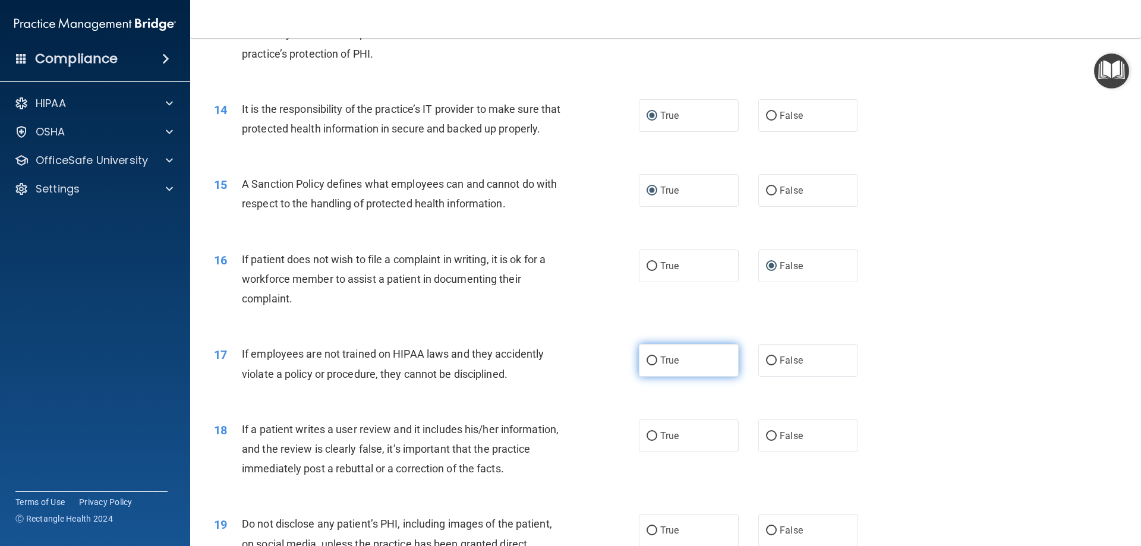
click at [647, 365] on input "True" at bounding box center [651, 360] width 11 height 9
radio input "true"
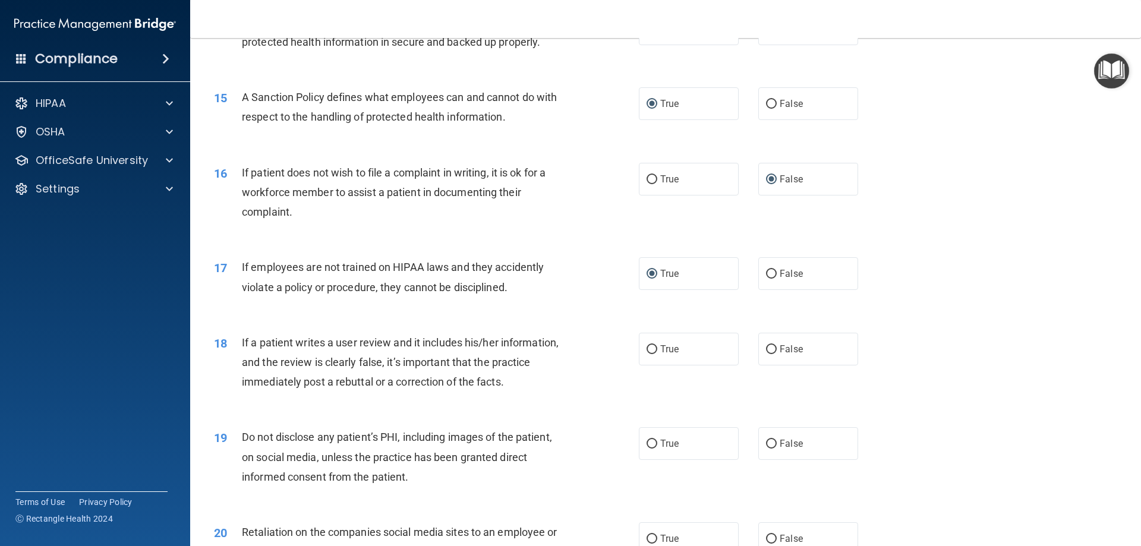
scroll to position [1426, 0]
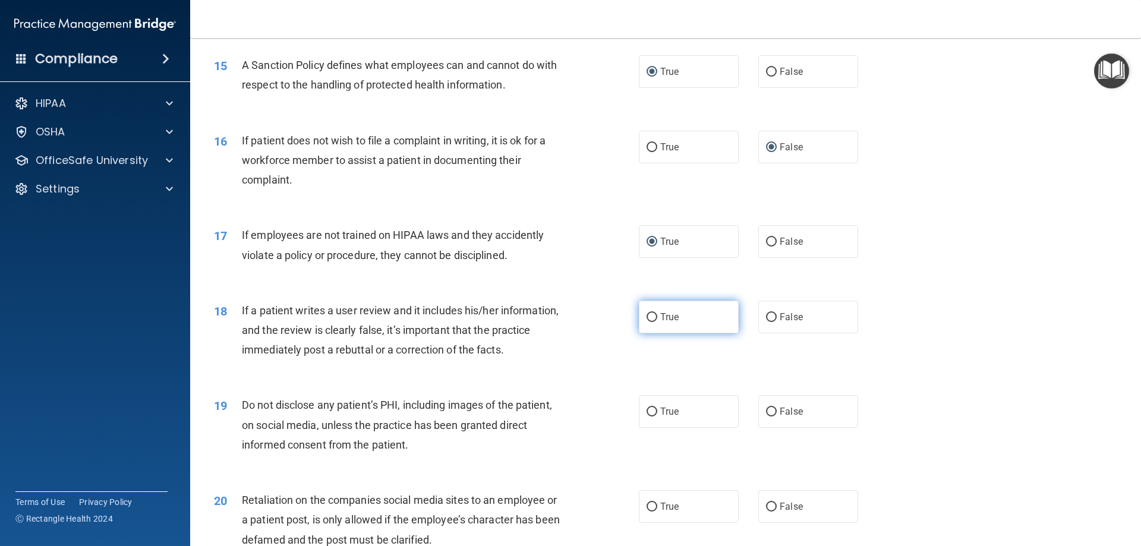
click at [648, 322] on input "True" at bounding box center [651, 317] width 11 height 9
radio input "true"
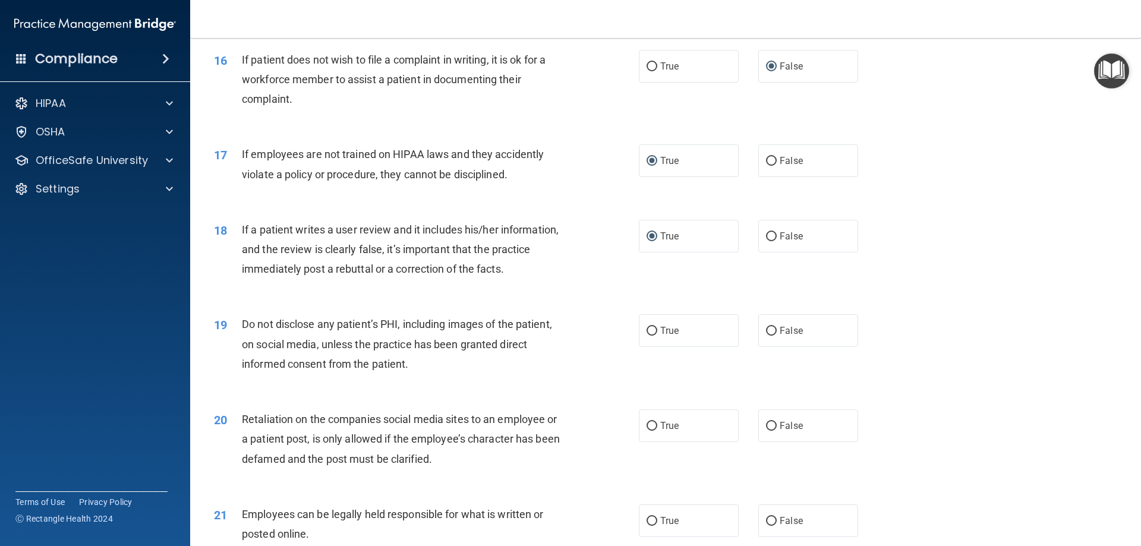
scroll to position [1544, 0]
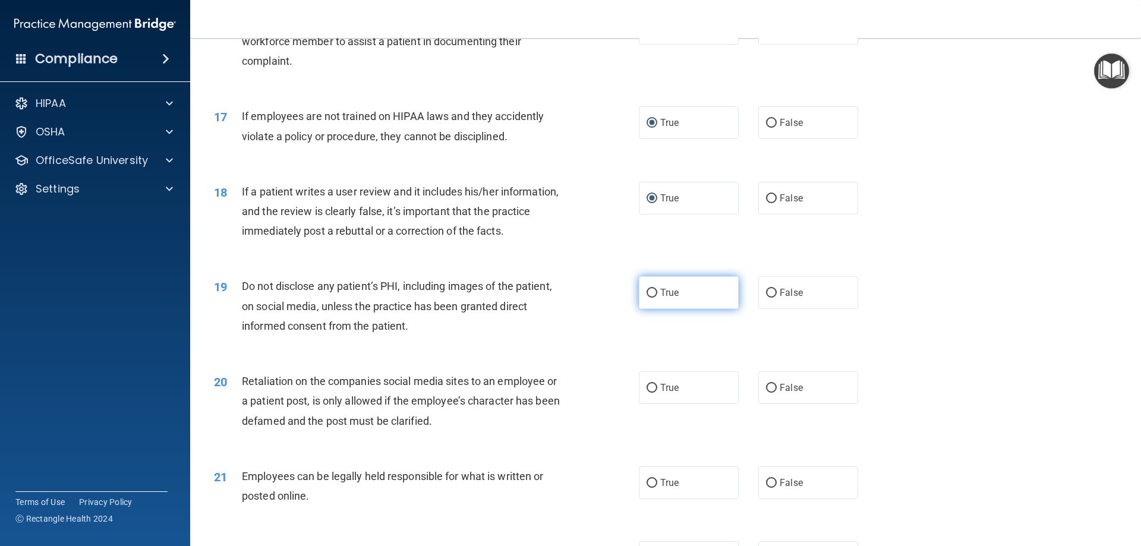
click at [647, 298] on input "True" at bounding box center [651, 293] width 11 height 9
radio input "true"
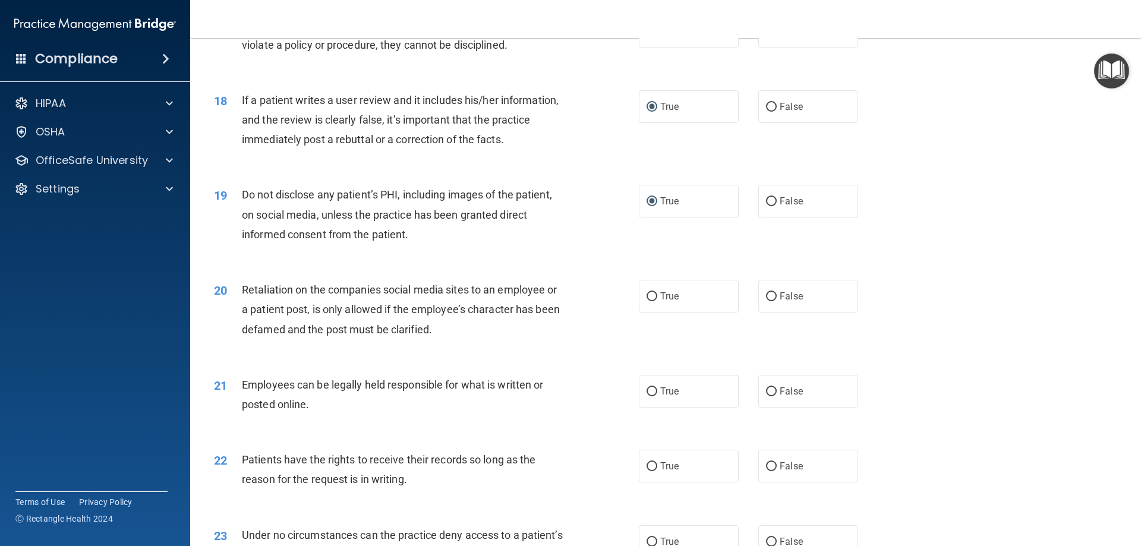
scroll to position [1663, 0]
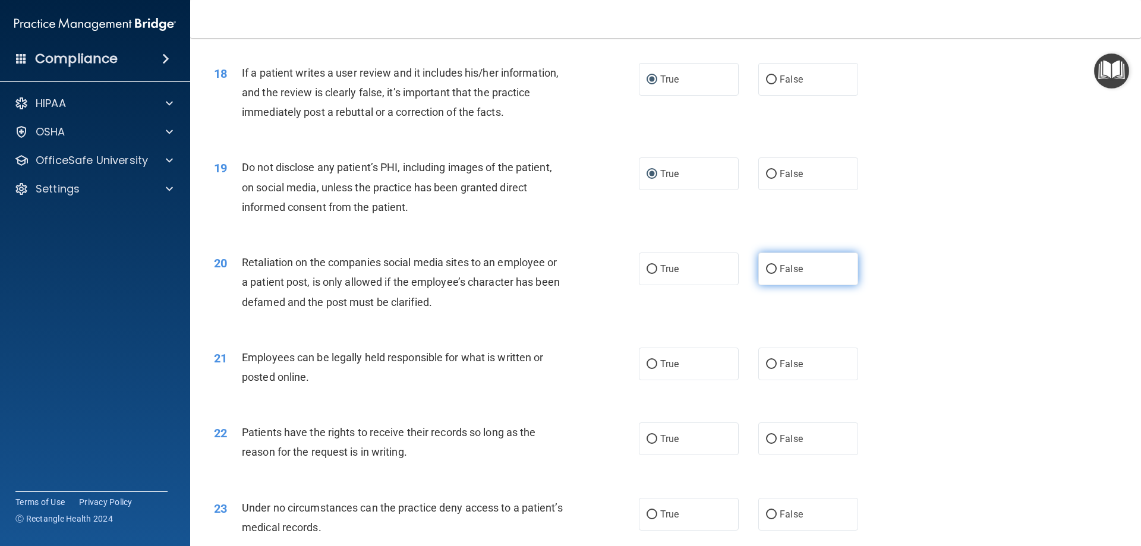
click at [767, 274] on input "False" at bounding box center [771, 269] width 11 height 9
radio input "true"
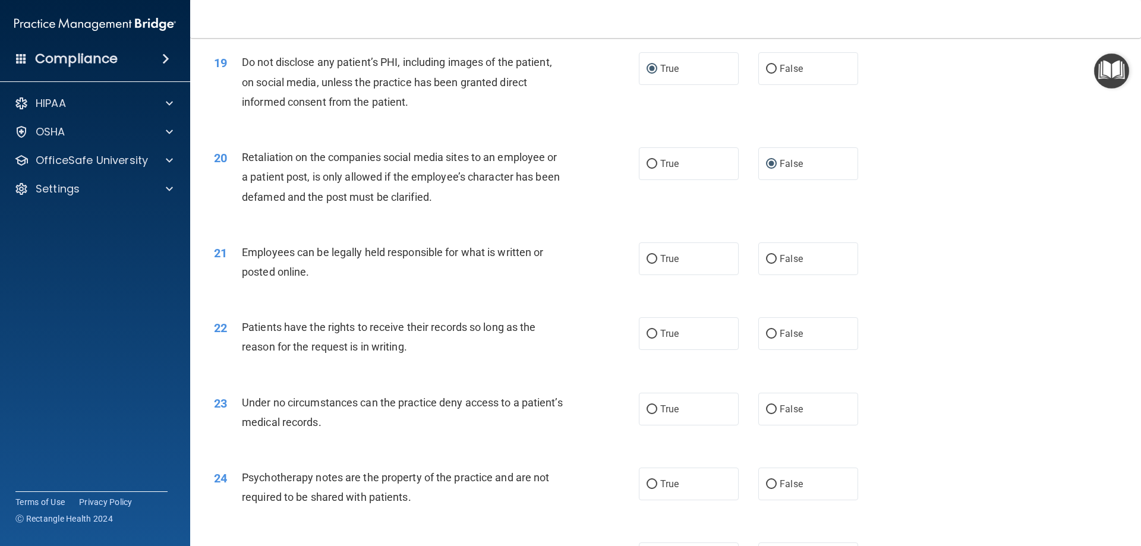
scroll to position [1782, 0]
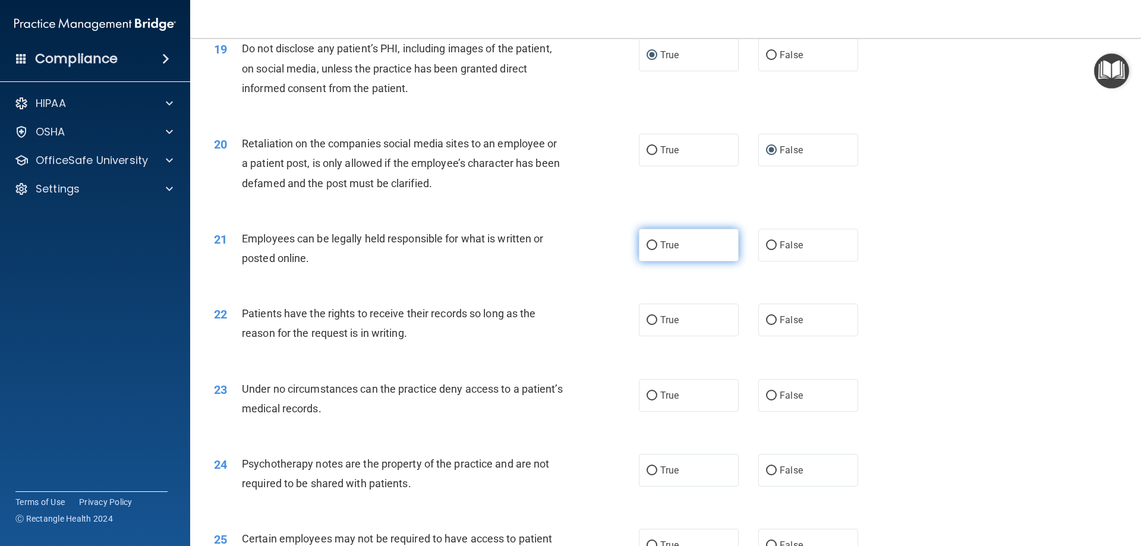
click at [651, 250] on input "True" at bounding box center [651, 245] width 11 height 9
radio input "true"
click at [647, 325] on input "True" at bounding box center [651, 320] width 11 height 9
radio input "true"
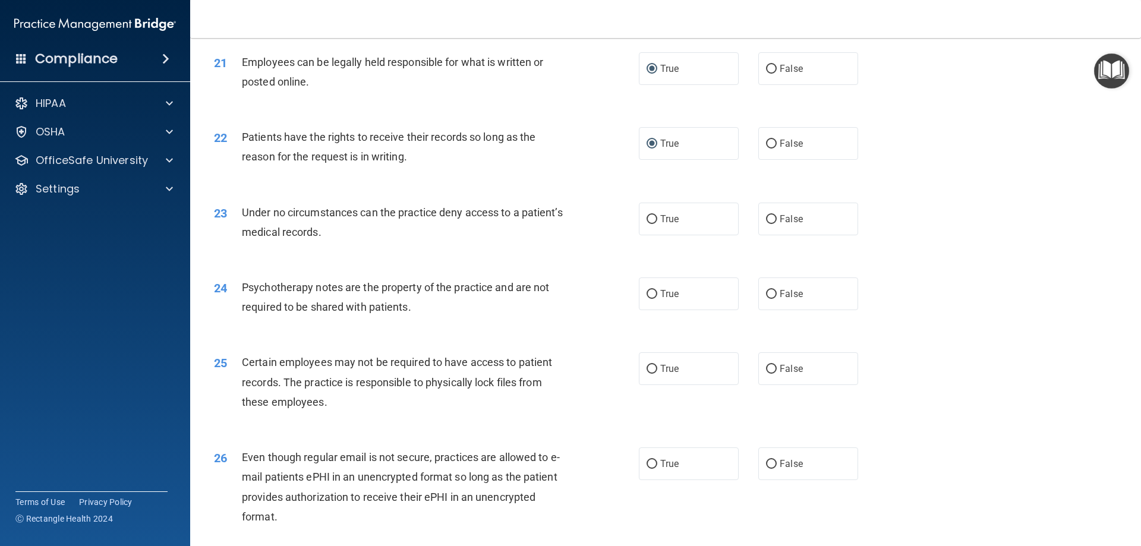
scroll to position [1960, 0]
click at [682, 233] on label "True" at bounding box center [689, 217] width 100 height 33
click at [657, 222] on input "True" at bounding box center [651, 217] width 11 height 9
radio input "true"
click at [770, 297] on input "False" at bounding box center [771, 292] width 11 height 9
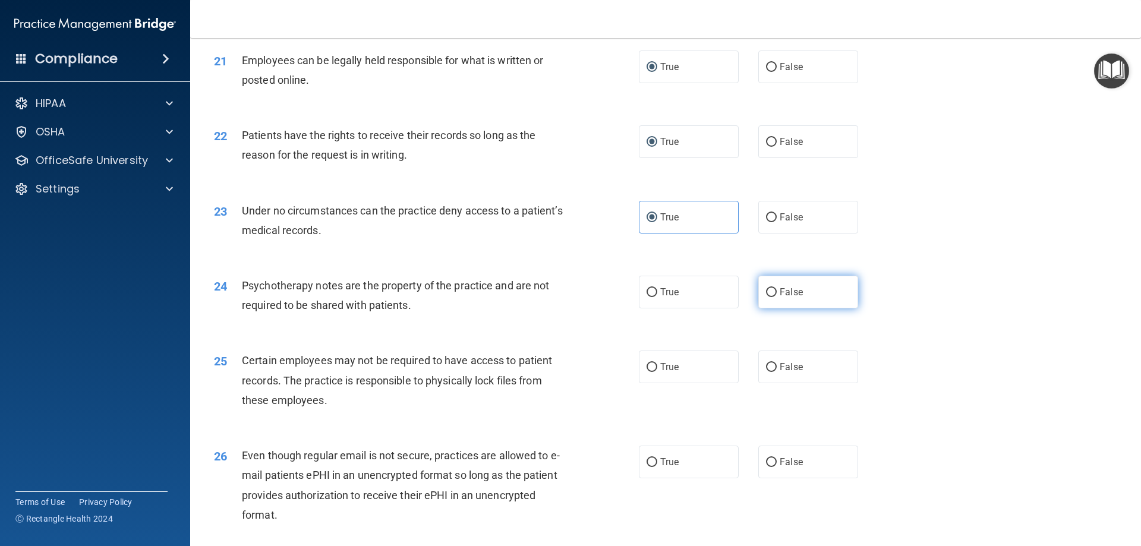
radio input "true"
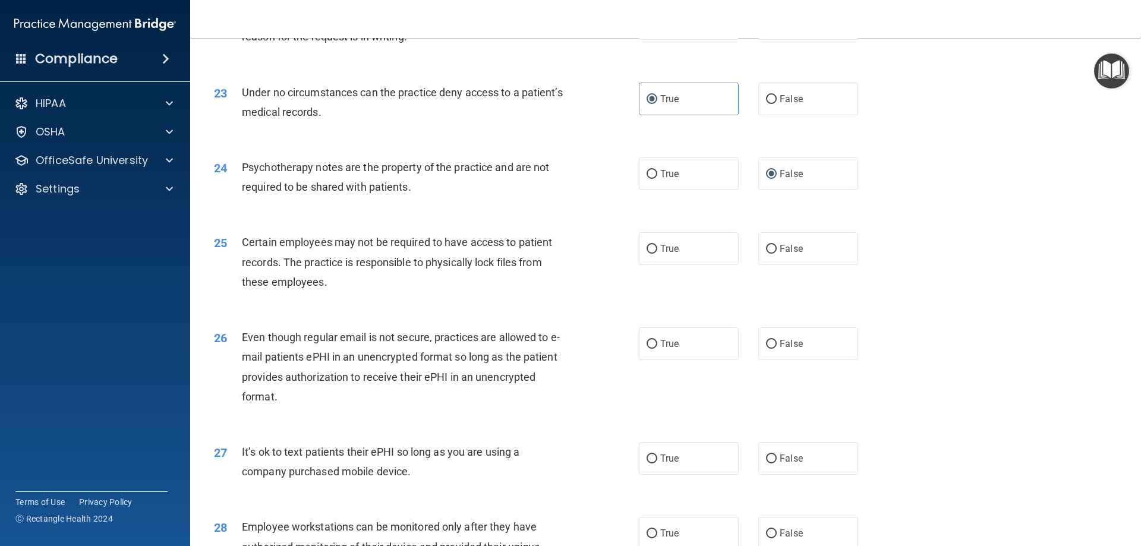
scroll to position [2079, 0]
click at [654, 262] on label "True" at bounding box center [689, 248] width 100 height 33
click at [654, 253] on input "True" at bounding box center [651, 248] width 11 height 9
radio input "true"
click at [648, 348] on input "True" at bounding box center [651, 343] width 11 height 9
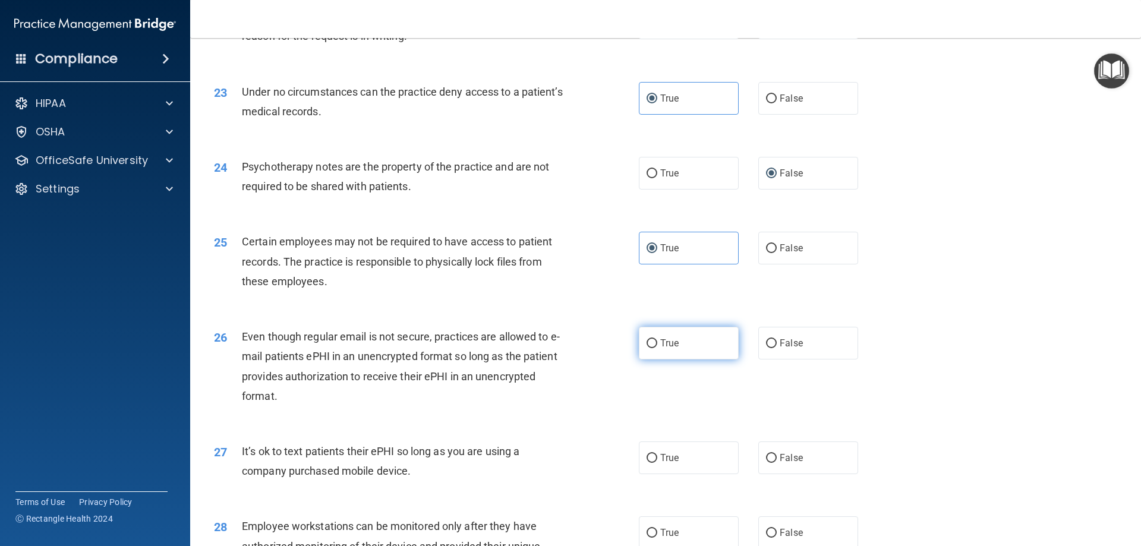
radio input "true"
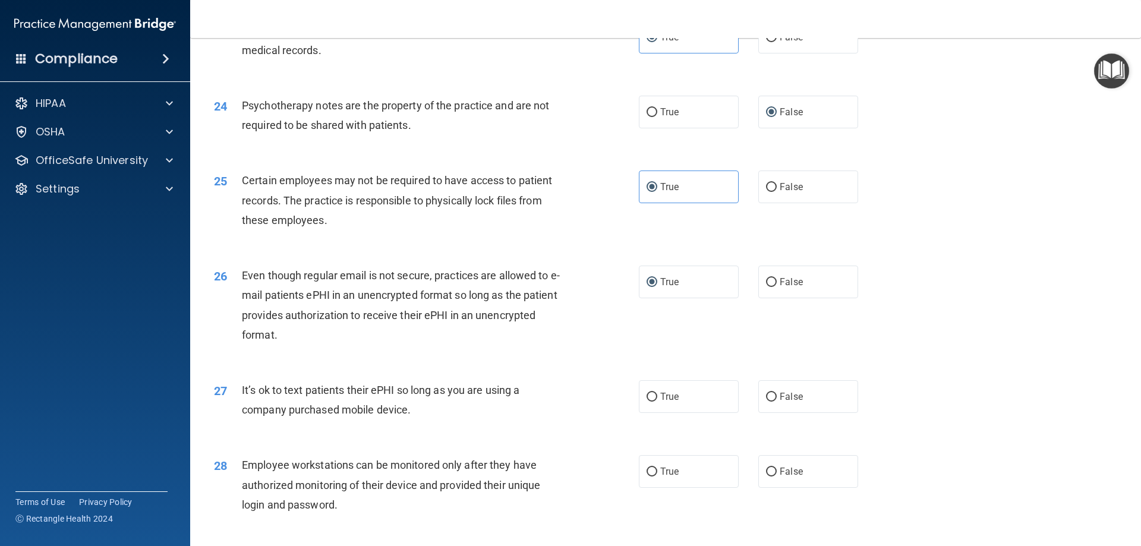
scroll to position [2198, 0]
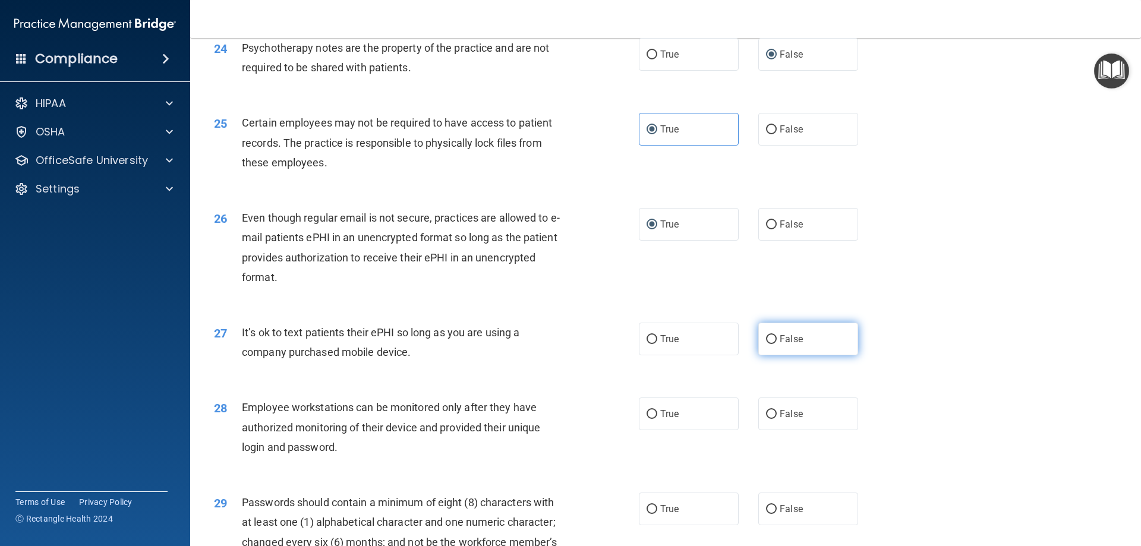
click at [766, 344] on input "False" at bounding box center [771, 339] width 11 height 9
radio input "true"
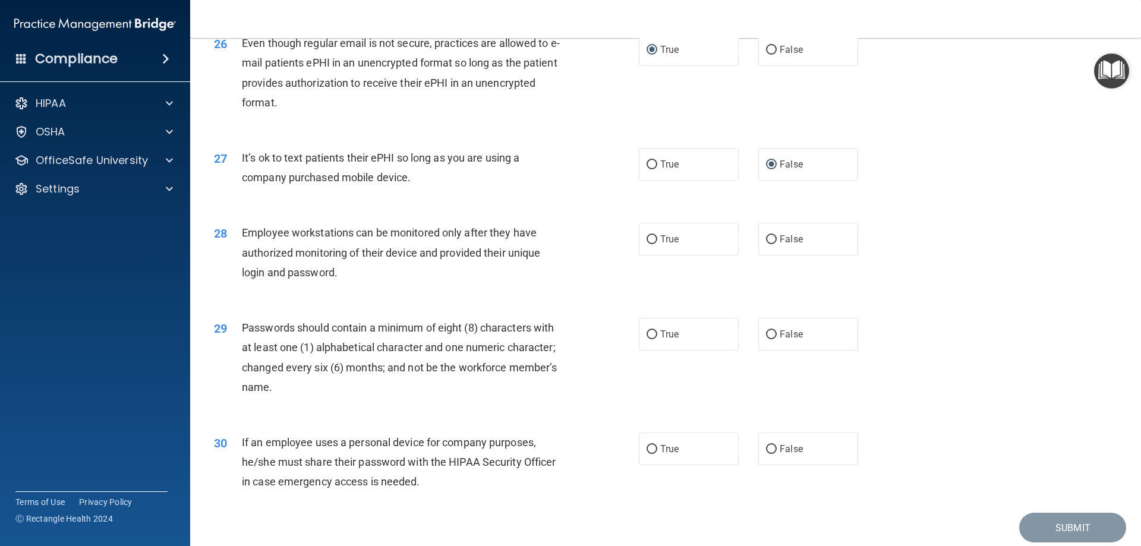
scroll to position [2376, 0]
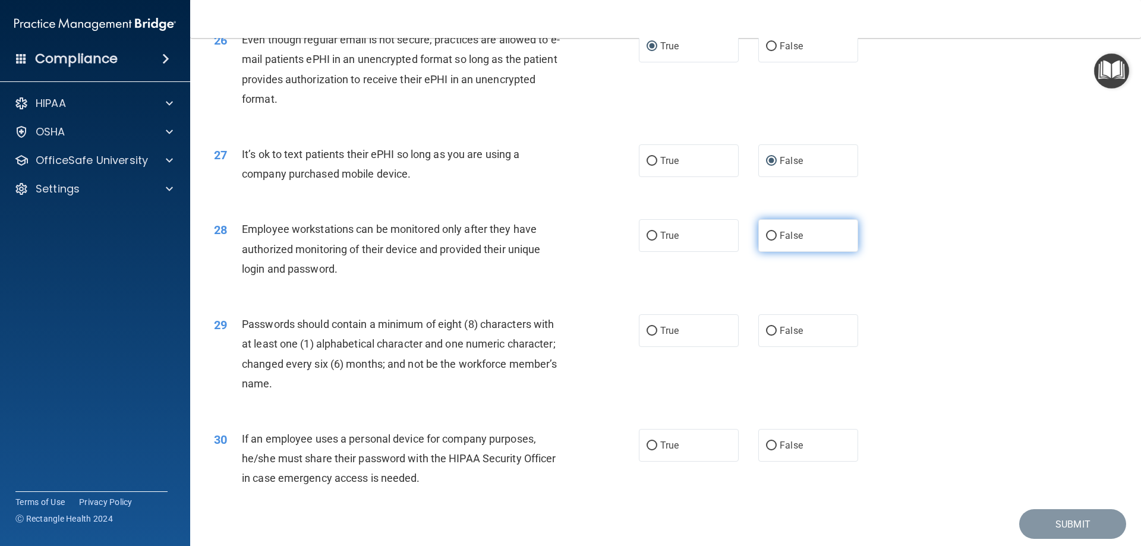
click at [792, 241] on span "False" at bounding box center [790, 235] width 23 height 11
click at [776, 241] on input "False" at bounding box center [771, 236] width 11 height 9
radio input "true"
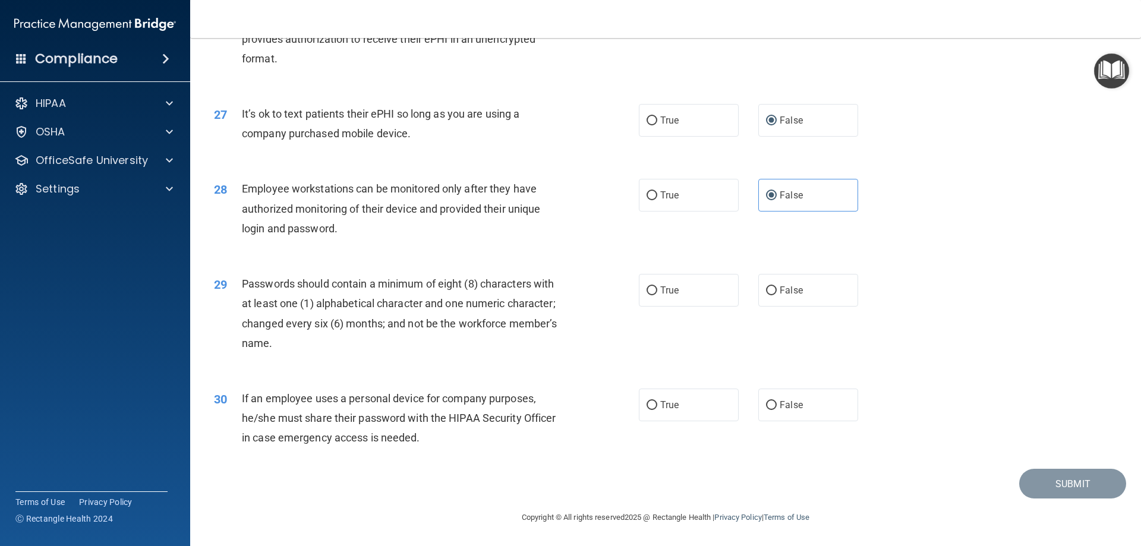
scroll to position [2436, 0]
click at [649, 290] on input "True" at bounding box center [651, 290] width 11 height 9
radio input "true"
click at [649, 404] on input "True" at bounding box center [651, 405] width 11 height 9
radio input "true"
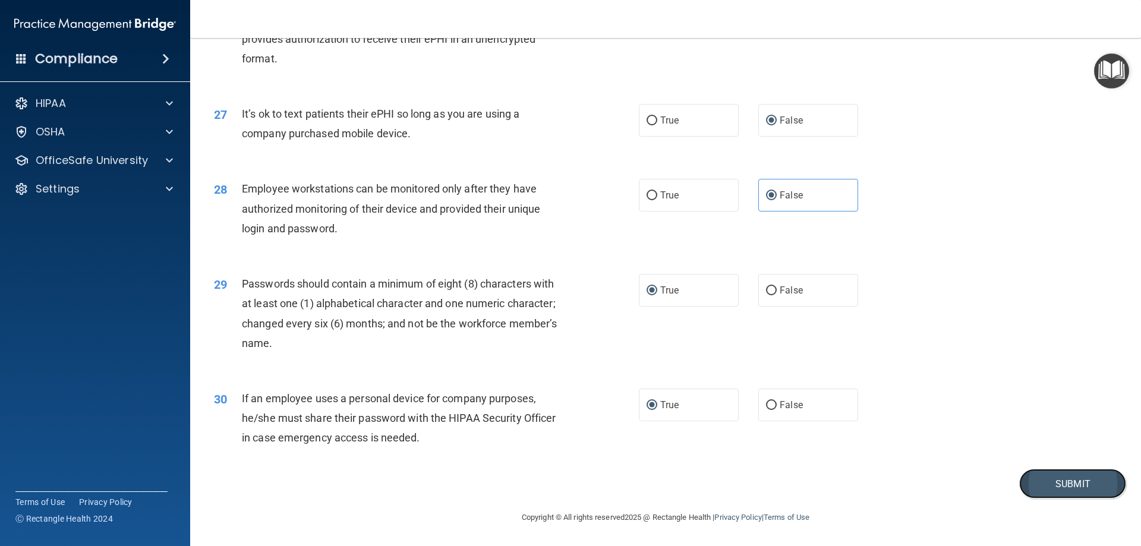
click at [1031, 488] on button "Submit" at bounding box center [1072, 484] width 107 height 30
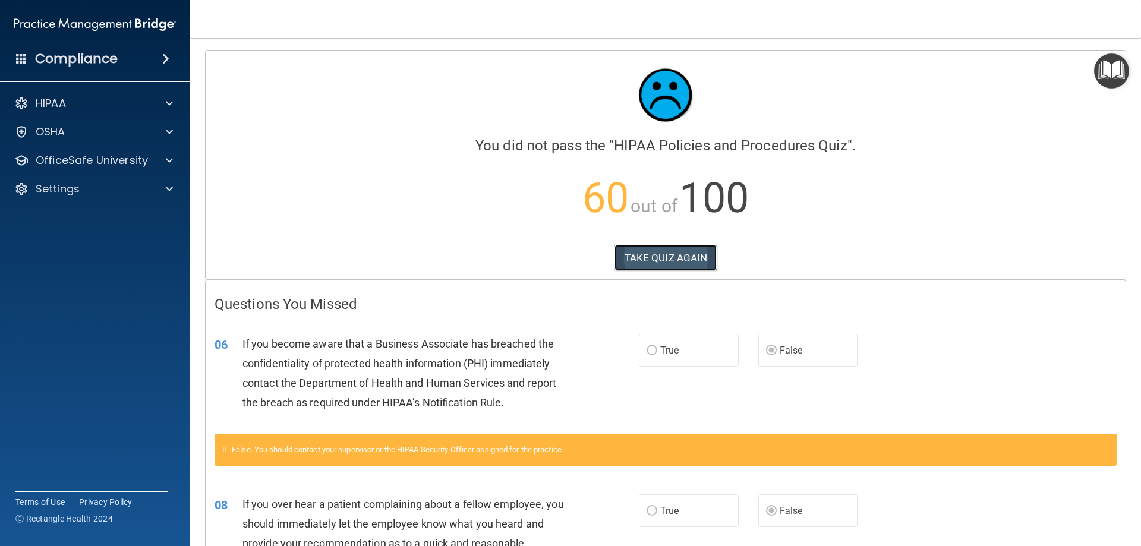
click at [672, 253] on button "TAKE QUIZ AGAIN" at bounding box center [665, 258] width 103 height 26
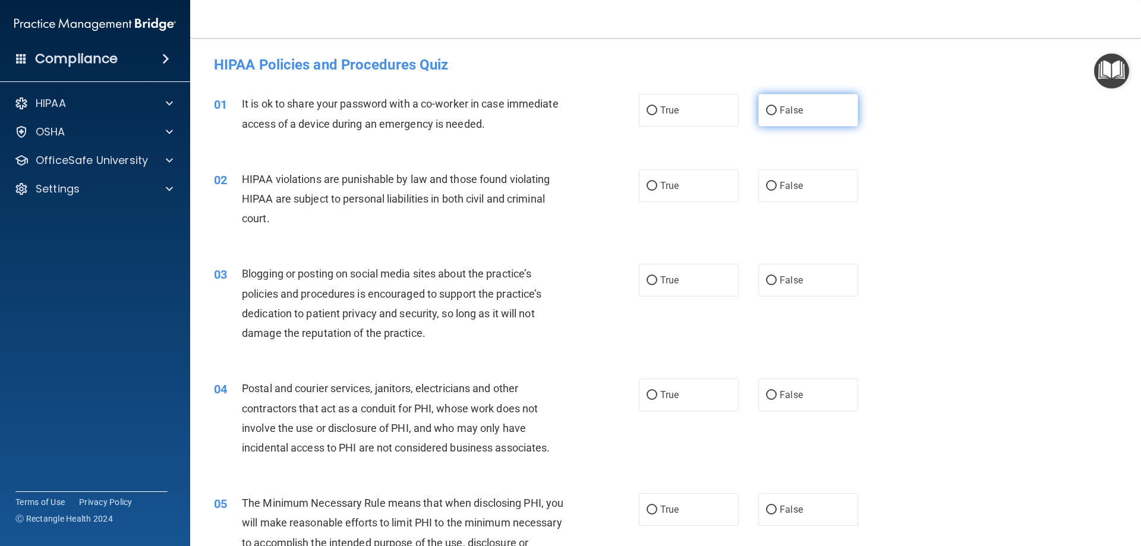
click at [766, 110] on input "False" at bounding box center [771, 110] width 11 height 9
radio input "true"
click at [649, 184] on input "True" at bounding box center [651, 186] width 11 height 9
radio input "true"
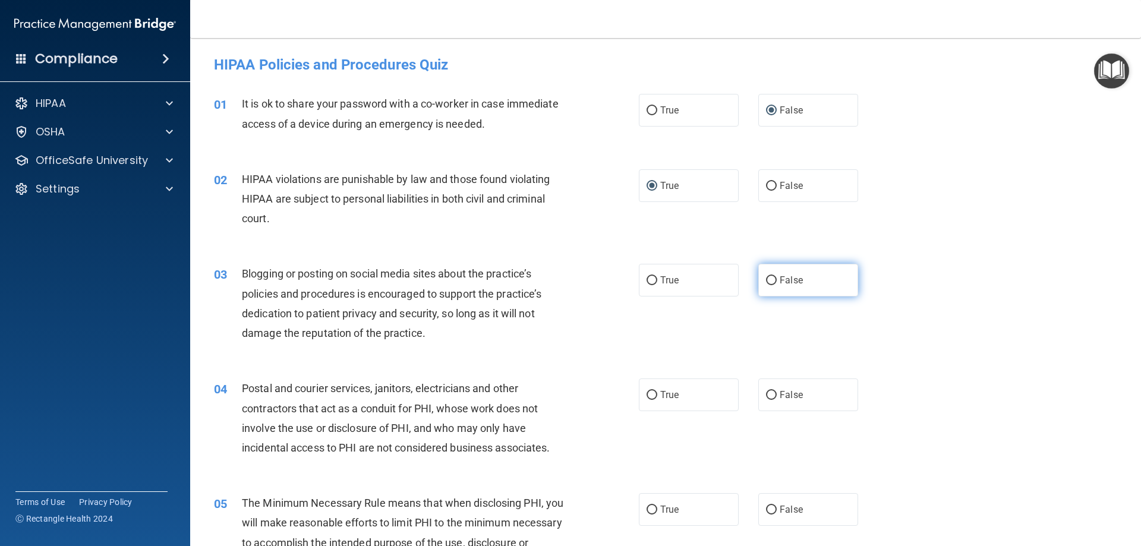
click at [766, 279] on input "False" at bounding box center [771, 280] width 11 height 9
radio input "true"
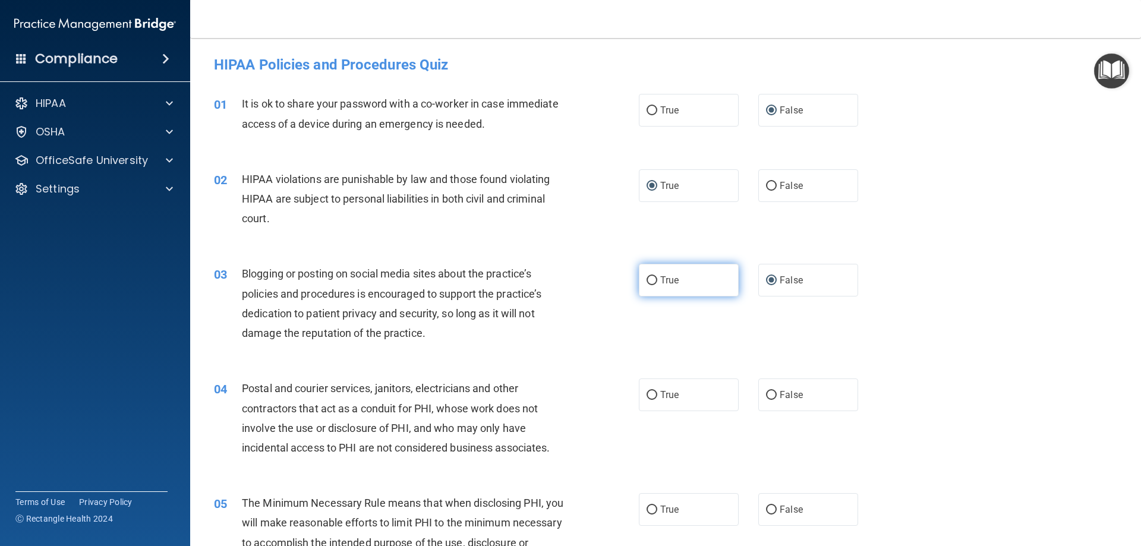
click at [646, 278] on input "True" at bounding box center [651, 280] width 11 height 9
radio input "true"
radio input "false"
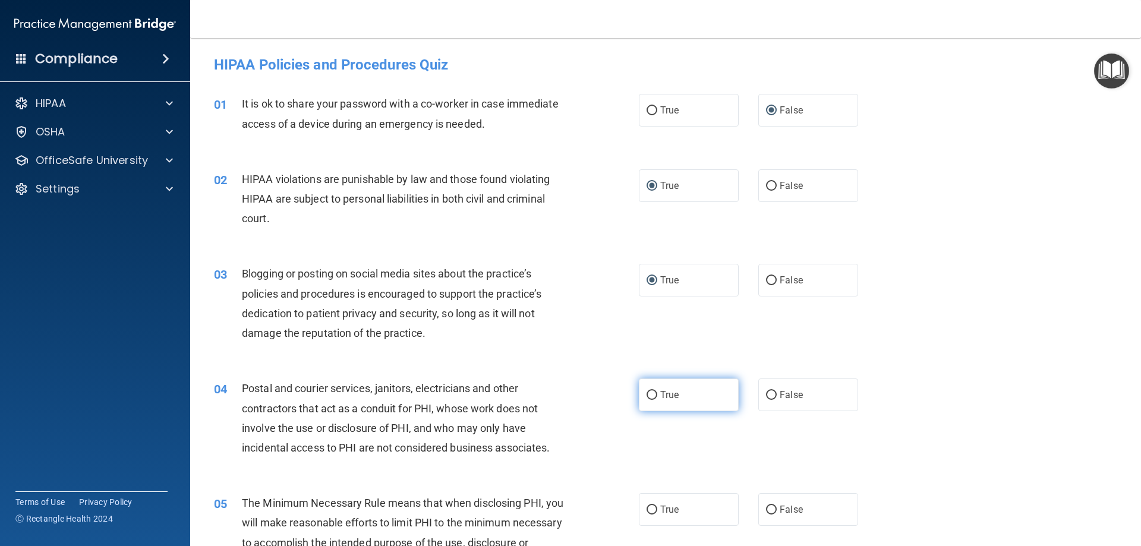
click at [647, 394] on input "True" at bounding box center [651, 395] width 11 height 9
radio input "true"
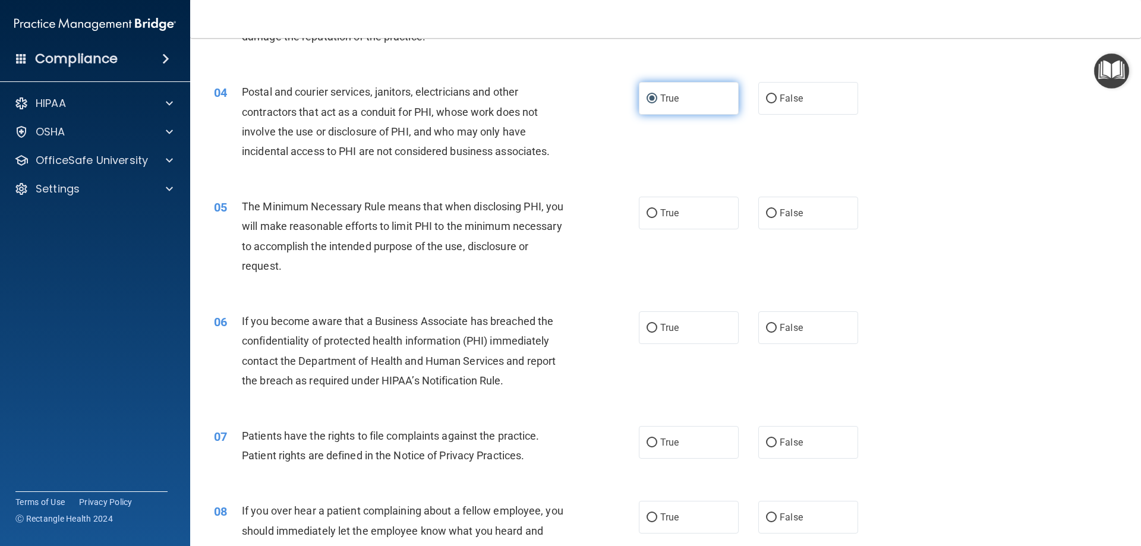
scroll to position [297, 0]
click at [646, 210] on input "True" at bounding box center [651, 213] width 11 height 9
radio input "true"
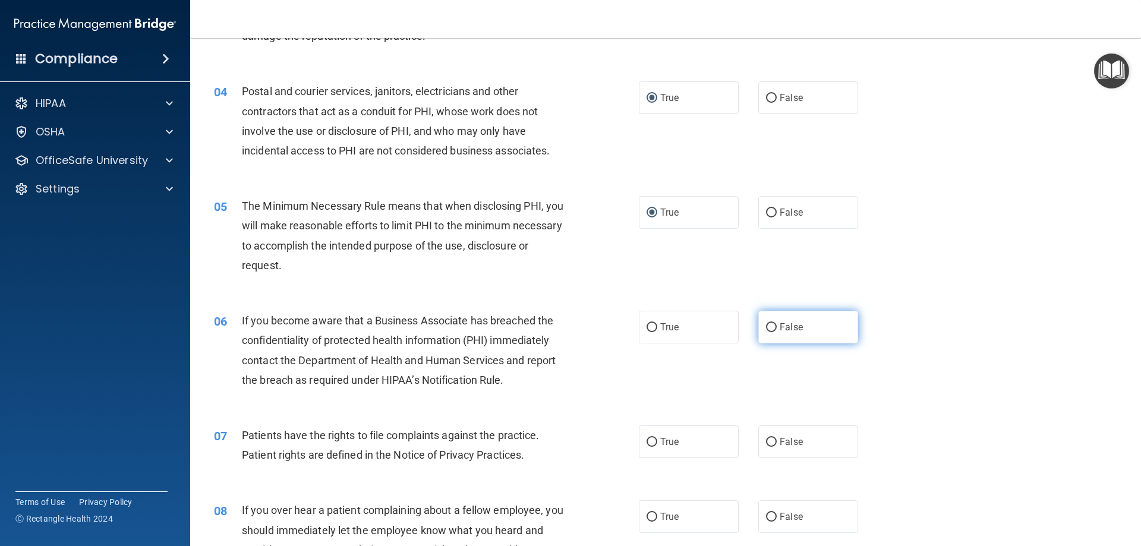
click at [766, 327] on input "False" at bounding box center [771, 327] width 11 height 9
radio input "true"
click at [649, 440] on input "True" at bounding box center [651, 442] width 11 height 9
radio input "true"
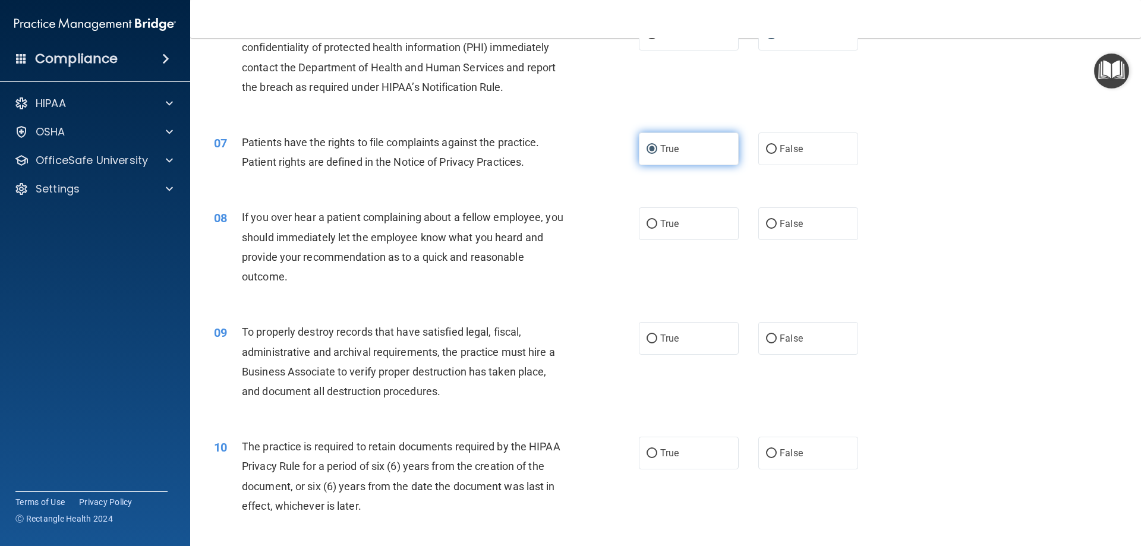
scroll to position [594, 0]
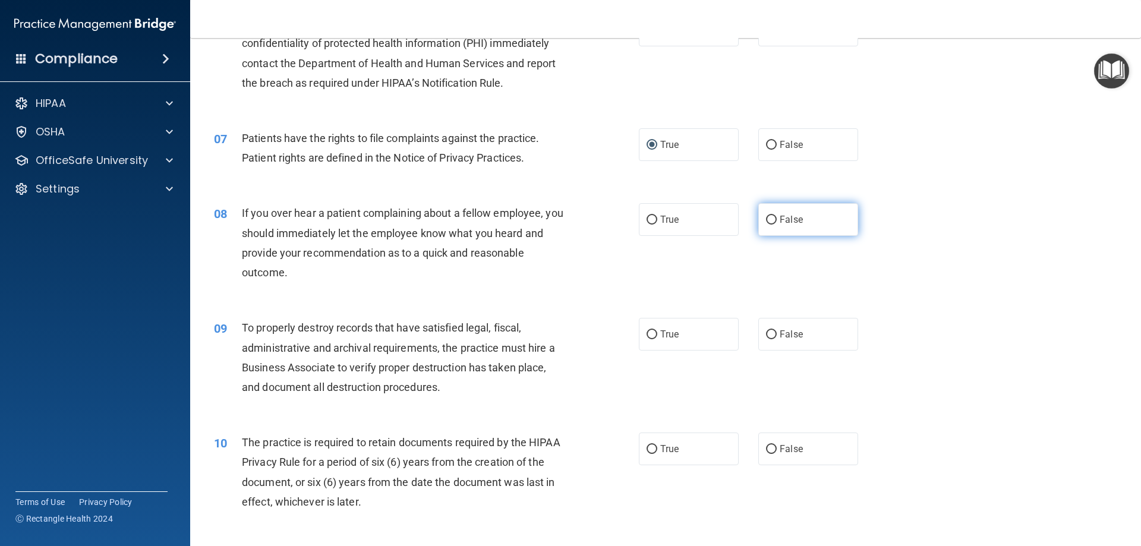
click at [772, 220] on label "False" at bounding box center [808, 219] width 100 height 33
click at [772, 220] on input "False" at bounding box center [771, 220] width 11 height 9
radio input "true"
click at [766, 333] on input "False" at bounding box center [771, 334] width 11 height 9
radio input "true"
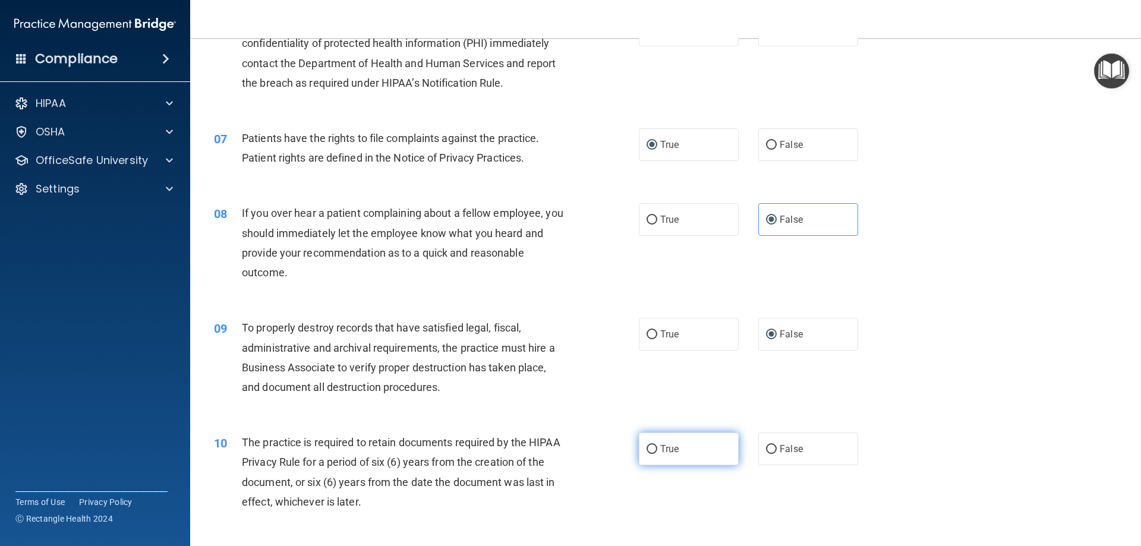
click at [648, 450] on input "True" at bounding box center [651, 449] width 11 height 9
radio input "true"
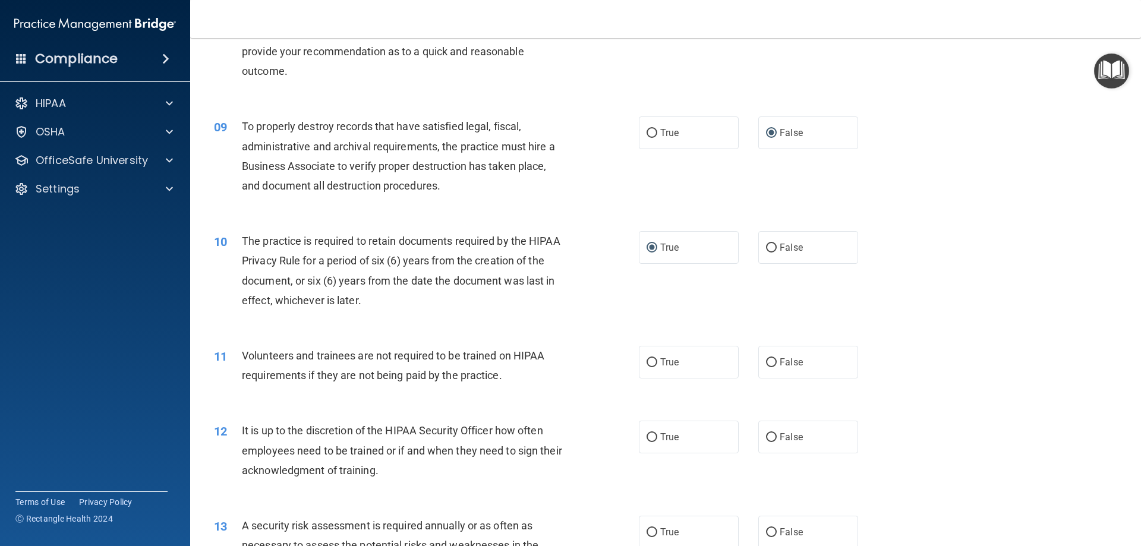
scroll to position [832, 0]
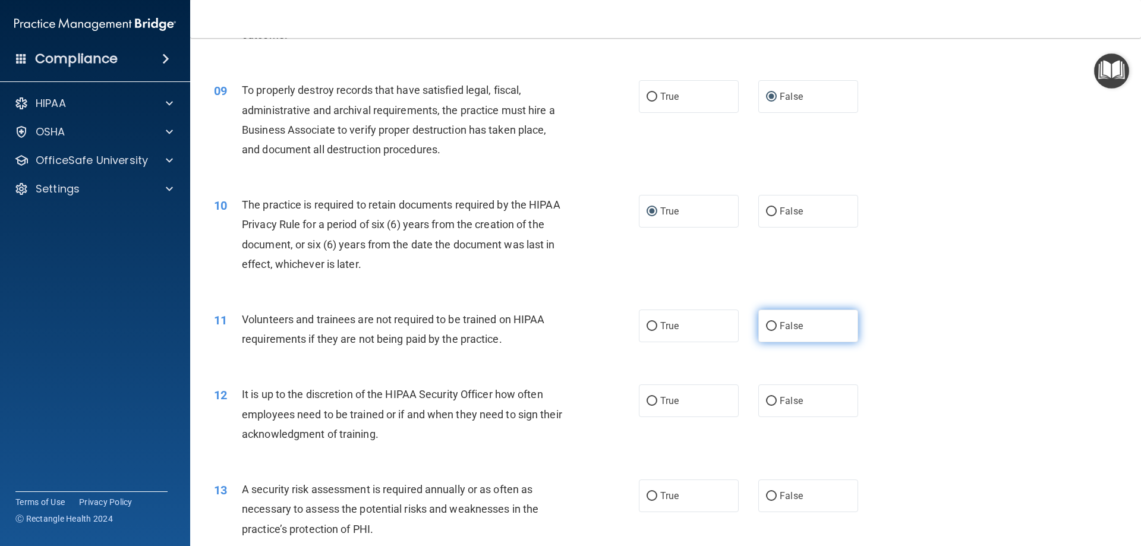
click at [766, 323] on input "False" at bounding box center [771, 326] width 11 height 9
radio input "true"
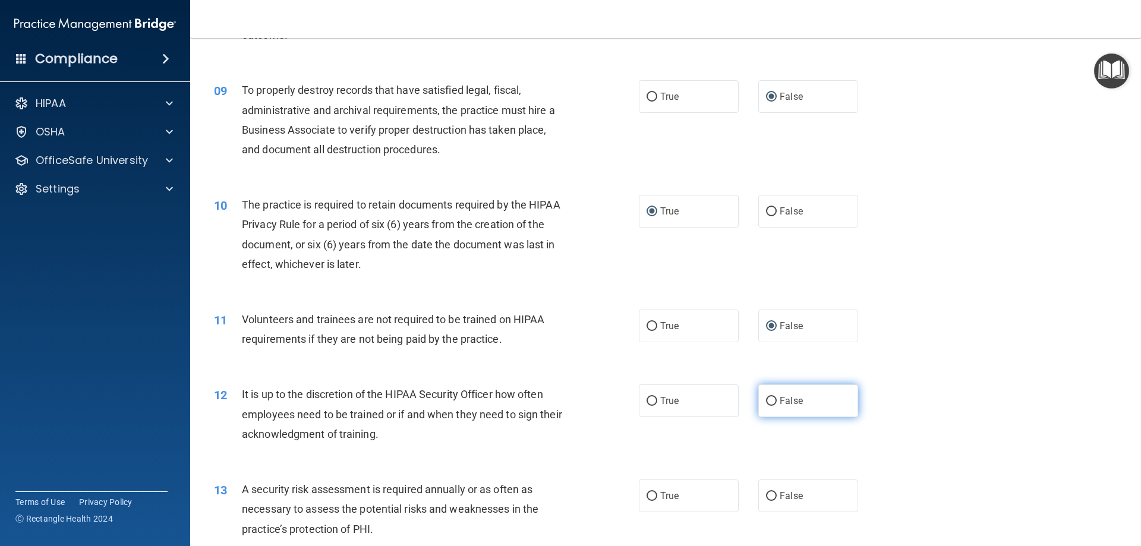
click at [769, 400] on input "False" at bounding box center [771, 401] width 11 height 9
radio input "true"
click at [646, 493] on input "True" at bounding box center [651, 496] width 11 height 9
radio input "true"
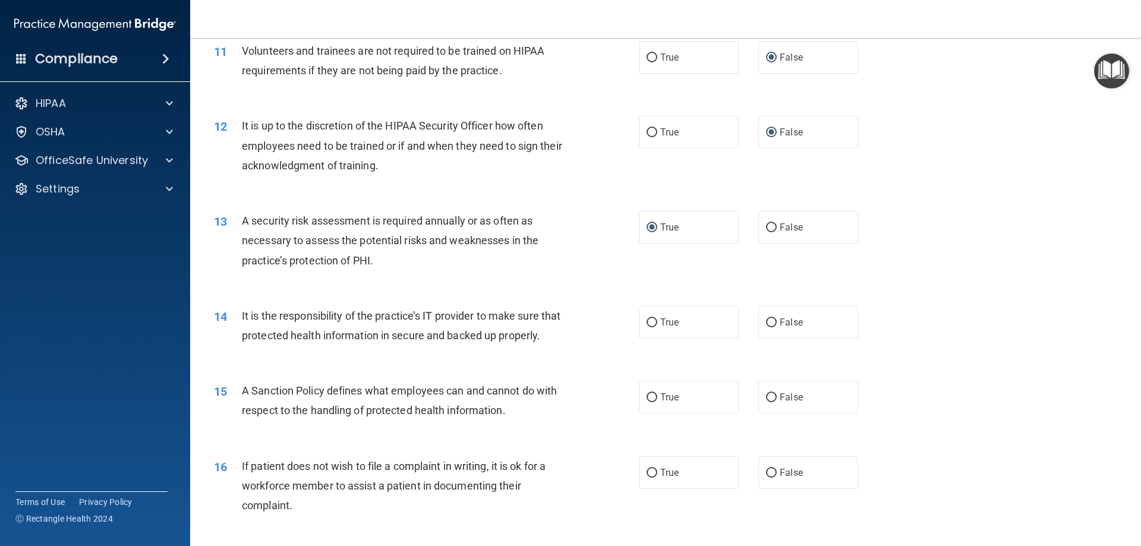
scroll to position [1129, 0]
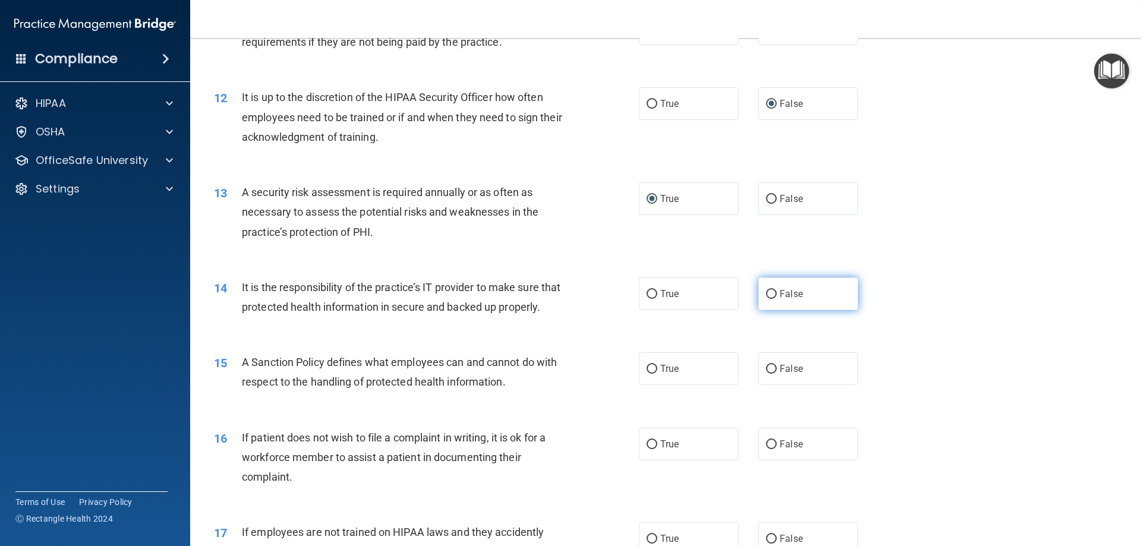
click at [766, 293] on input "False" at bounding box center [771, 294] width 11 height 9
radio input "true"
click at [766, 374] on input "False" at bounding box center [771, 369] width 11 height 9
radio input "true"
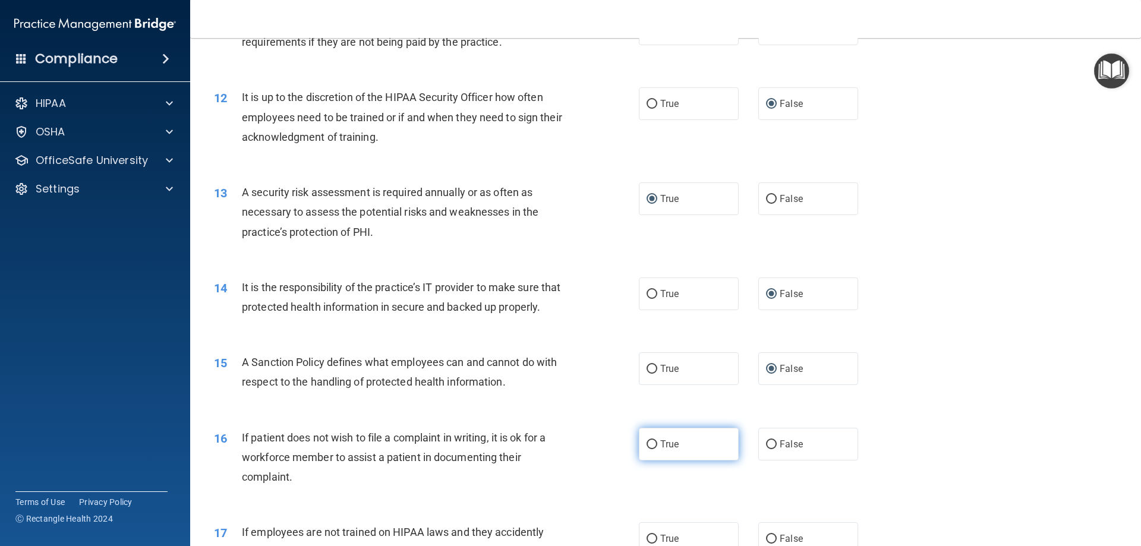
click at [646, 449] on input "True" at bounding box center [651, 444] width 11 height 9
radio input "true"
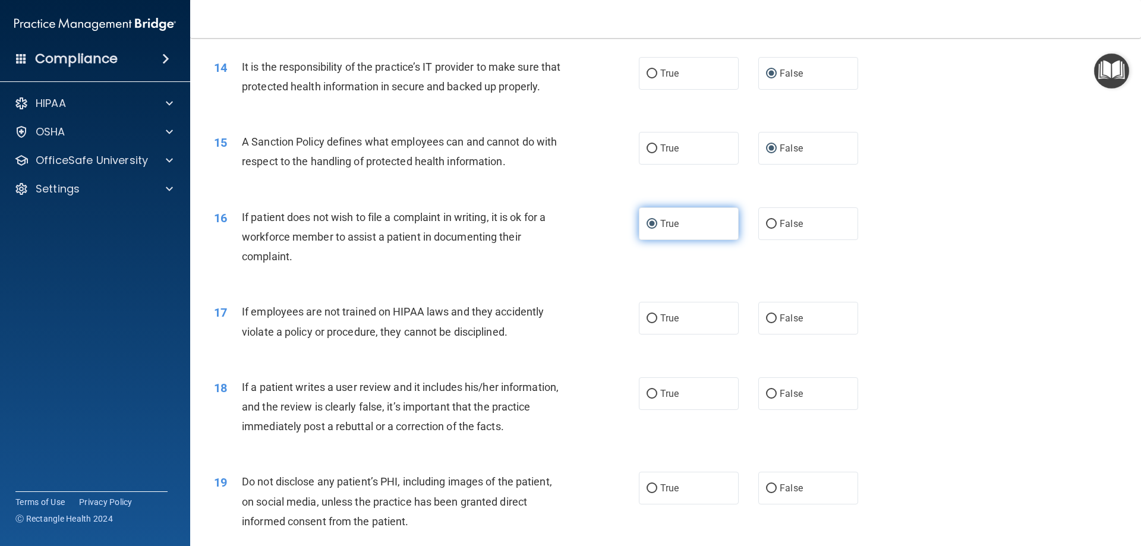
scroll to position [1426, 0]
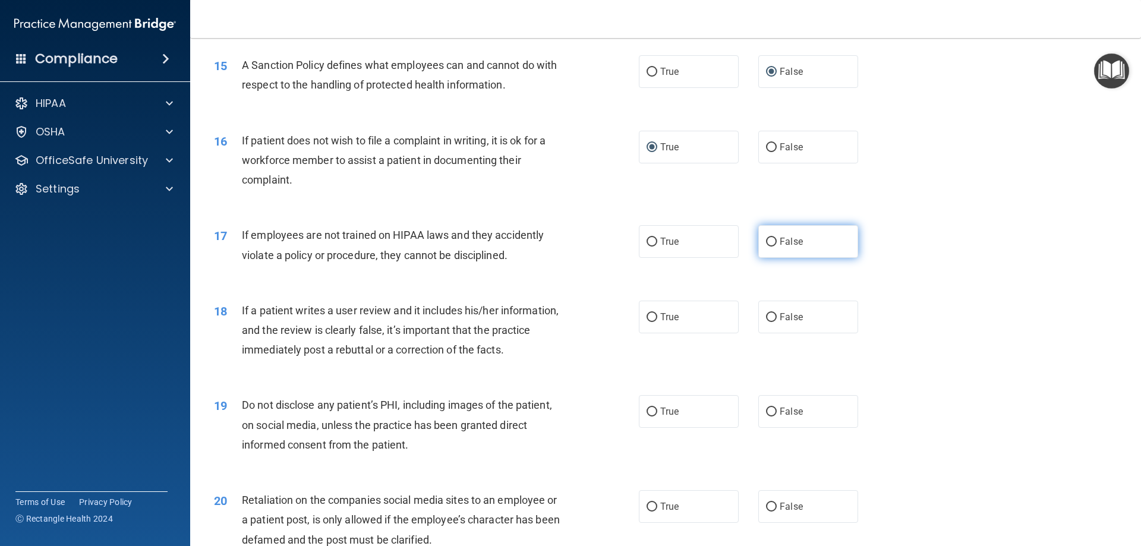
click at [766, 247] on input "False" at bounding box center [771, 242] width 11 height 9
radio input "true"
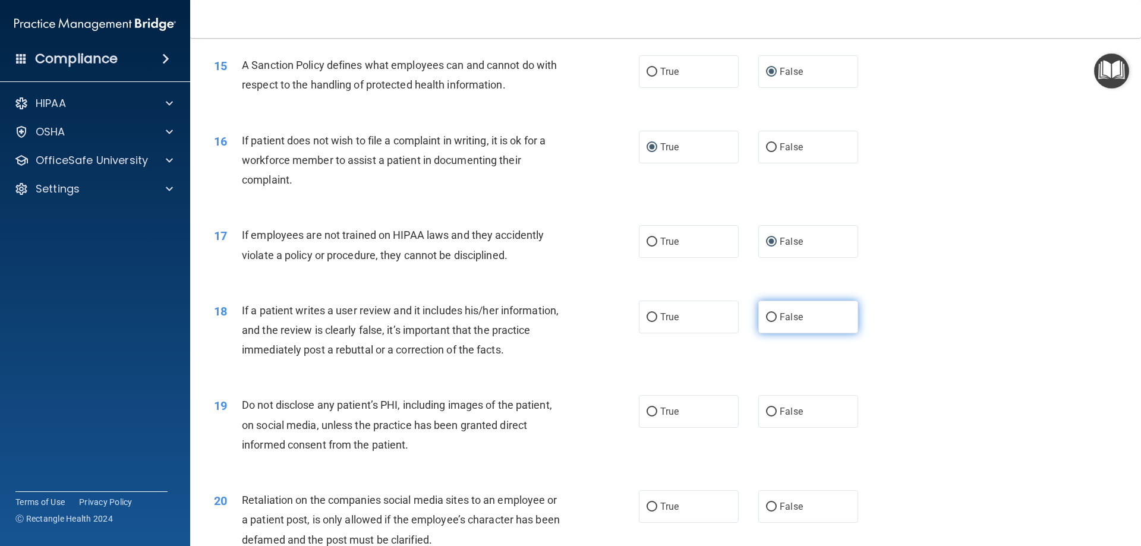
click at [766, 322] on input "False" at bounding box center [771, 317] width 11 height 9
radio input "true"
click at [648, 416] on input "True" at bounding box center [651, 412] width 11 height 9
radio input "true"
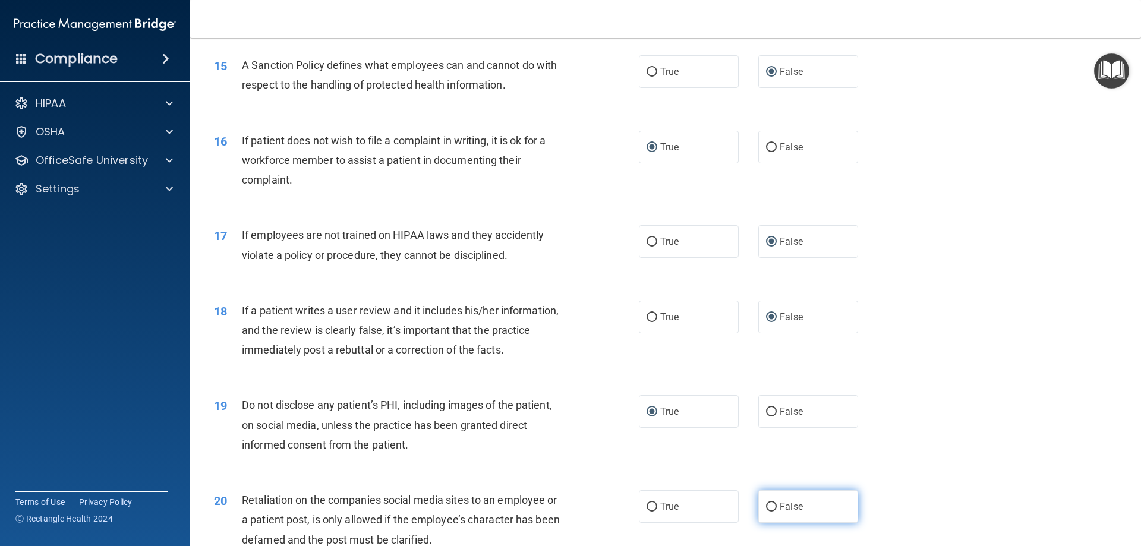
click at [766, 511] on input "False" at bounding box center [771, 507] width 11 height 9
radio input "true"
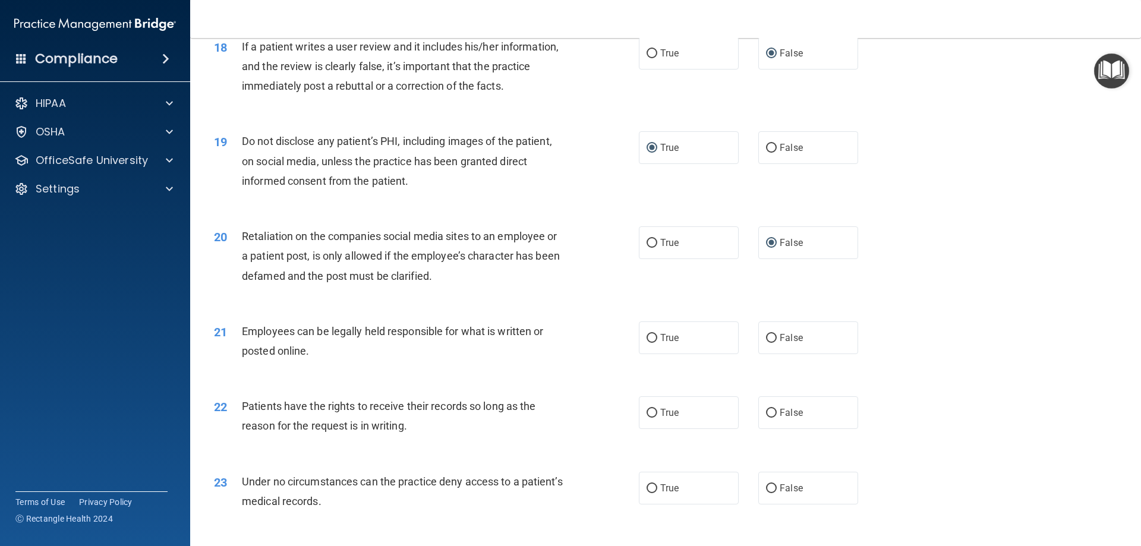
scroll to position [1723, 0]
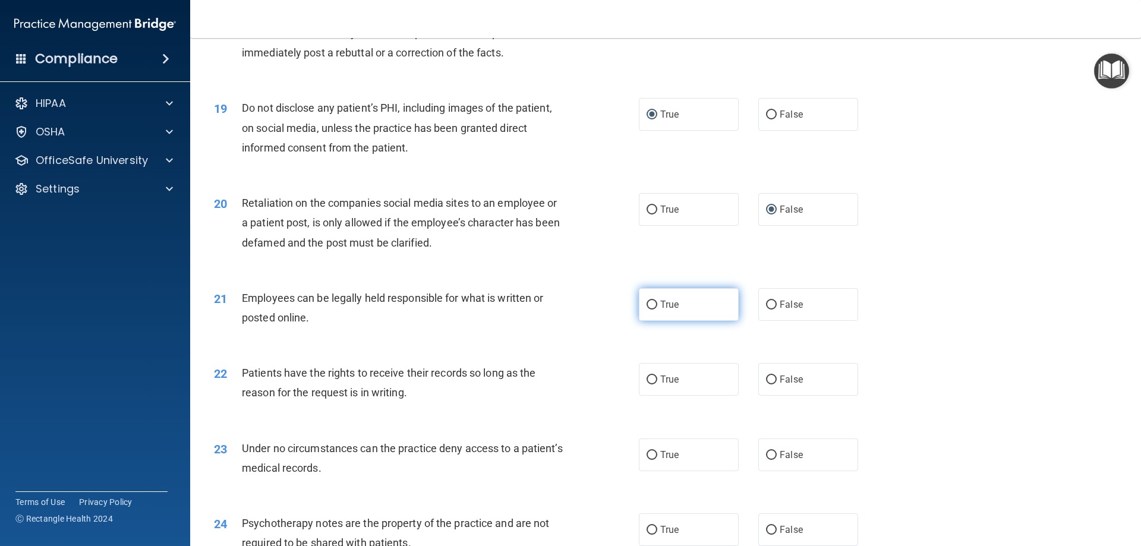
click at [649, 309] on input "True" at bounding box center [651, 305] width 11 height 9
radio input "true"
click at [766, 384] on input "False" at bounding box center [771, 379] width 11 height 9
radio input "true"
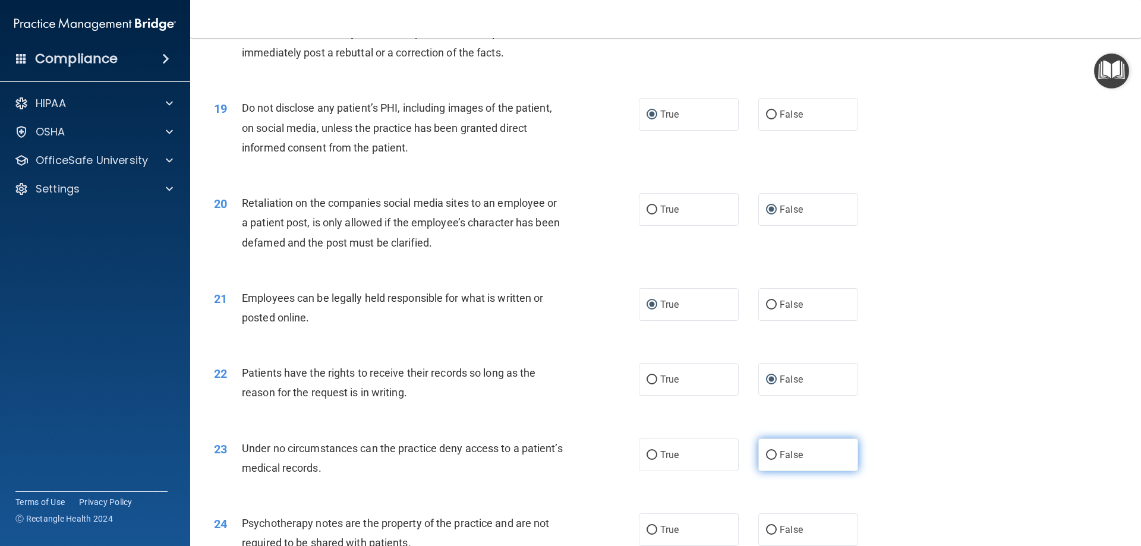
click at [767, 460] on input "False" at bounding box center [771, 455] width 11 height 9
radio input "true"
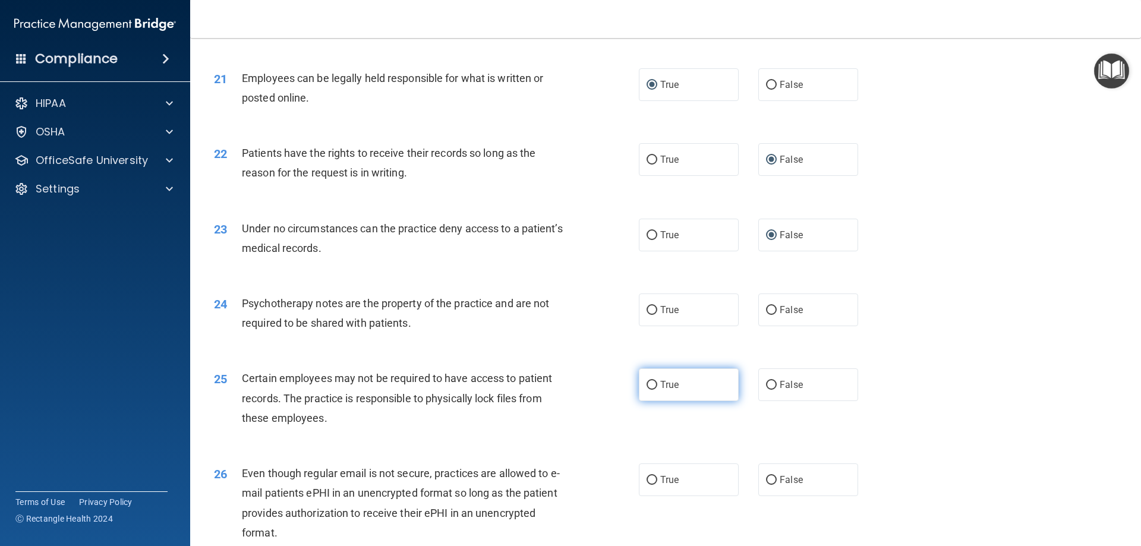
scroll to position [1960, 0]
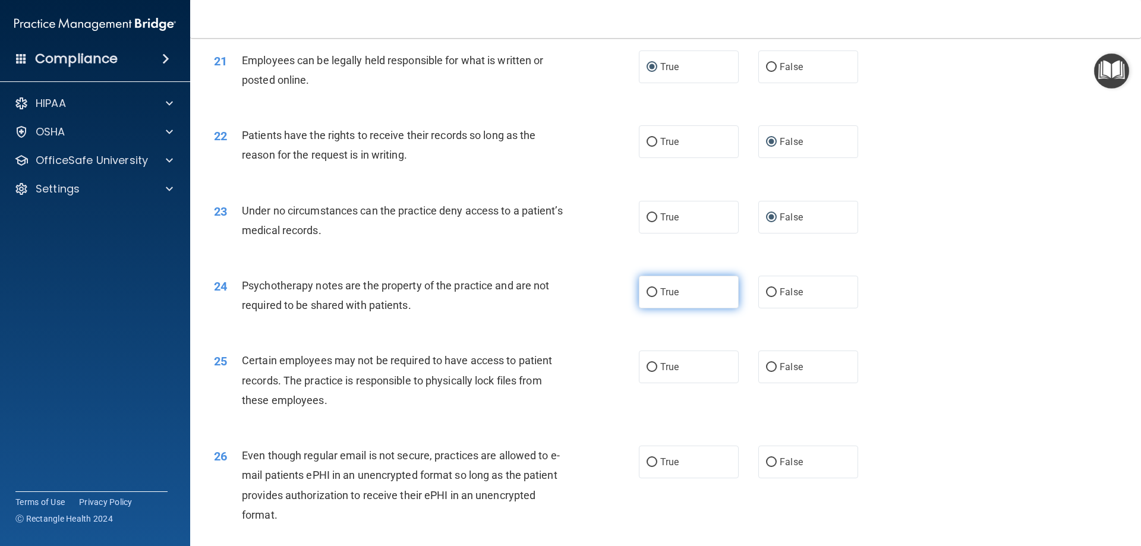
click at [646, 297] on input "True" at bounding box center [651, 292] width 11 height 9
radio input "true"
click at [646, 372] on input "True" at bounding box center [651, 367] width 11 height 9
radio input "true"
click at [646, 467] on input "True" at bounding box center [651, 462] width 11 height 9
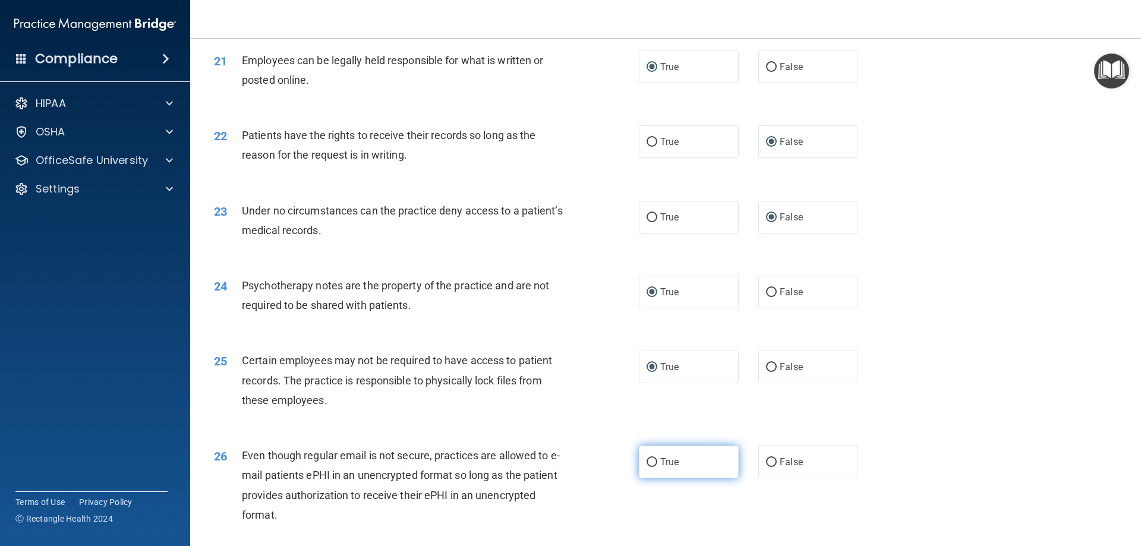
radio input "true"
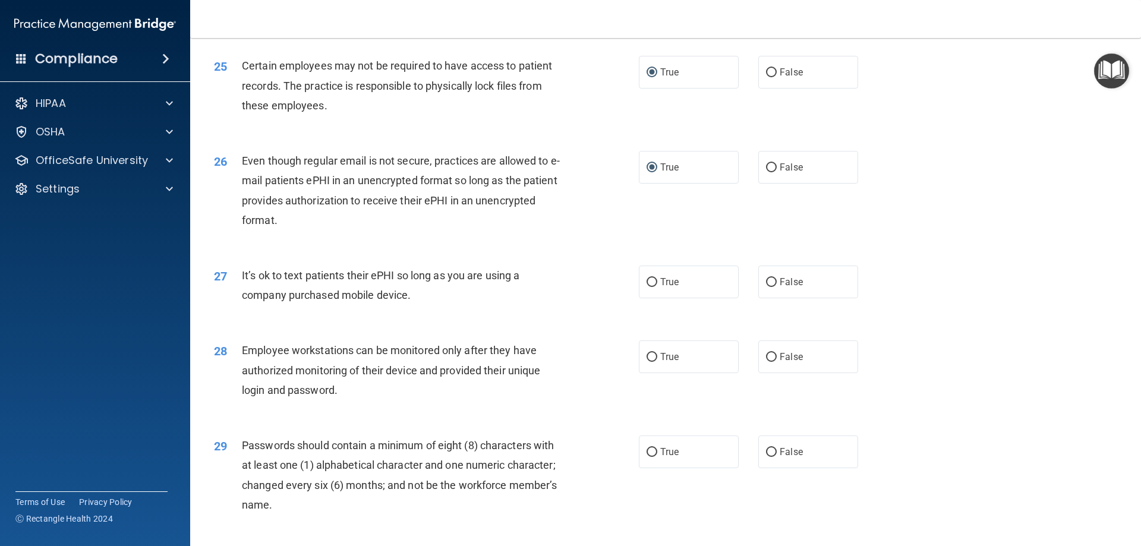
scroll to position [2257, 0]
drag, startPoint x: 763, startPoint y: 297, endPoint x: 765, endPoint y: 303, distance: 6.1
click at [766, 285] on input "False" at bounding box center [771, 280] width 11 height 9
radio input "true"
click at [766, 359] on input "False" at bounding box center [771, 354] width 11 height 9
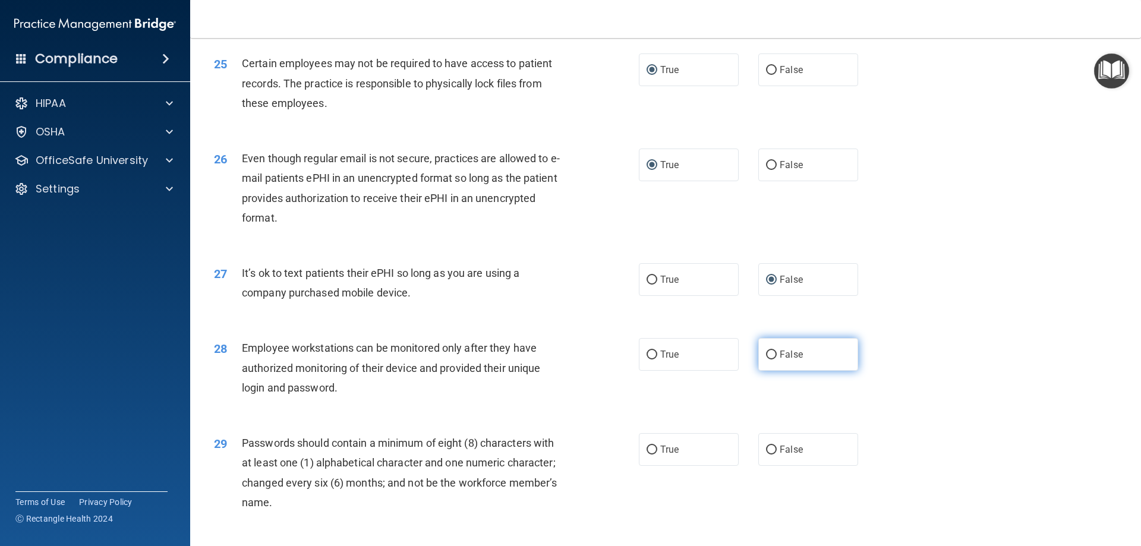
radio input "true"
click at [646, 454] on input "True" at bounding box center [651, 450] width 11 height 9
radio input "true"
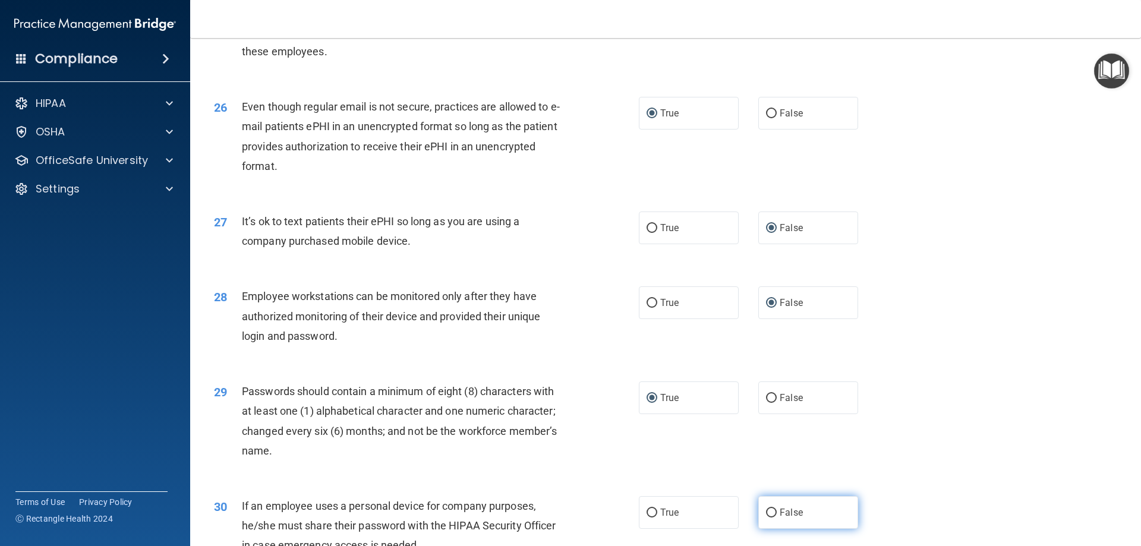
scroll to position [2436, 0]
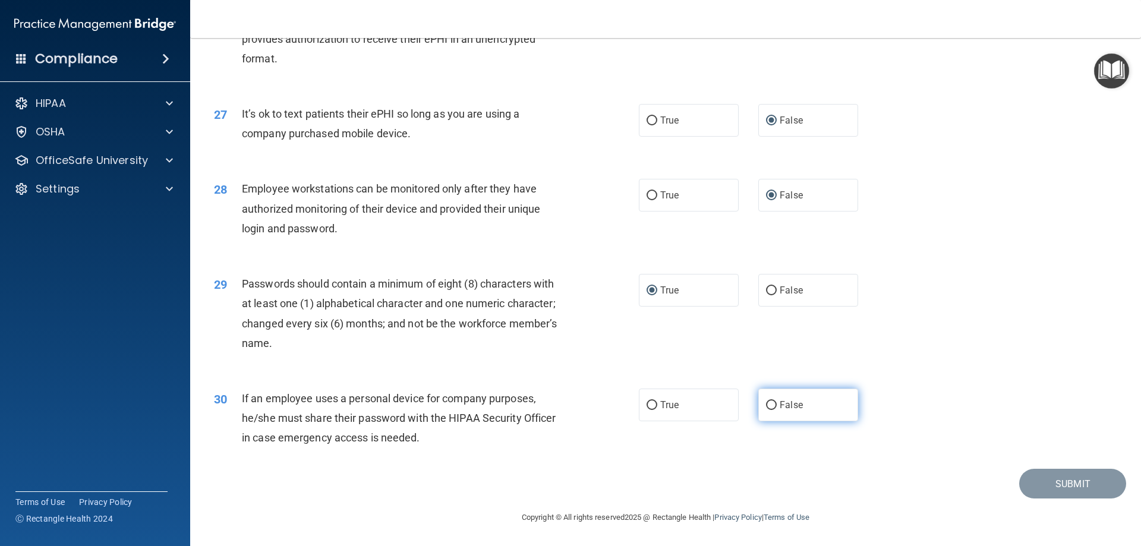
click at [766, 402] on input "False" at bounding box center [771, 405] width 11 height 9
radio input "true"
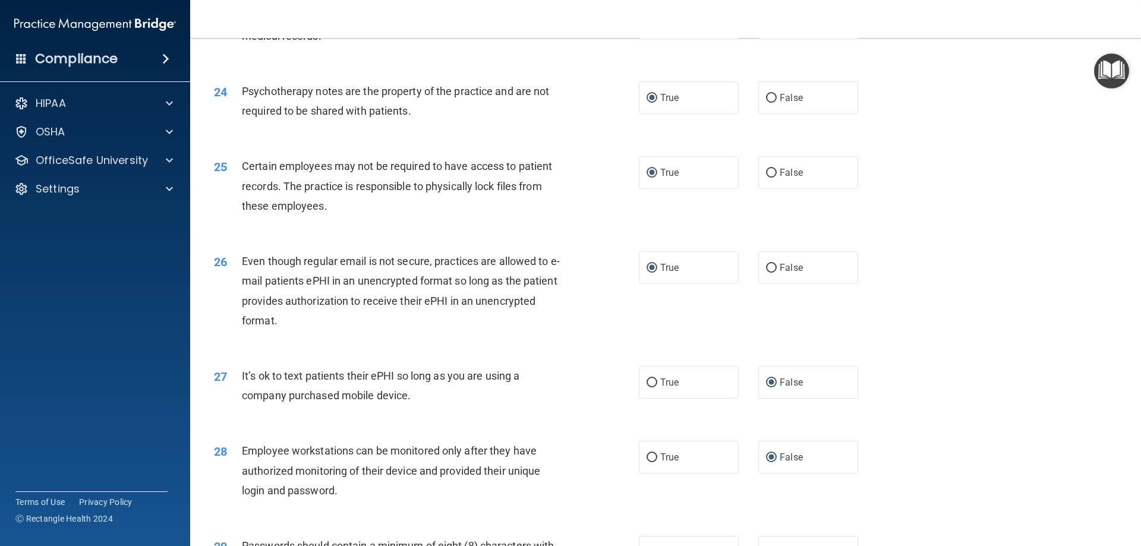
scroll to position [2139, 0]
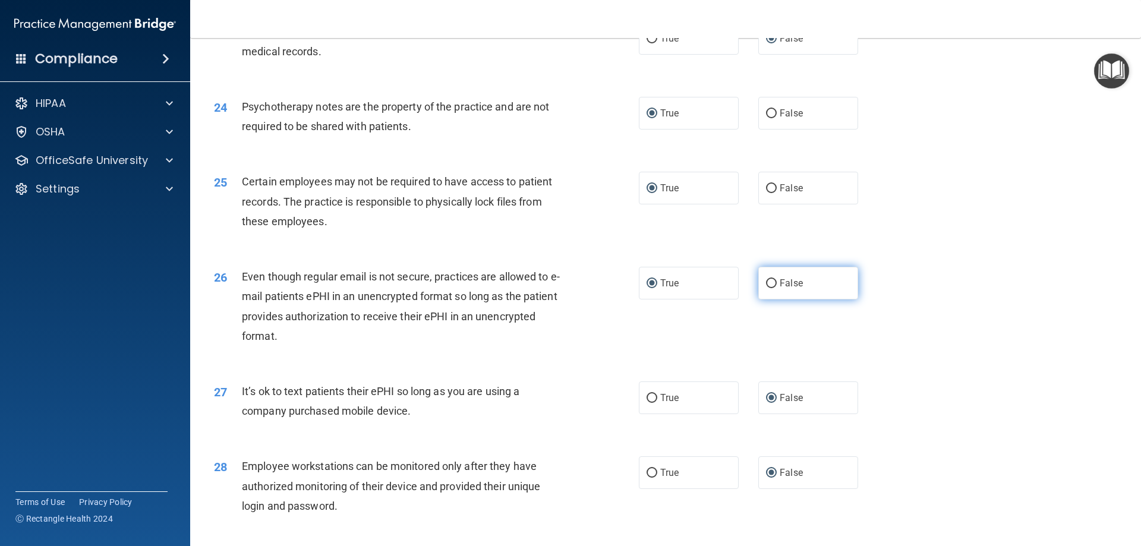
click at [767, 288] on input "False" at bounding box center [771, 283] width 11 height 9
radio input "true"
radio input "false"
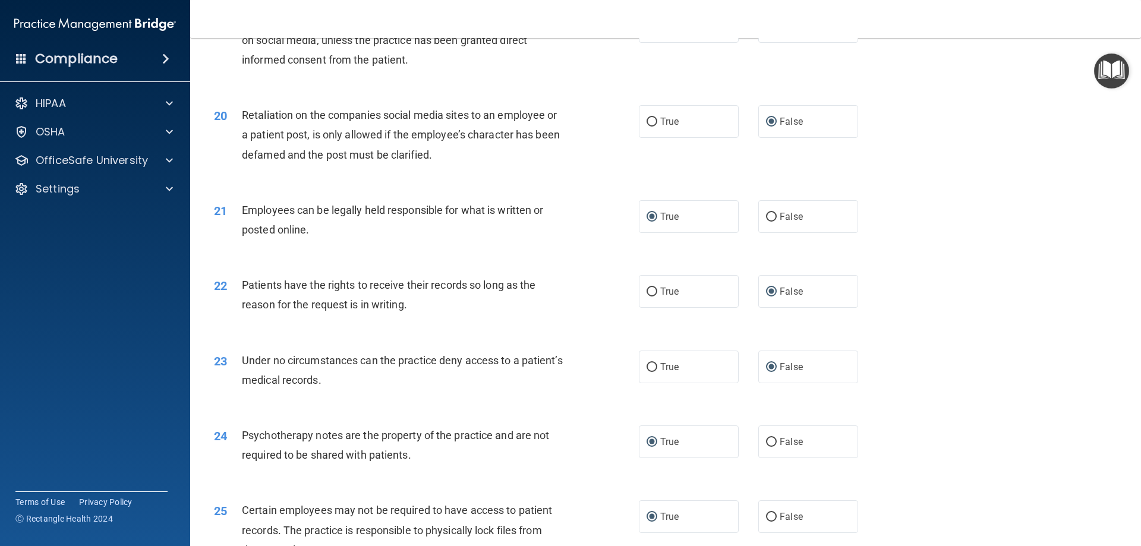
scroll to position [1783, 0]
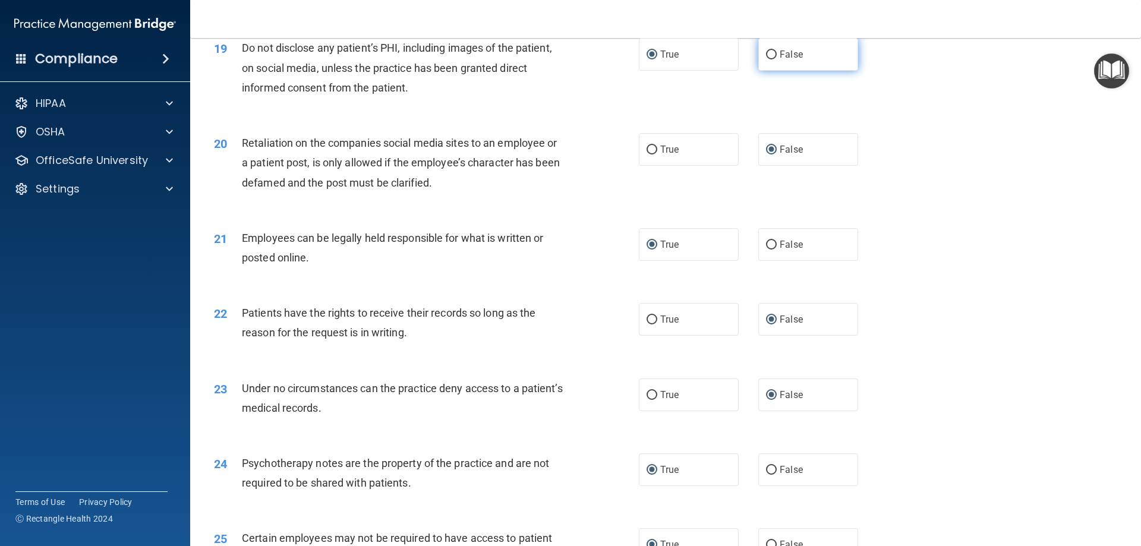
click at [766, 59] on input "False" at bounding box center [771, 54] width 11 height 9
radio input "true"
radio input "false"
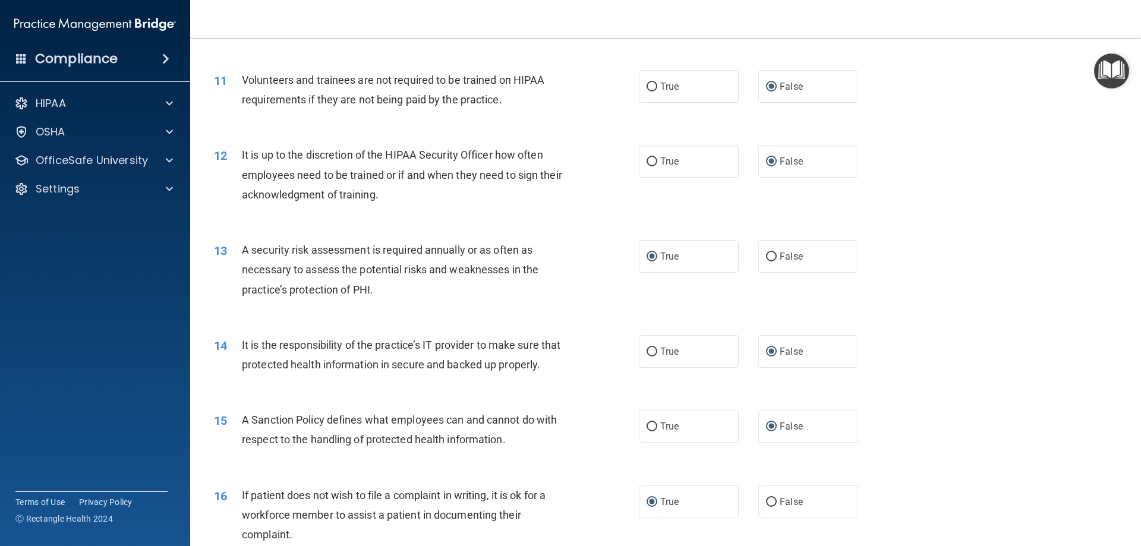
scroll to position [1070, 0]
click at [647, 85] on input "True" at bounding box center [651, 88] width 11 height 9
radio input "true"
radio input "false"
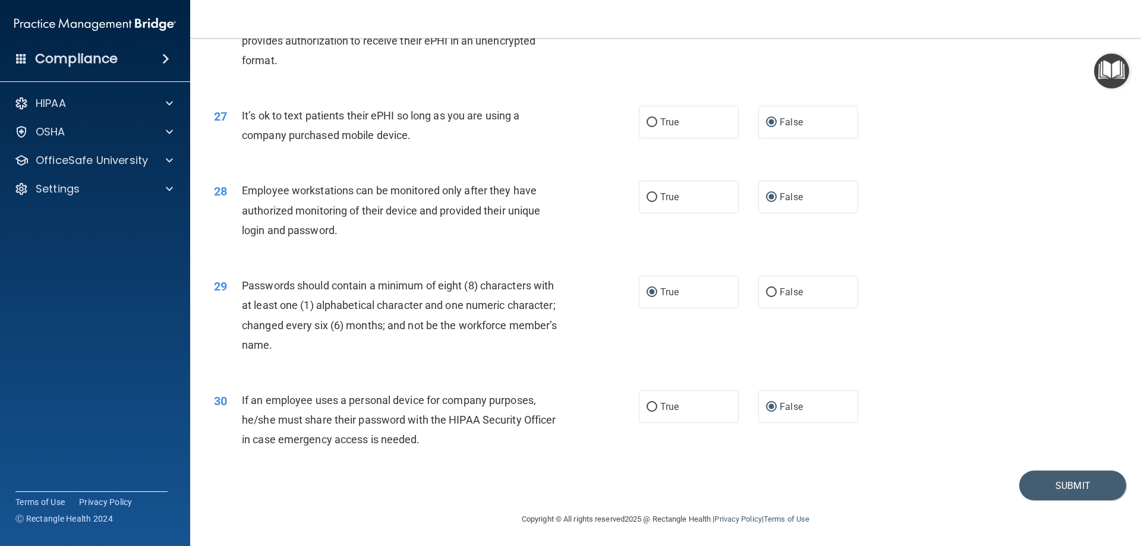
scroll to position [2436, 0]
click at [1038, 484] on button "Submit" at bounding box center [1072, 484] width 107 height 30
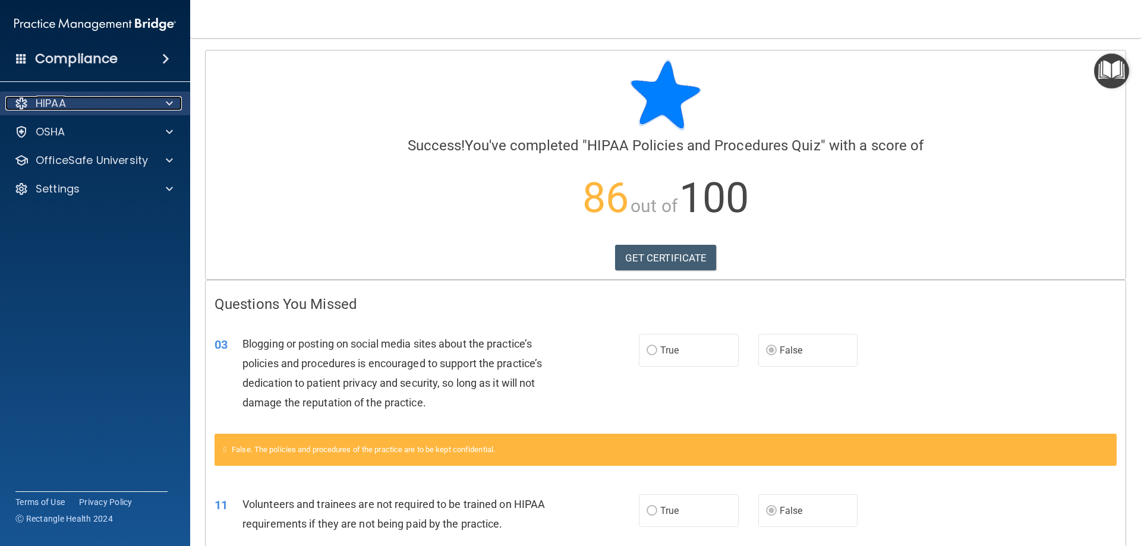
click at [156, 98] on div at bounding box center [168, 103] width 30 height 14
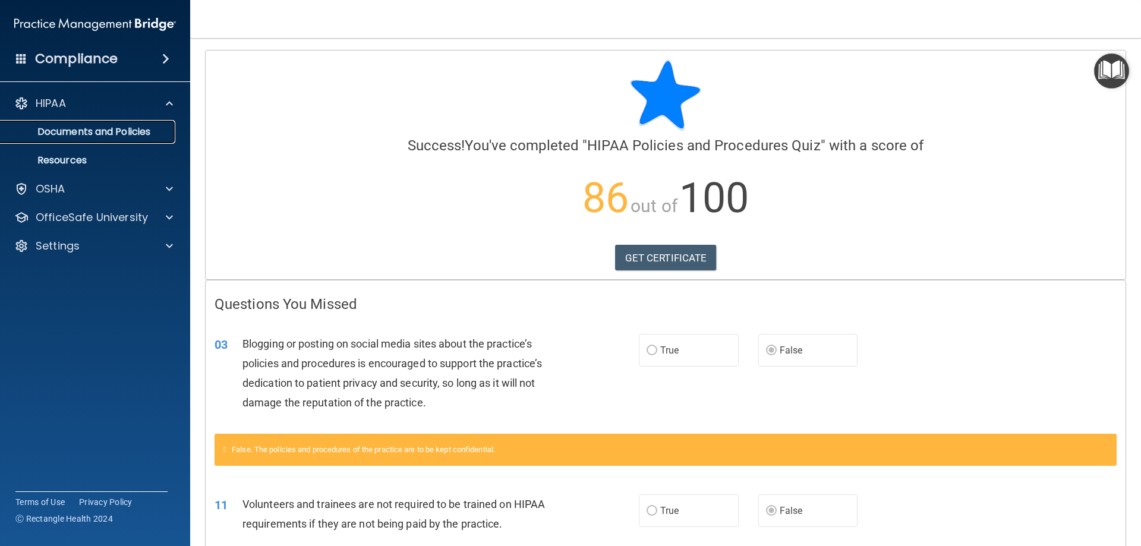
click at [138, 128] on p "Documents and Policies" at bounding box center [89, 132] width 162 height 12
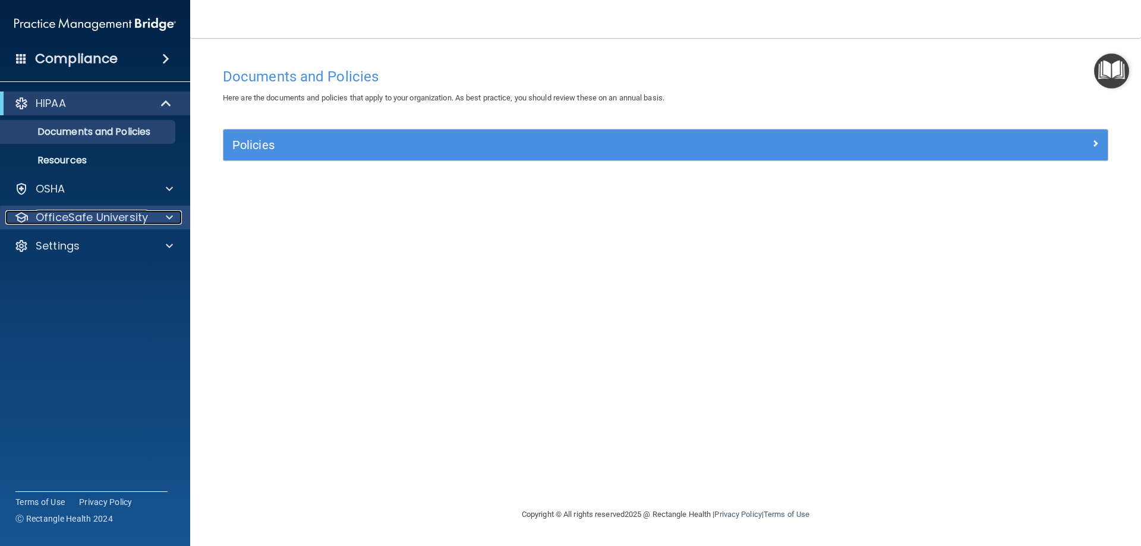
click at [166, 214] on span at bounding box center [169, 217] width 7 height 14
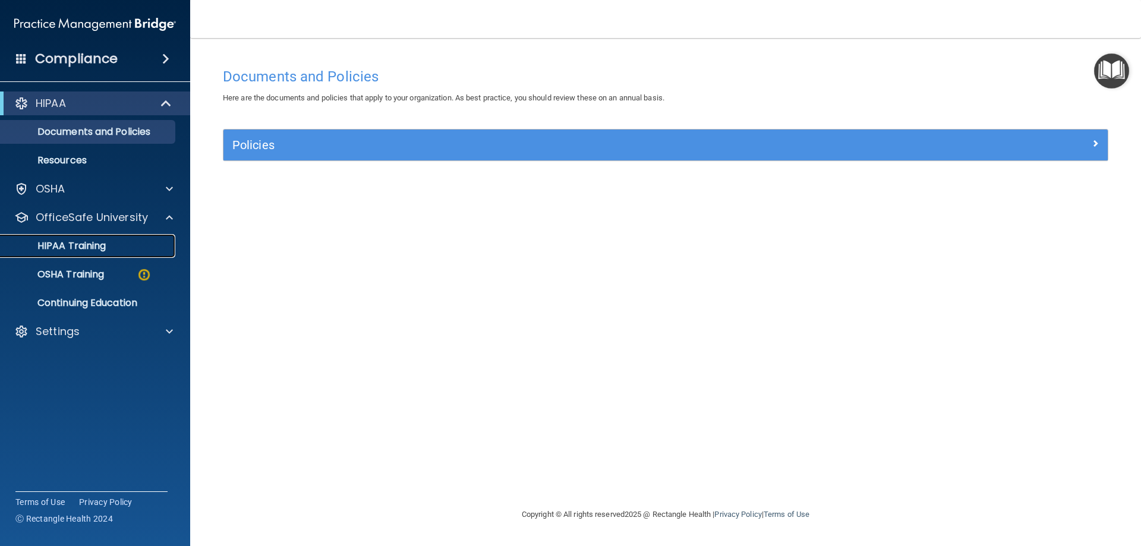
click at [103, 246] on p "HIPAA Training" at bounding box center [57, 246] width 98 height 12
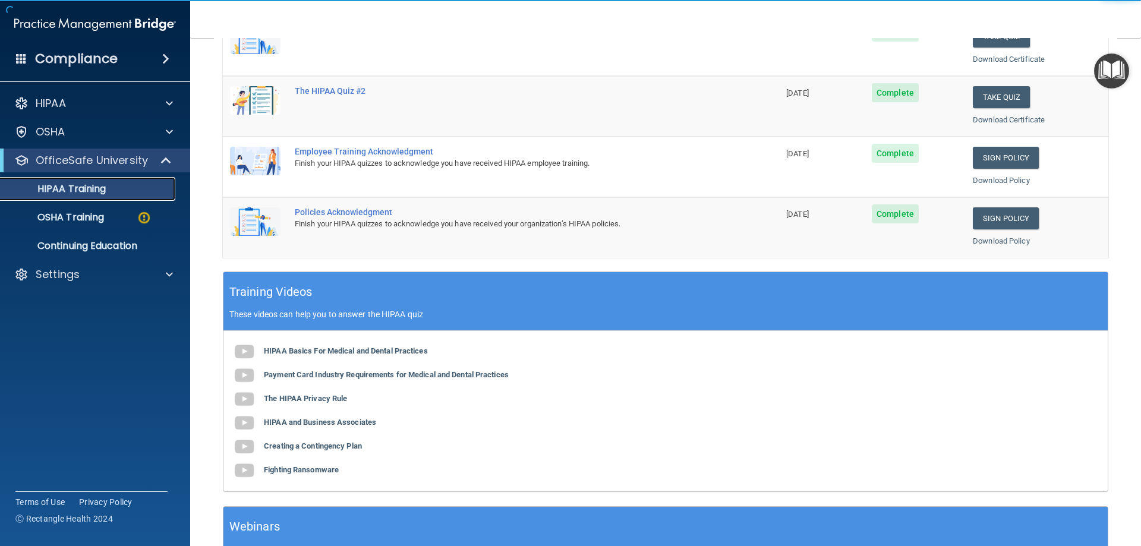
scroll to position [297, 0]
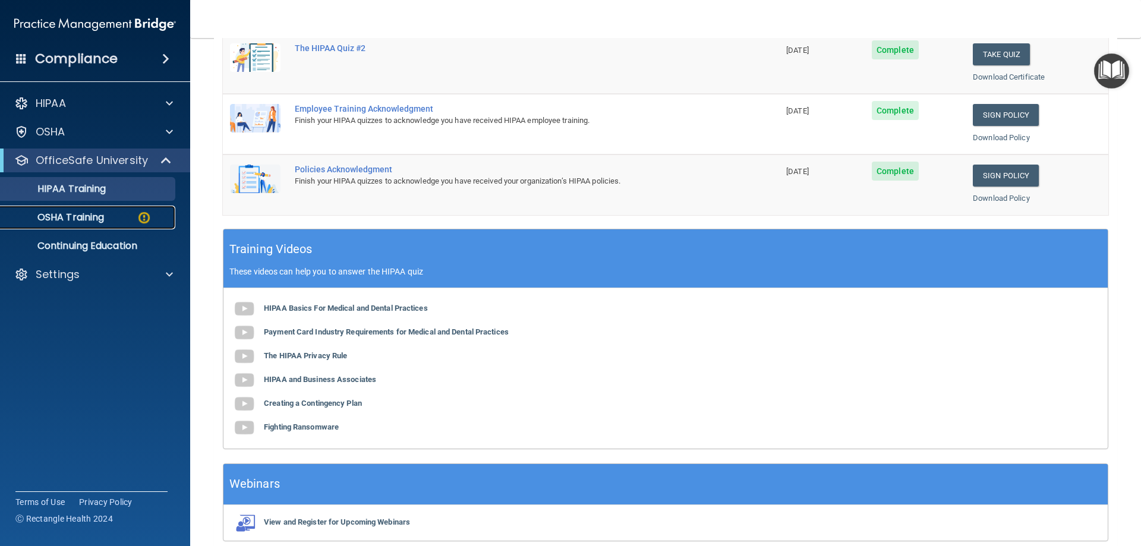
click at [78, 216] on p "OSHA Training" at bounding box center [56, 217] width 96 height 12
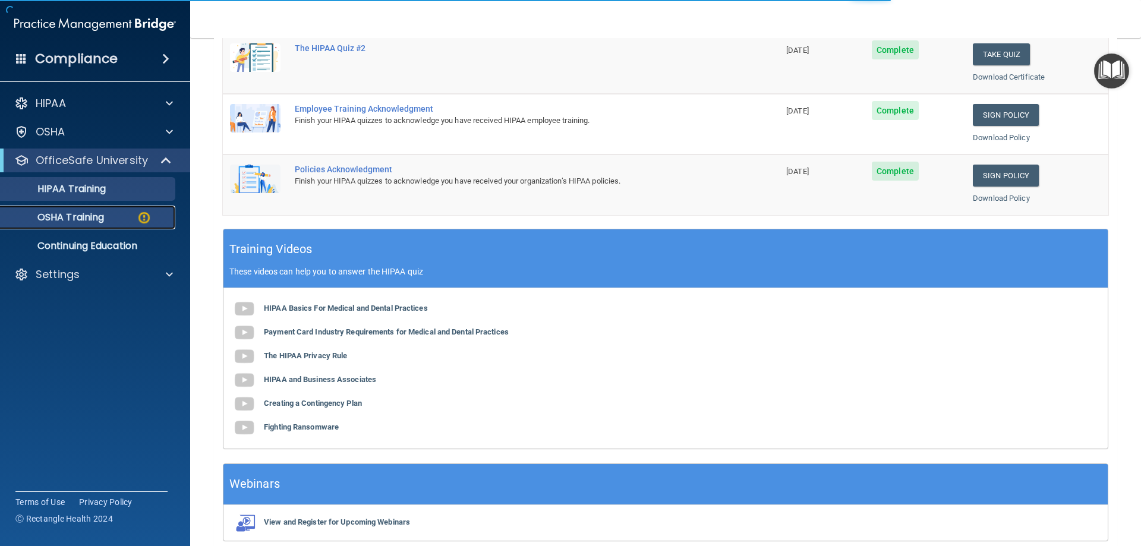
scroll to position [15, 0]
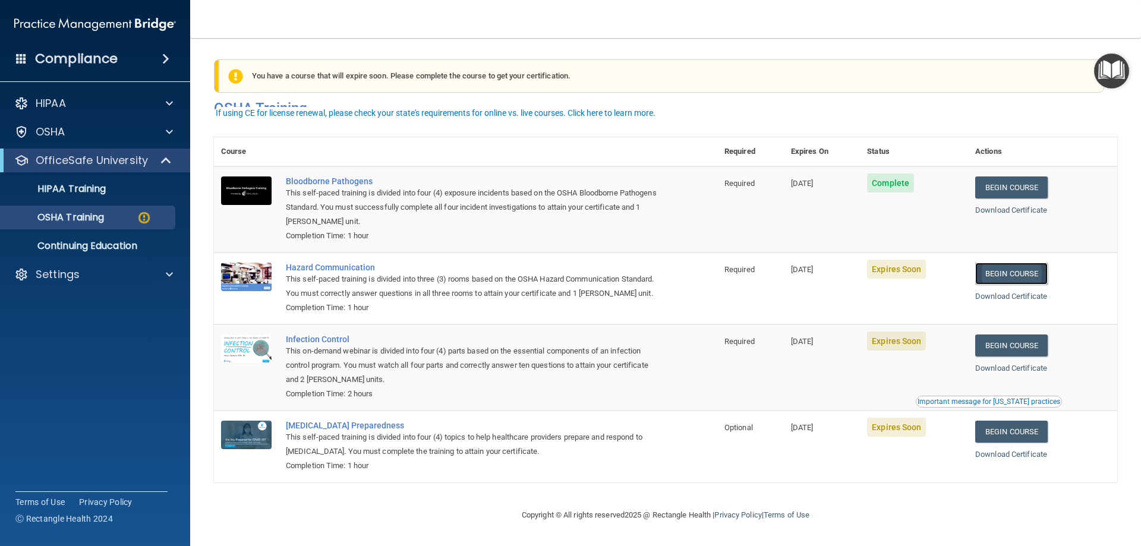
click at [1021, 264] on link "Begin Course" at bounding box center [1011, 274] width 72 height 22
click at [993, 263] on link "Begin Course" at bounding box center [1011, 274] width 72 height 22
click at [988, 348] on link "Begin Course" at bounding box center [1011, 345] width 72 height 22
click at [999, 432] on link "Begin Course" at bounding box center [1011, 432] width 72 height 22
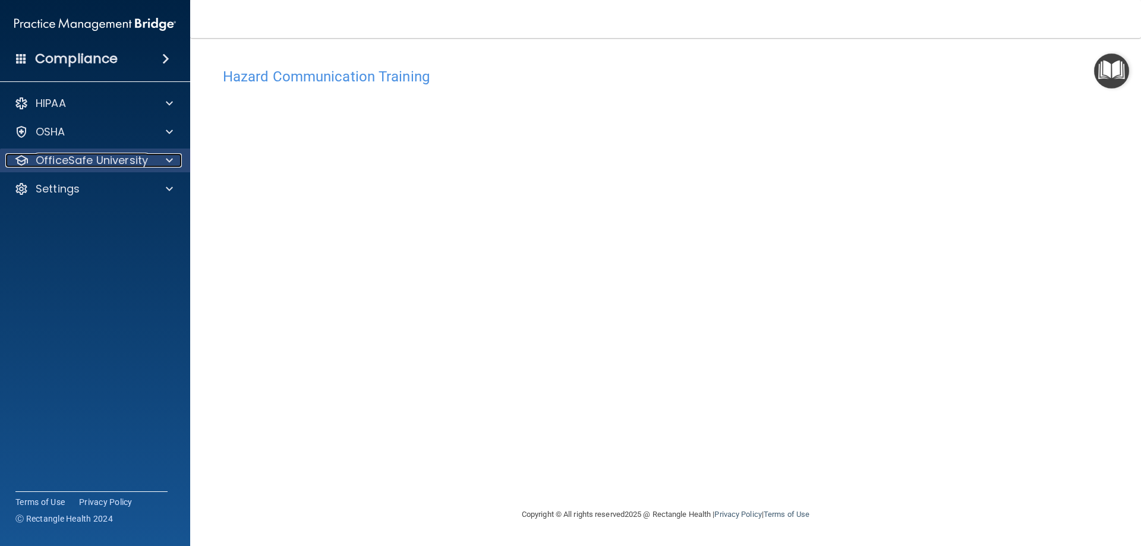
click at [128, 161] on p "OfficeSafe University" at bounding box center [92, 160] width 112 height 14
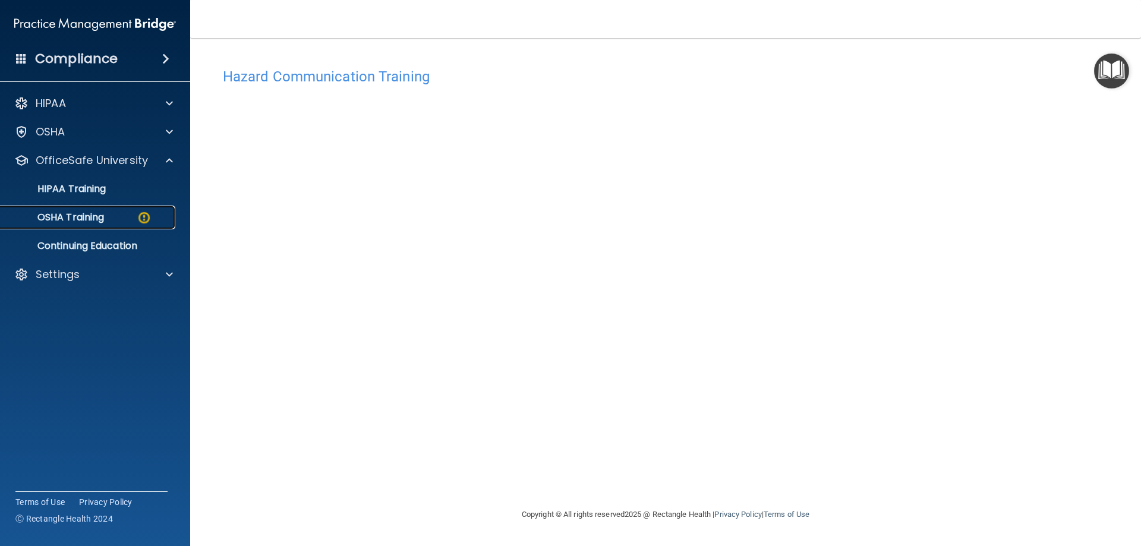
click at [104, 213] on p "OSHA Training" at bounding box center [56, 217] width 96 height 12
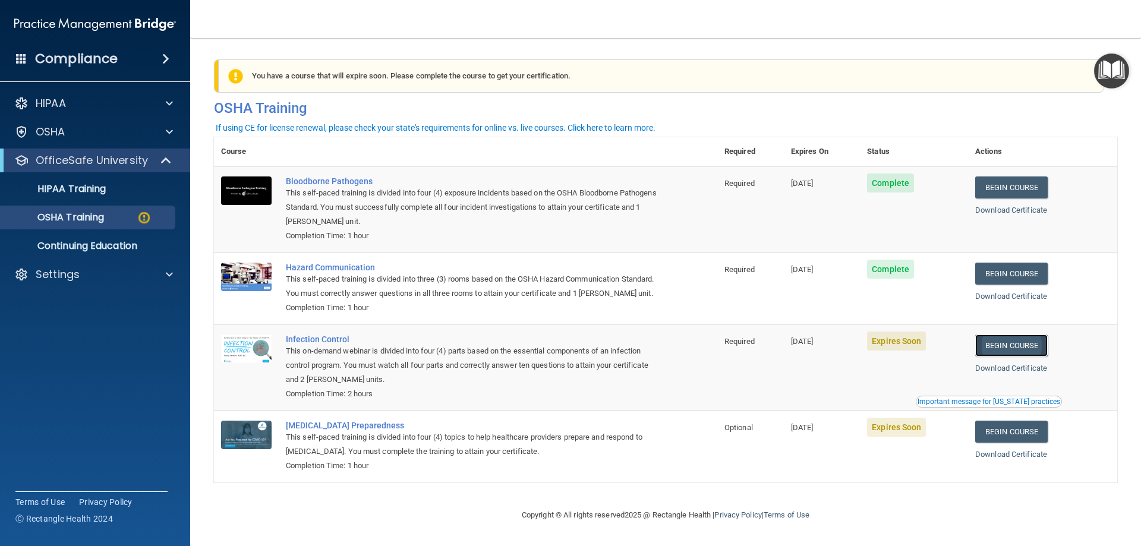
click at [1000, 356] on link "Begin Course" at bounding box center [1011, 345] width 72 height 22
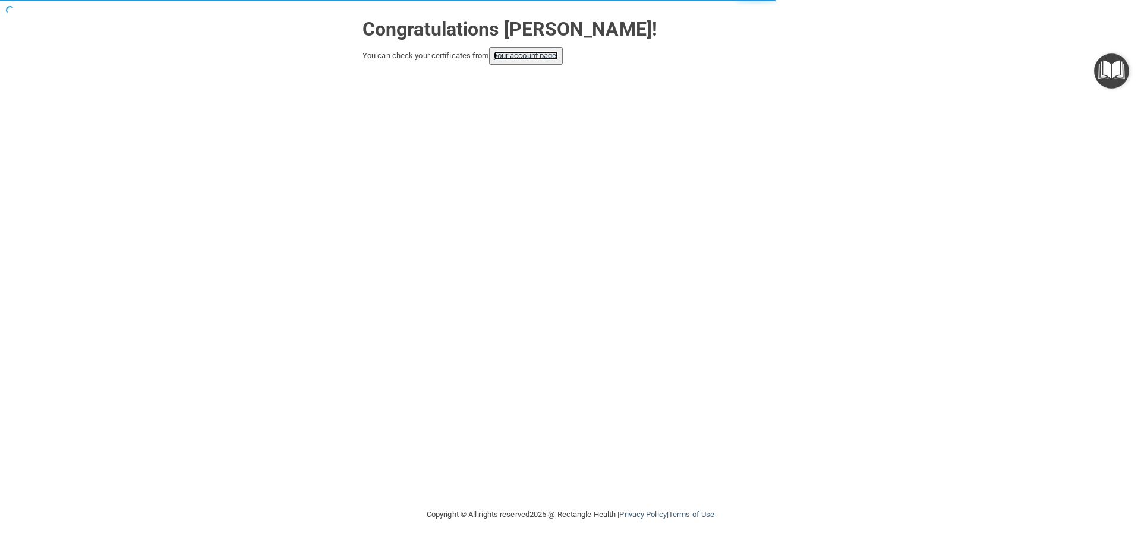
click at [531, 56] on link "your account page!" at bounding box center [526, 55] width 65 height 9
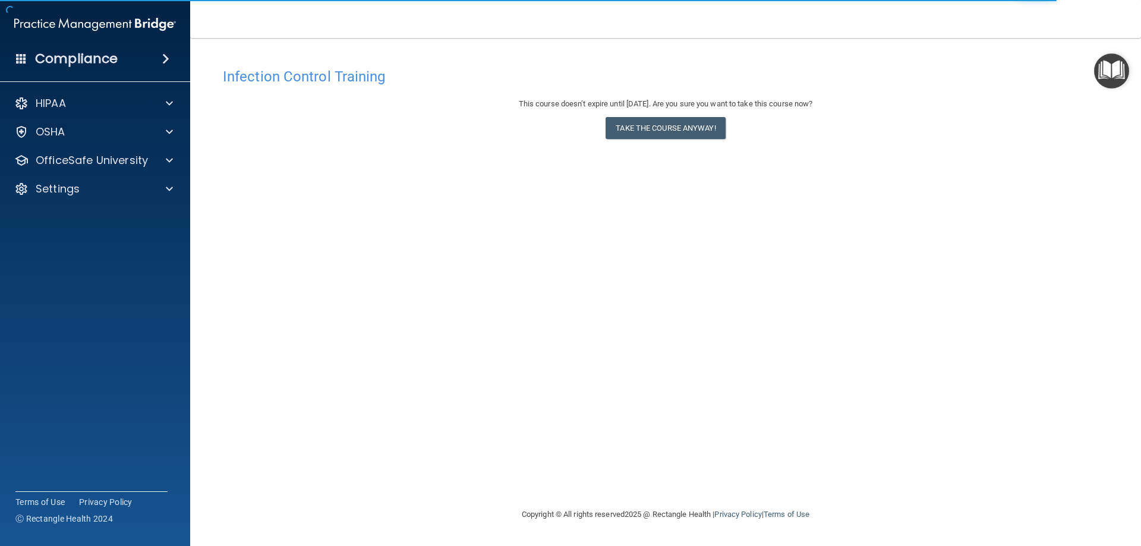
click at [830, 160] on div "Infection Control Training This course doesn’t expire until [DATE]. Are you sur…" at bounding box center [665, 285] width 903 height 446
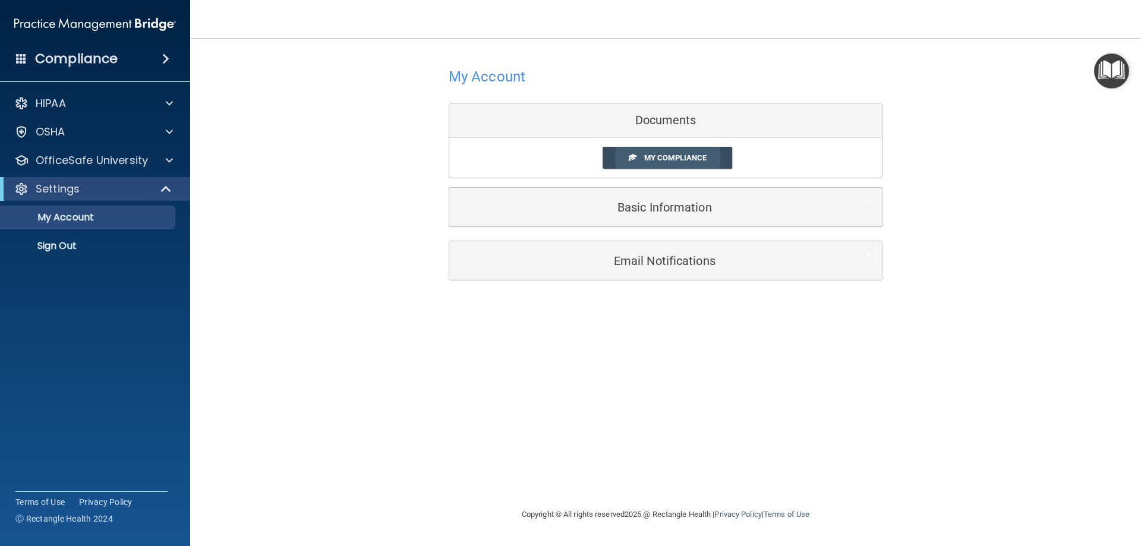
click at [651, 156] on span "My Compliance" at bounding box center [675, 157] width 62 height 9
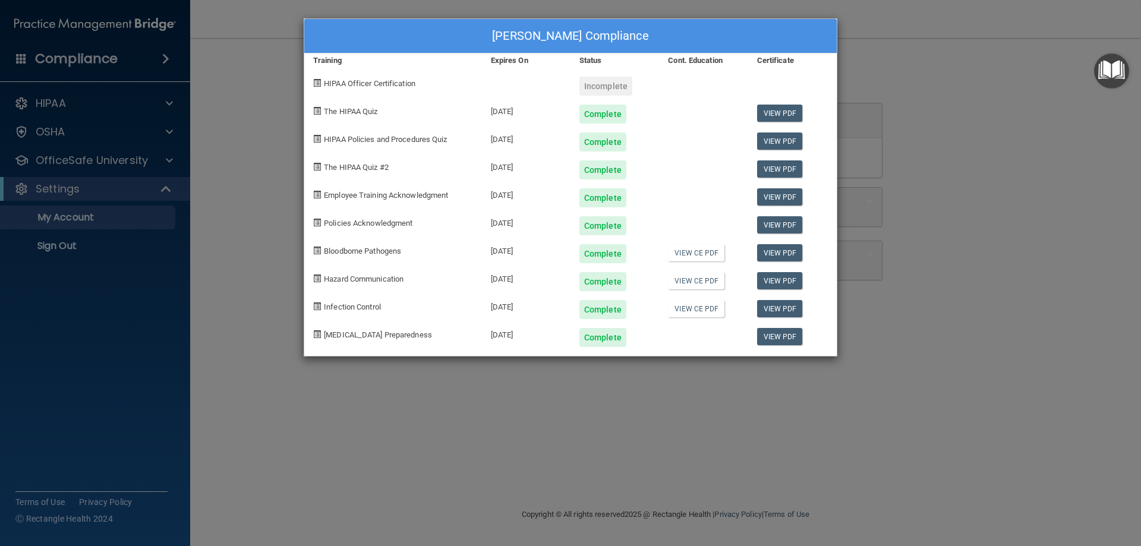
click at [172, 157] on div "[PERSON_NAME] Compliance Training Expires On Status Cont. Education Certificate…" at bounding box center [570, 273] width 1141 height 546
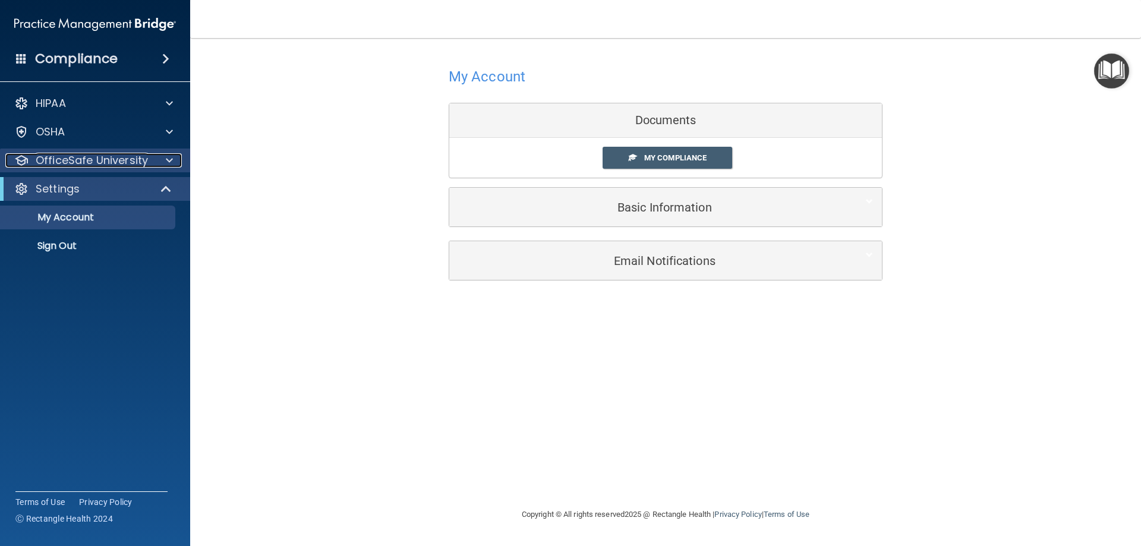
click at [171, 159] on span at bounding box center [169, 160] width 7 height 14
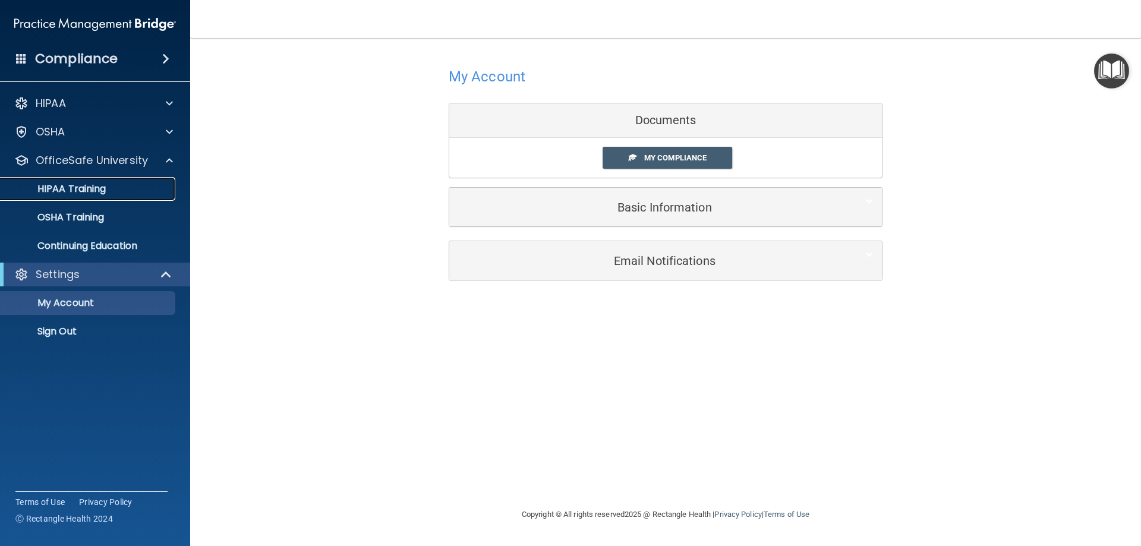
click at [121, 188] on div "HIPAA Training" at bounding box center [89, 189] width 162 height 12
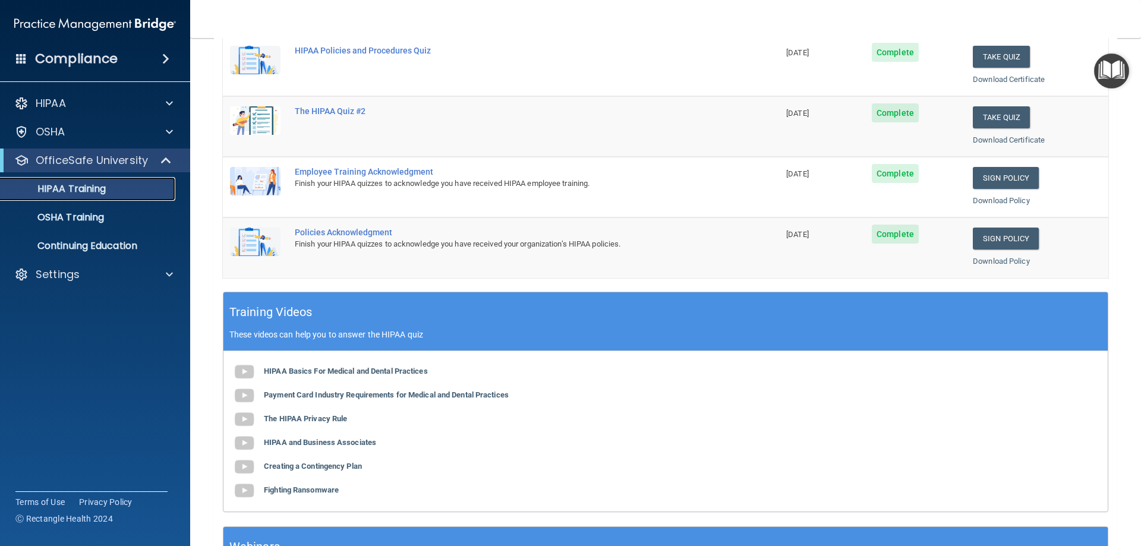
scroll to position [52, 0]
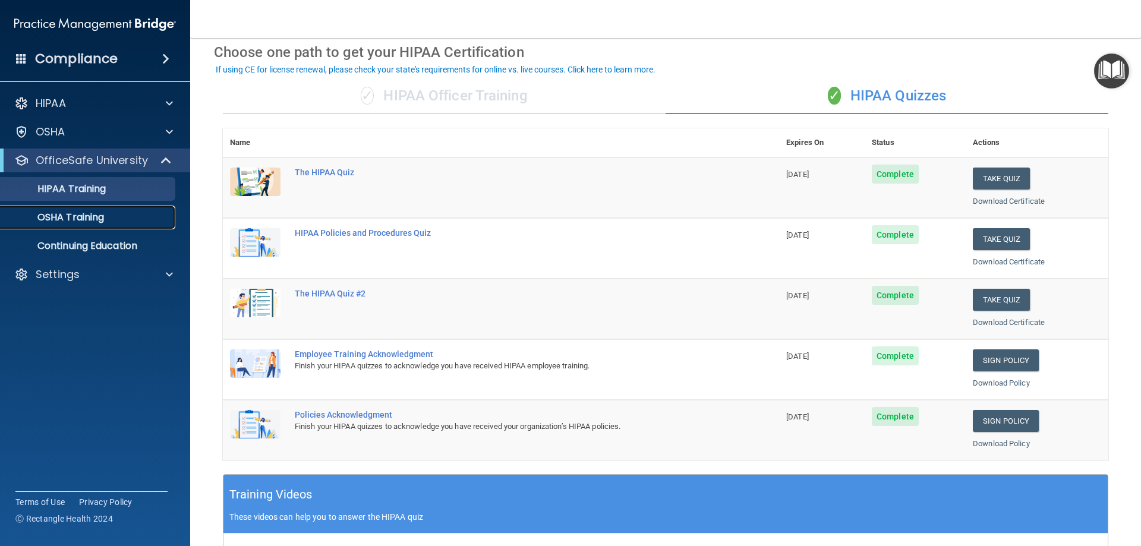
click at [90, 211] on p "OSHA Training" at bounding box center [56, 217] width 96 height 12
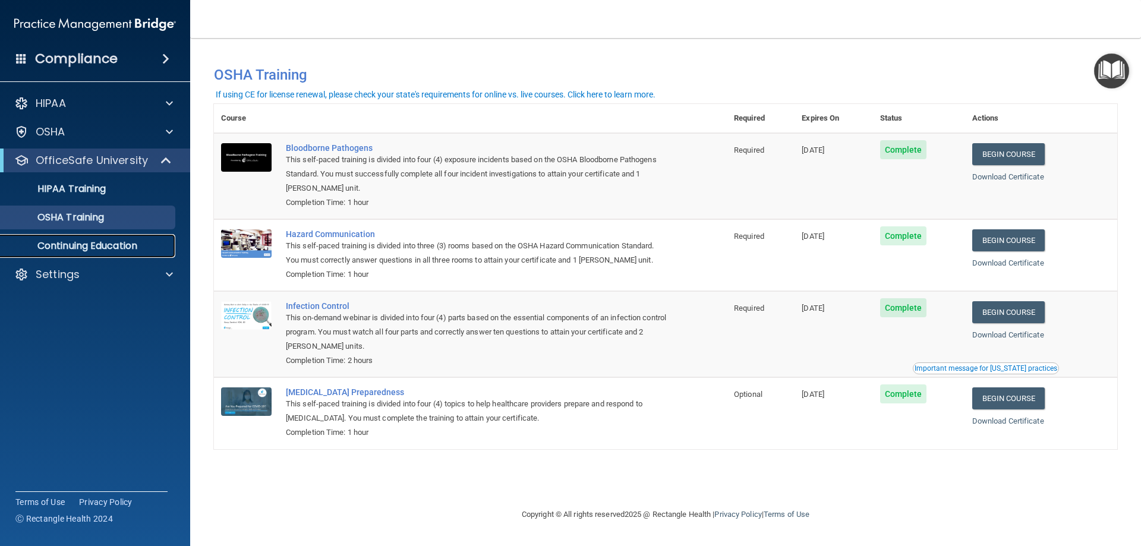
click at [132, 245] on p "Continuing Education" at bounding box center [89, 246] width 162 height 12
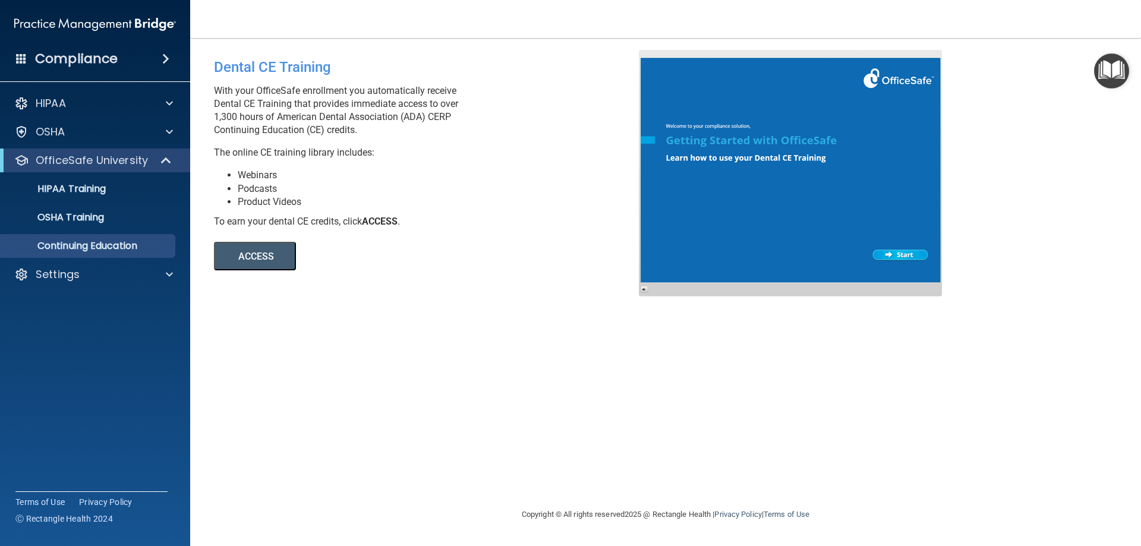
click at [269, 251] on button "ACCESS" at bounding box center [255, 256] width 82 height 29
click at [77, 216] on p "OSHA Training" at bounding box center [56, 217] width 96 height 12
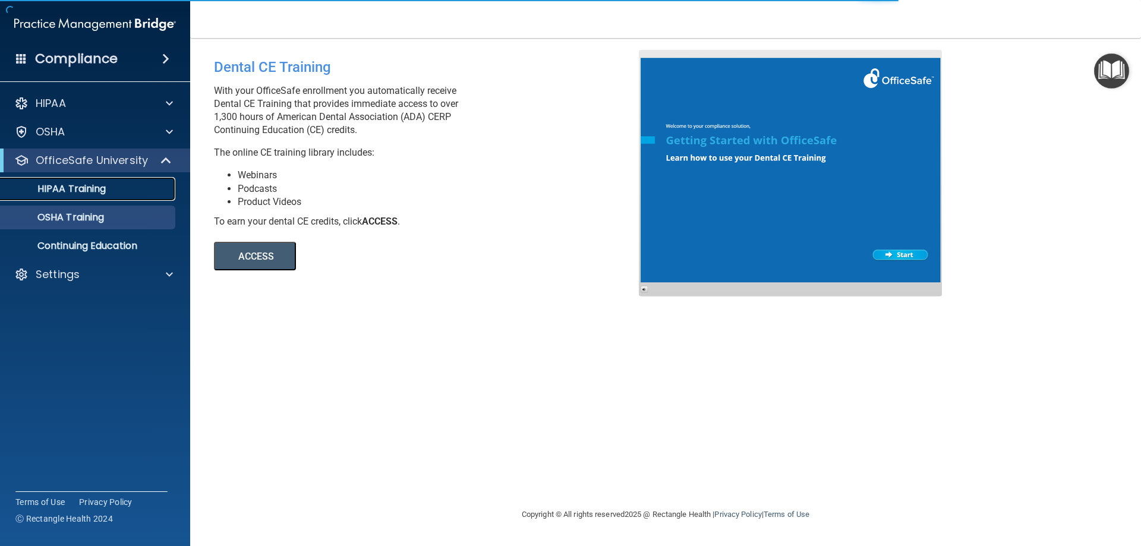
click at [78, 186] on p "HIPAA Training" at bounding box center [57, 189] width 98 height 12
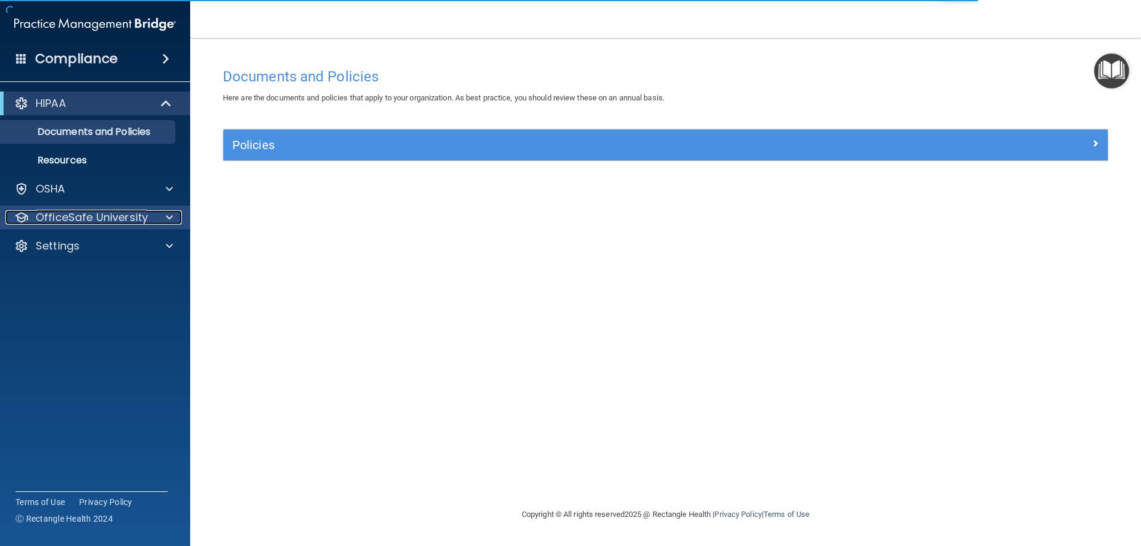
click at [82, 216] on p "OfficeSafe University" at bounding box center [92, 217] width 112 height 14
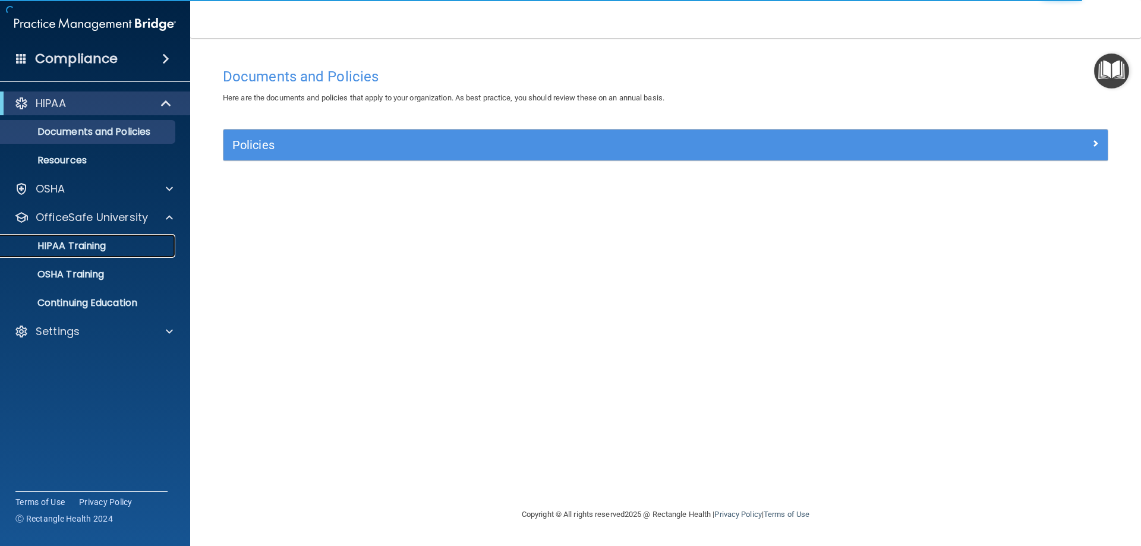
click at [108, 241] on div "HIPAA Training" at bounding box center [89, 246] width 162 height 12
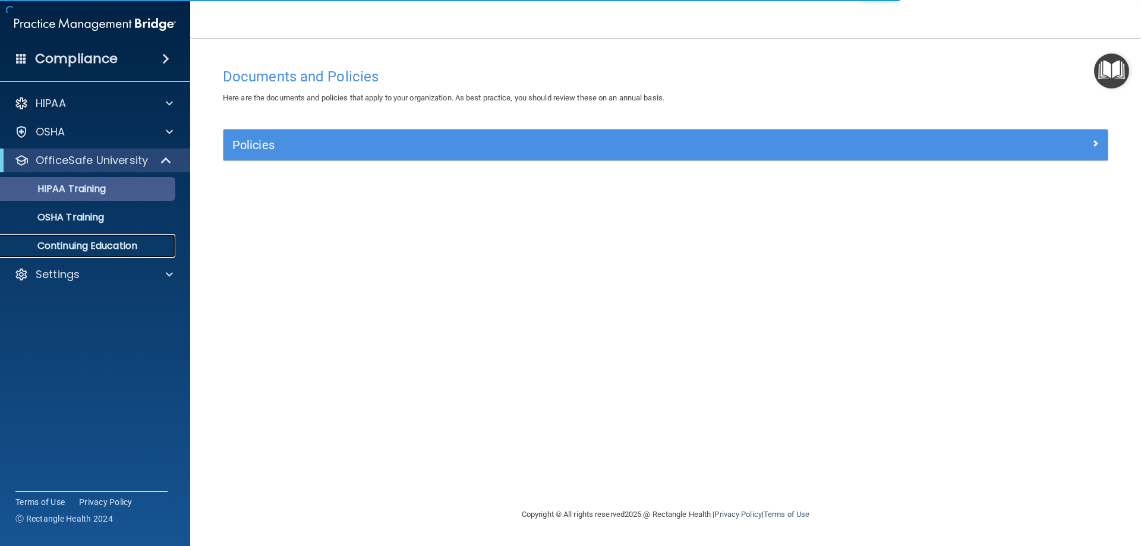
click at [108, 241] on p "Continuing Education" at bounding box center [89, 246] width 162 height 12
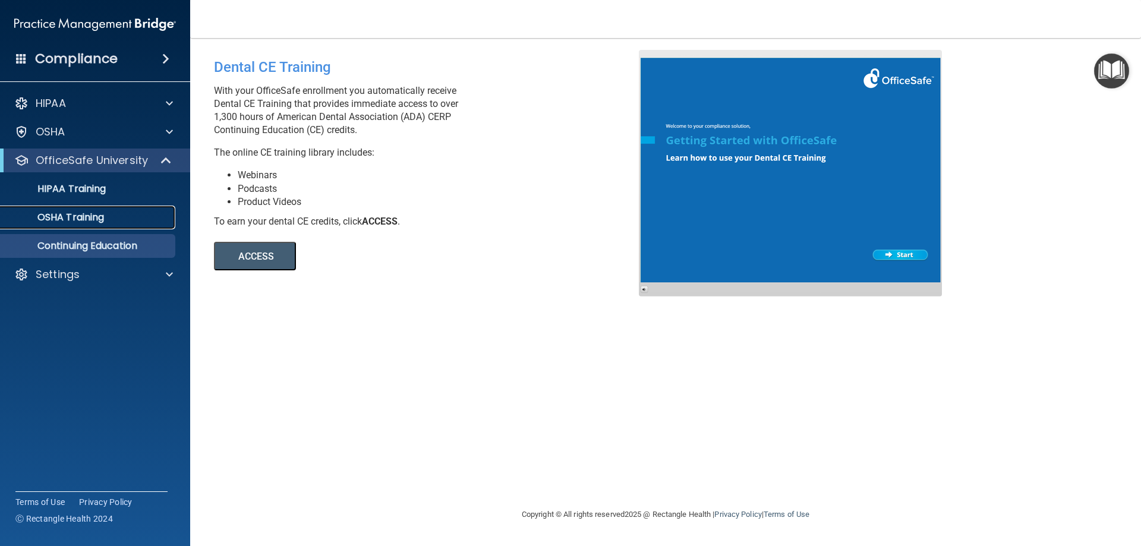
click at [93, 217] on p "OSHA Training" at bounding box center [56, 217] width 96 height 12
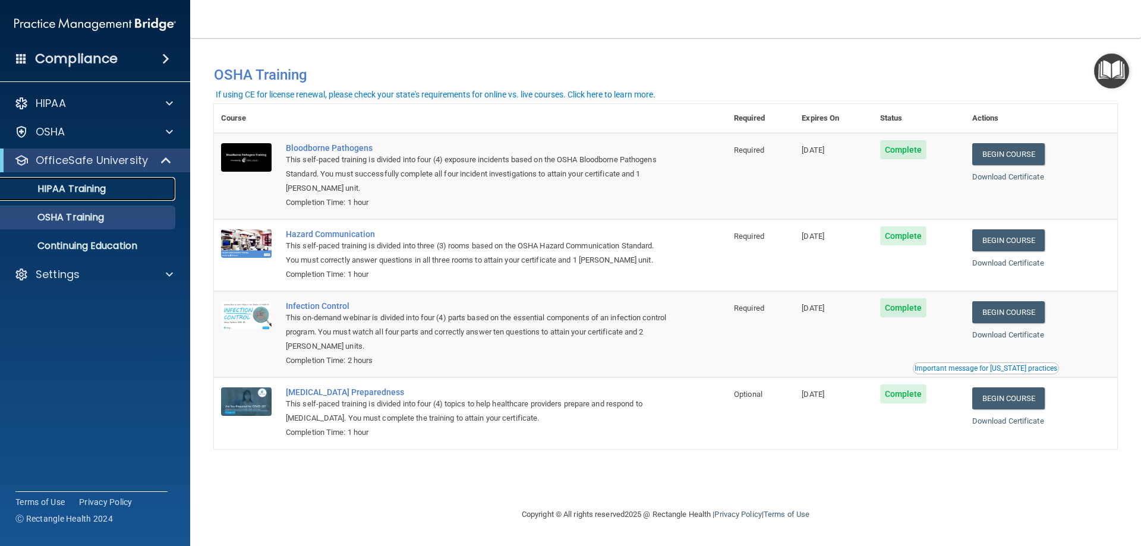
click at [91, 187] on p "HIPAA Training" at bounding box center [57, 189] width 98 height 12
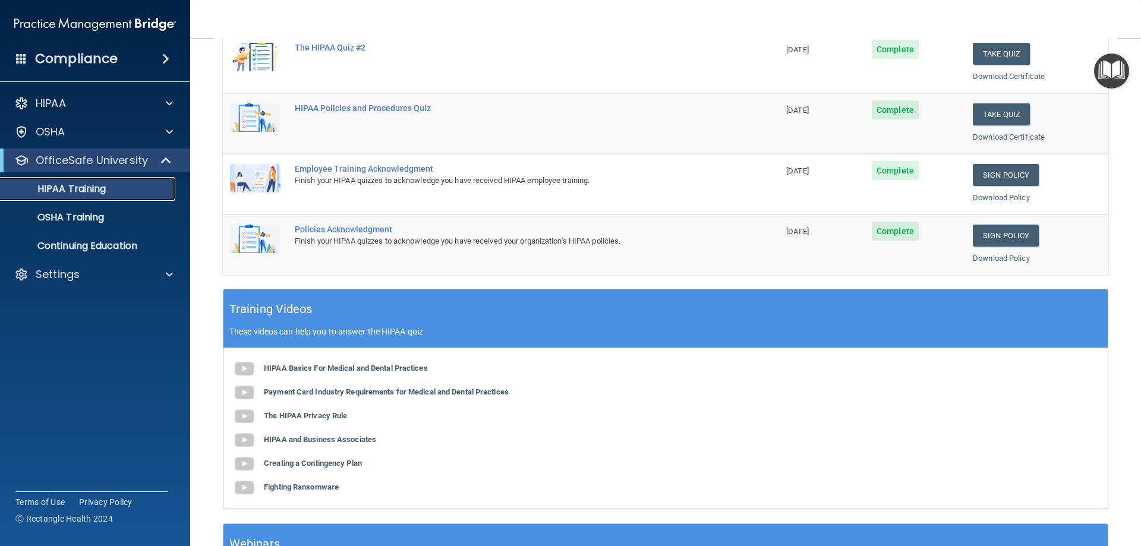
scroll to position [238, 0]
click at [61, 214] on p "OSHA Training" at bounding box center [56, 217] width 96 height 12
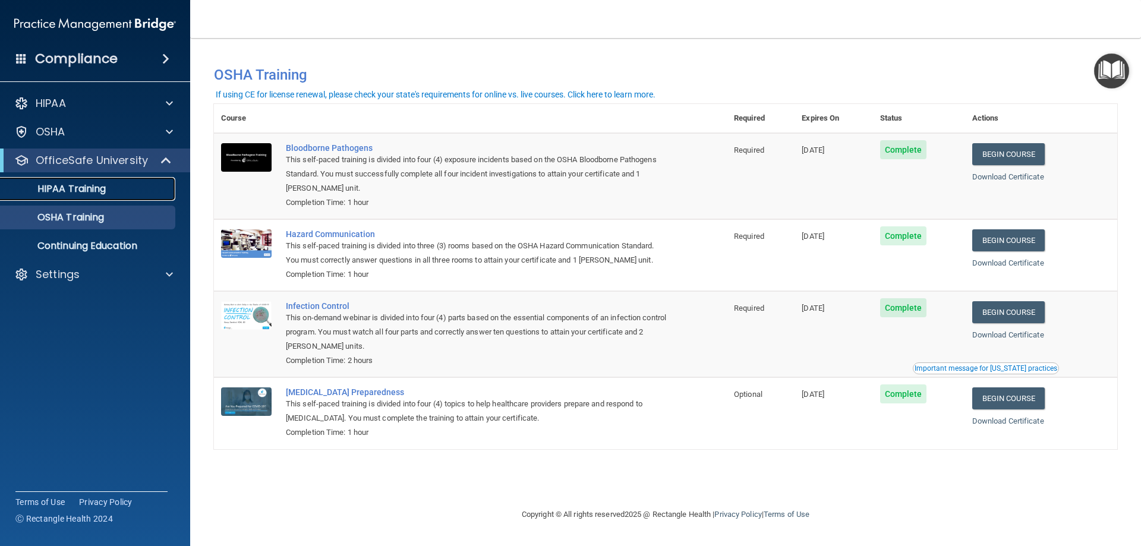
click at [79, 188] on p "HIPAA Training" at bounding box center [57, 189] width 98 height 12
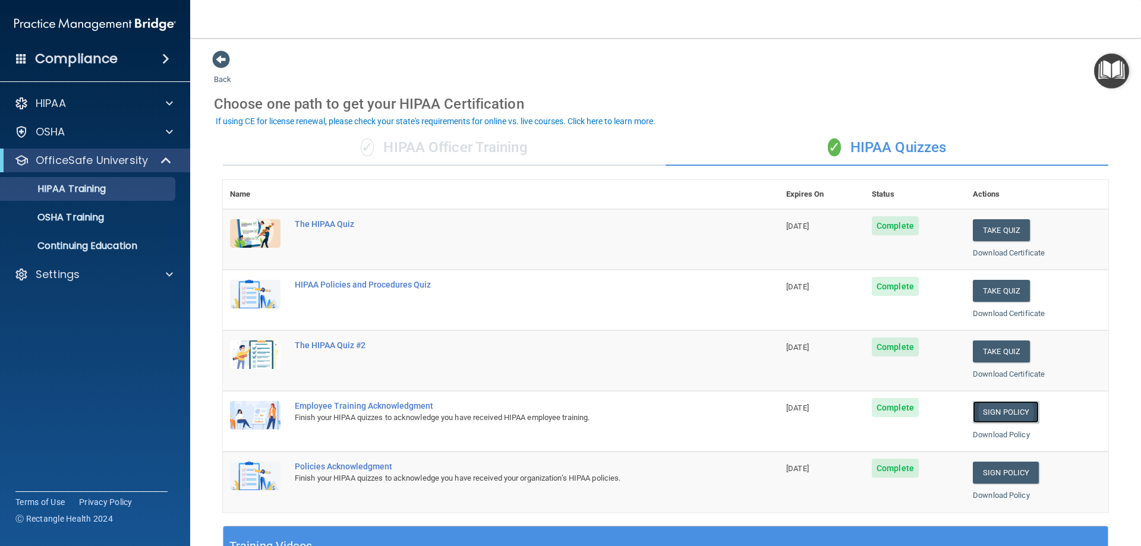
click at [1006, 412] on link "Sign Policy" at bounding box center [1005, 412] width 66 height 22
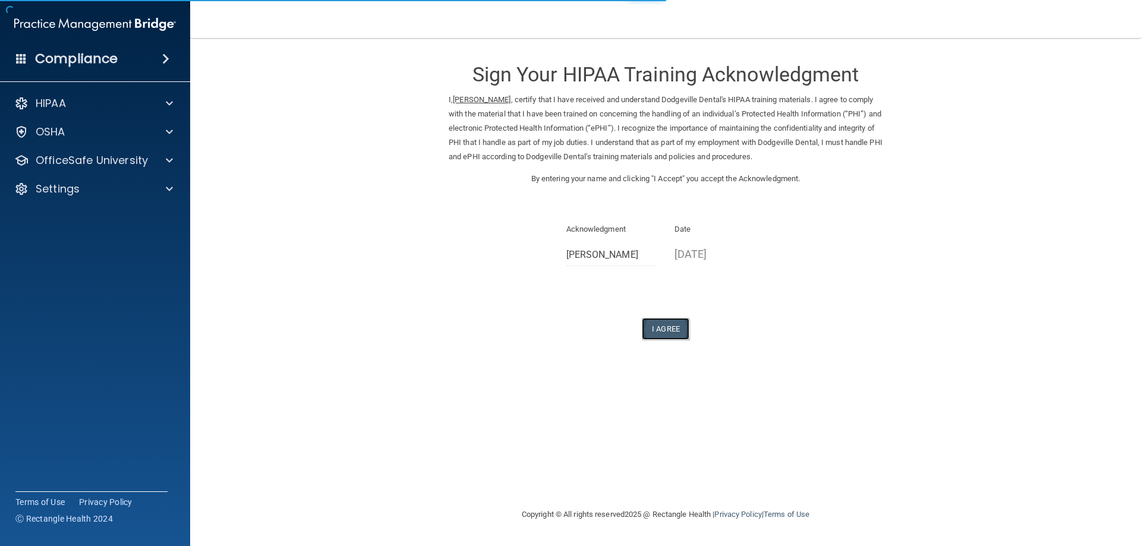
click at [668, 334] on button "I Agree" at bounding box center [666, 329] width 48 height 22
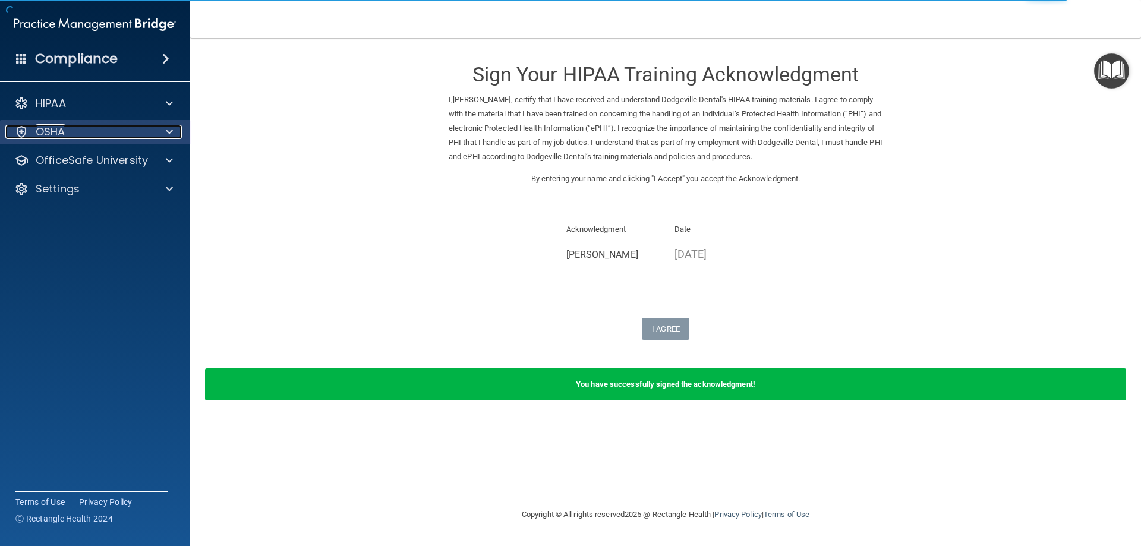
click at [171, 131] on span at bounding box center [169, 132] width 7 height 14
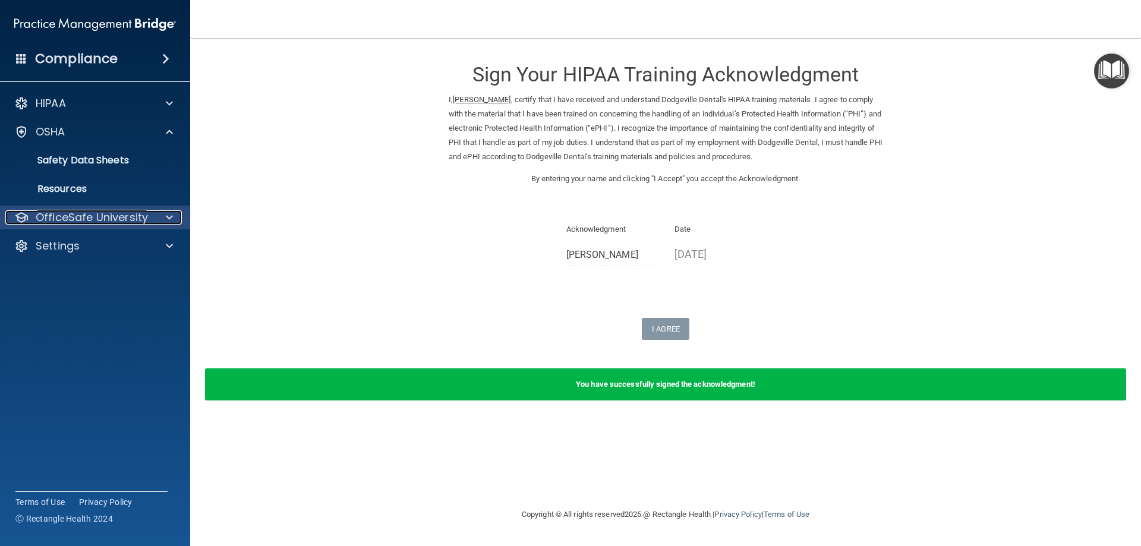
click at [139, 219] on p "OfficeSafe University" at bounding box center [92, 217] width 112 height 14
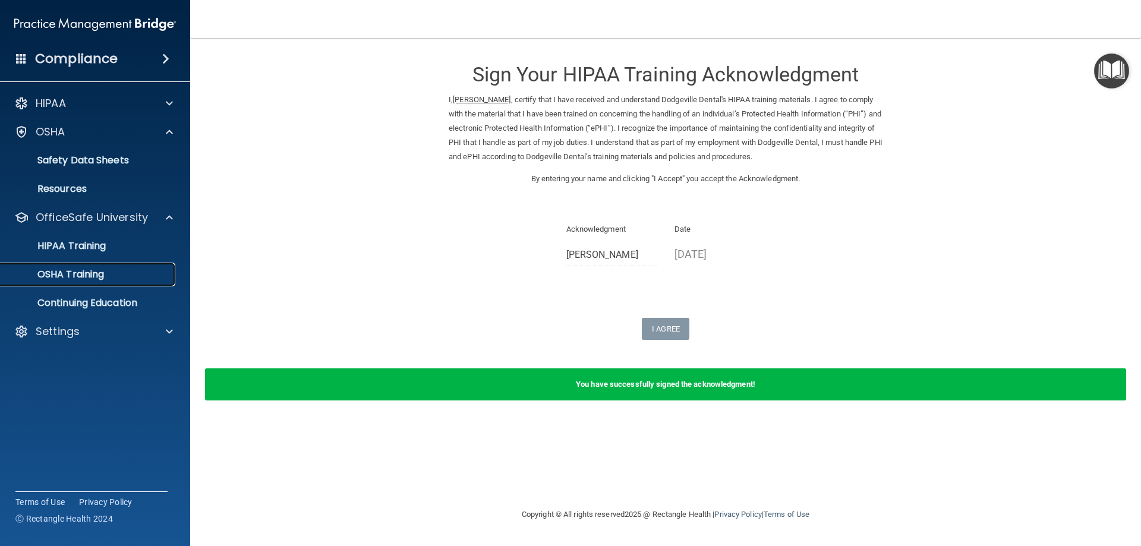
click at [110, 273] on div "OSHA Training" at bounding box center [89, 274] width 162 height 12
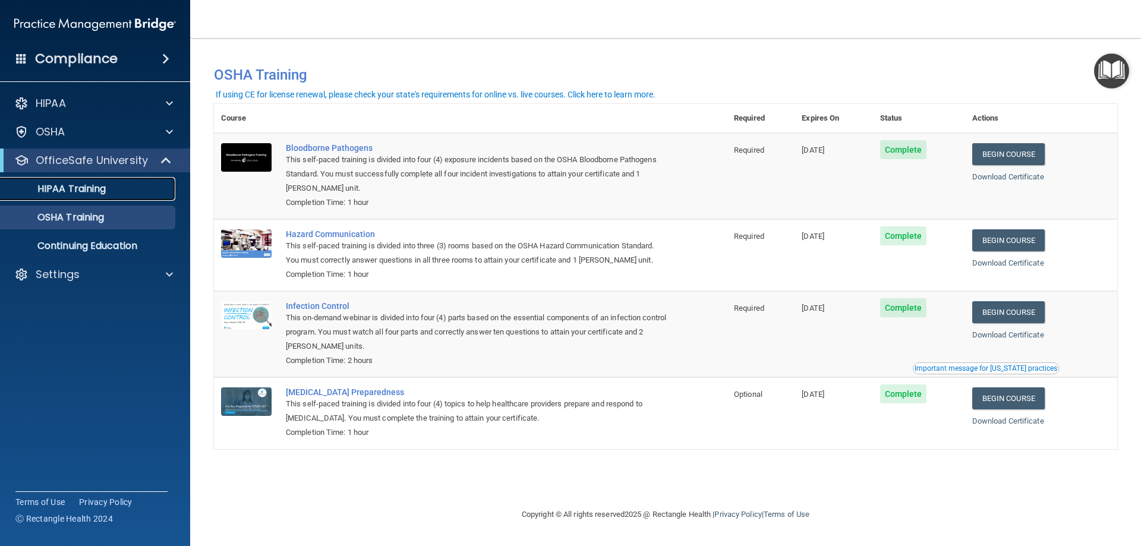
click at [98, 190] on p "HIPAA Training" at bounding box center [57, 189] width 98 height 12
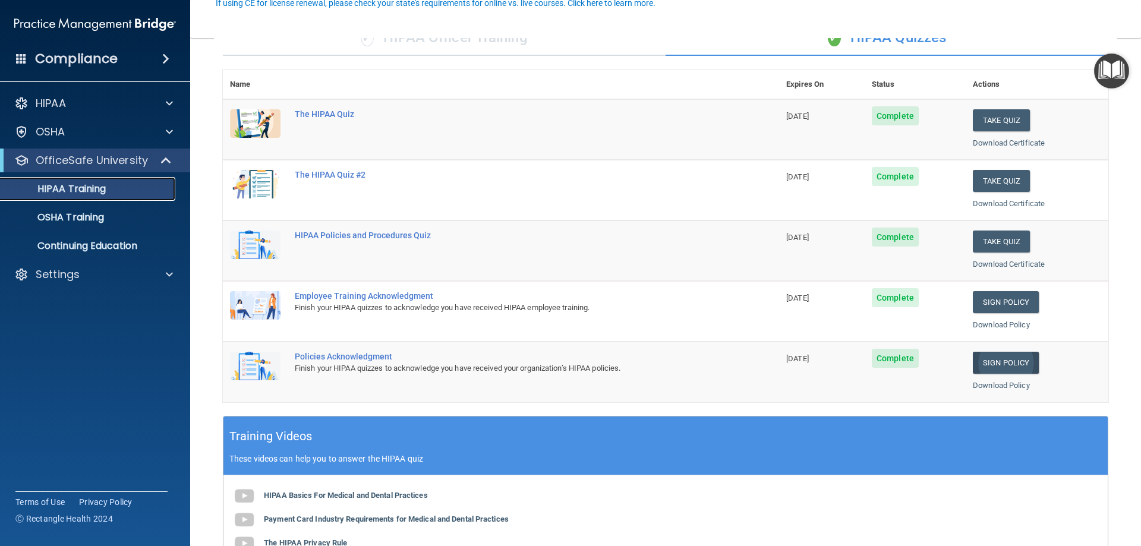
scroll to position [119, 0]
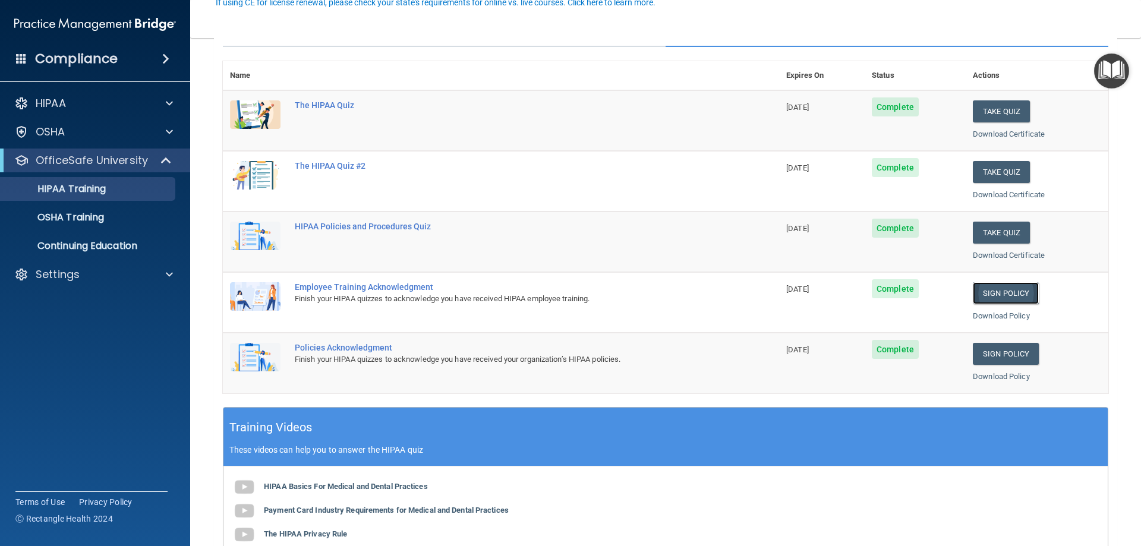
click at [987, 288] on link "Sign Policy" at bounding box center [1005, 293] width 66 height 22
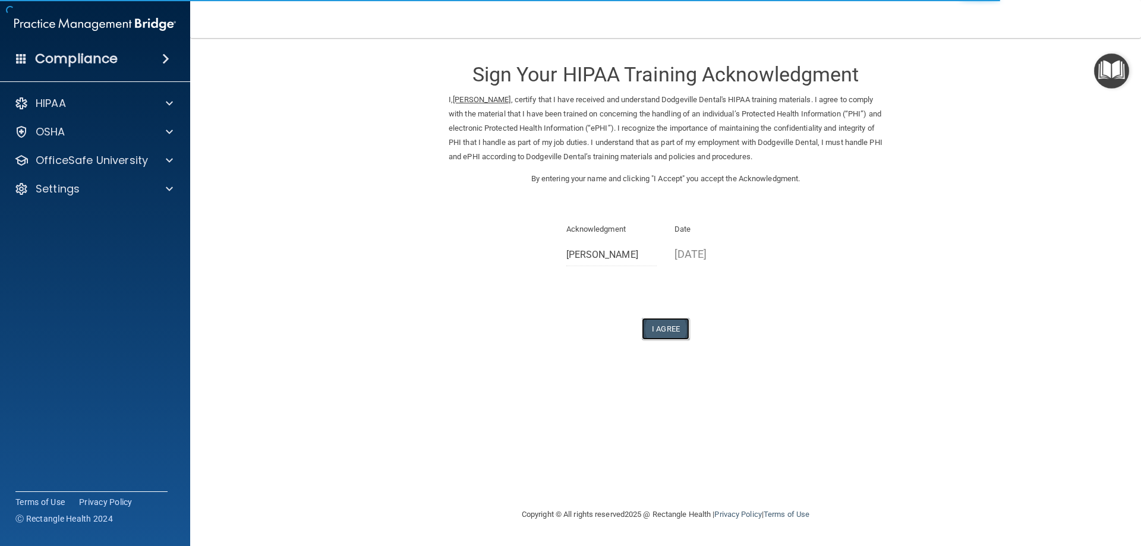
click at [660, 323] on button "I Agree" at bounding box center [666, 329] width 48 height 22
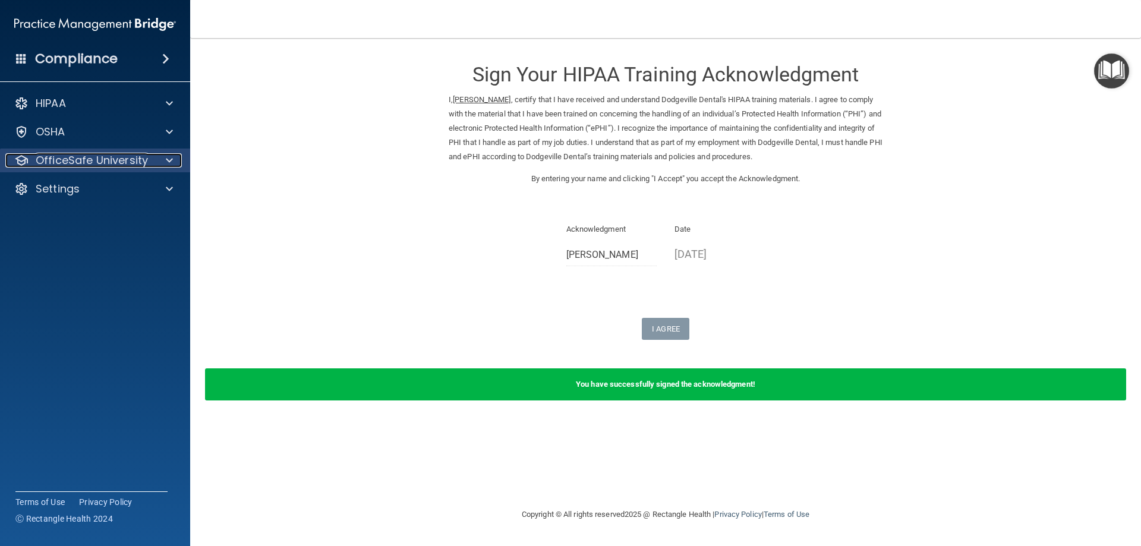
click at [163, 158] on div at bounding box center [168, 160] width 30 height 14
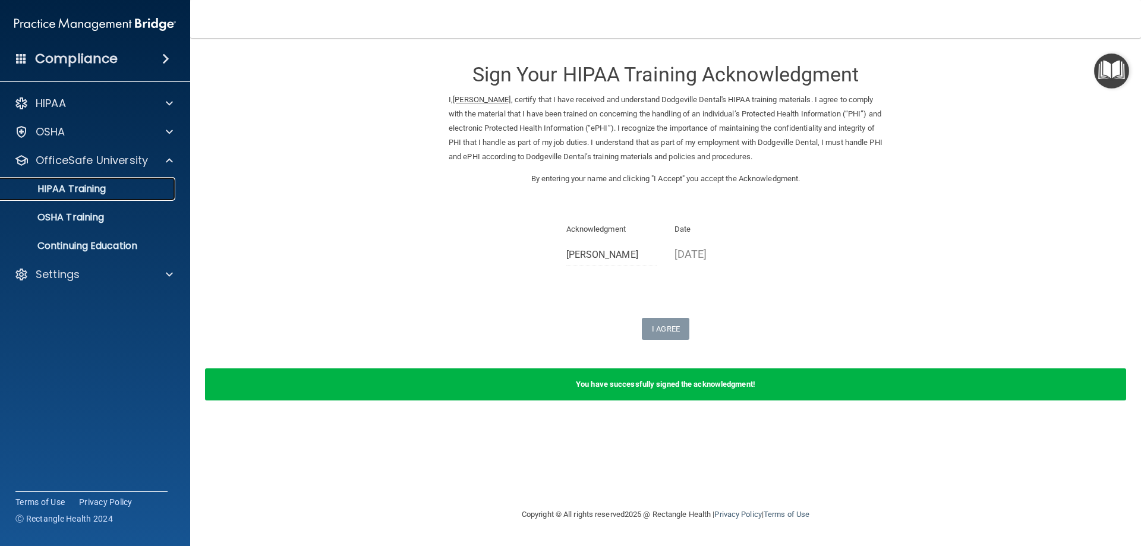
click at [92, 185] on p "HIPAA Training" at bounding box center [57, 189] width 98 height 12
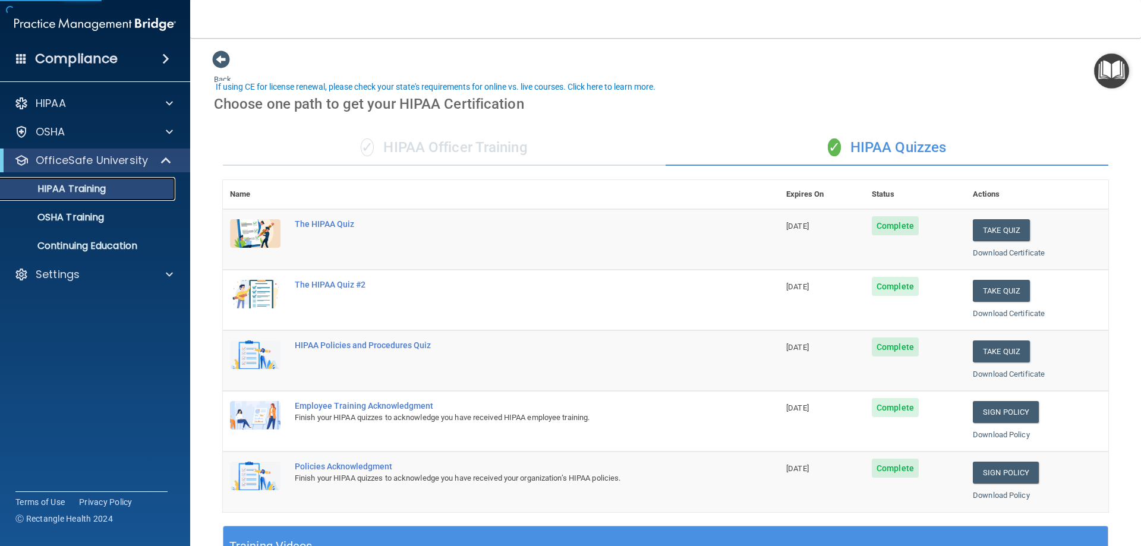
scroll to position [119, 0]
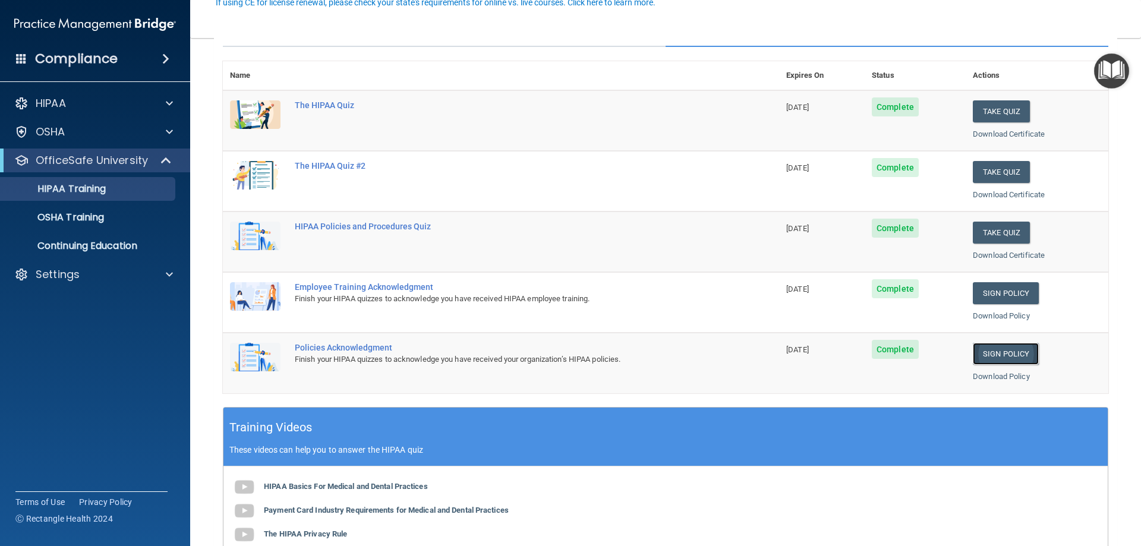
click at [1006, 354] on link "Sign Policy" at bounding box center [1005, 354] width 66 height 22
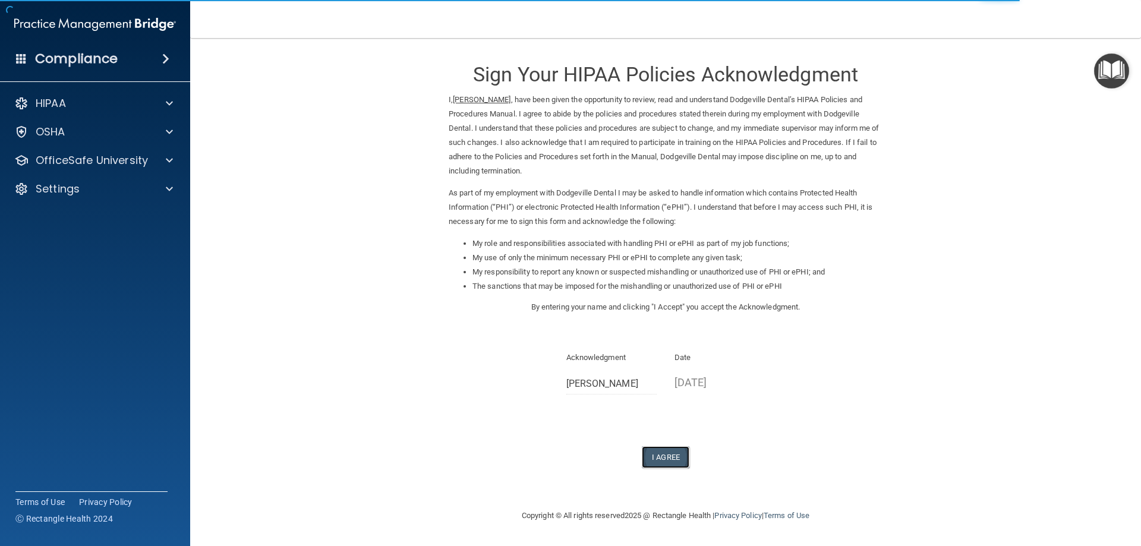
click at [664, 454] on button "I Agree" at bounding box center [666, 457] width 48 height 22
